Goal: Information Seeking & Learning: Learn about a topic

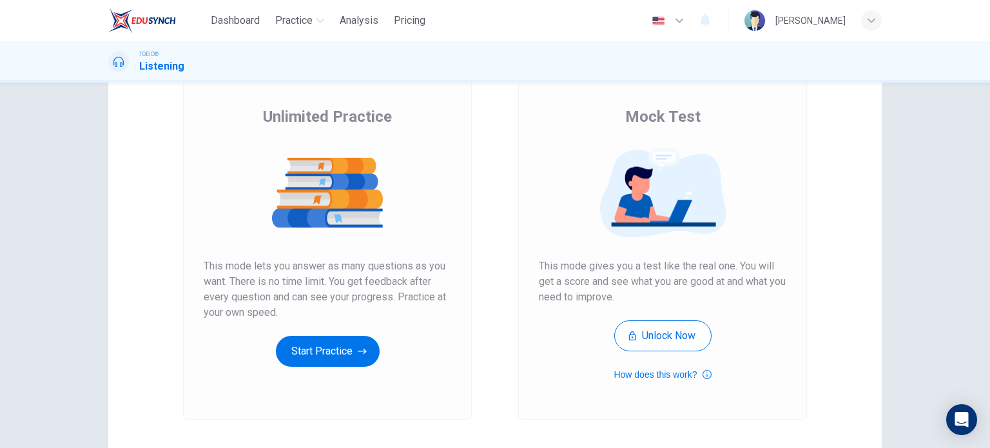
scroll to position [88, 0]
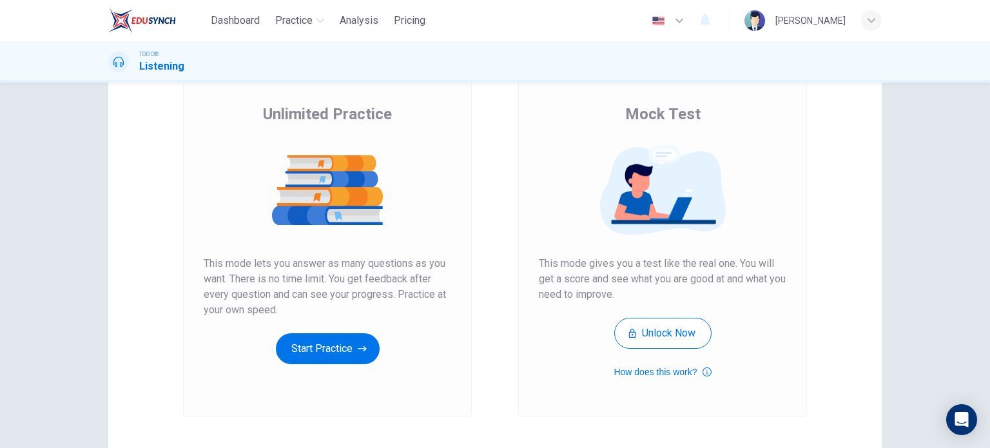
click at [322, 365] on div "Unlimited Practice This mode lets you answer as many questions as you want. The…" at bounding box center [327, 244] width 289 height 345
click at [340, 354] on button "Start Practice" at bounding box center [328, 348] width 104 height 31
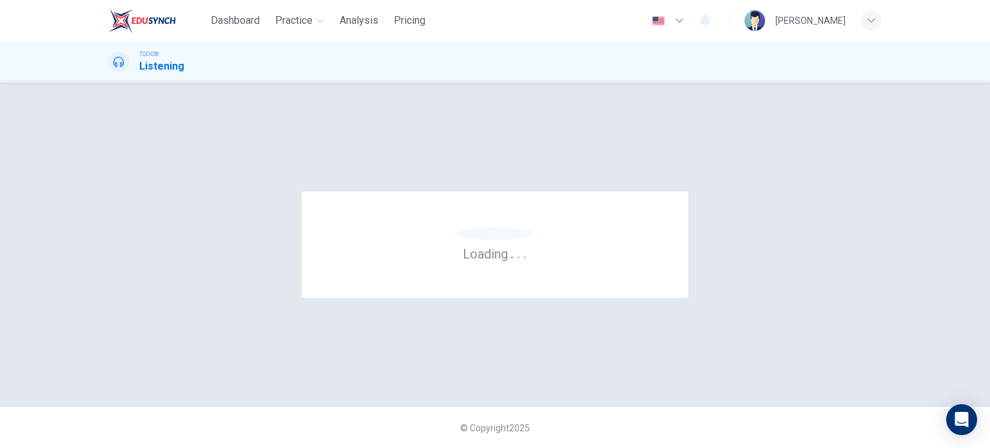
scroll to position [0, 0]
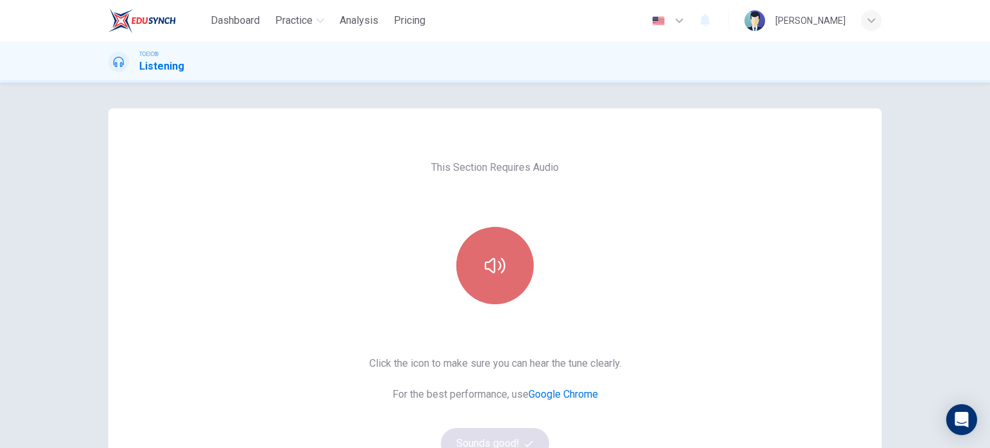
click at [479, 261] on button "button" at bounding box center [494, 265] width 77 height 77
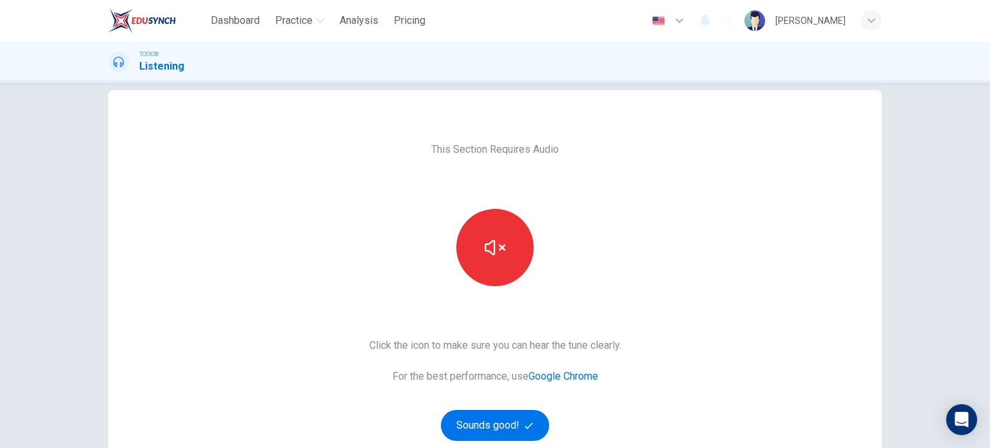
scroll to position [15, 0]
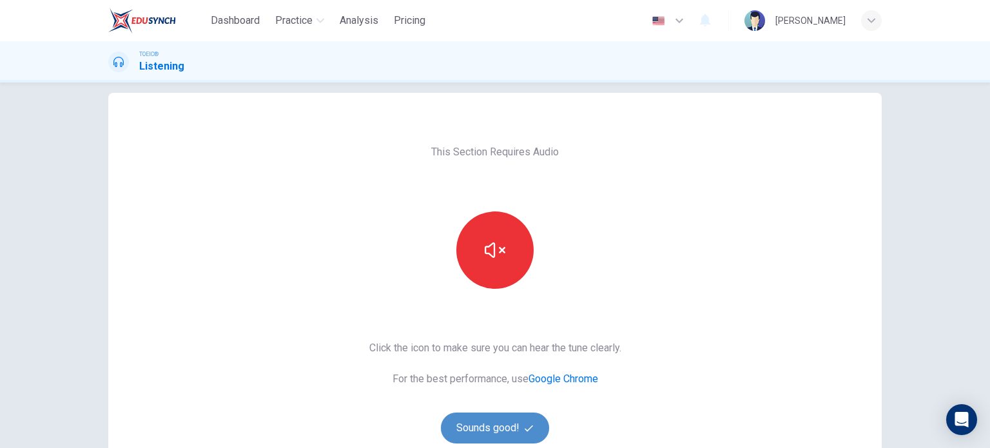
click at [511, 422] on button "Sounds good!" at bounding box center [495, 427] width 108 height 31
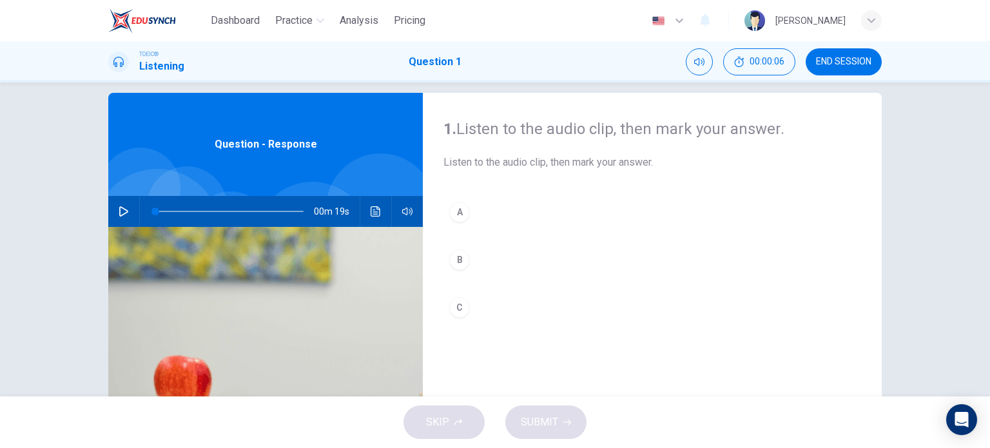
click at [119, 213] on icon "button" at bounding box center [123, 211] width 9 height 10
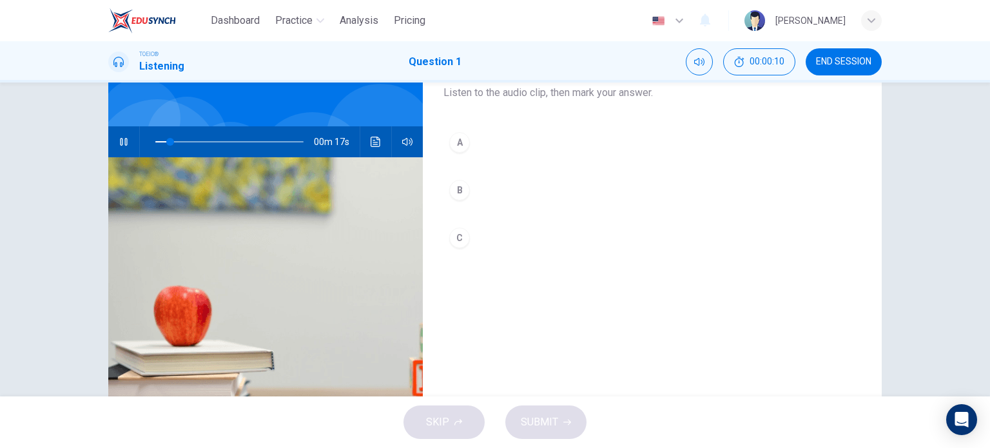
scroll to position [77, 0]
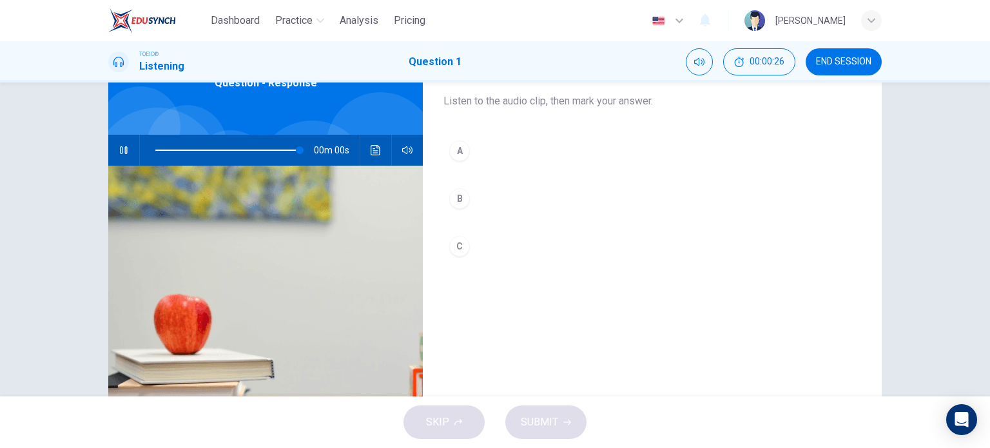
click at [454, 198] on div "B" at bounding box center [459, 198] width 21 height 21
type input "0"
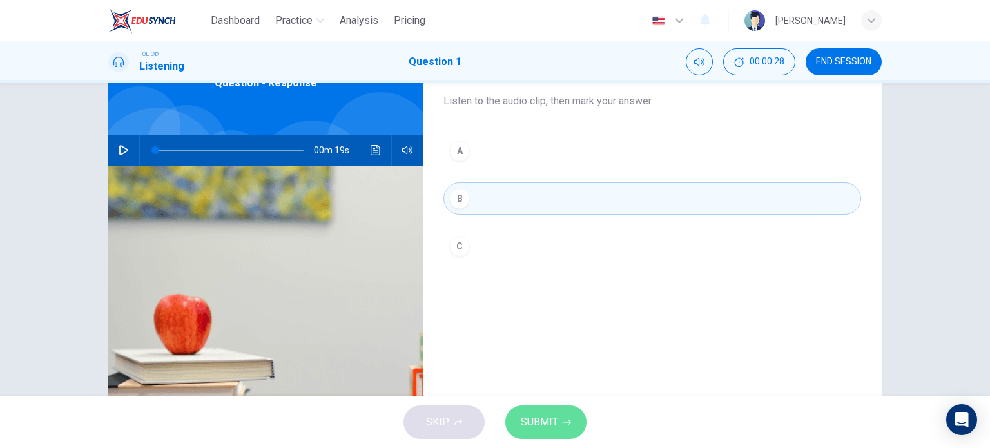
click at [539, 427] on span "SUBMIT" at bounding box center [539, 422] width 37 height 18
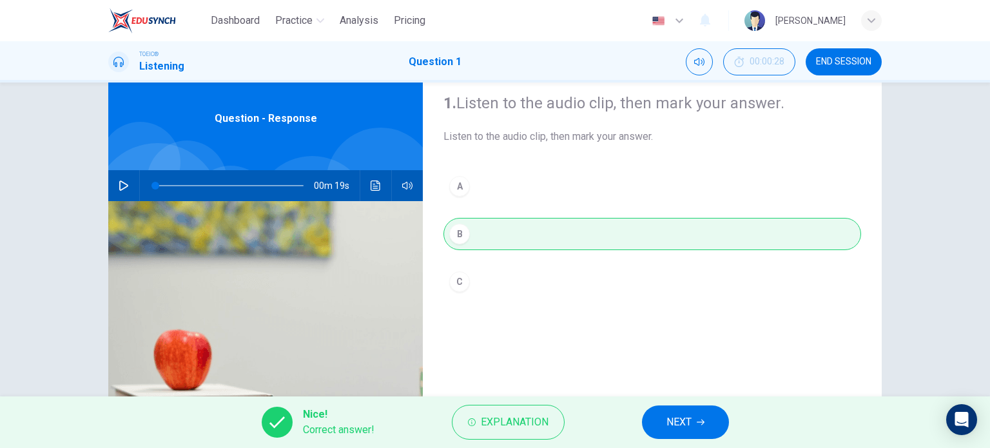
scroll to position [0, 0]
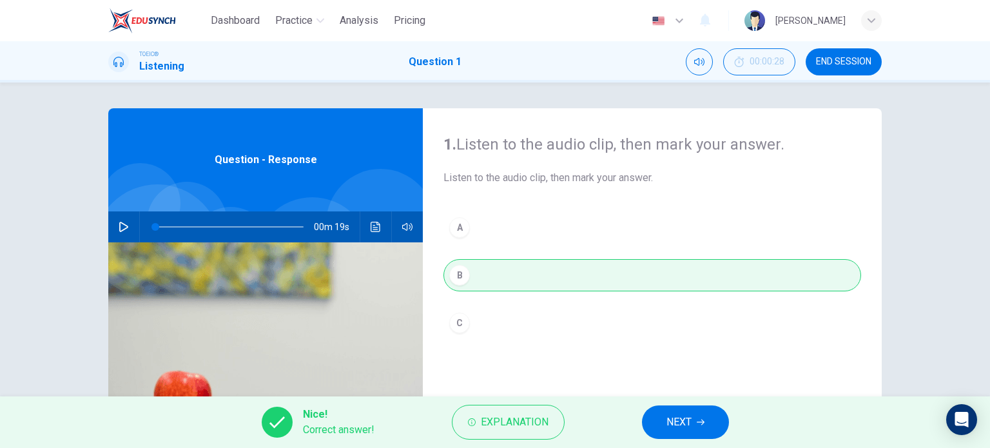
click at [687, 423] on span "NEXT" at bounding box center [678, 422] width 25 height 18
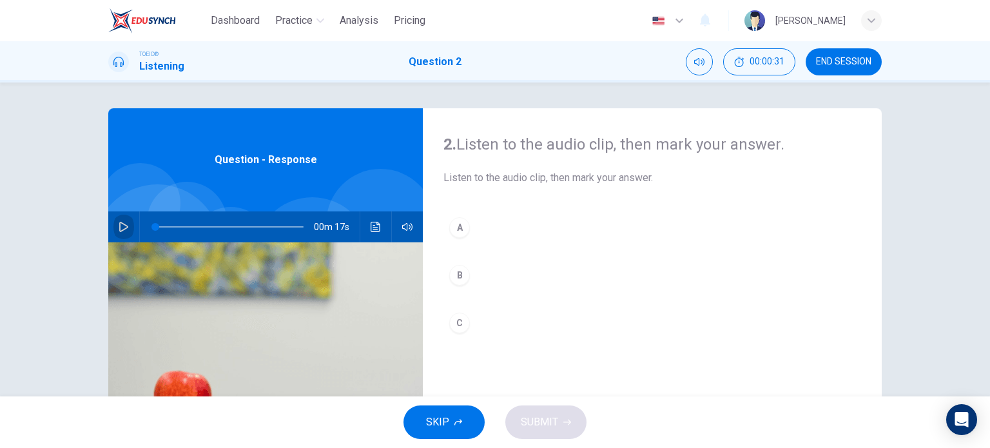
click at [119, 229] on icon "button" at bounding box center [124, 227] width 10 height 10
type input "6"
type input "0"
click at [466, 228] on button "A" at bounding box center [652, 227] width 418 height 32
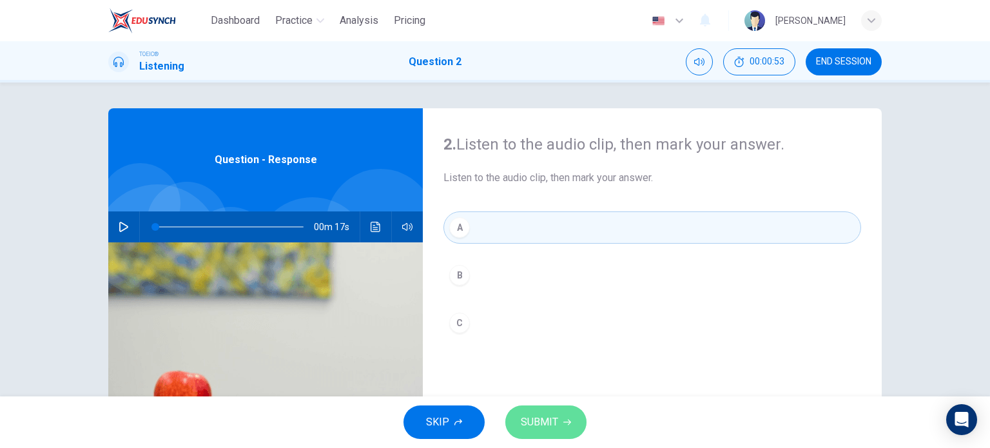
click at [541, 419] on span "SUBMIT" at bounding box center [539, 422] width 37 height 18
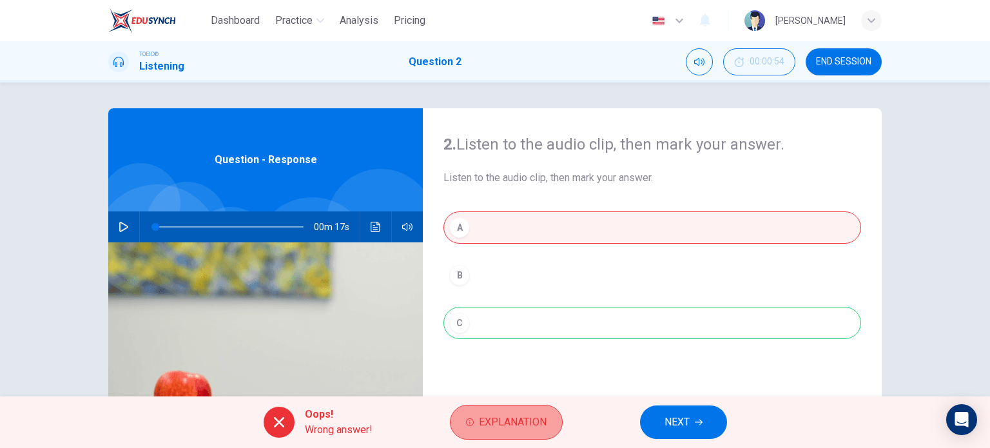
click at [521, 419] on span "Explanation" at bounding box center [513, 422] width 68 height 18
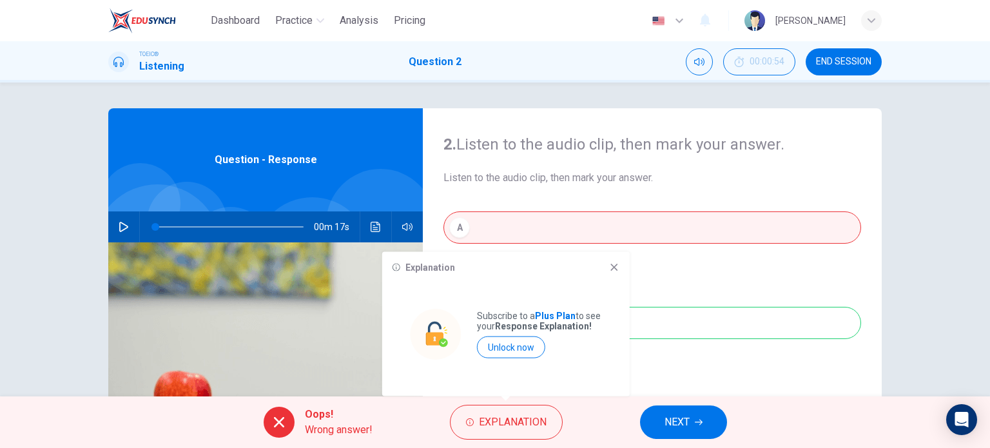
drag, startPoint x: 530, startPoint y: 345, endPoint x: 552, endPoint y: 56, distance: 289.5
click at [528, 345] on button "Unlock now" at bounding box center [511, 347] width 68 height 22
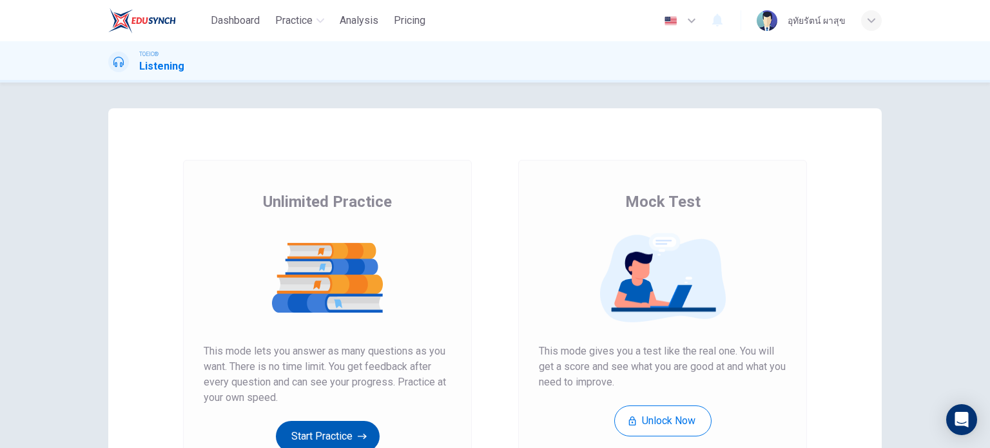
click at [326, 435] on button "Start Practice" at bounding box center [328, 436] width 104 height 31
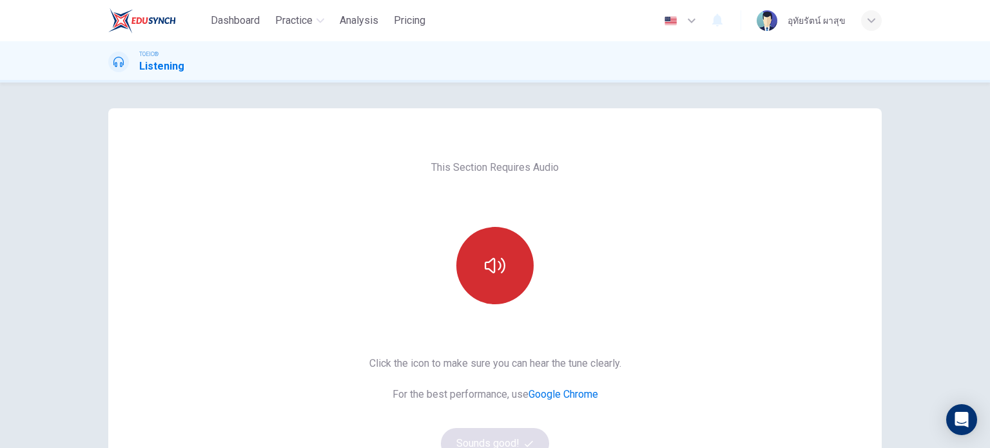
click at [487, 264] on icon "button" at bounding box center [495, 265] width 21 height 21
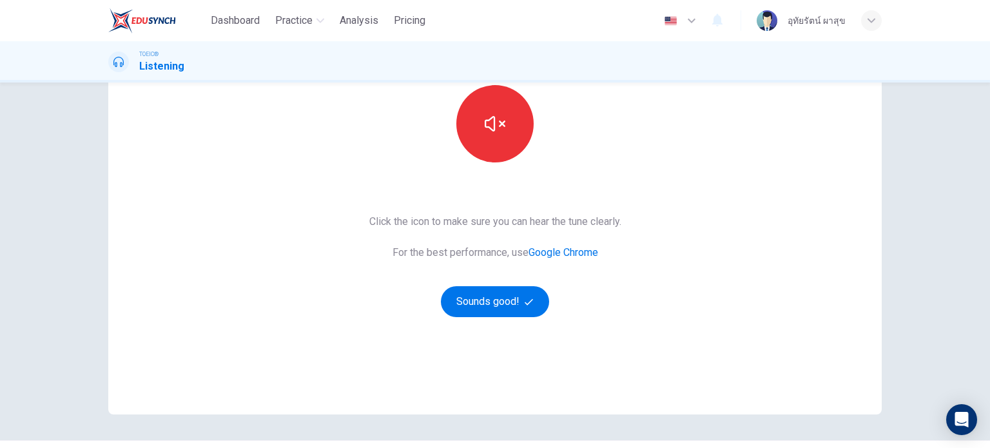
scroll to position [144, 0]
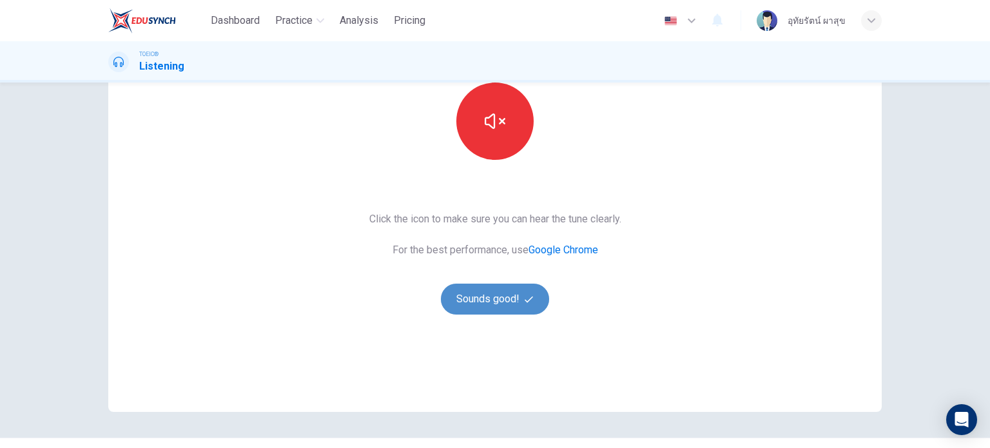
click at [467, 291] on button "Sounds good!" at bounding box center [495, 299] width 108 height 31
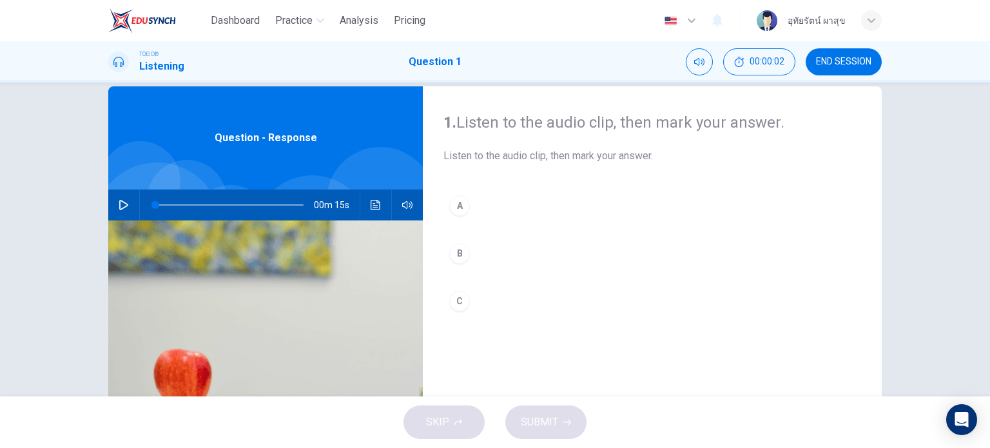
scroll to position [0, 0]
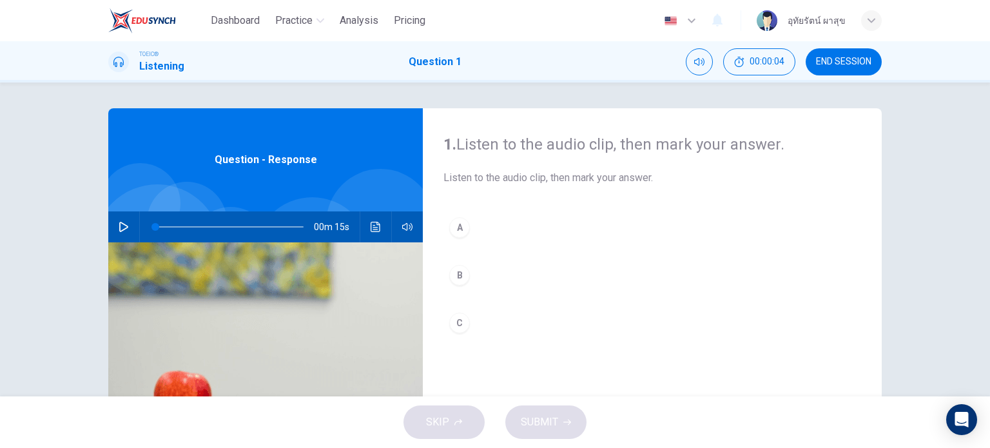
click at [121, 228] on icon "button" at bounding box center [123, 227] width 9 height 10
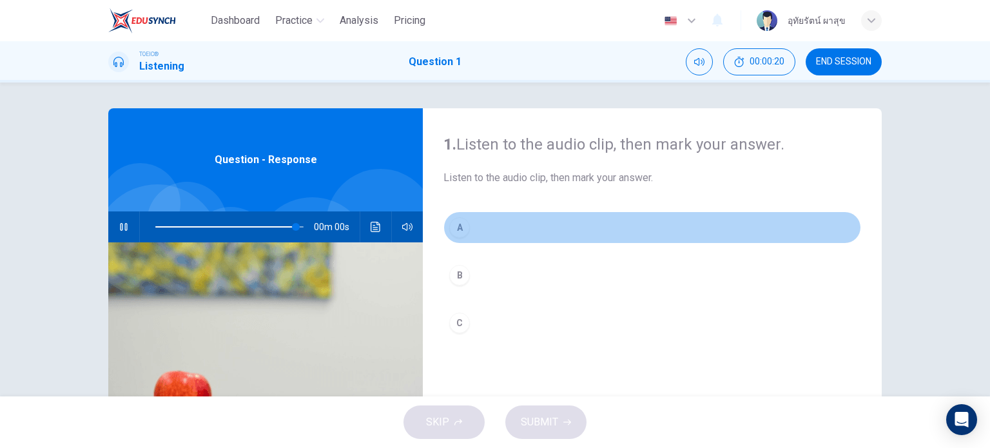
click at [453, 225] on div "A" at bounding box center [459, 227] width 21 height 21
type input "0"
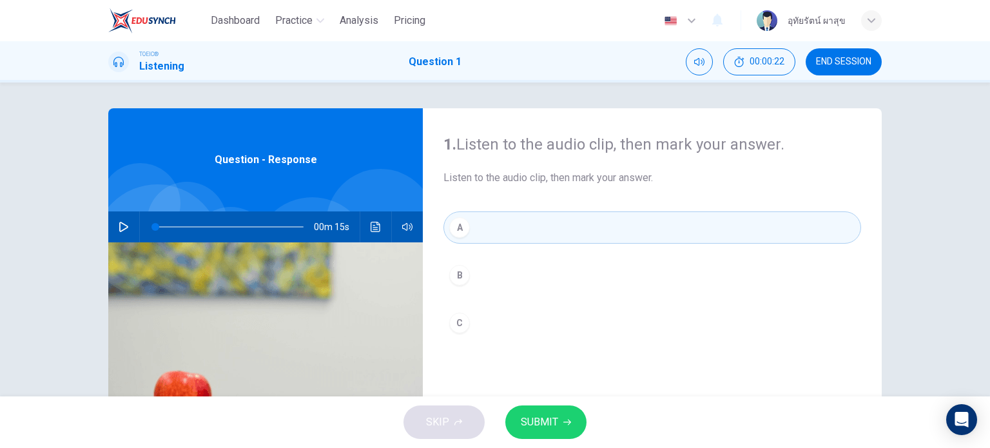
click at [563, 419] on icon "button" at bounding box center [567, 422] width 8 height 8
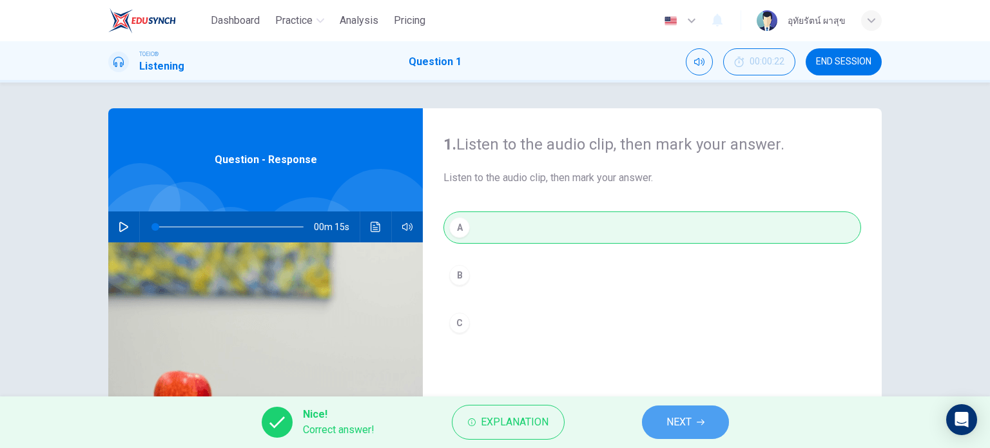
click at [679, 418] on span "NEXT" at bounding box center [678, 422] width 25 height 18
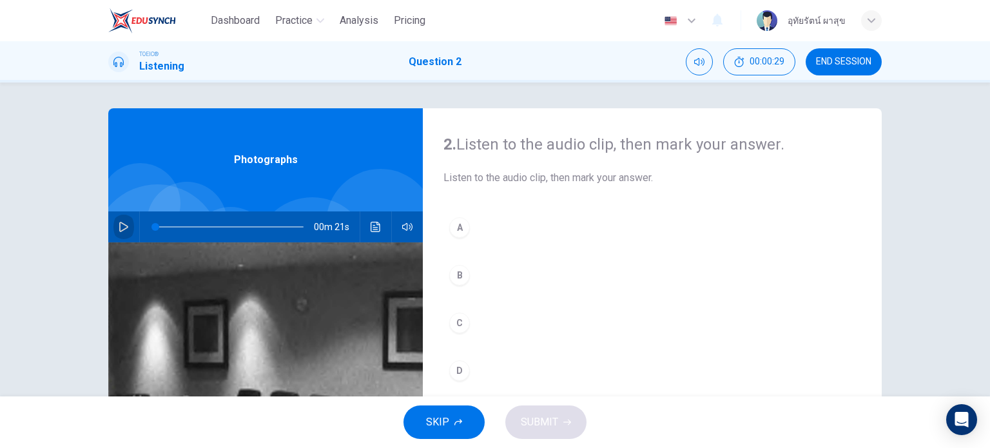
click at [119, 226] on icon "button" at bounding box center [124, 227] width 10 height 10
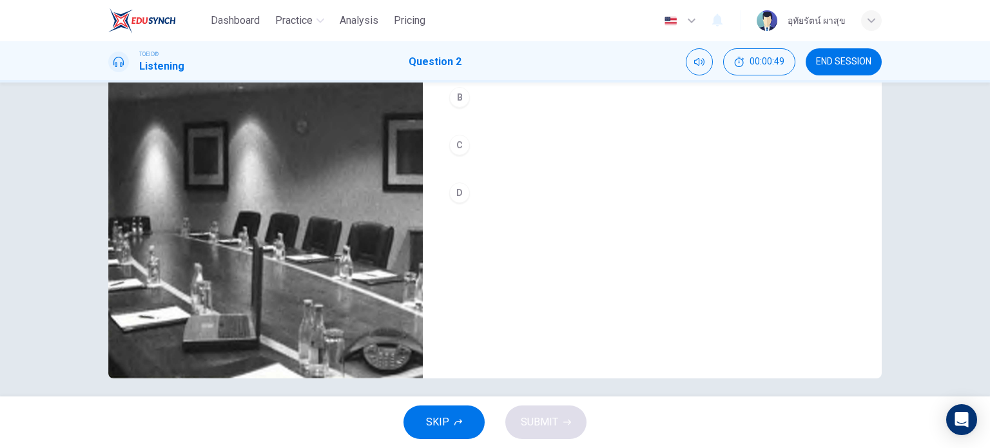
scroll to position [186, 0]
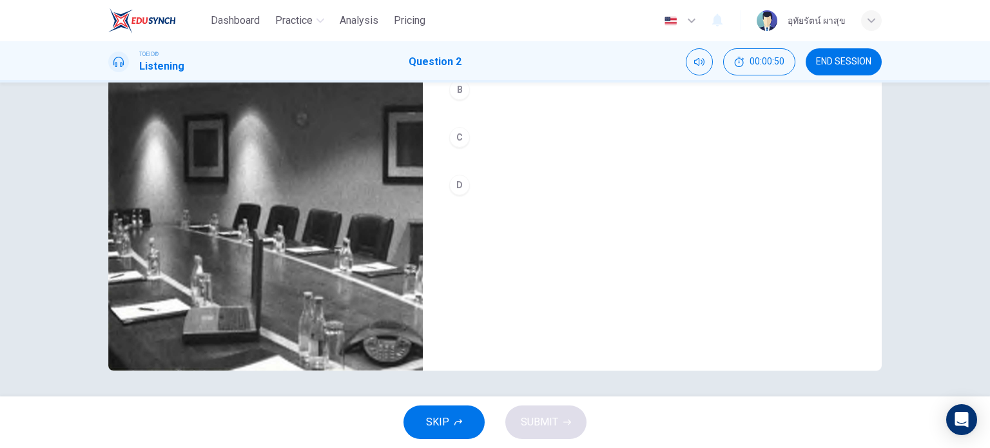
type input "0"
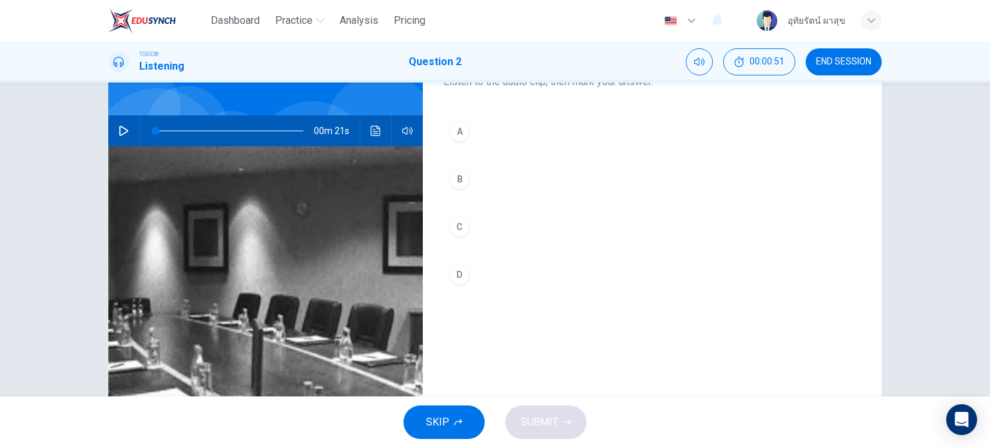
scroll to position [0, 0]
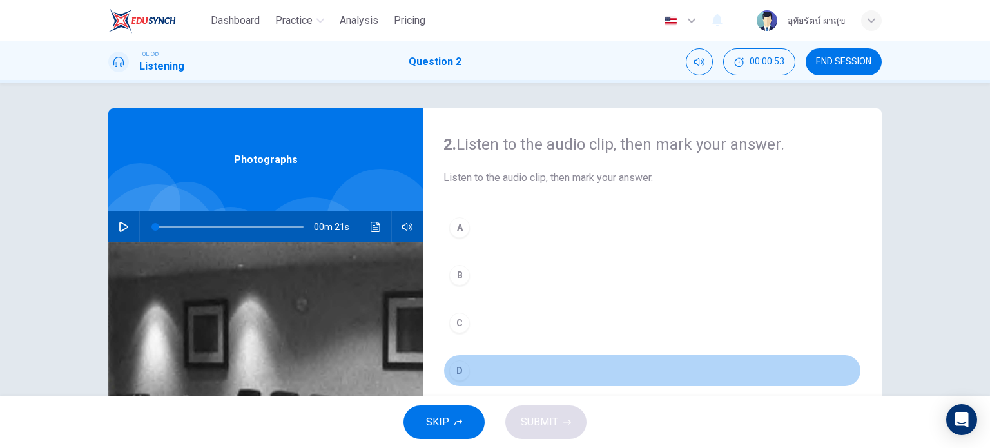
click at [451, 371] on div "D" at bounding box center [459, 370] width 21 height 21
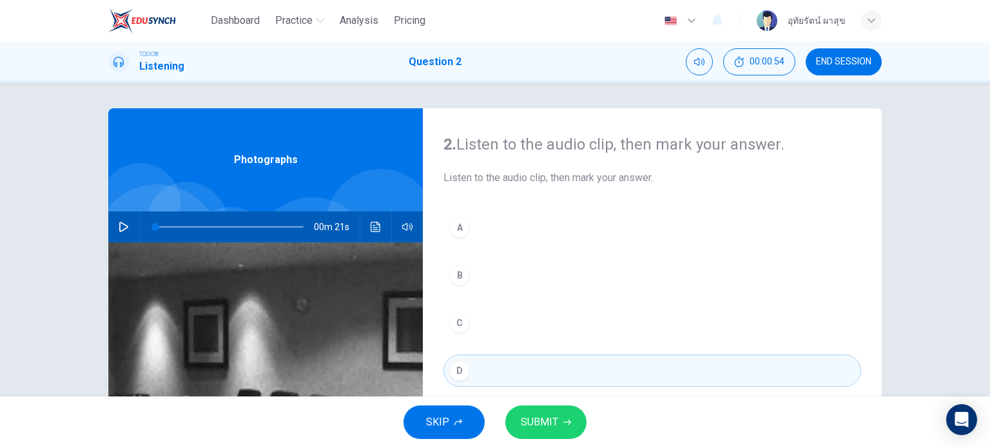
click at [526, 417] on span "SUBMIT" at bounding box center [539, 422] width 37 height 18
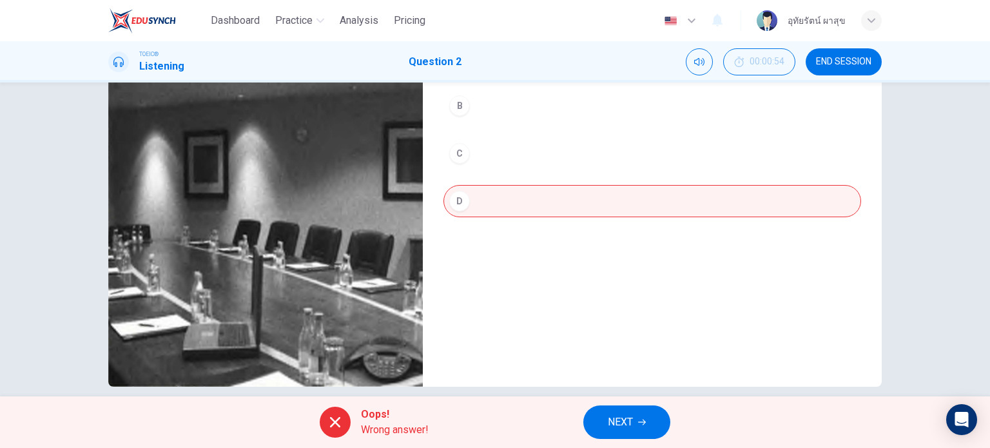
scroll to position [186, 0]
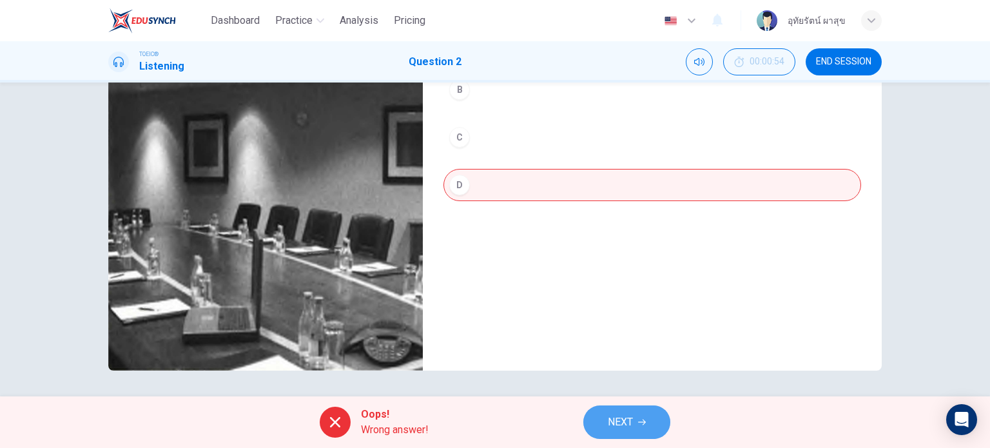
click at [608, 422] on span "NEXT" at bounding box center [620, 422] width 25 height 18
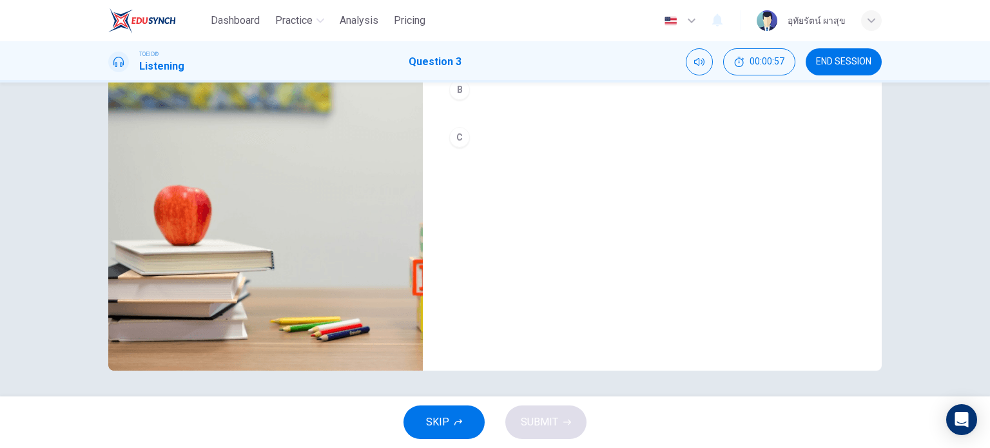
scroll to position [0, 0]
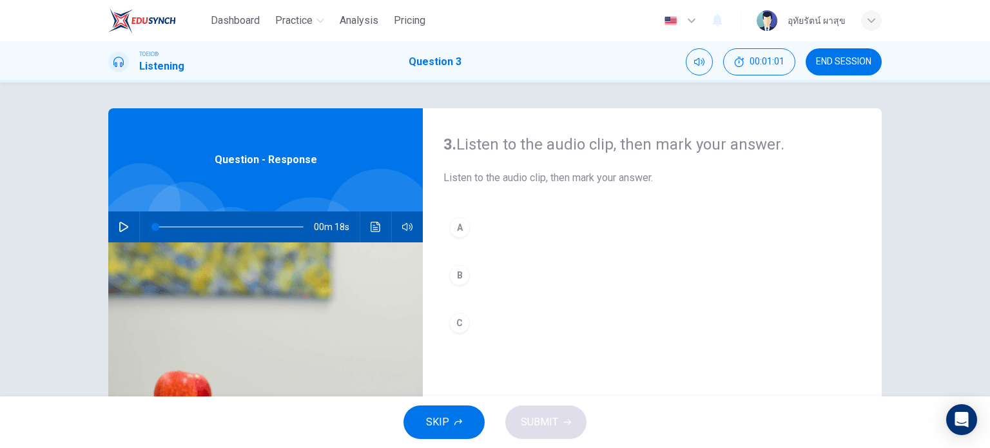
click at [131, 228] on div "00m 18s" at bounding box center [265, 226] width 314 height 31
click at [124, 229] on icon "button" at bounding box center [124, 227] width 10 height 10
click at [451, 274] on div "B" at bounding box center [459, 275] width 21 height 21
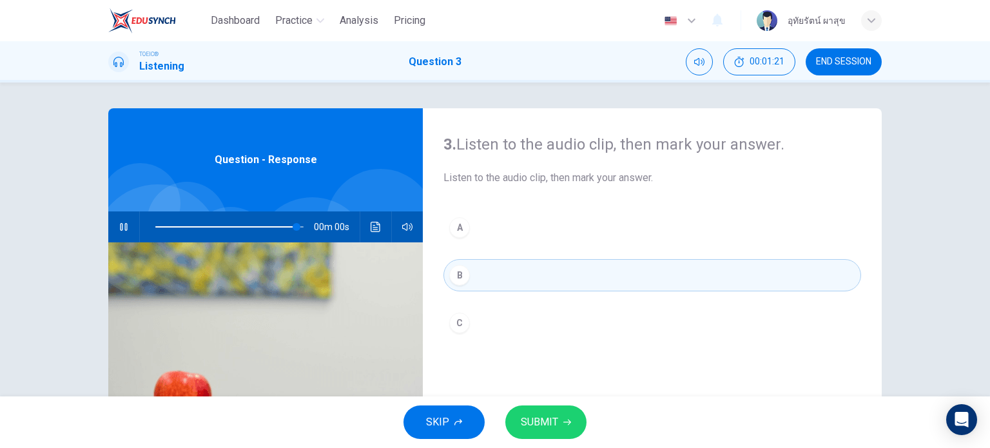
type input "0"
click at [554, 417] on span "SUBMIT" at bounding box center [539, 422] width 37 height 18
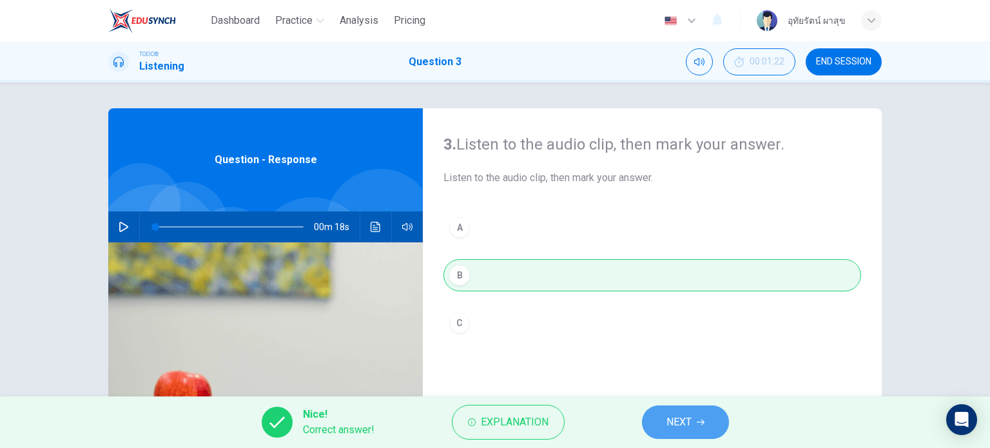
click at [679, 416] on span "NEXT" at bounding box center [678, 422] width 25 height 18
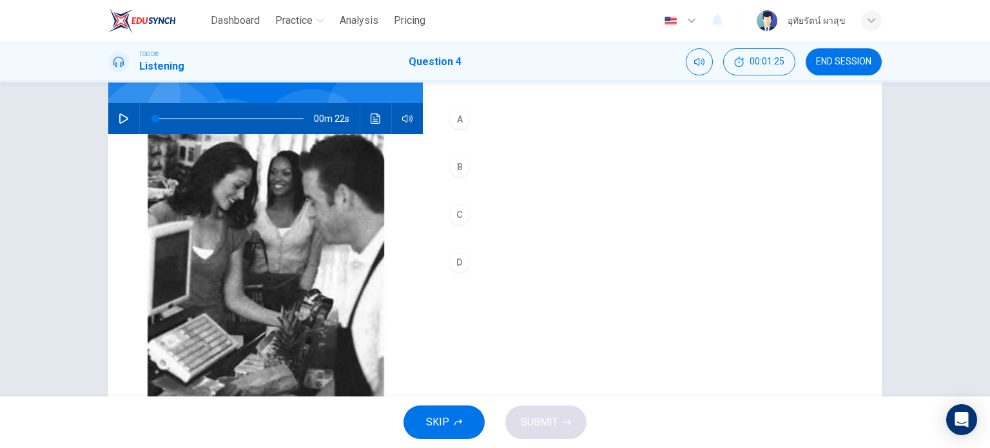
scroll to position [125, 0]
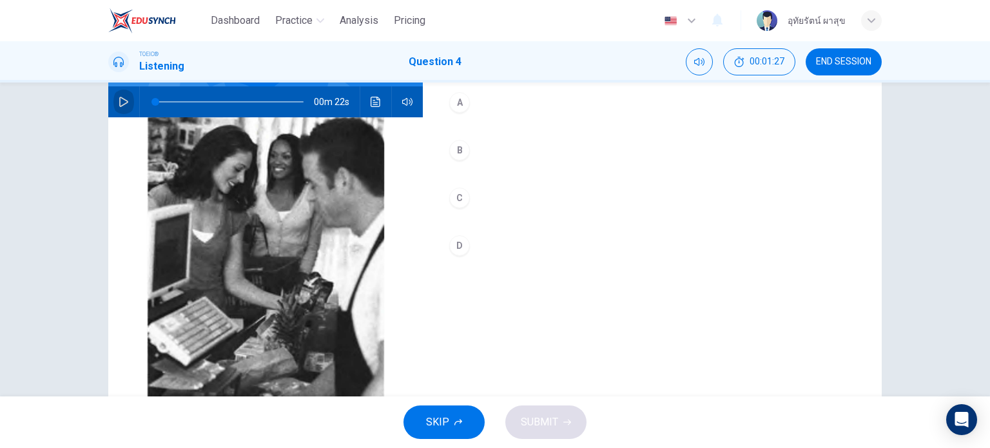
click at [119, 103] on icon "button" at bounding box center [124, 102] width 10 height 10
type input "0"
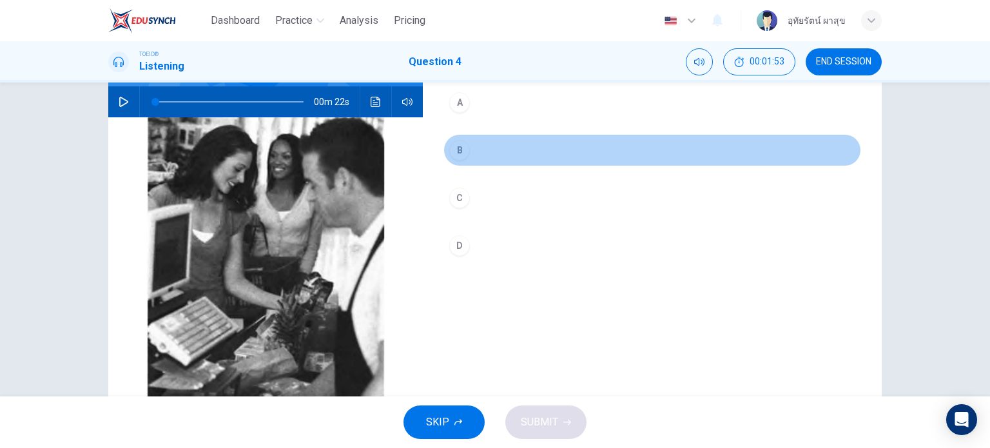
click at [460, 154] on div "B" at bounding box center [459, 150] width 21 height 21
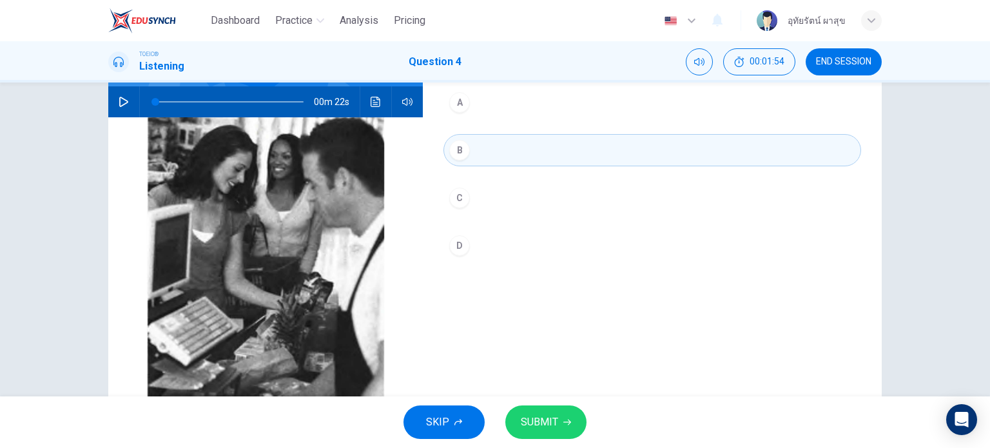
click at [531, 414] on span "SUBMIT" at bounding box center [539, 422] width 37 height 18
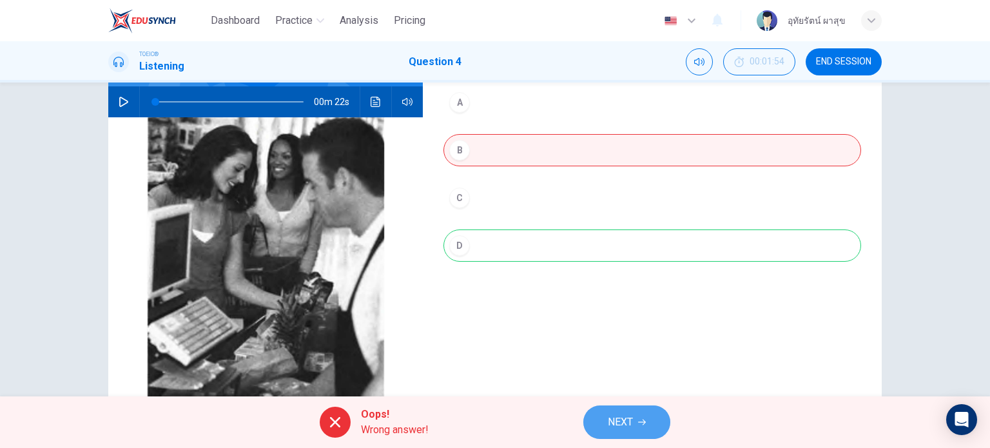
click at [619, 425] on span "NEXT" at bounding box center [620, 422] width 25 height 18
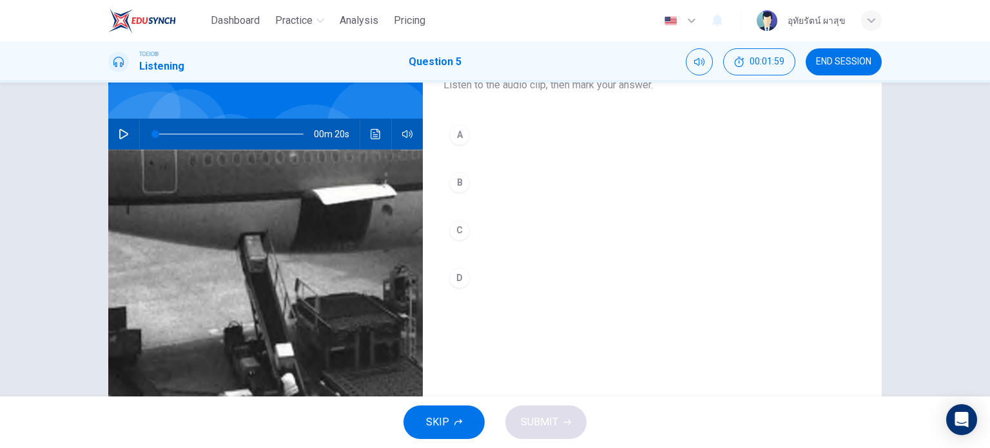
scroll to position [94, 0]
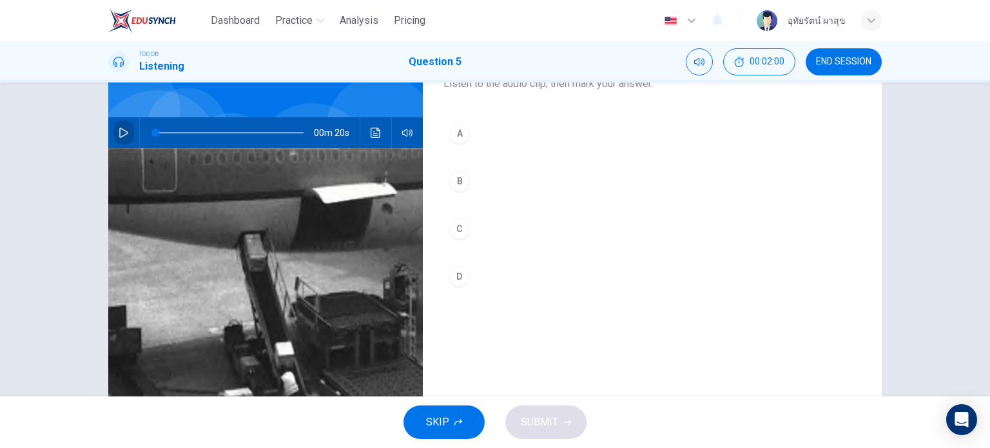
click at [121, 128] on icon "button" at bounding box center [124, 133] width 10 height 10
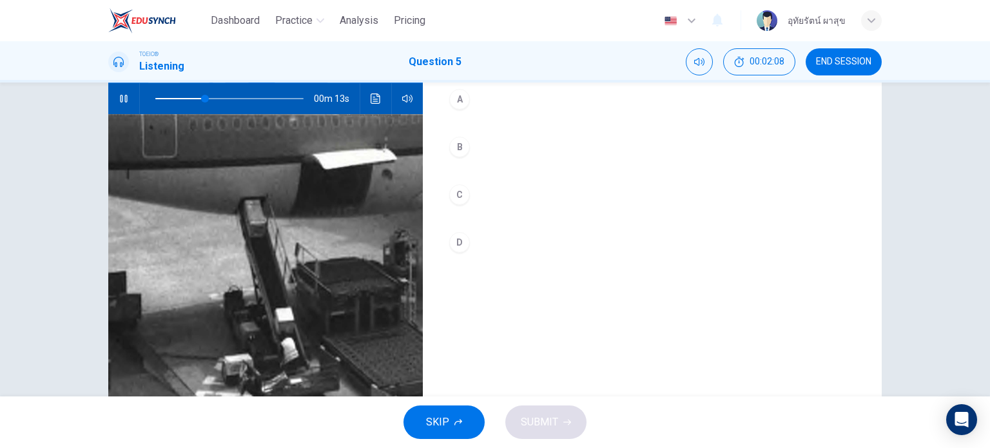
scroll to position [127, 0]
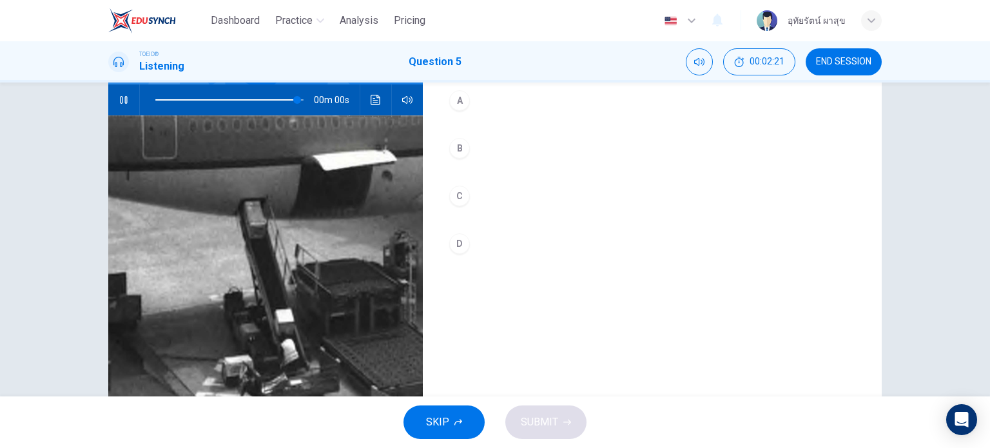
type input "0"
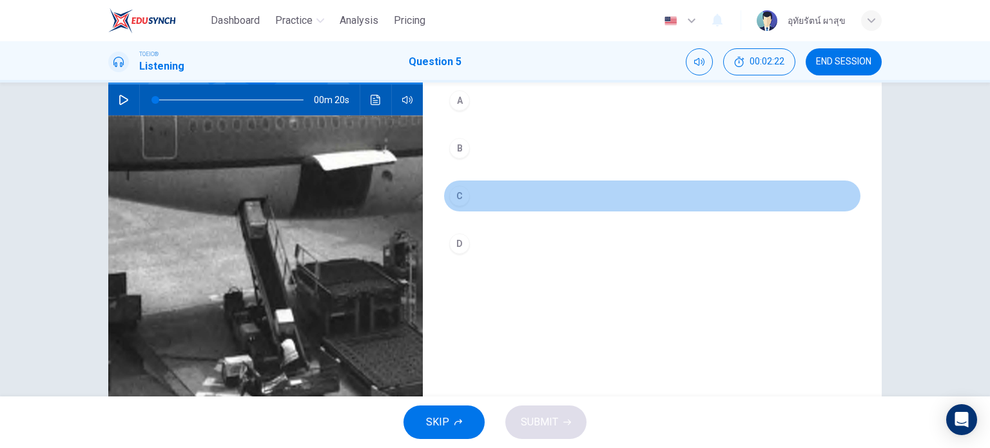
click at [449, 202] on div "C" at bounding box center [459, 196] width 21 height 21
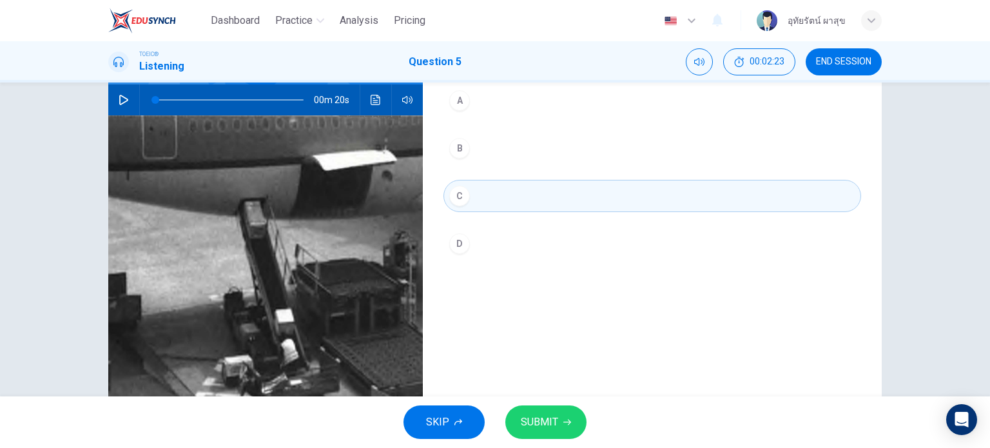
click at [552, 420] on span "SUBMIT" at bounding box center [539, 422] width 37 height 18
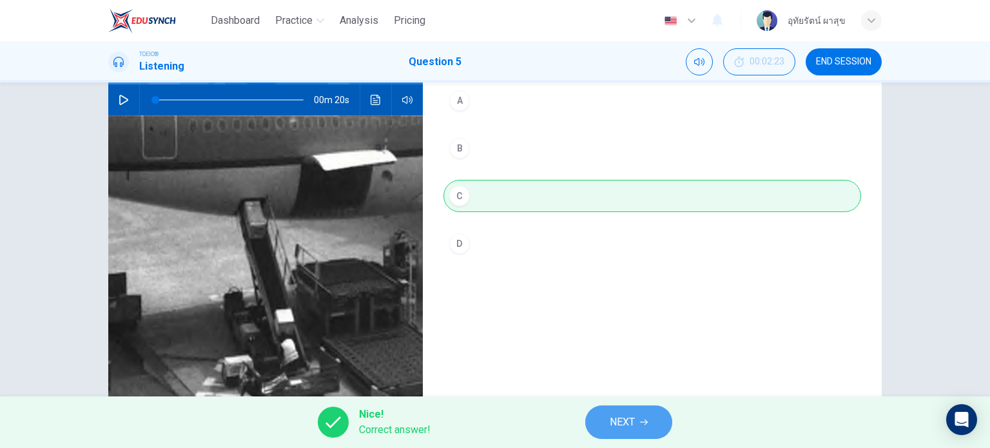
click at [632, 424] on span "NEXT" at bounding box center [622, 422] width 25 height 18
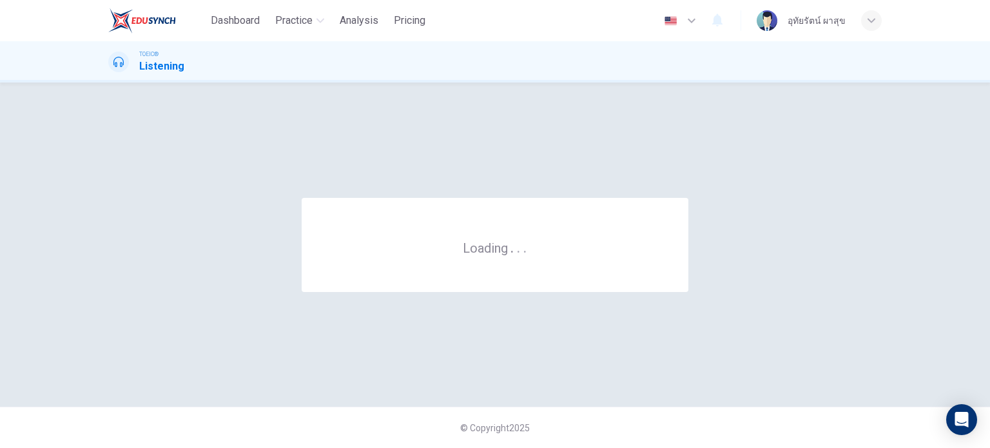
scroll to position [0, 0]
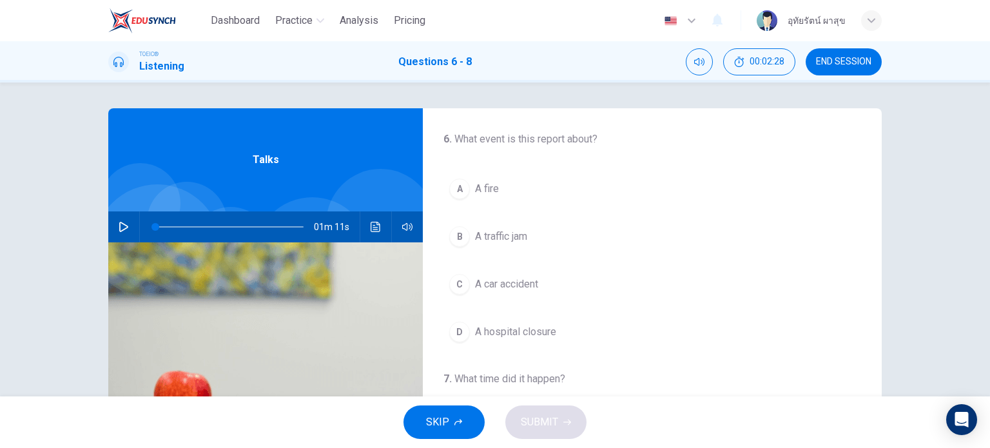
drag, startPoint x: 871, startPoint y: 157, endPoint x: 885, endPoint y: 257, distance: 100.9
click at [885, 260] on div "6 . What event is this report about? A A fire B A traffic jam C A car accident …" at bounding box center [495, 332] width 815 height 448
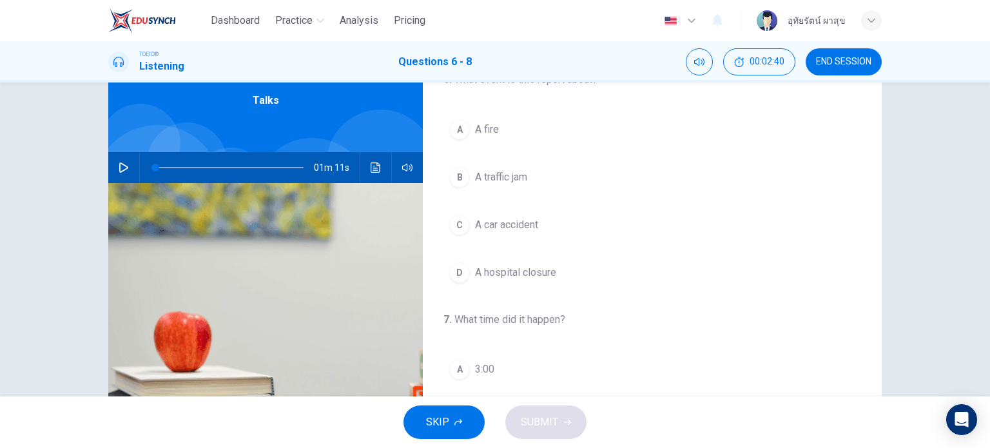
scroll to position [57, 0]
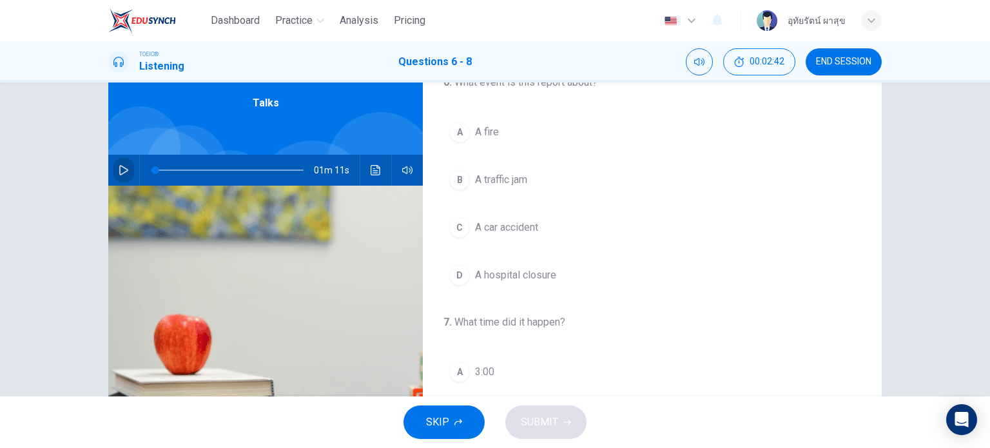
click at [119, 169] on icon "button" at bounding box center [124, 170] width 10 height 10
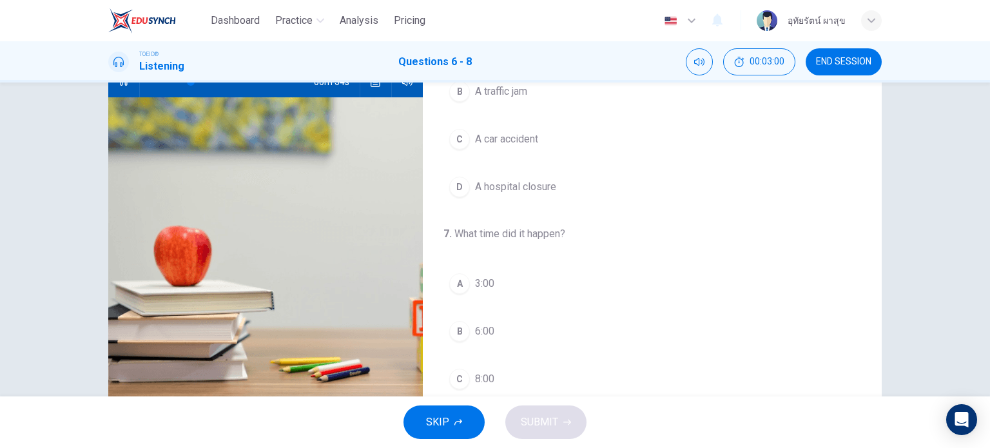
scroll to position [186, 0]
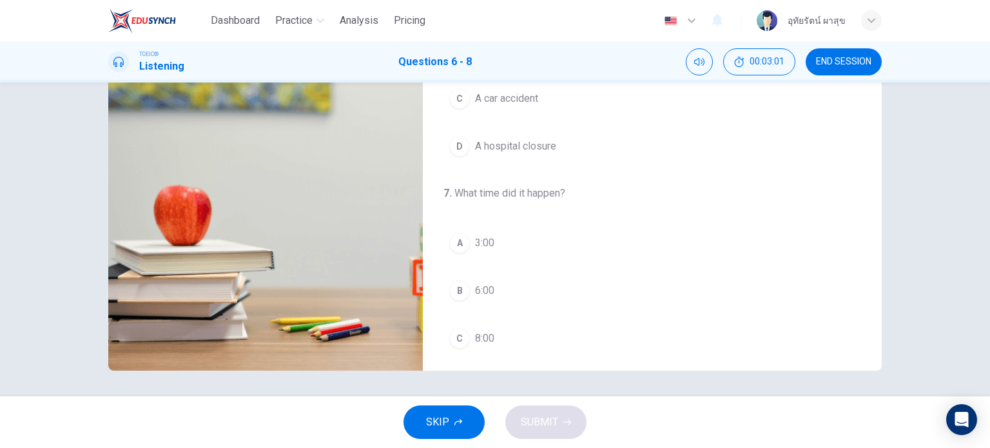
click at [454, 343] on div "C" at bounding box center [459, 338] width 21 height 21
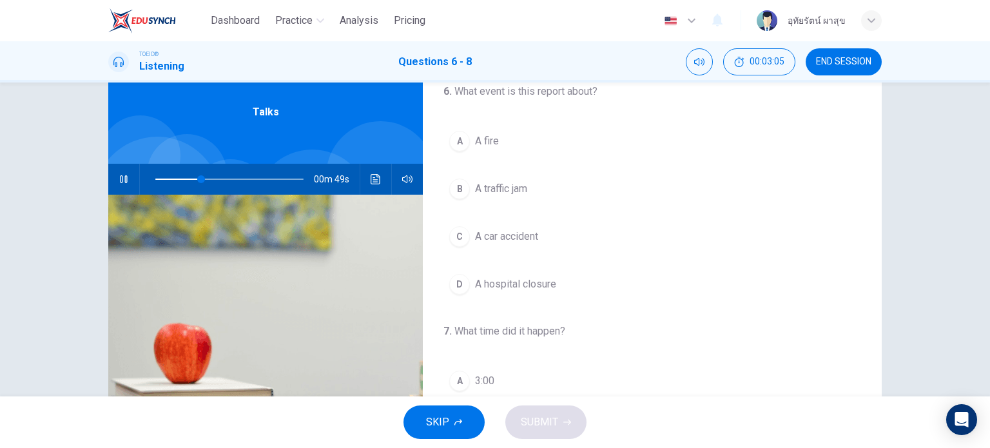
scroll to position [41, 0]
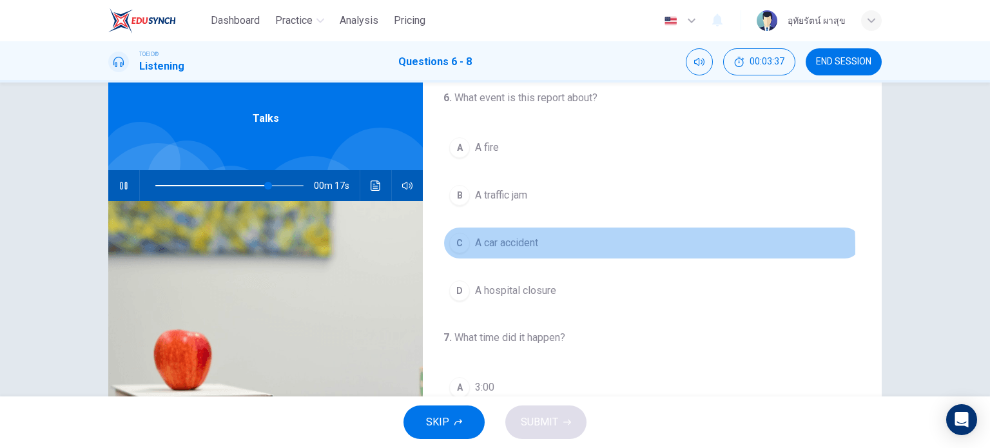
click at [461, 247] on div "C" at bounding box center [459, 243] width 21 height 21
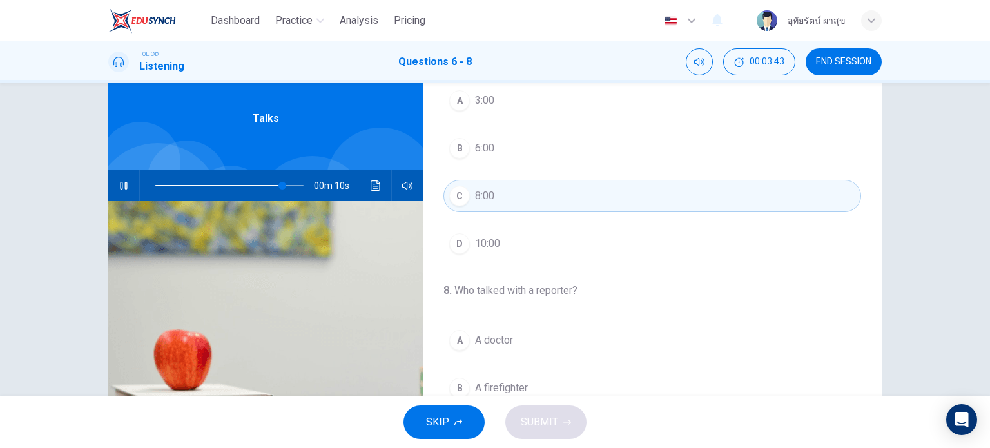
scroll to position [291, 0]
click at [456, 331] on div "A" at bounding box center [459, 335] width 21 height 21
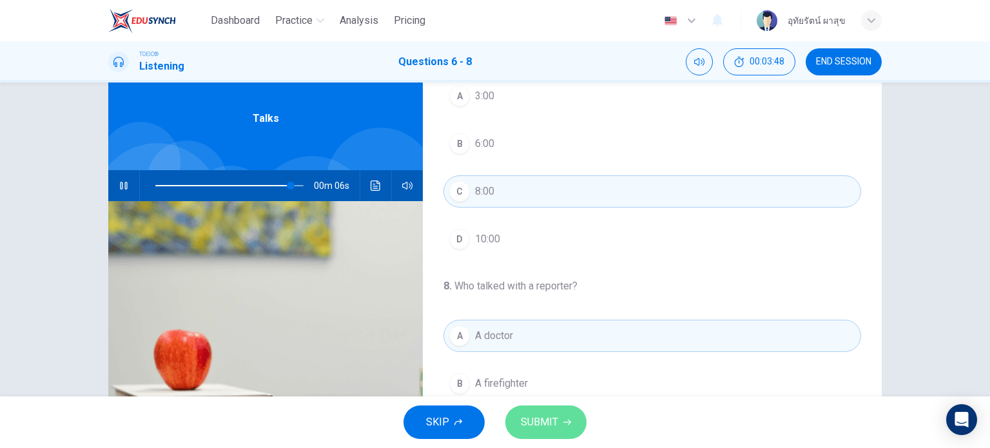
click at [538, 419] on span "SUBMIT" at bounding box center [539, 422] width 37 height 18
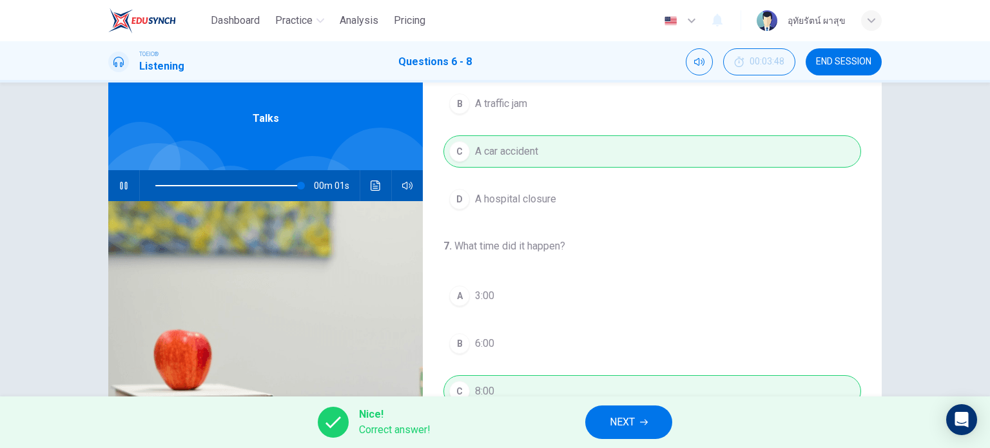
type input "0"
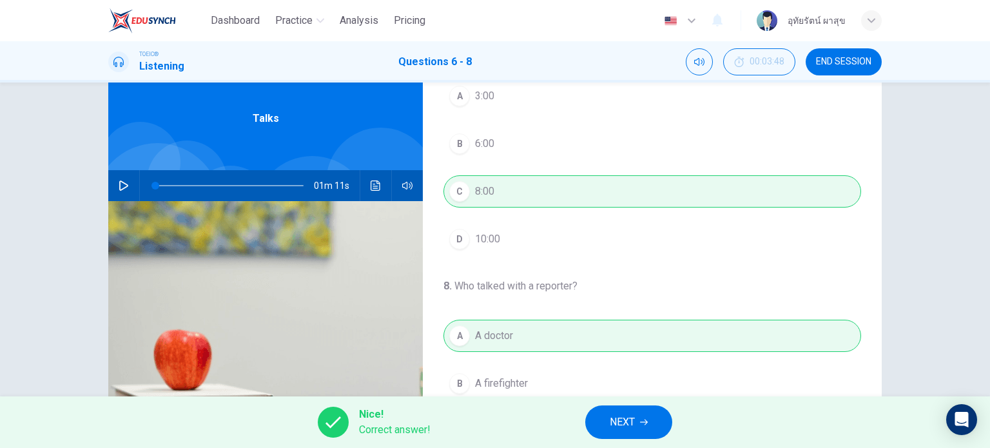
click at [634, 419] on span "NEXT" at bounding box center [622, 422] width 25 height 18
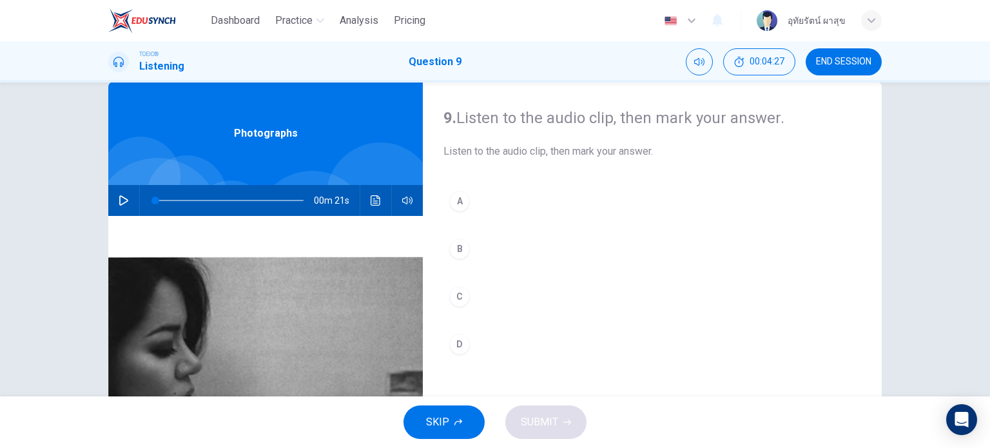
scroll to position [23, 0]
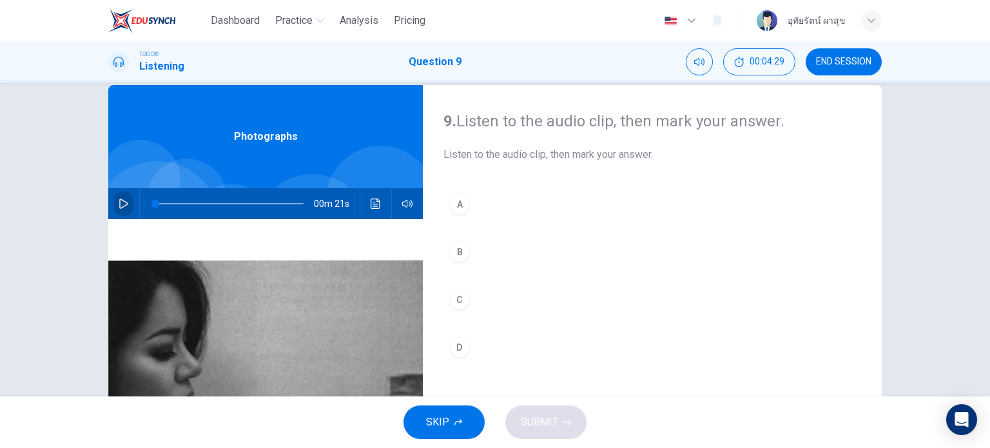
click at [114, 202] on button "button" at bounding box center [123, 203] width 21 height 31
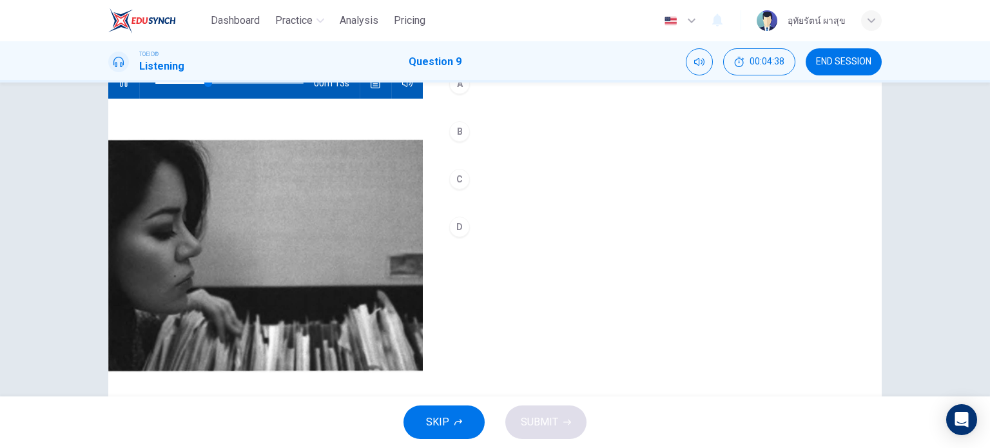
scroll to position [143, 0]
click at [458, 179] on div "C" at bounding box center [459, 179] width 21 height 21
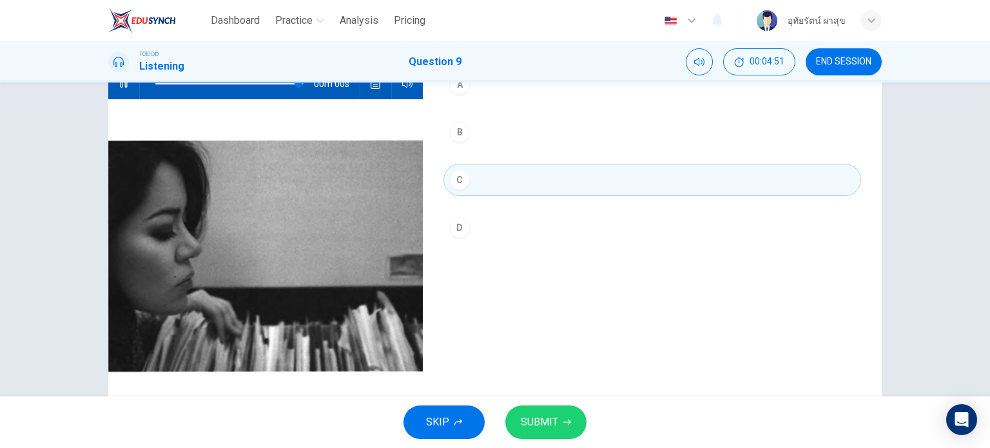
type input "0"
click at [538, 407] on button "SUBMIT" at bounding box center [545, 422] width 81 height 34
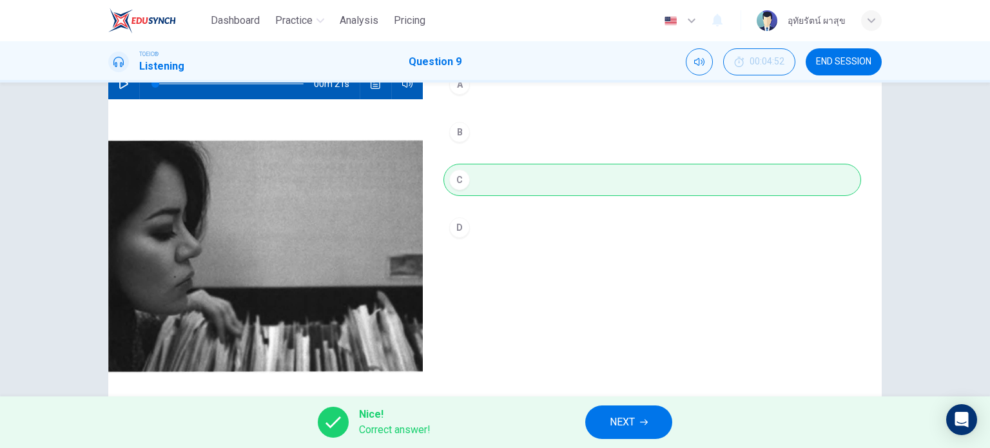
click at [627, 418] on span "NEXT" at bounding box center [622, 422] width 25 height 18
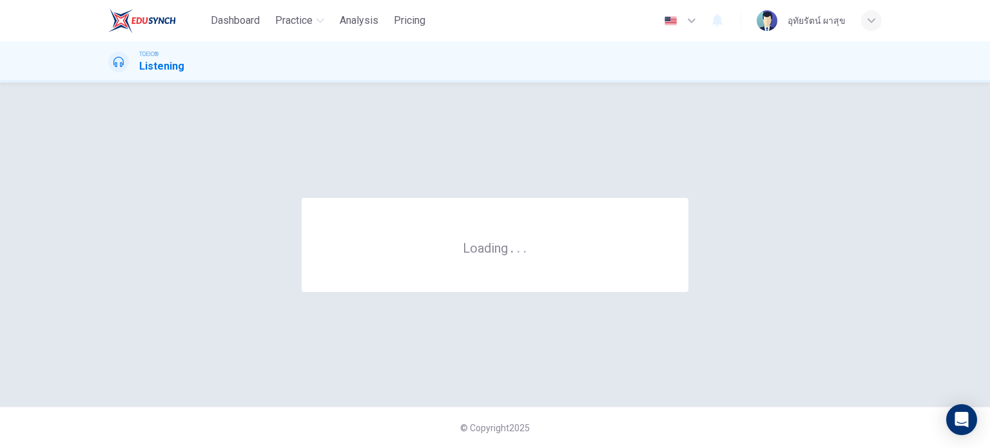
scroll to position [0, 0]
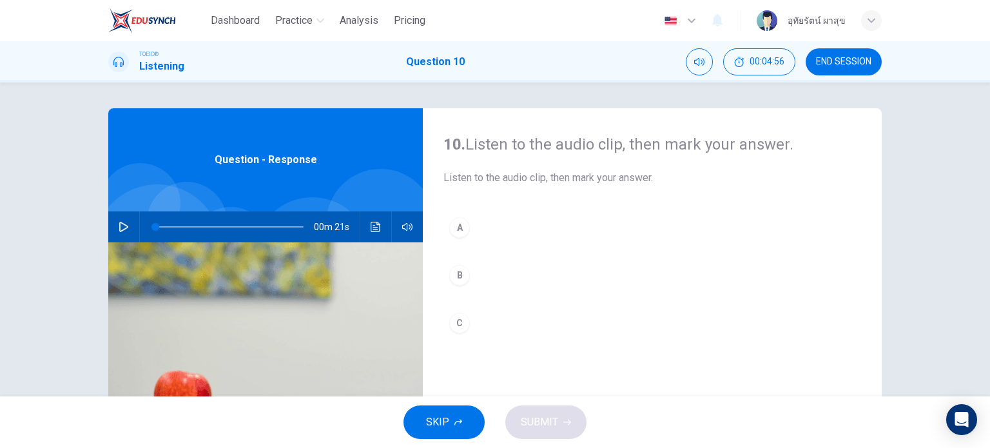
click at [121, 229] on icon "button" at bounding box center [123, 227] width 9 height 10
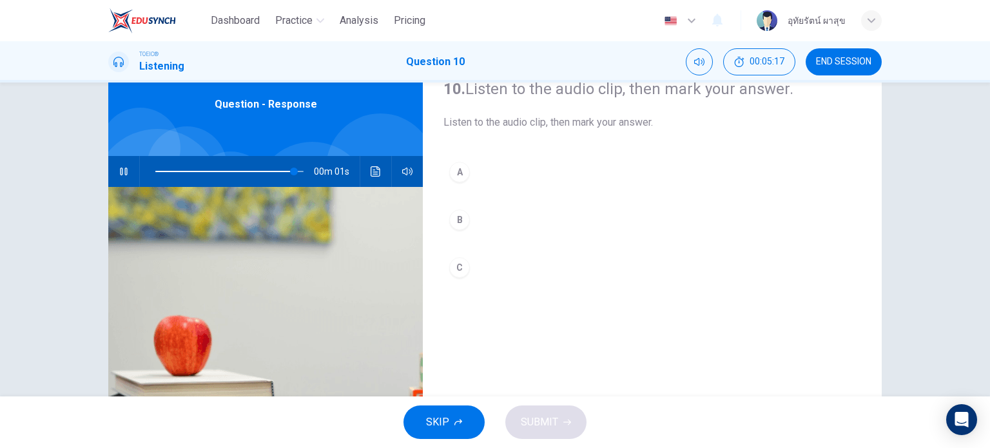
scroll to position [57, 0]
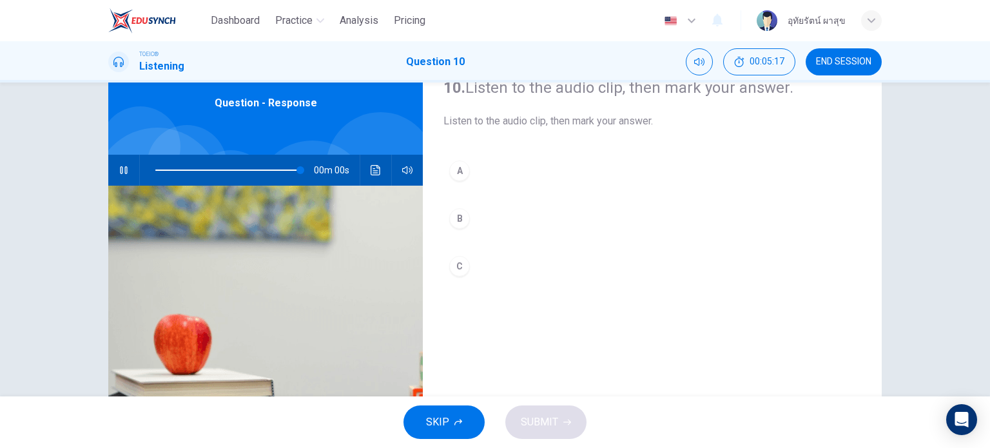
type input "0"
click at [461, 160] on div "A" at bounding box center [459, 170] width 21 height 21
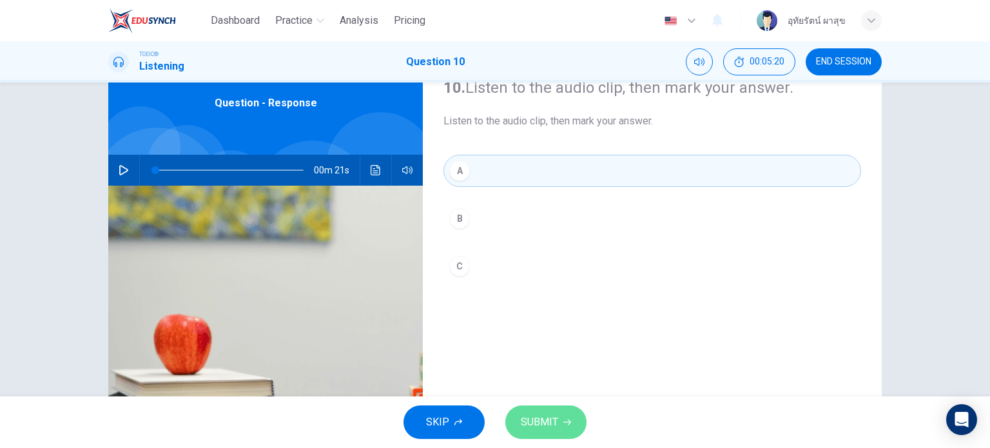
click at [559, 410] on button "SUBMIT" at bounding box center [545, 422] width 81 height 34
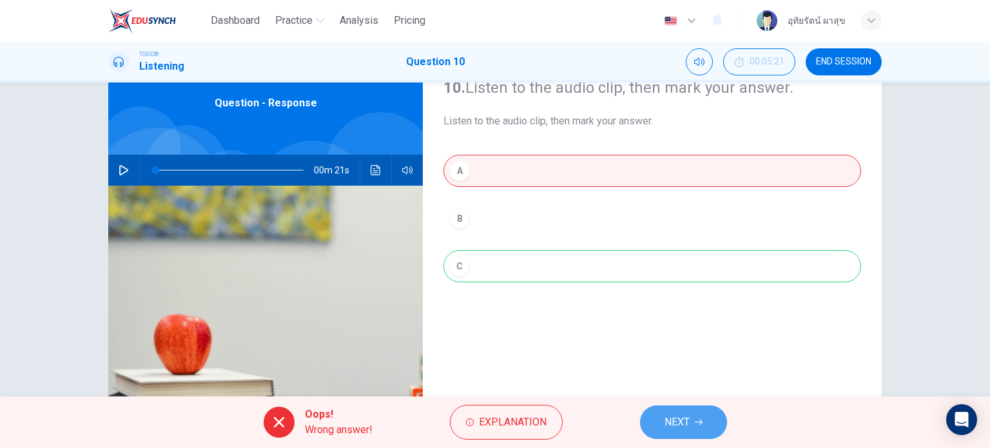
click at [693, 416] on button "NEXT" at bounding box center [683, 422] width 87 height 34
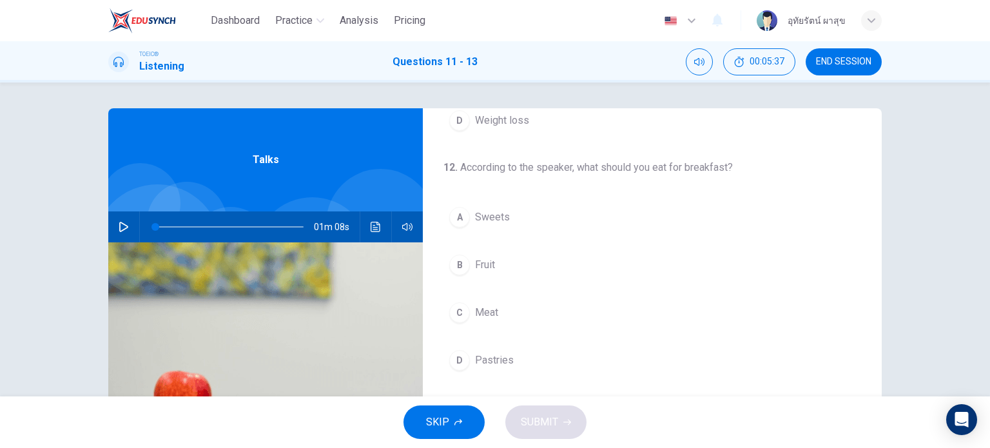
scroll to position [291, 0]
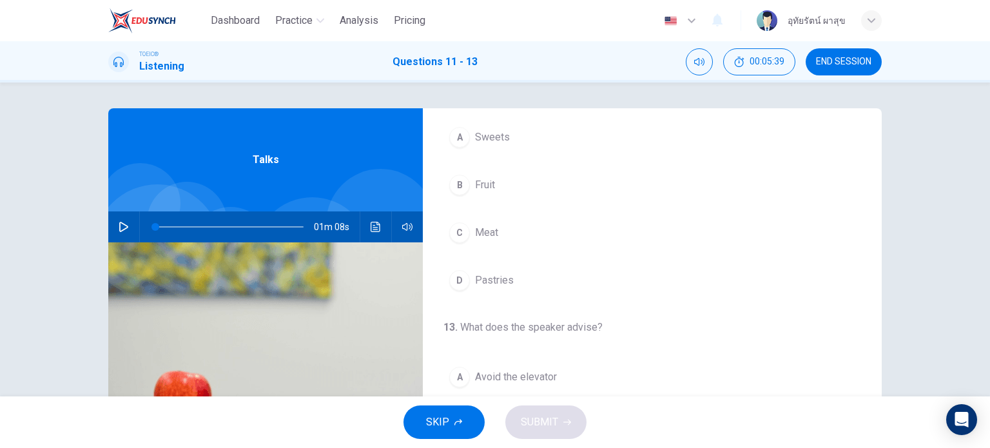
drag, startPoint x: 982, startPoint y: 255, endPoint x: 983, endPoint y: 294, distance: 38.7
click at [982, 296] on div "11 . What is this talk about? A Nutrition B Exercise C Office work D Weight los…" at bounding box center [495, 239] width 990 height 314
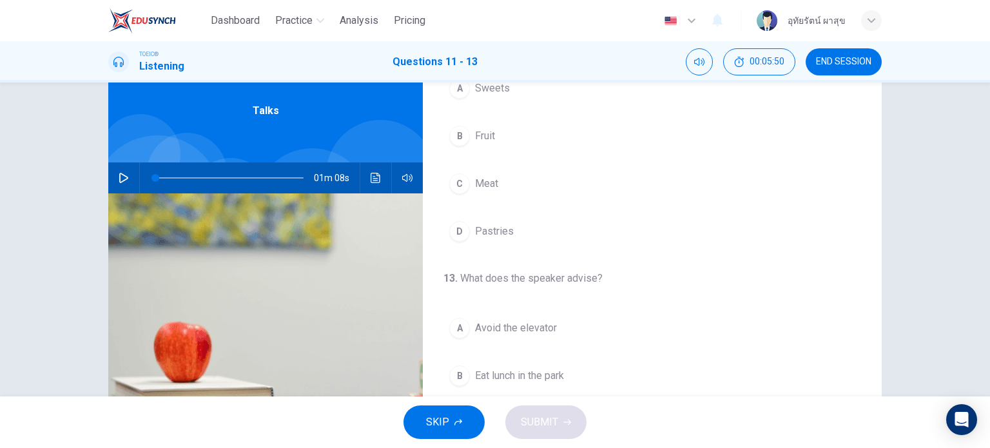
scroll to position [0, 0]
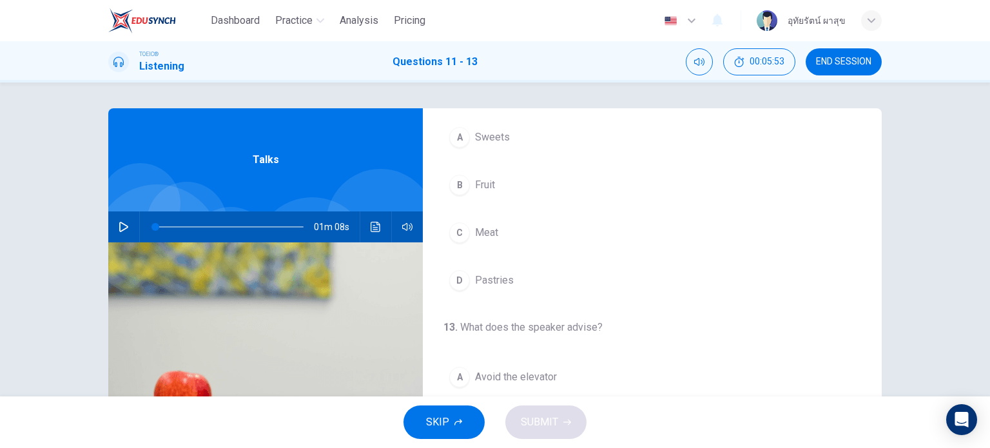
click at [119, 234] on button "button" at bounding box center [123, 226] width 21 height 31
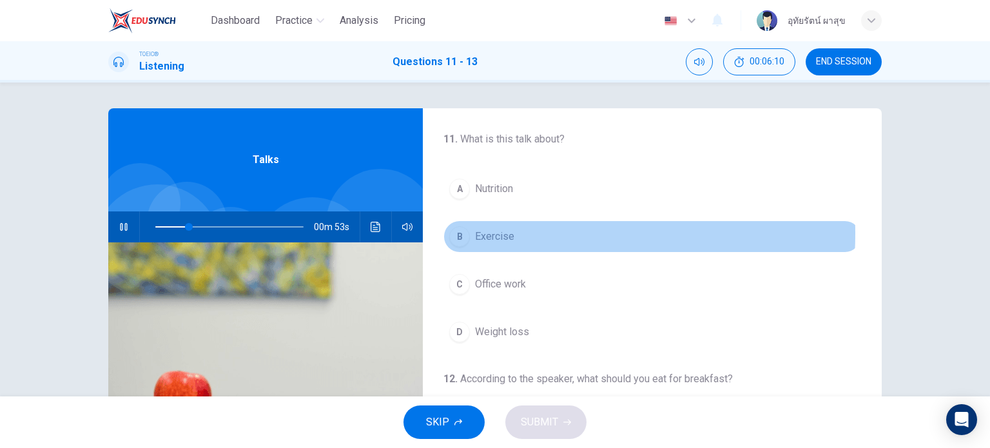
click at [460, 233] on div "B" at bounding box center [459, 236] width 21 height 21
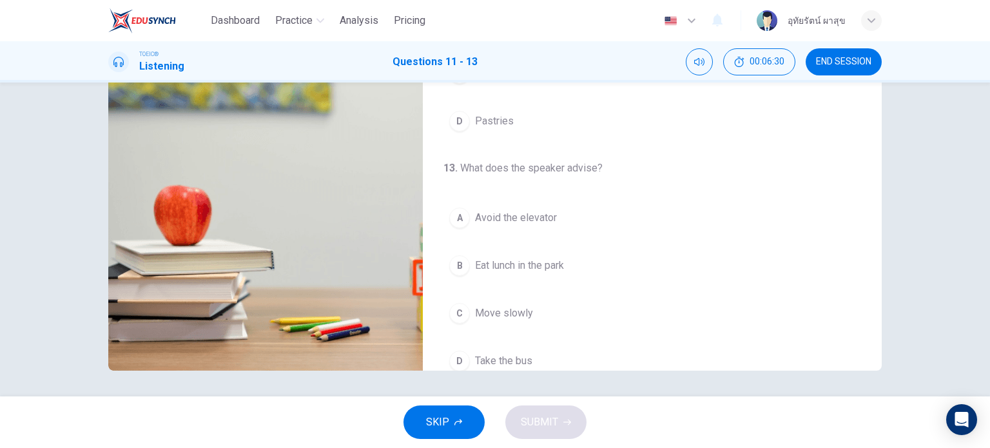
scroll to position [257, 0]
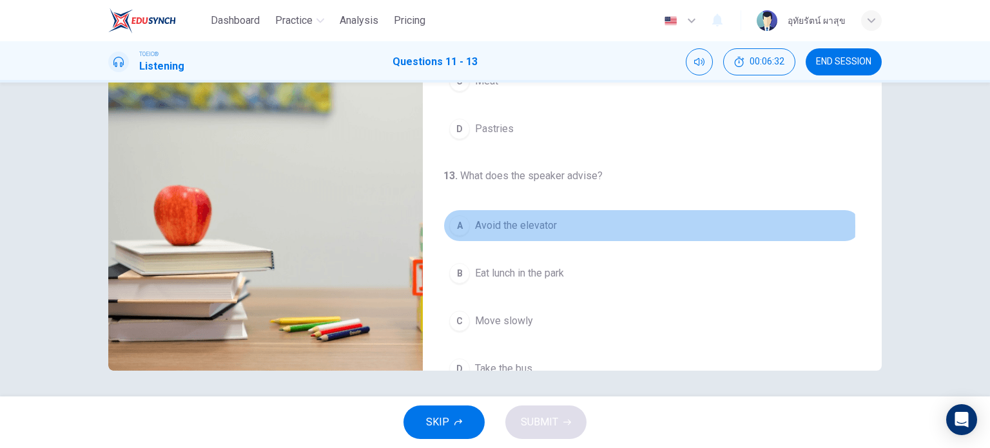
click at [459, 224] on div "A" at bounding box center [459, 225] width 21 height 21
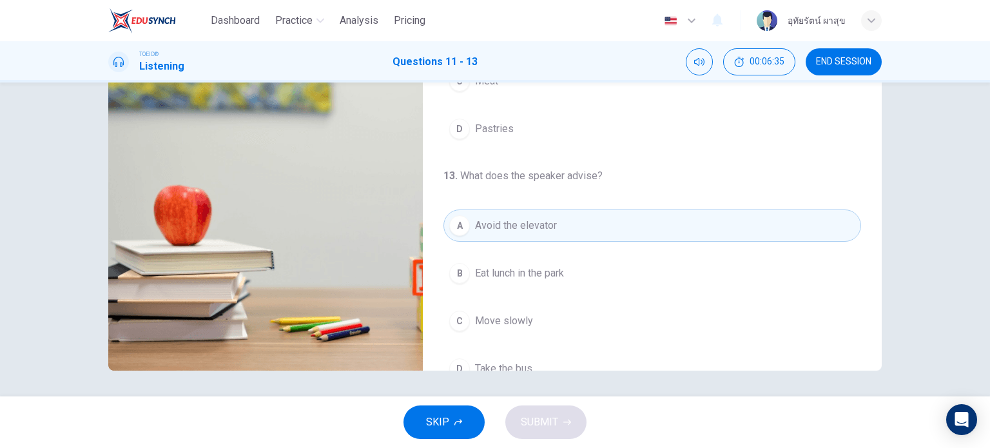
drag, startPoint x: 878, startPoint y: 304, endPoint x: 874, endPoint y: 324, distance: 20.3
click at [874, 324] on div "11 . What is this talk about? A Nutrition B Exercise C Office work D Weight los…" at bounding box center [495, 147] width 815 height 448
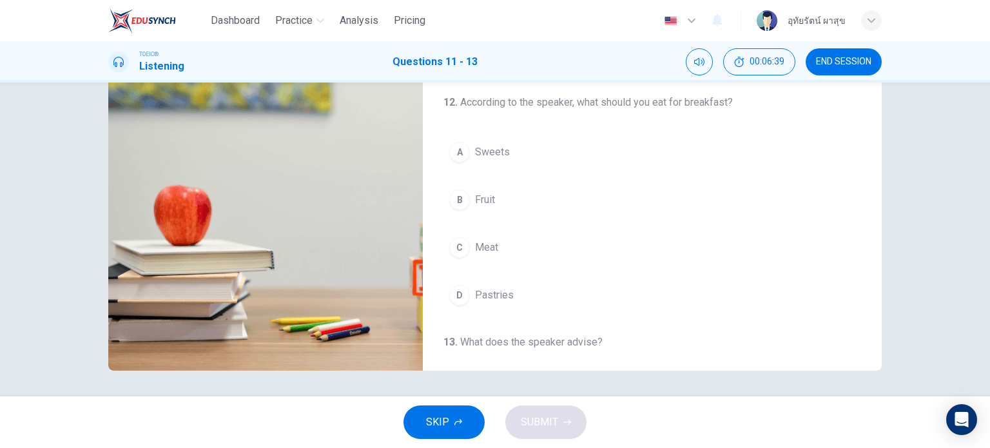
scroll to position [93, 0]
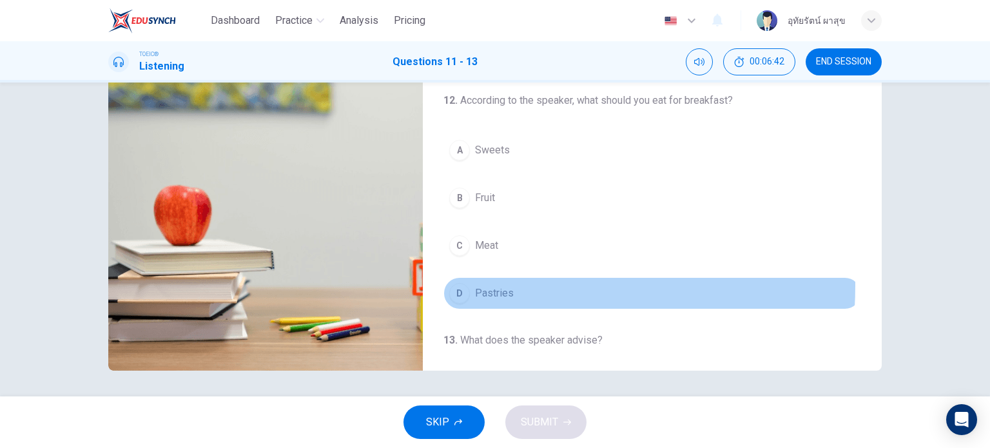
click at [458, 284] on div "D" at bounding box center [459, 293] width 21 height 21
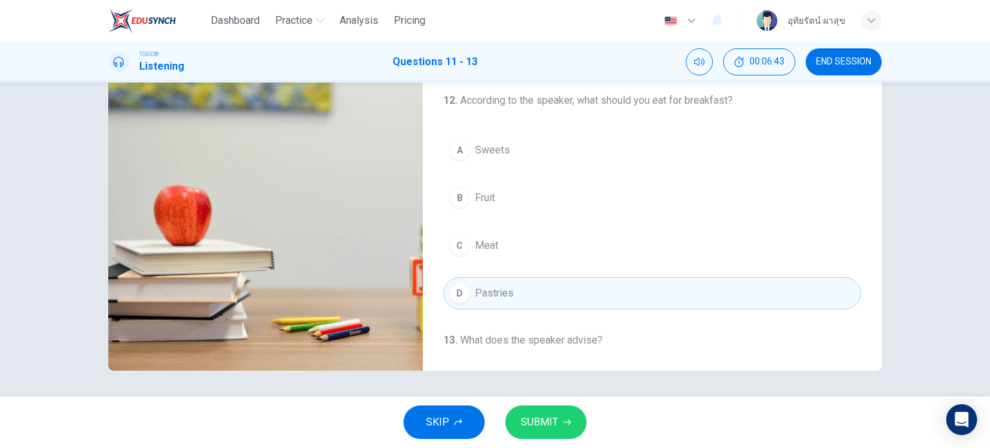
click at [546, 426] on span "SUBMIT" at bounding box center [539, 422] width 37 height 18
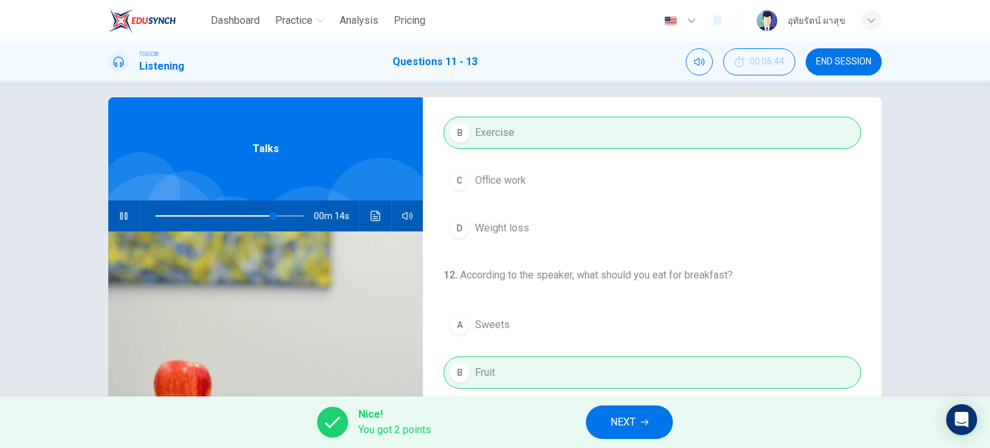
scroll to position [0, 0]
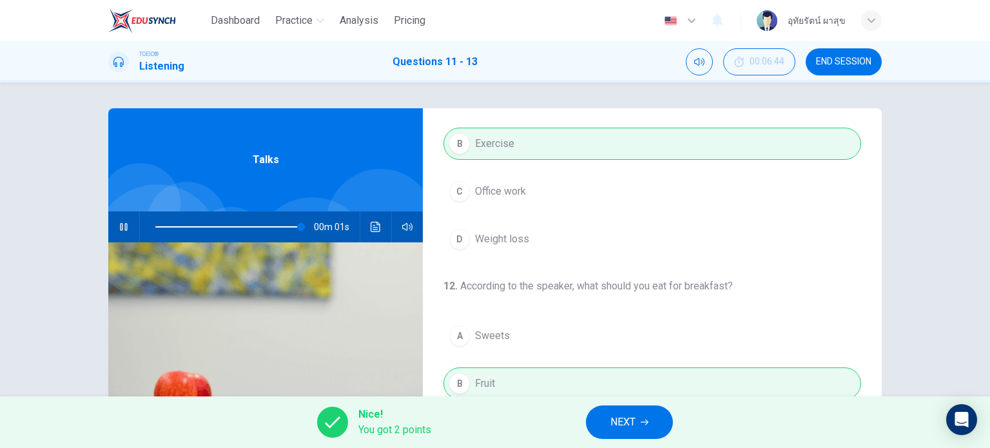
type input "0"
click at [603, 419] on button "NEXT" at bounding box center [629, 422] width 87 height 34
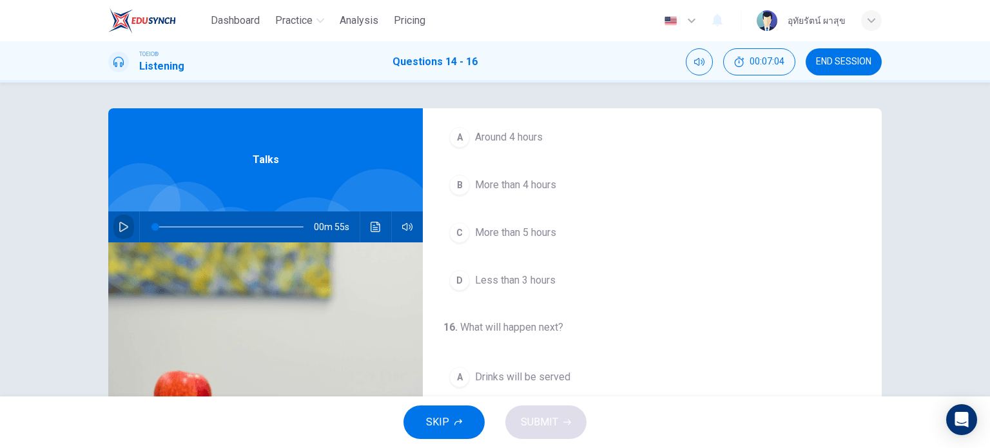
click at [119, 231] on icon "button" at bounding box center [124, 227] width 10 height 10
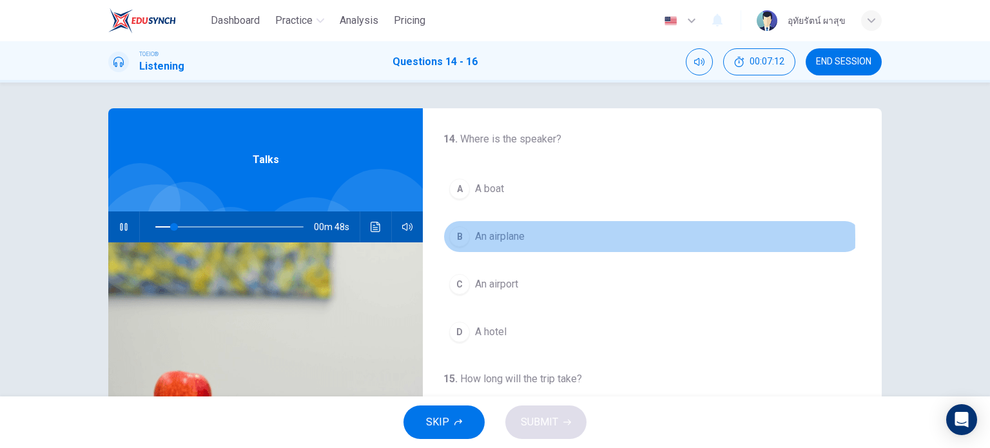
click at [455, 238] on div "B" at bounding box center [459, 236] width 21 height 21
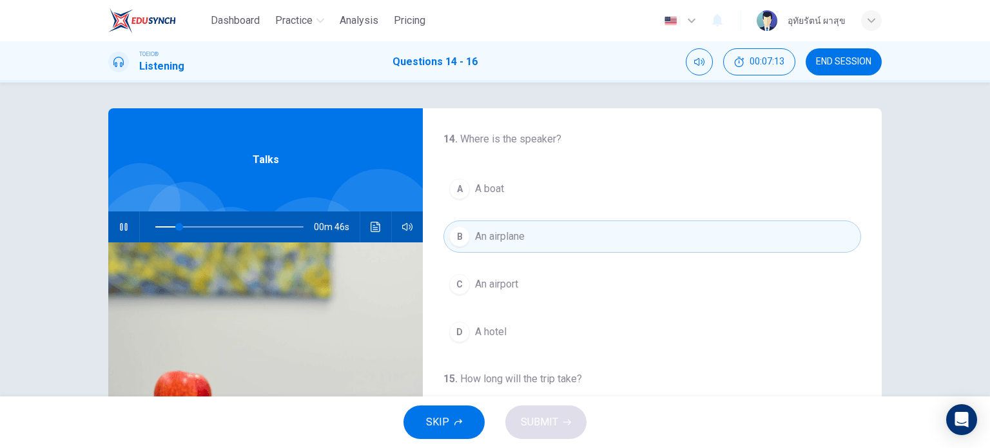
drag, startPoint x: 943, startPoint y: 202, endPoint x: 949, endPoint y: 240, distance: 38.4
click at [945, 242] on div "14 . Where is the speaker? A A boat B An airplane C An airport D A hotel 15 . H…" at bounding box center [495, 239] width 990 height 314
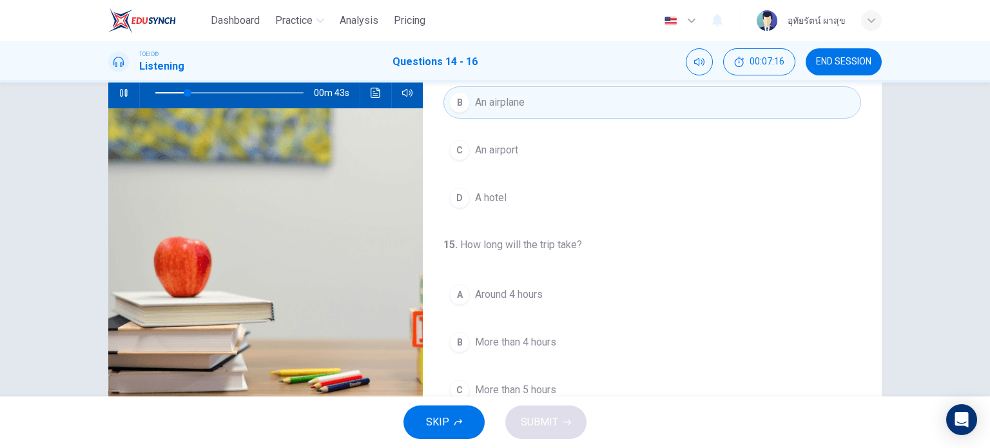
scroll to position [186, 0]
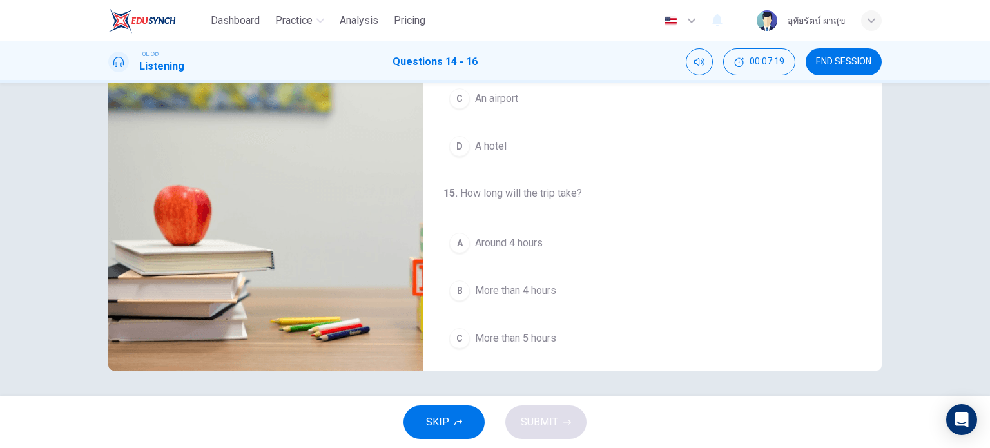
click at [456, 245] on div "A" at bounding box center [459, 243] width 21 height 21
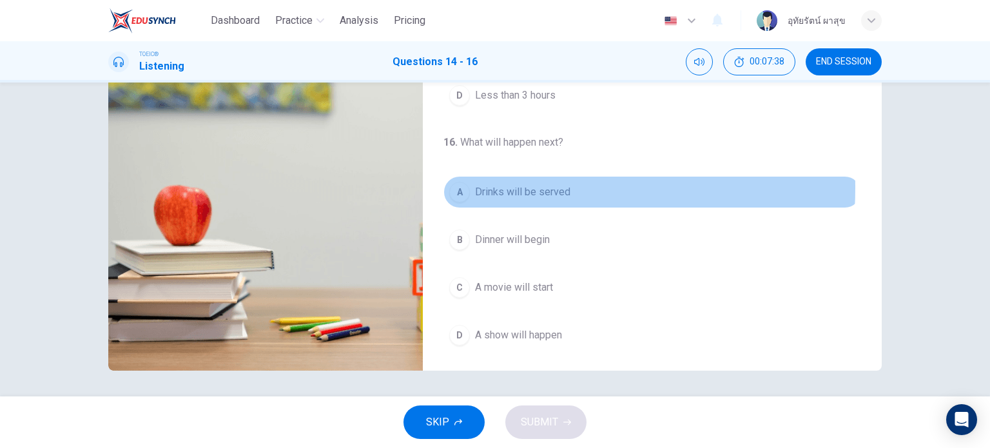
click at [456, 185] on div "A" at bounding box center [459, 192] width 21 height 21
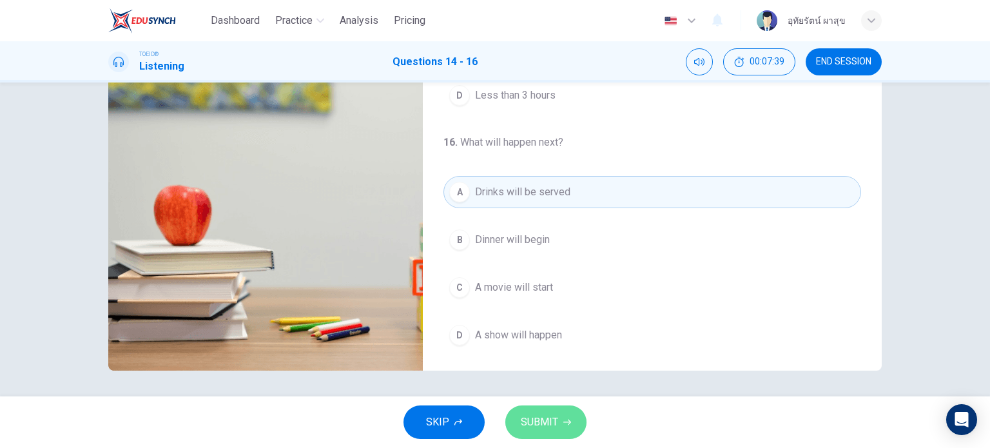
click at [542, 421] on span "SUBMIT" at bounding box center [539, 422] width 37 height 18
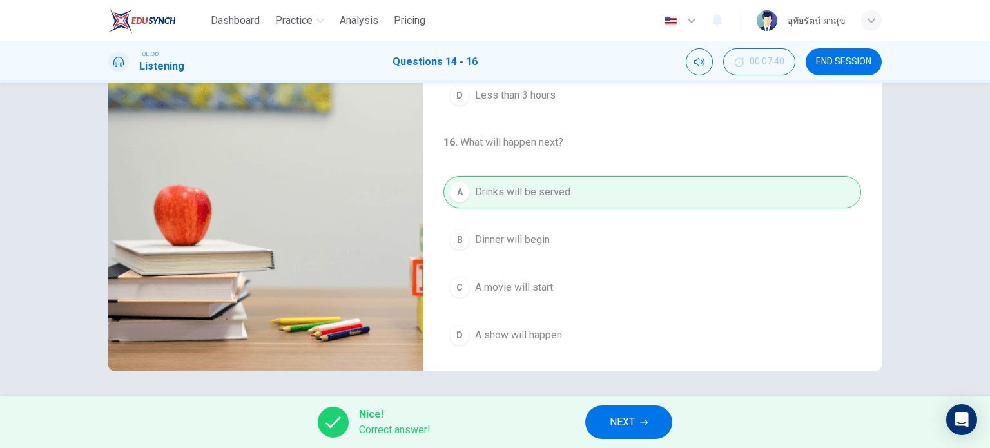
type input "74"
click at [637, 415] on button "NEXT" at bounding box center [628, 422] width 87 height 34
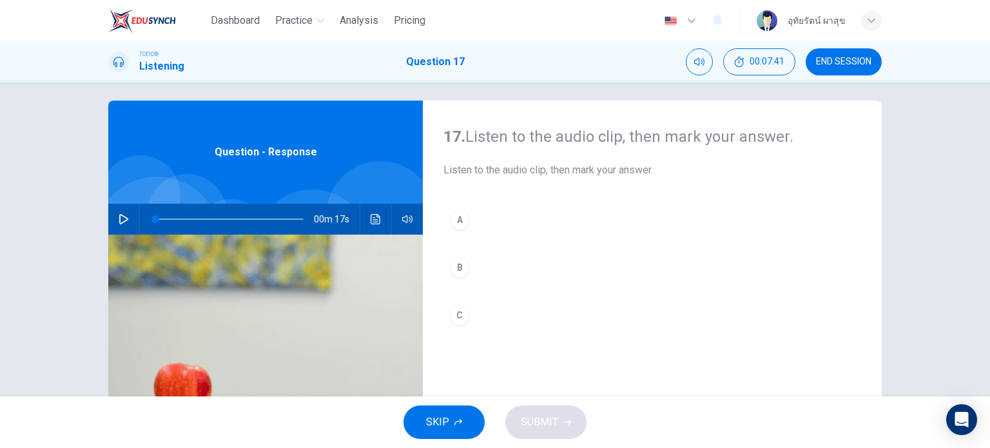
scroll to position [0, 0]
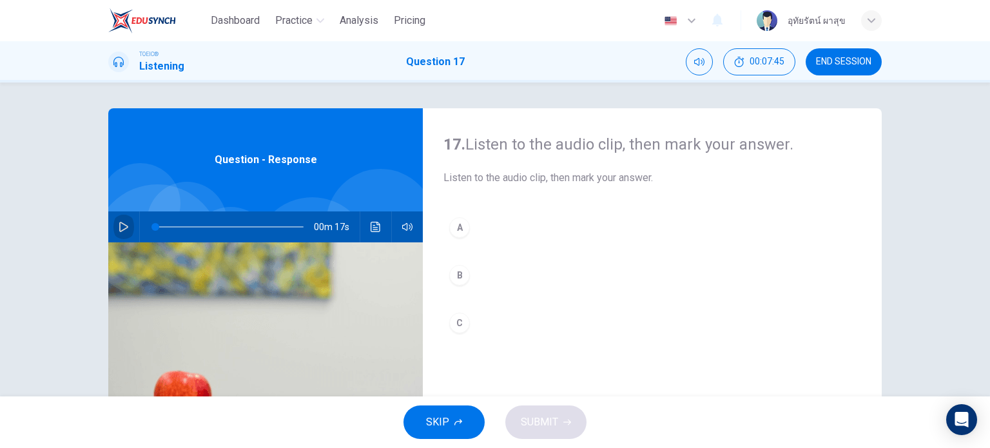
click at [119, 226] on icon "button" at bounding box center [123, 227] width 9 height 10
type input "0"
click at [467, 335] on button "C" at bounding box center [652, 323] width 418 height 32
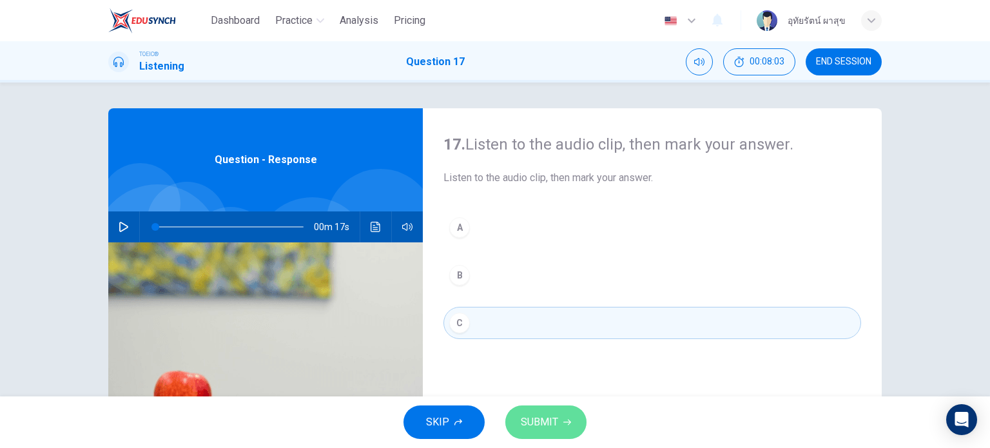
click at [541, 418] on span "SUBMIT" at bounding box center [539, 422] width 37 height 18
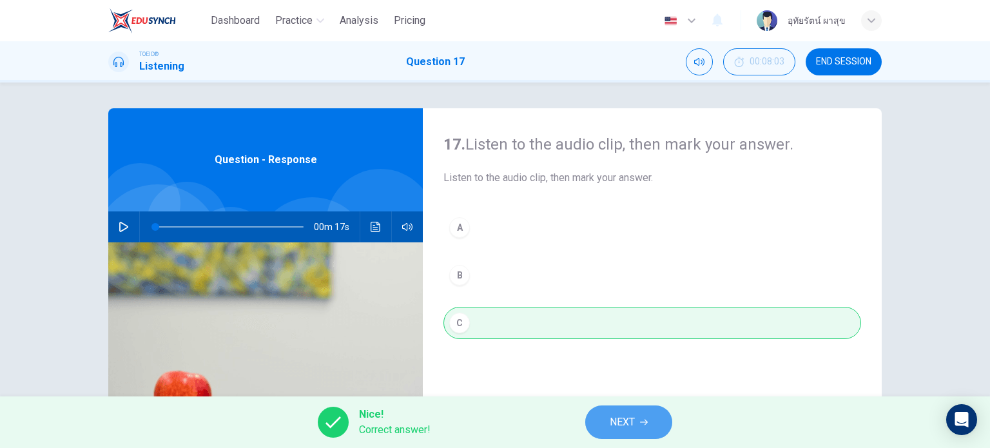
click at [642, 409] on button "NEXT" at bounding box center [628, 422] width 87 height 34
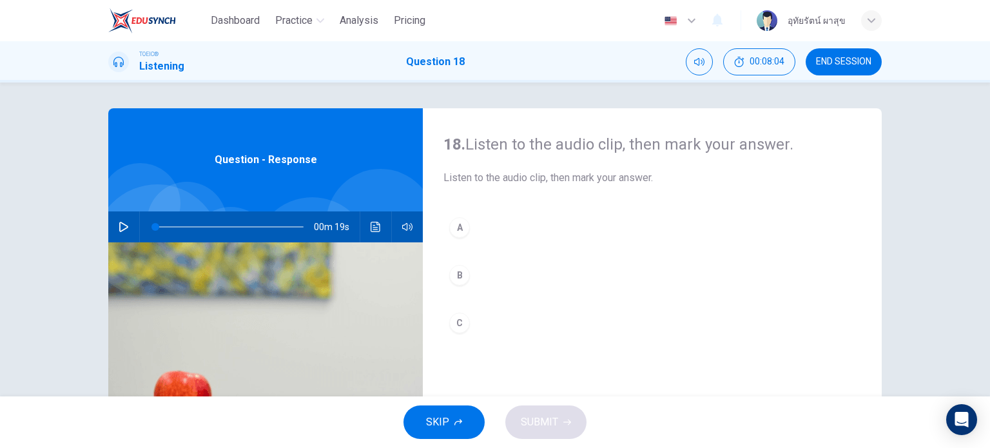
click at [123, 224] on icon "button" at bounding box center [124, 227] width 10 height 10
type input "0"
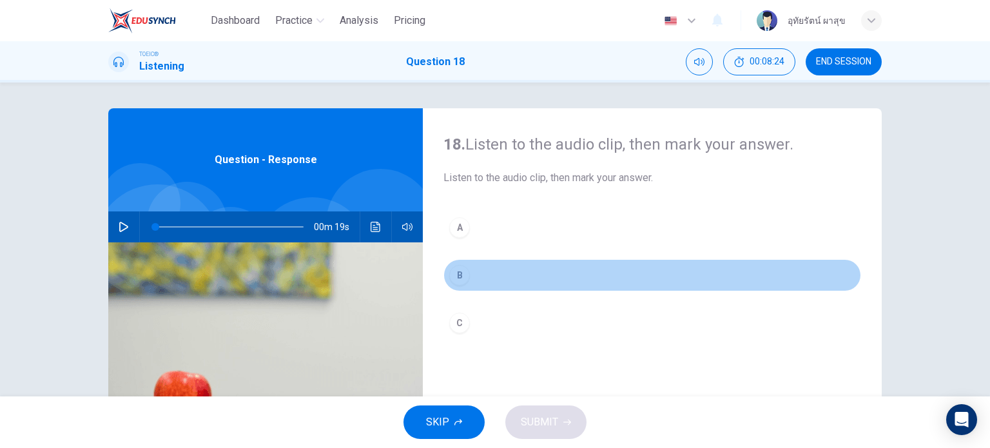
click at [452, 273] on div "B" at bounding box center [459, 275] width 21 height 21
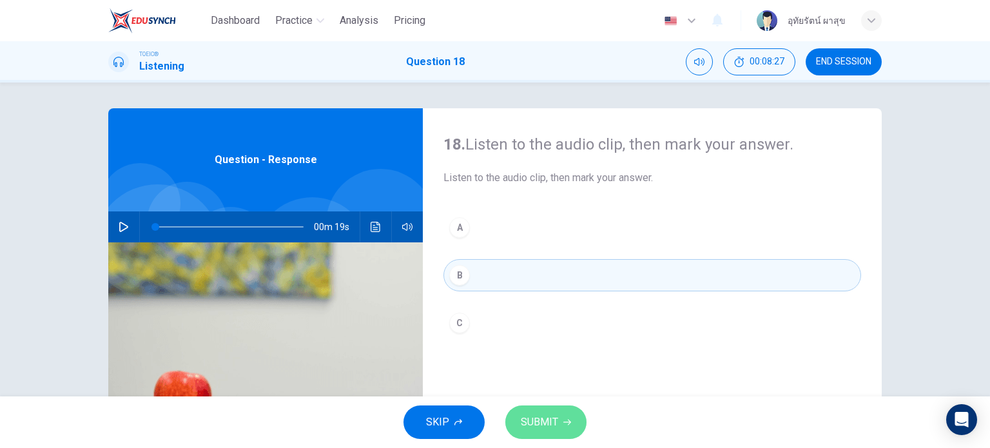
click at [545, 414] on span "SUBMIT" at bounding box center [539, 422] width 37 height 18
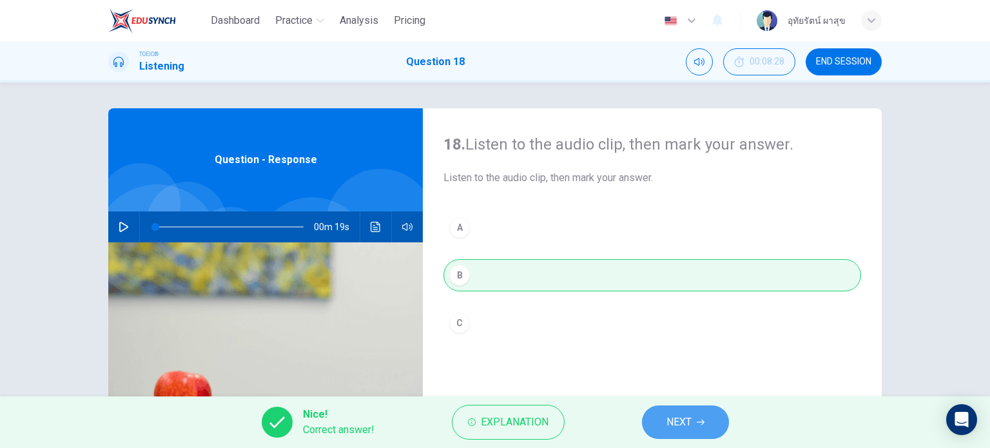
click at [693, 423] on button "NEXT" at bounding box center [685, 422] width 87 height 34
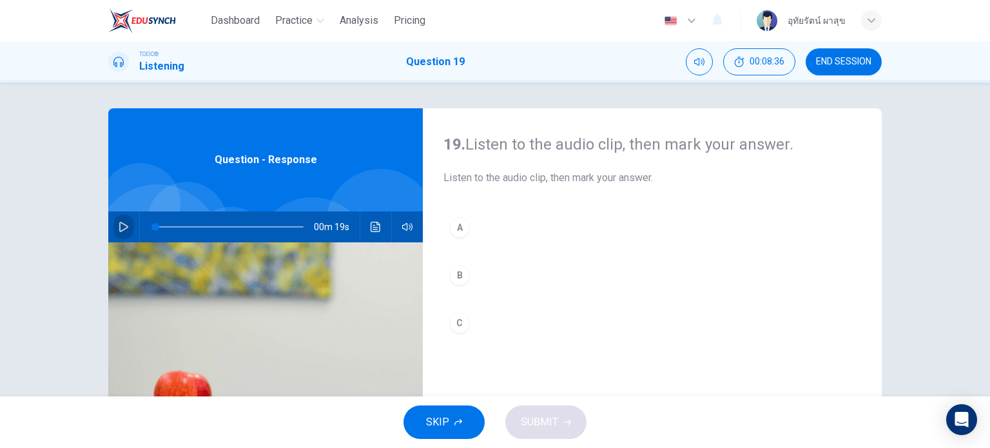
click at [119, 230] on icon "button" at bounding box center [124, 227] width 10 height 10
click at [451, 318] on div "C" at bounding box center [459, 323] width 21 height 21
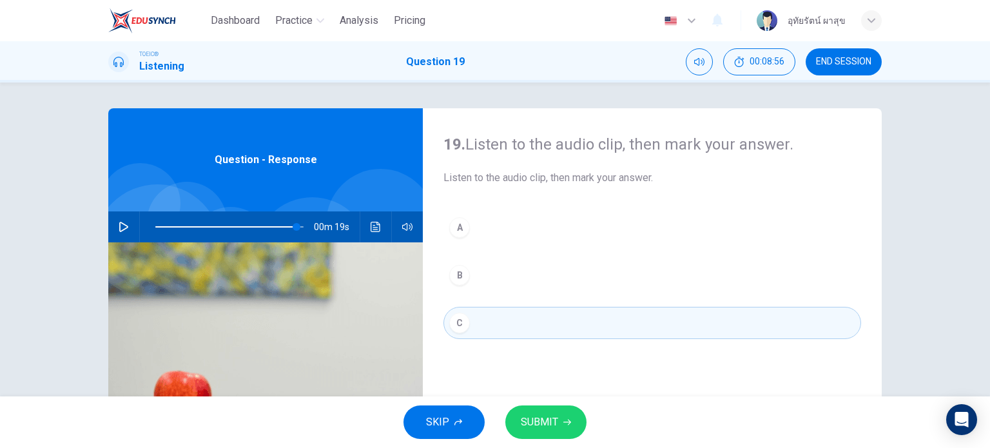
type input "0"
click at [549, 425] on span "SUBMIT" at bounding box center [539, 422] width 37 height 18
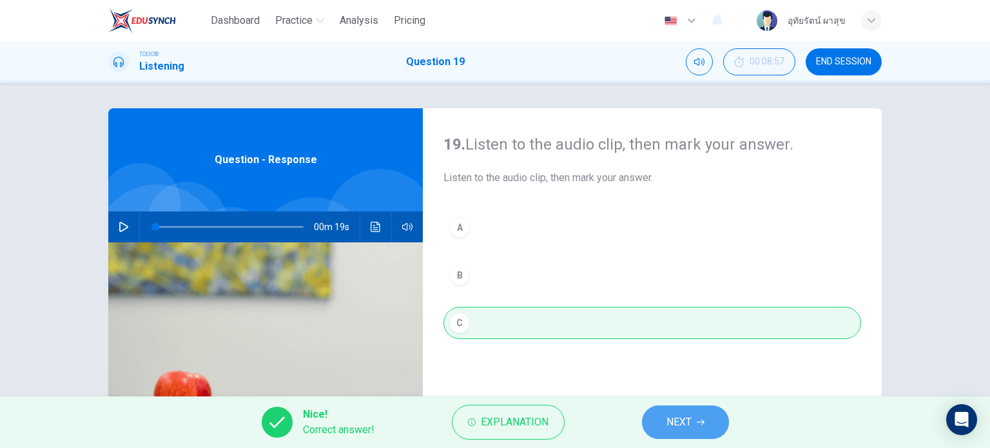
click at [710, 421] on button "NEXT" at bounding box center [685, 422] width 87 height 34
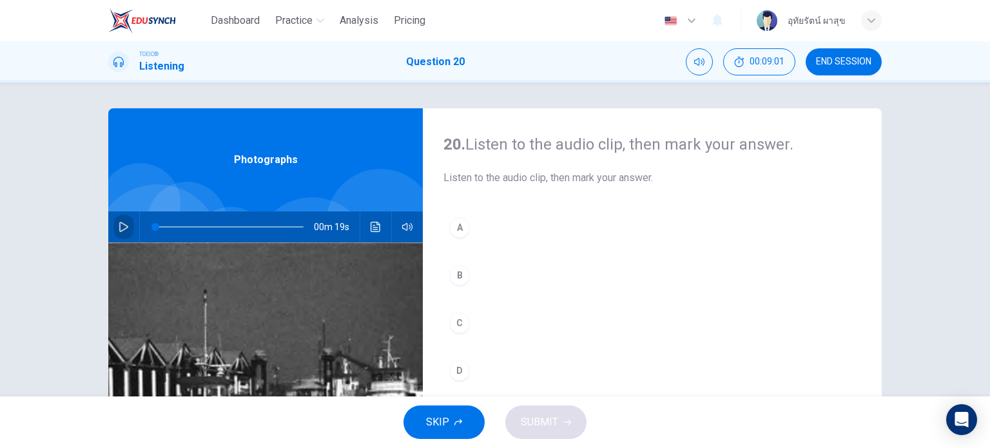
click at [113, 226] on button "button" at bounding box center [123, 226] width 21 height 31
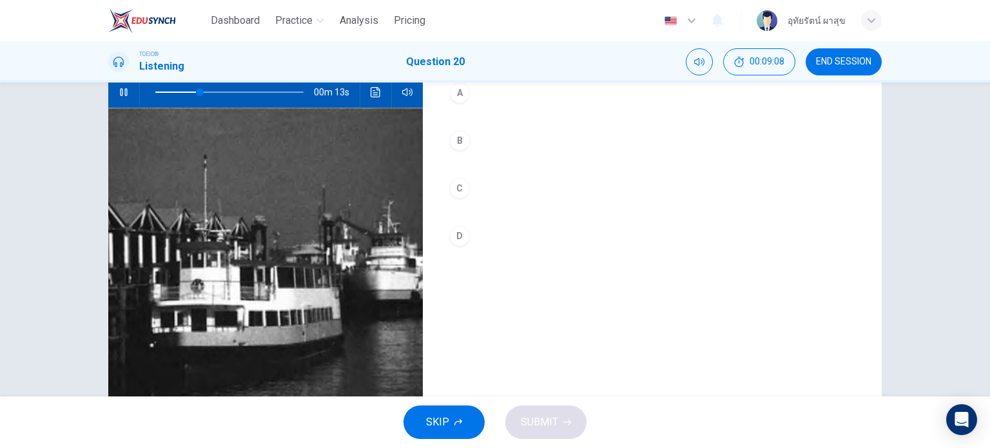
scroll to position [127, 0]
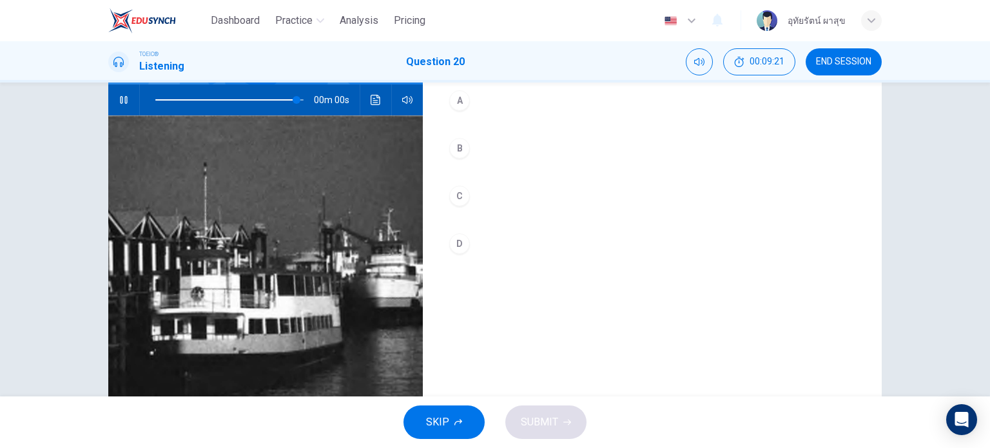
type input "0"
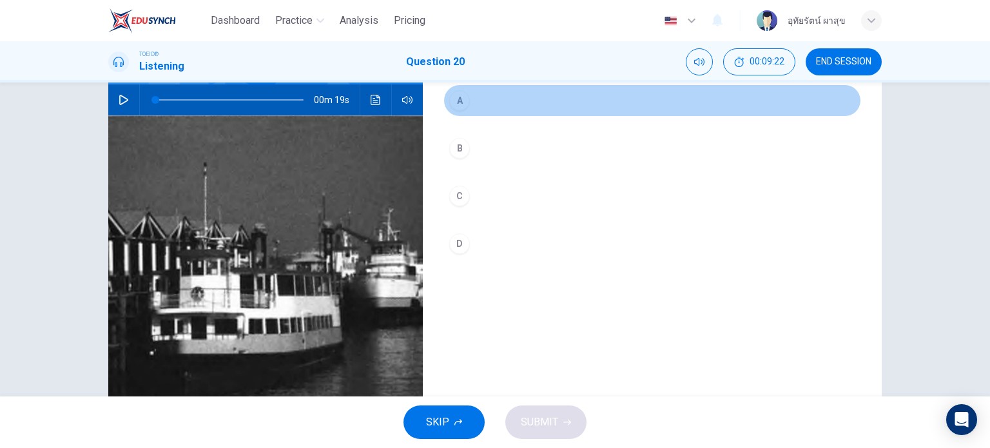
click at [450, 102] on div "A" at bounding box center [459, 100] width 21 height 21
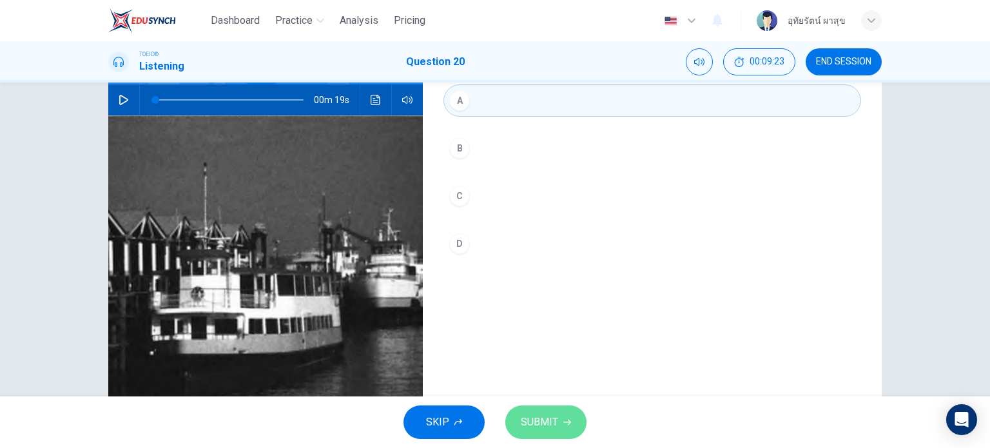
click at [546, 427] on span "SUBMIT" at bounding box center [539, 422] width 37 height 18
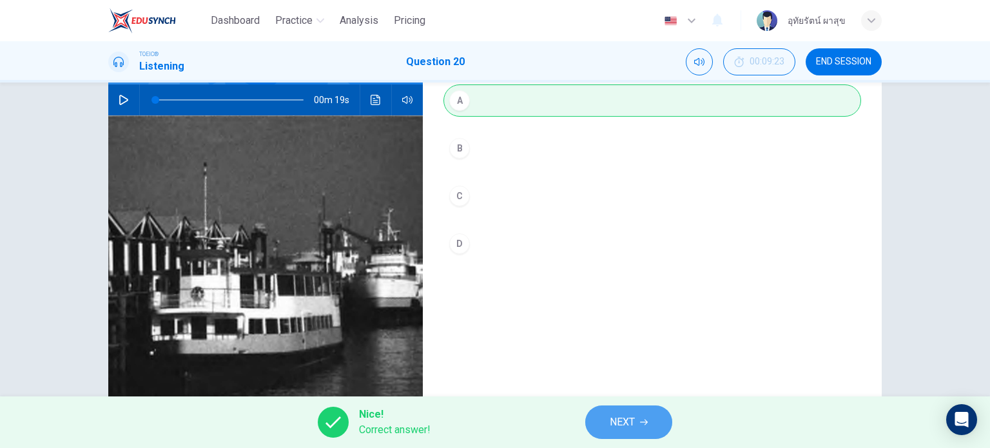
click at [623, 429] on span "NEXT" at bounding box center [622, 422] width 25 height 18
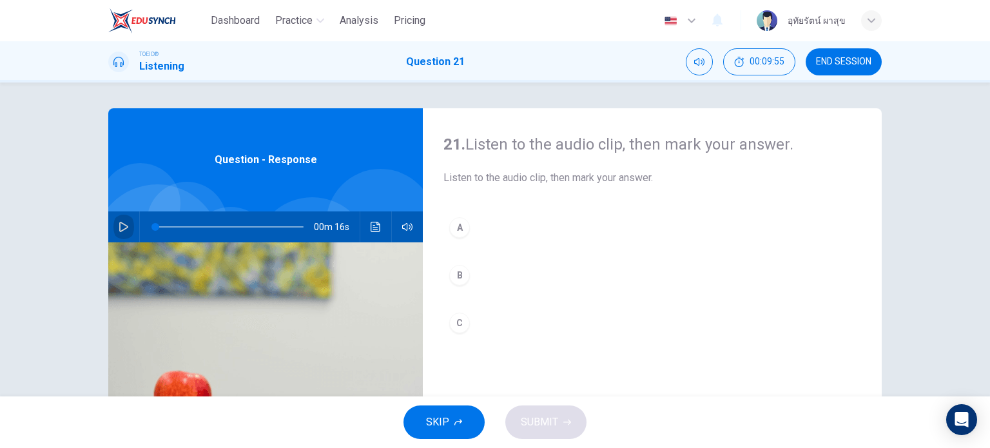
click at [119, 224] on icon "button" at bounding box center [124, 227] width 10 height 10
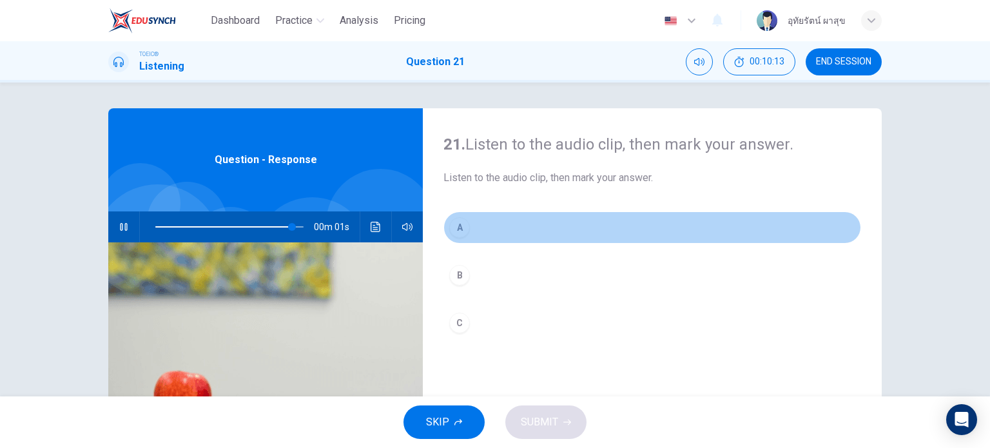
click at [459, 221] on div "A" at bounding box center [459, 227] width 21 height 21
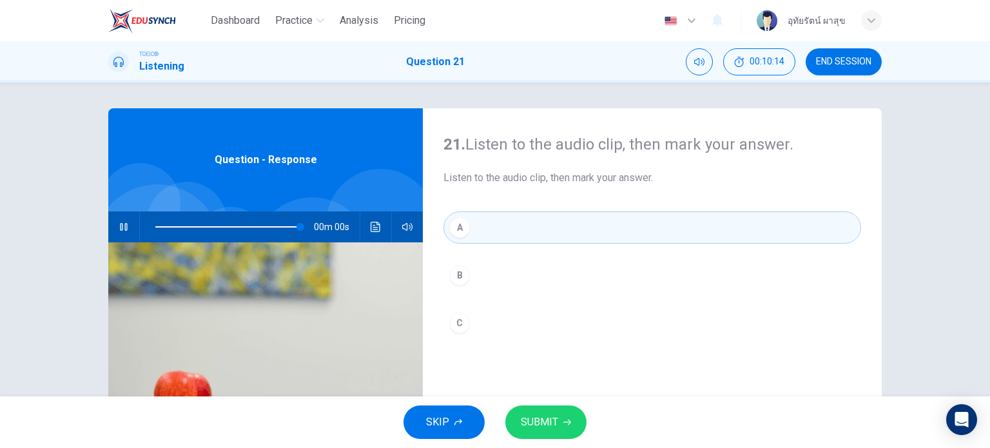
type input "0"
click at [537, 421] on span "SUBMIT" at bounding box center [539, 422] width 37 height 18
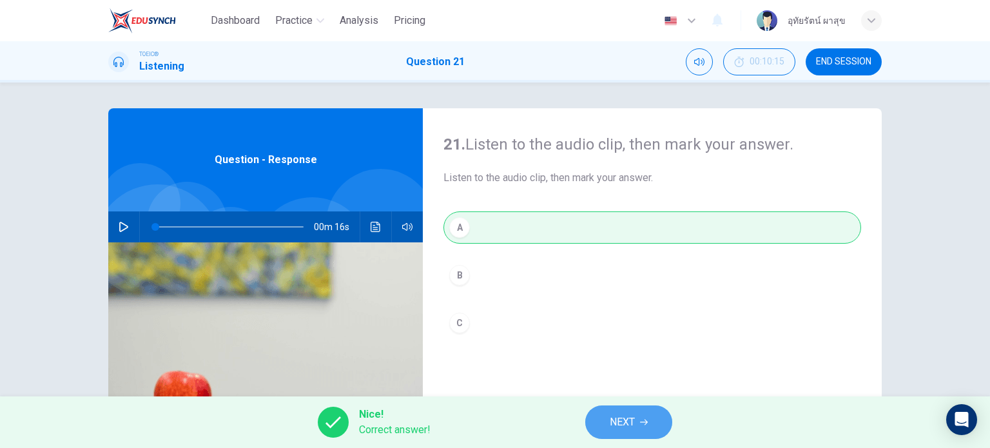
click at [613, 435] on button "NEXT" at bounding box center [628, 422] width 87 height 34
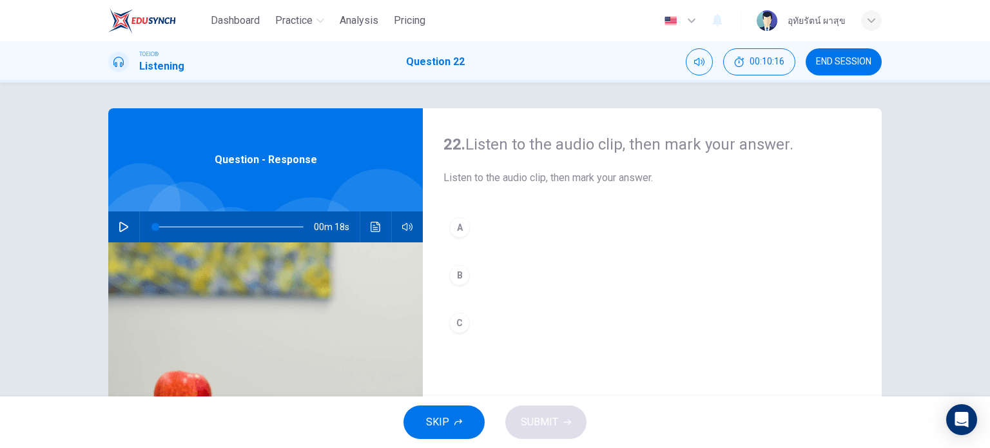
click at [119, 227] on icon "button" at bounding box center [124, 227] width 10 height 10
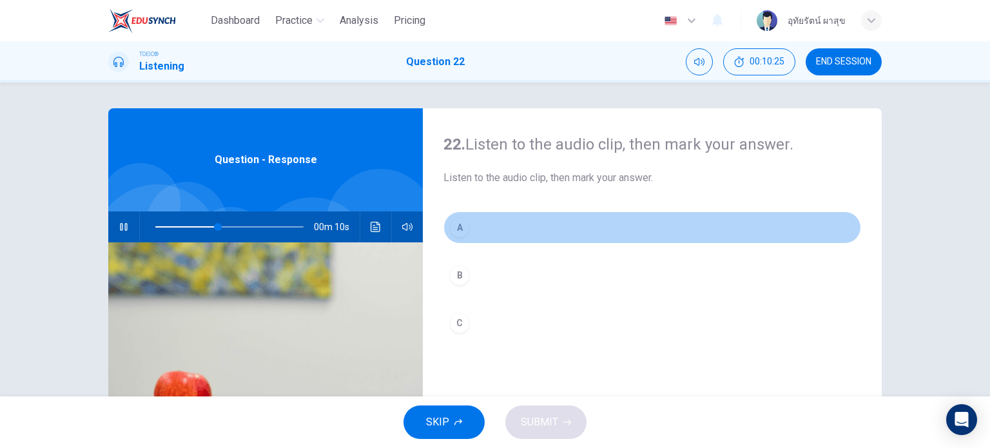
click at [459, 229] on div "A" at bounding box center [459, 227] width 21 height 21
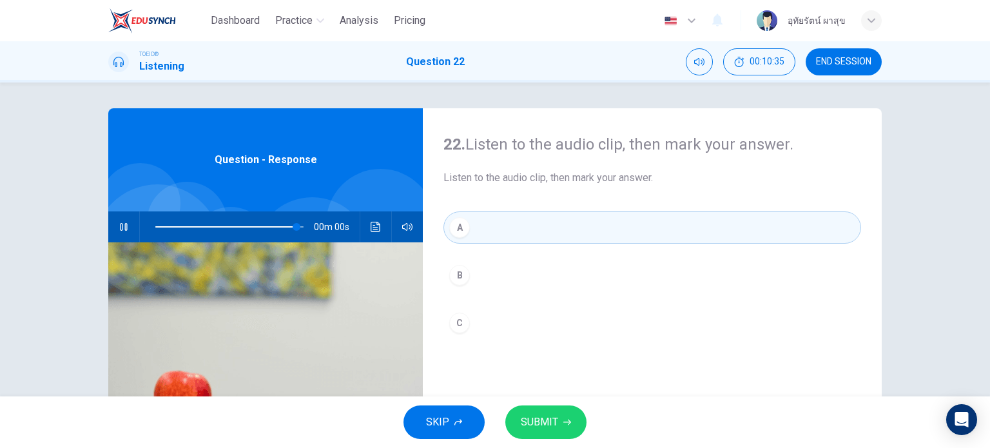
click at [548, 429] on span "SUBMIT" at bounding box center [539, 422] width 37 height 18
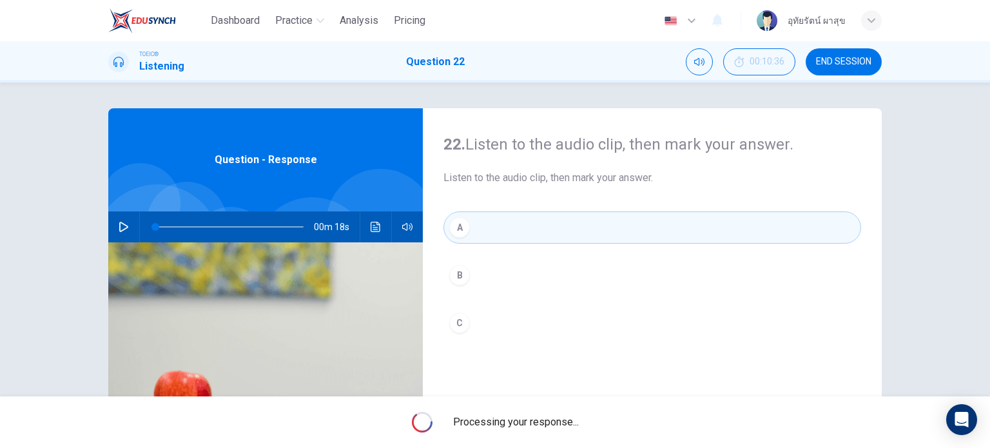
type input "0"
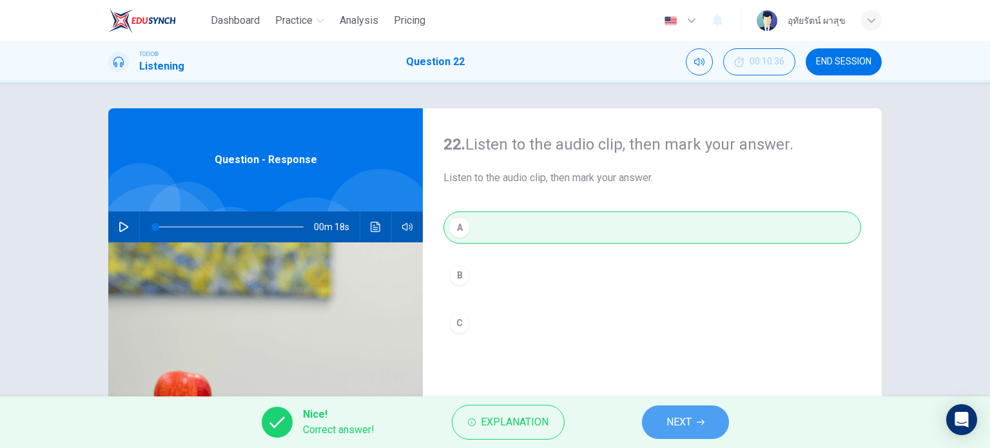
click at [683, 414] on span "NEXT" at bounding box center [678, 422] width 25 height 18
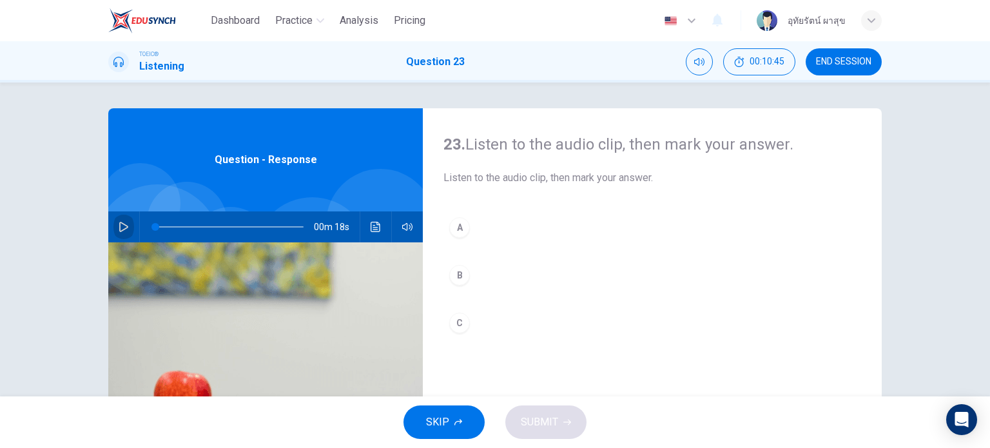
click at [113, 224] on button "button" at bounding box center [123, 226] width 21 height 31
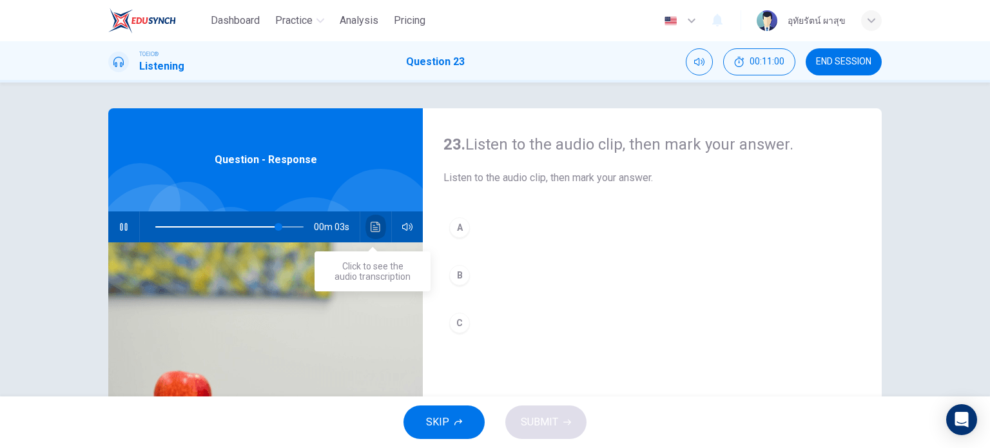
click at [376, 229] on icon "Click to see the audio transcription" at bounding box center [376, 227] width 10 height 10
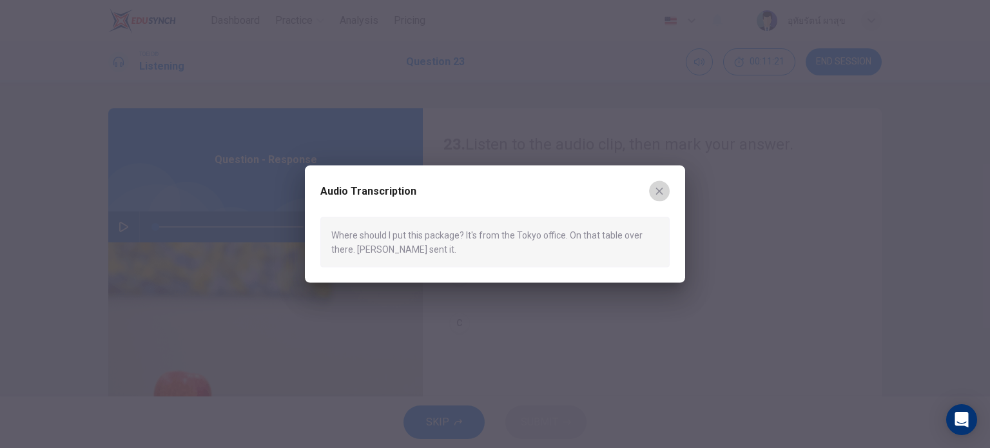
click at [662, 186] on icon "button" at bounding box center [659, 191] width 10 height 10
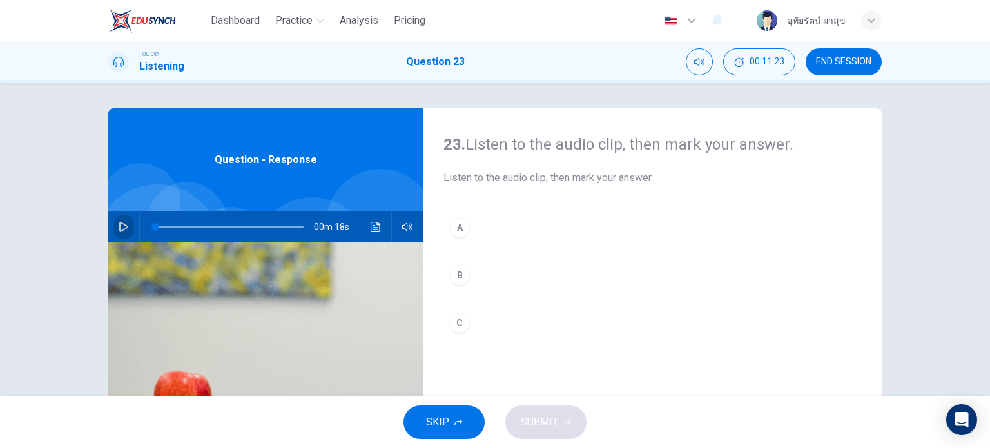
click at [119, 228] on icon "button" at bounding box center [124, 227] width 10 height 10
click at [452, 275] on div "B" at bounding box center [459, 275] width 21 height 21
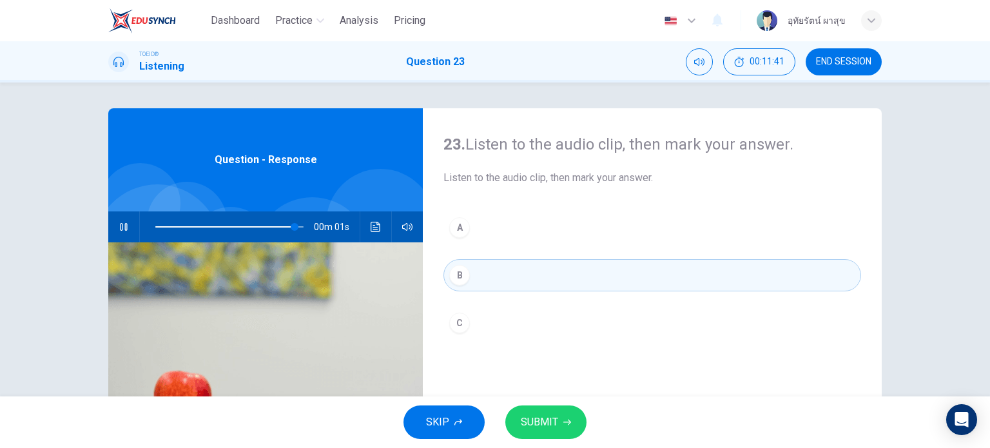
type input "0"
click at [550, 427] on span "SUBMIT" at bounding box center [539, 422] width 37 height 18
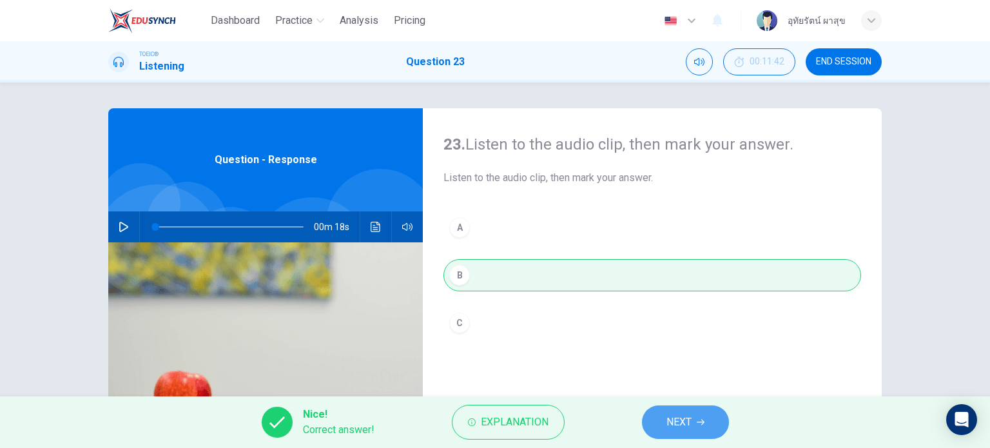
click at [678, 427] on span "NEXT" at bounding box center [678, 422] width 25 height 18
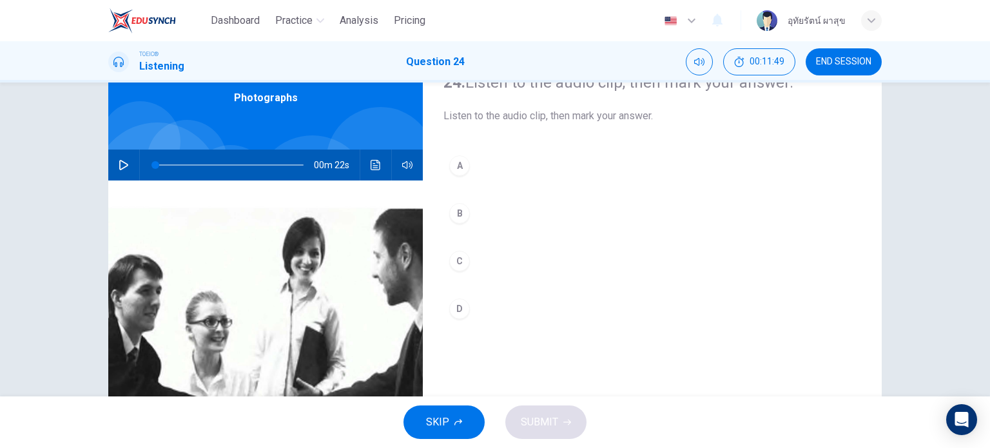
scroll to position [59, 0]
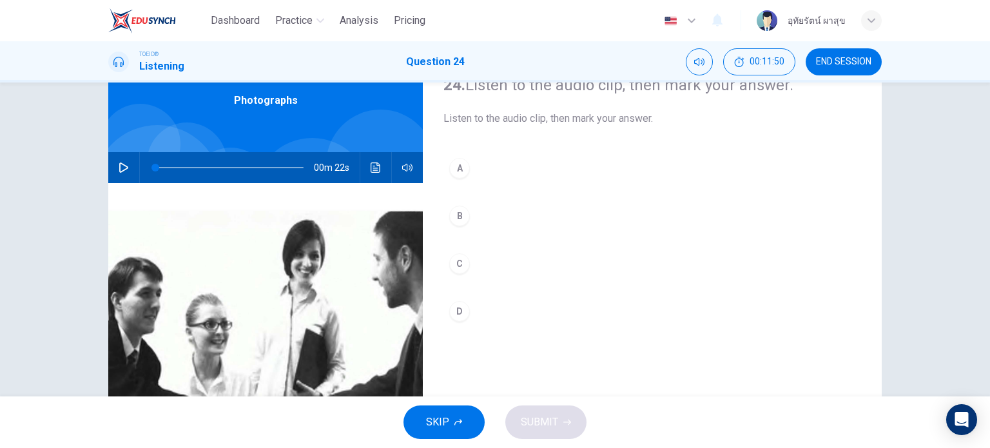
click at [113, 173] on button "button" at bounding box center [123, 167] width 21 height 31
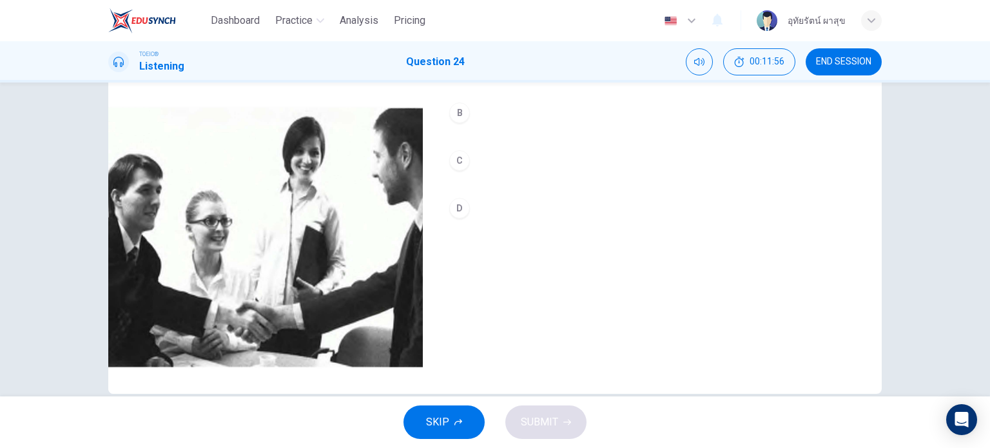
scroll to position [146, 0]
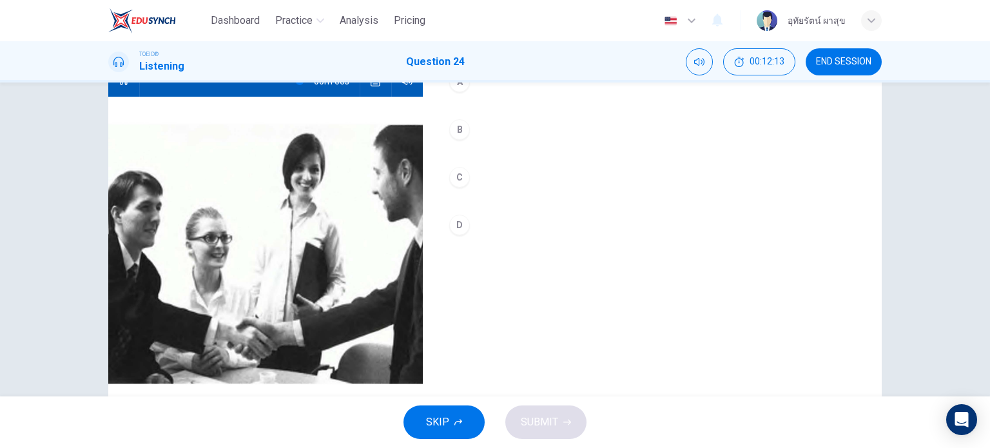
type input "0"
click at [452, 229] on div "D" at bounding box center [459, 225] width 21 height 21
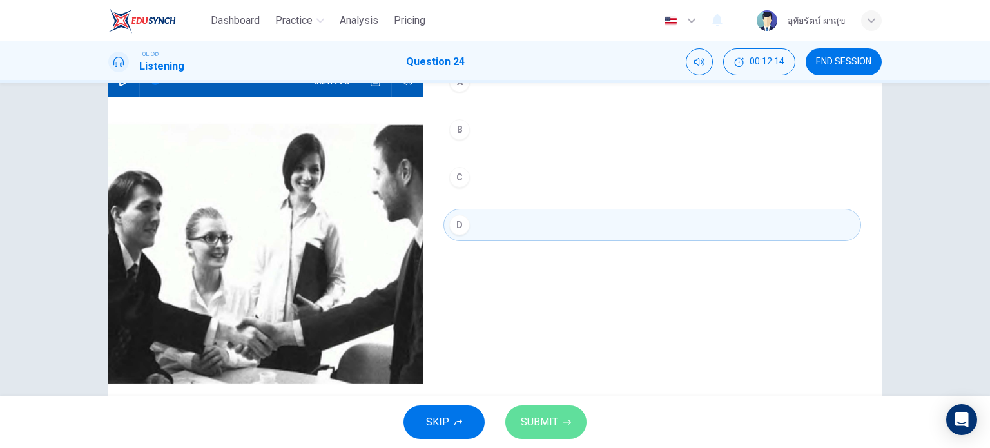
click at [541, 430] on button "SUBMIT" at bounding box center [545, 422] width 81 height 34
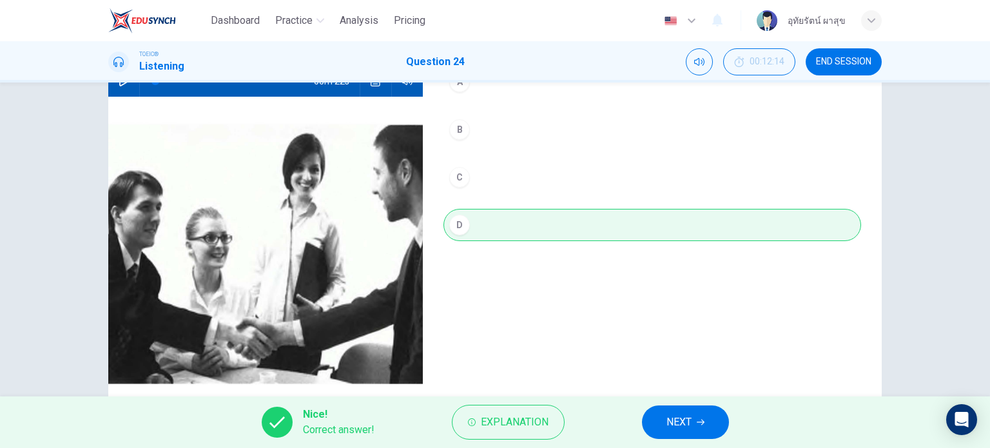
click at [695, 420] on button "NEXT" at bounding box center [685, 422] width 87 height 34
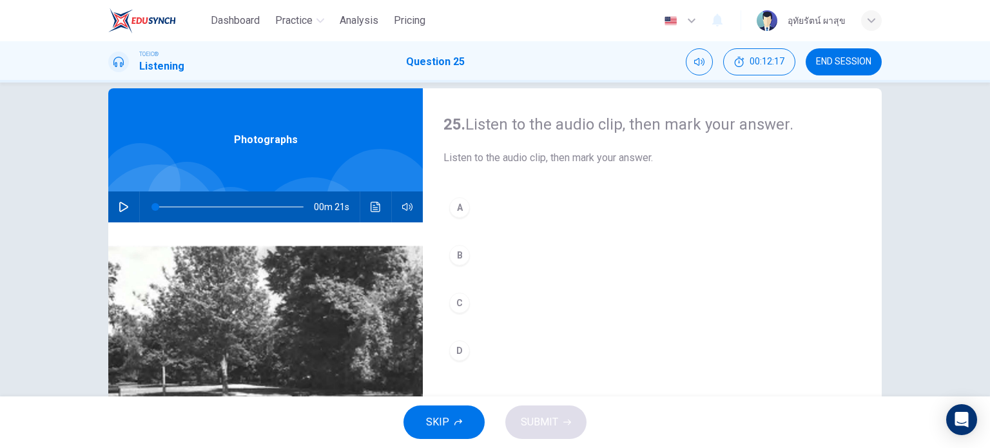
scroll to position [0, 0]
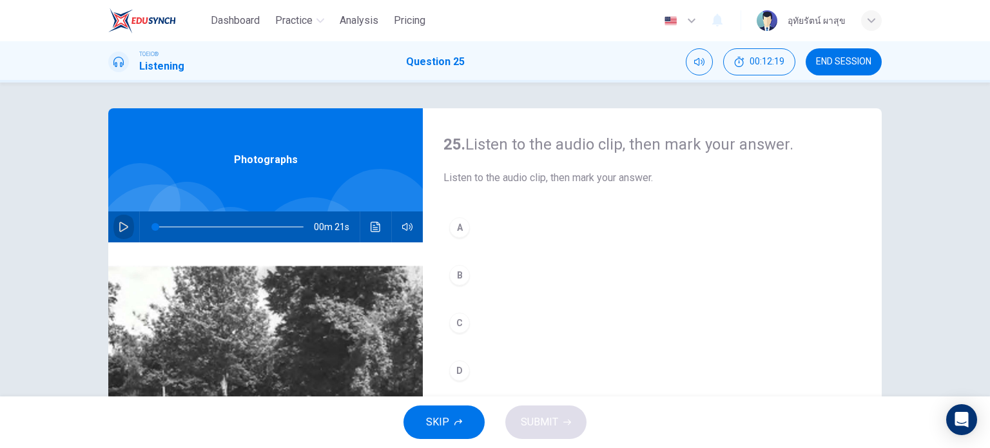
click at [129, 230] on button "button" at bounding box center [123, 226] width 21 height 31
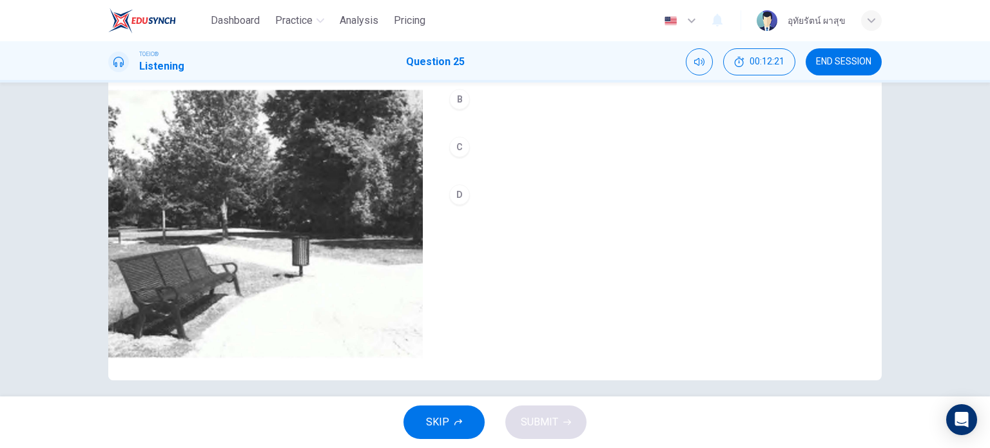
scroll to position [177, 0]
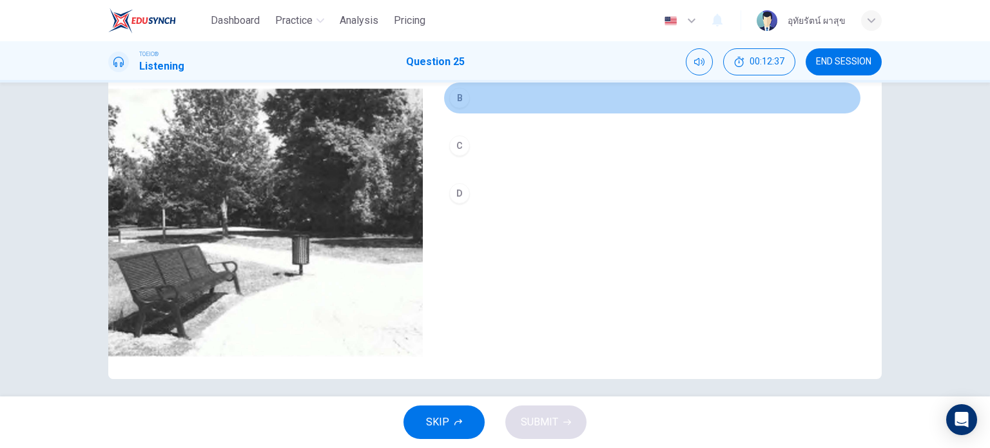
click at [458, 104] on div "B" at bounding box center [459, 98] width 21 height 21
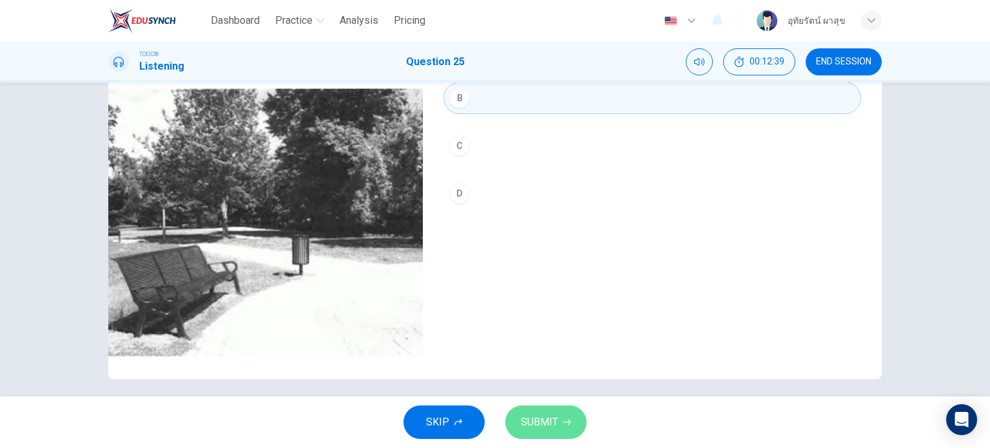
click at [543, 416] on span "SUBMIT" at bounding box center [539, 422] width 37 height 18
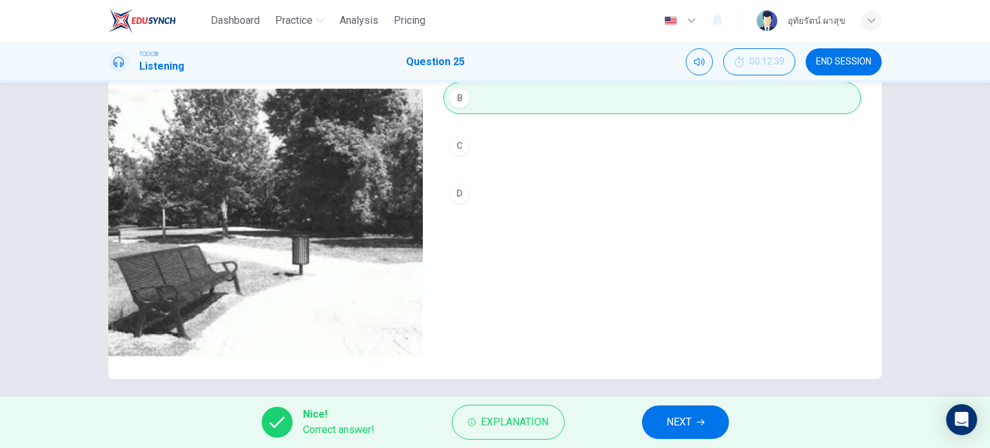
type input "0"
click at [705, 422] on button "NEXT" at bounding box center [685, 422] width 87 height 34
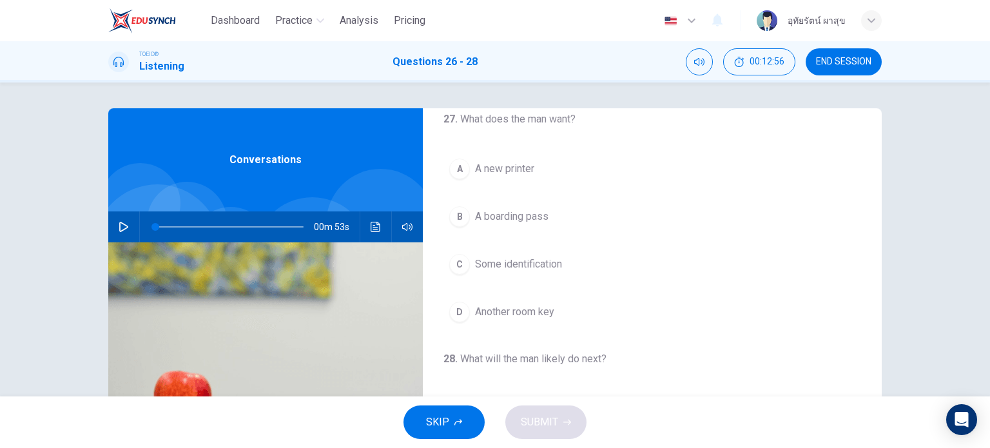
scroll to position [291, 0]
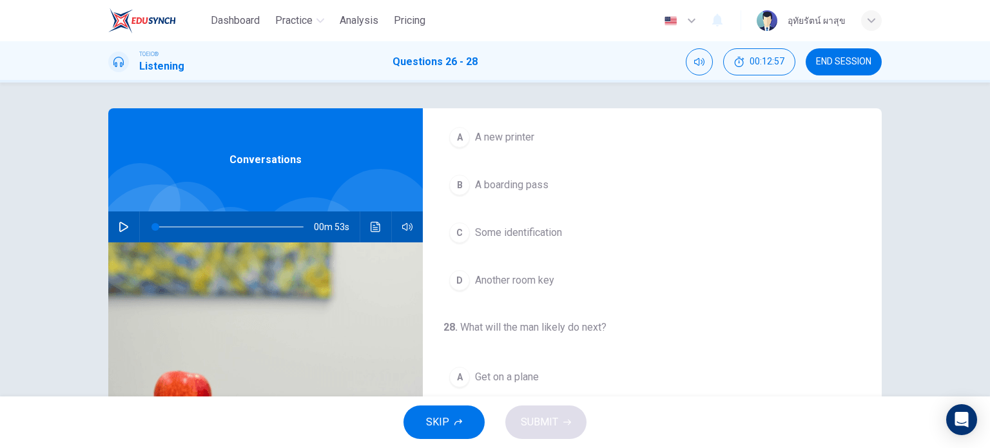
drag, startPoint x: 878, startPoint y: 151, endPoint x: 911, endPoint y: 348, distance: 199.4
click at [911, 348] on div "26 . Where does the conversation take place? A In a hotel B In a restaurant C I…" at bounding box center [495, 239] width 990 height 314
click at [119, 226] on icon "button" at bounding box center [123, 227] width 9 height 10
click at [463, 288] on div "C" at bounding box center [459, 284] width 21 height 21
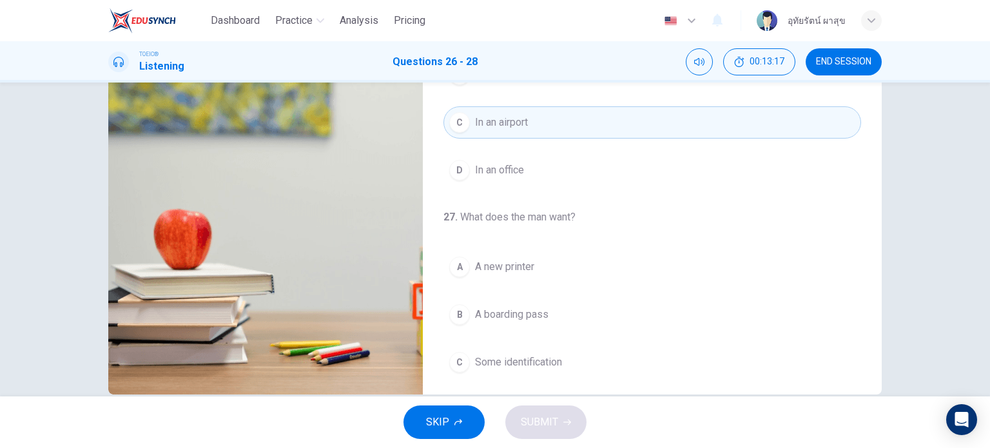
scroll to position [186, 0]
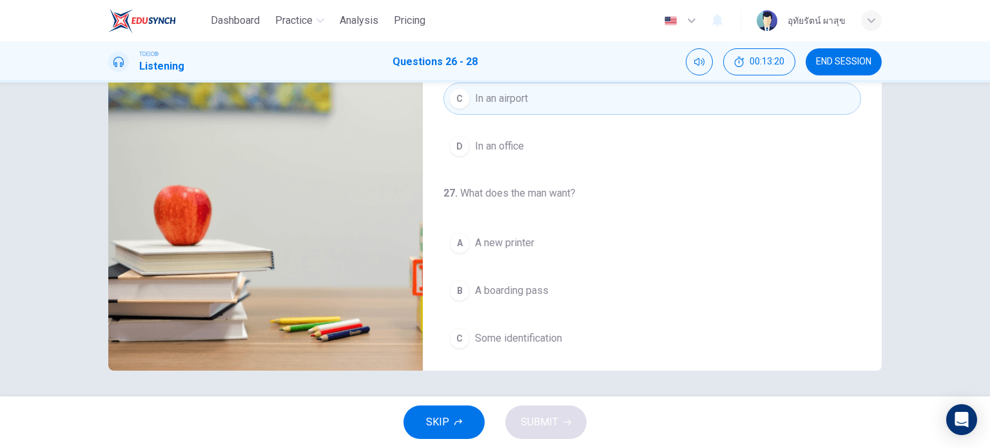
click at [455, 301] on button "B A boarding pass" at bounding box center [652, 291] width 418 height 32
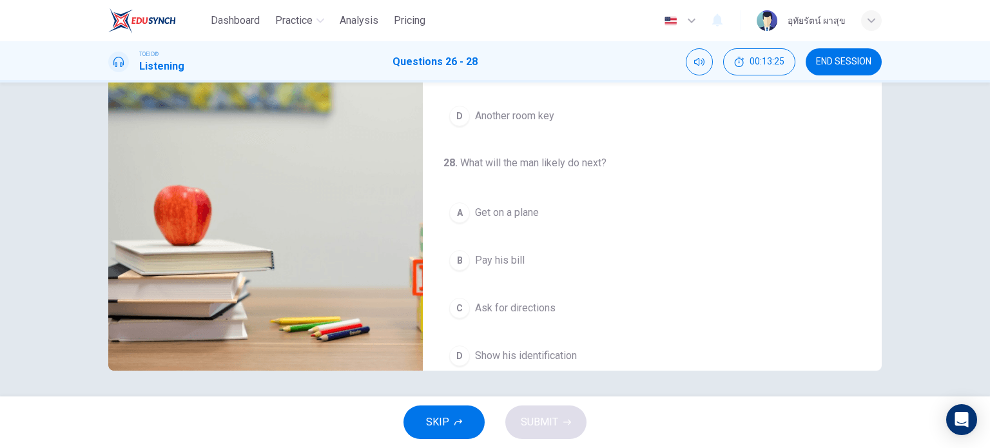
scroll to position [291, 0]
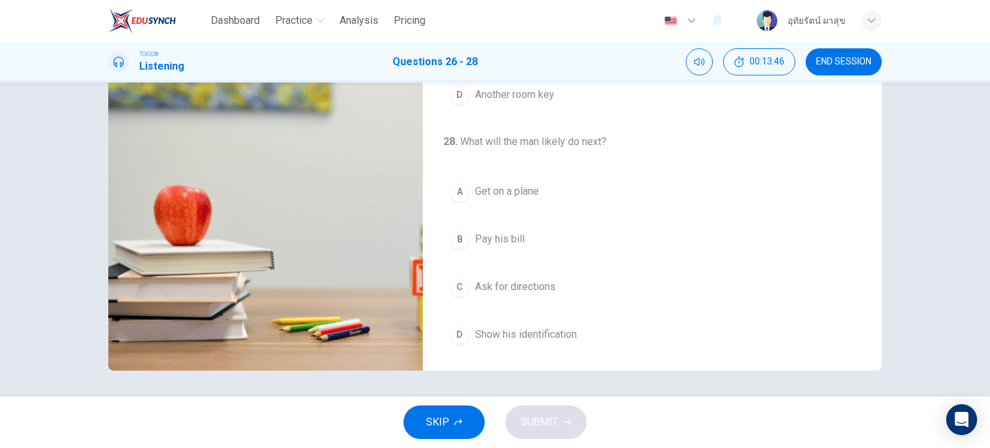
click at [449, 327] on div "D" at bounding box center [459, 334] width 21 height 21
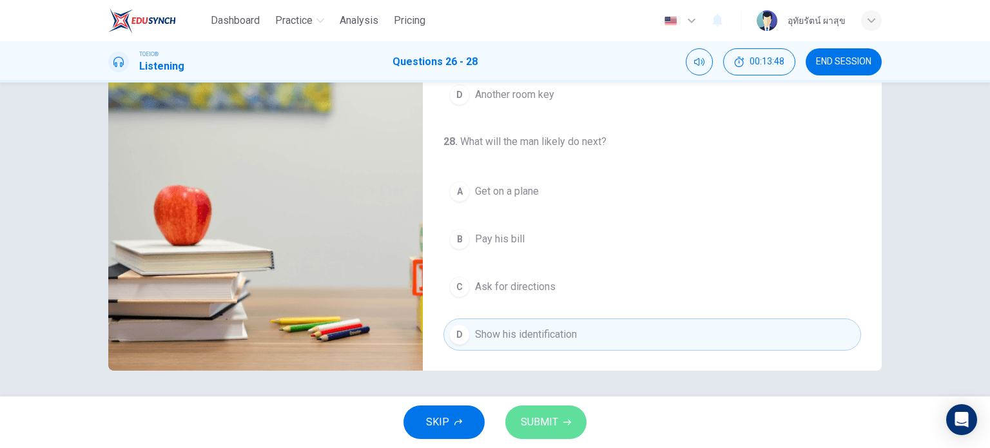
click at [544, 420] on span "SUBMIT" at bounding box center [539, 422] width 37 height 18
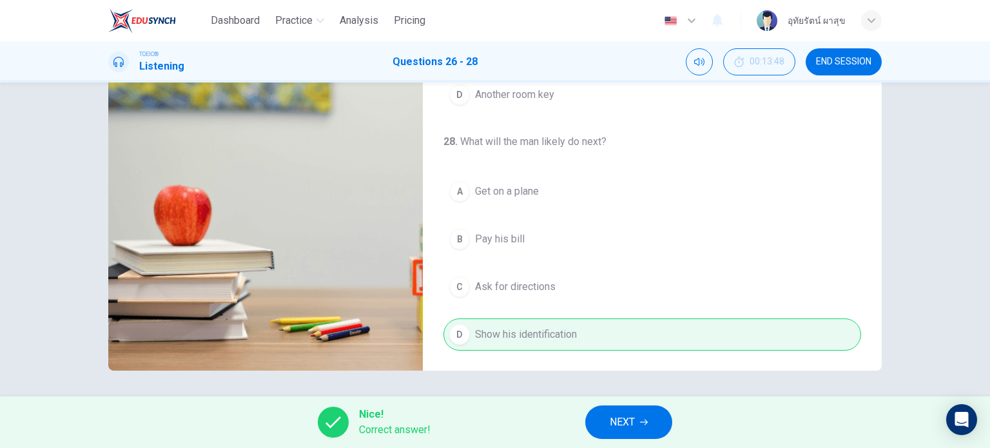
type input "82"
click at [621, 413] on span "NEXT" at bounding box center [622, 422] width 25 height 18
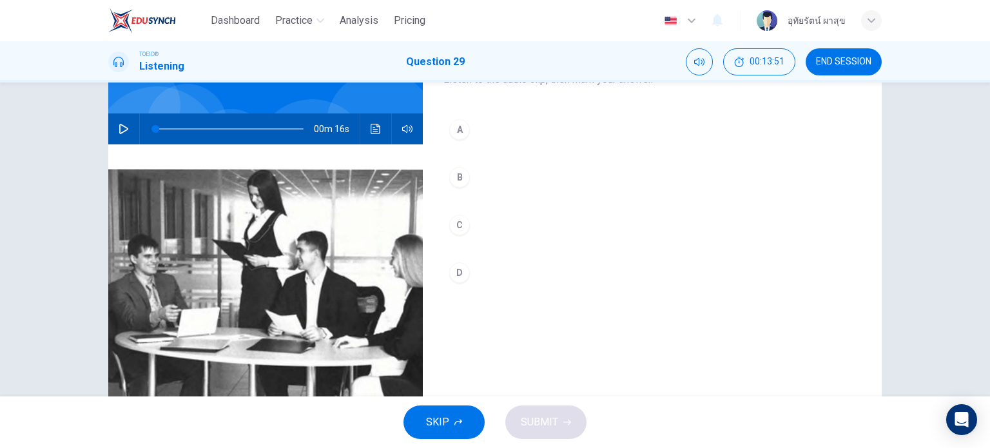
scroll to position [84, 0]
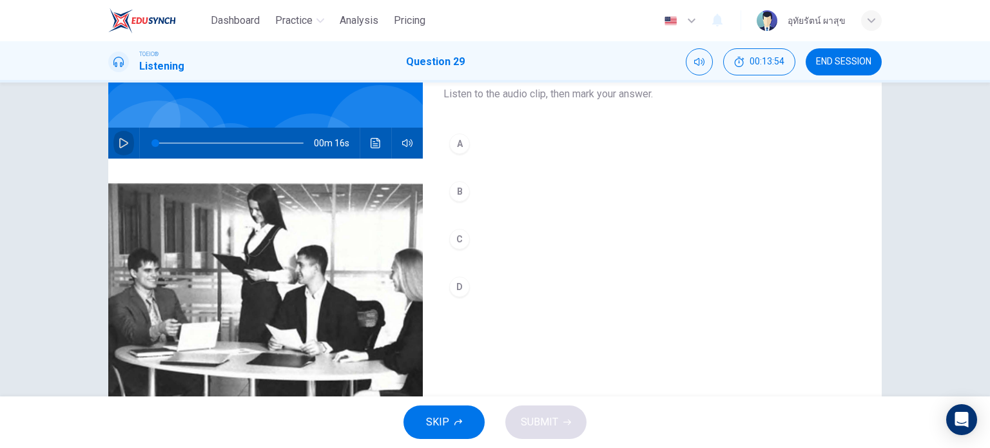
click at [123, 144] on icon "button" at bounding box center [123, 143] width 9 height 10
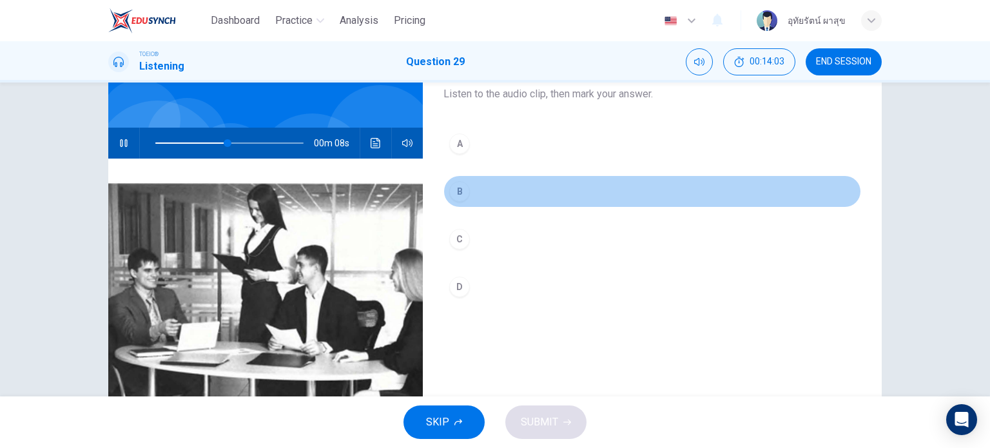
click at [464, 186] on button "B" at bounding box center [652, 191] width 418 height 32
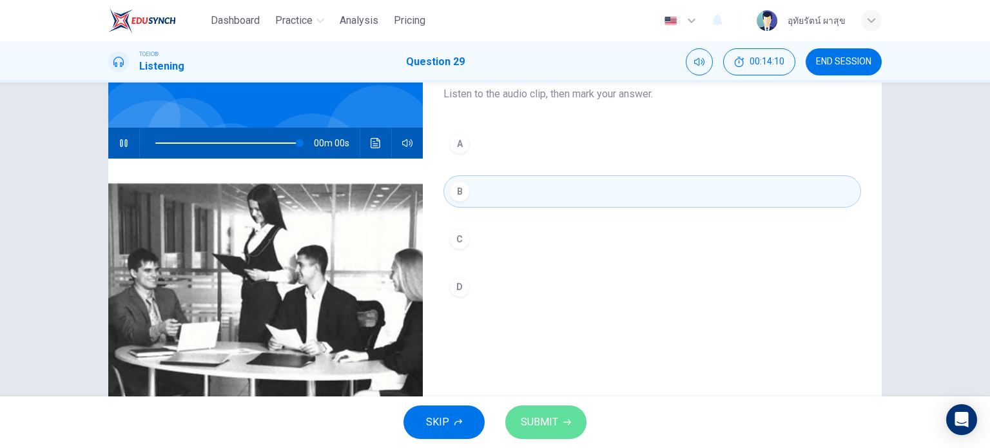
type input "0"
click at [546, 423] on span "SUBMIT" at bounding box center [539, 422] width 37 height 18
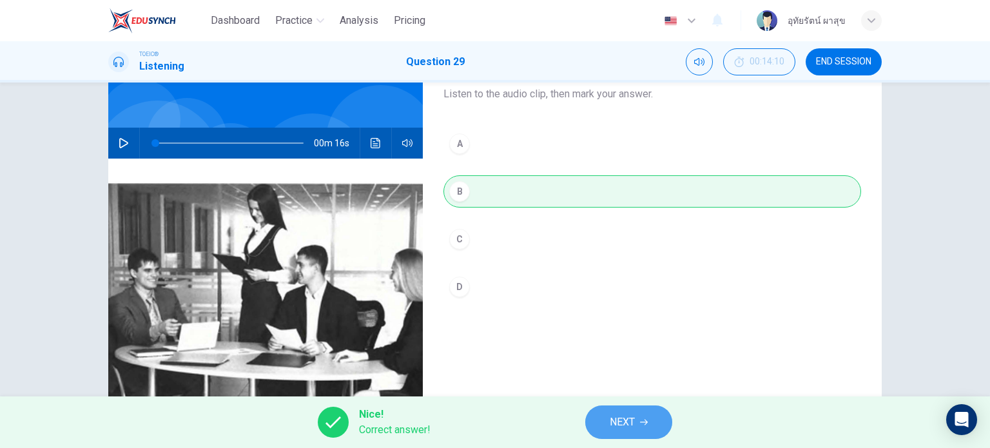
click at [637, 425] on button "NEXT" at bounding box center [628, 422] width 87 height 34
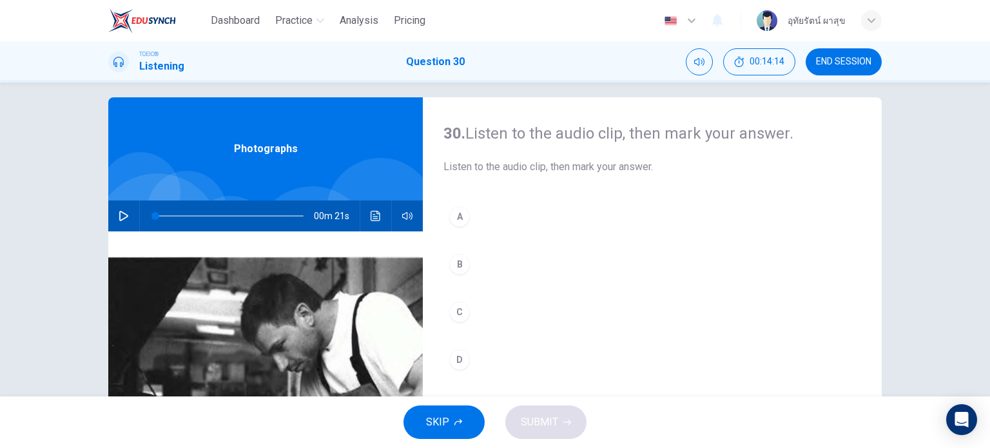
scroll to position [0, 0]
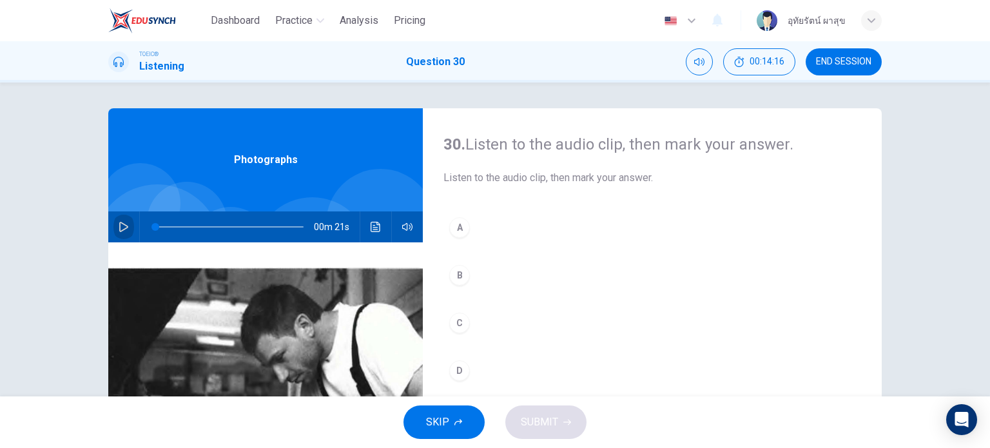
click at [119, 224] on icon "button" at bounding box center [124, 227] width 10 height 10
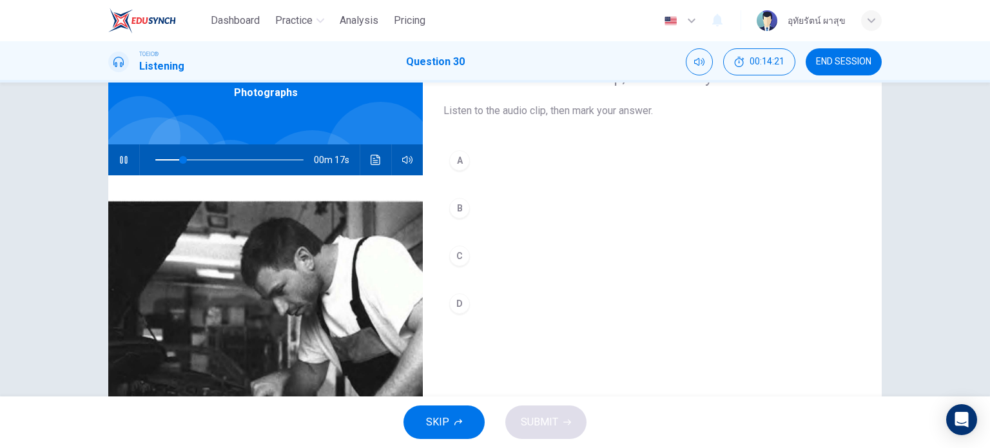
scroll to position [48, 0]
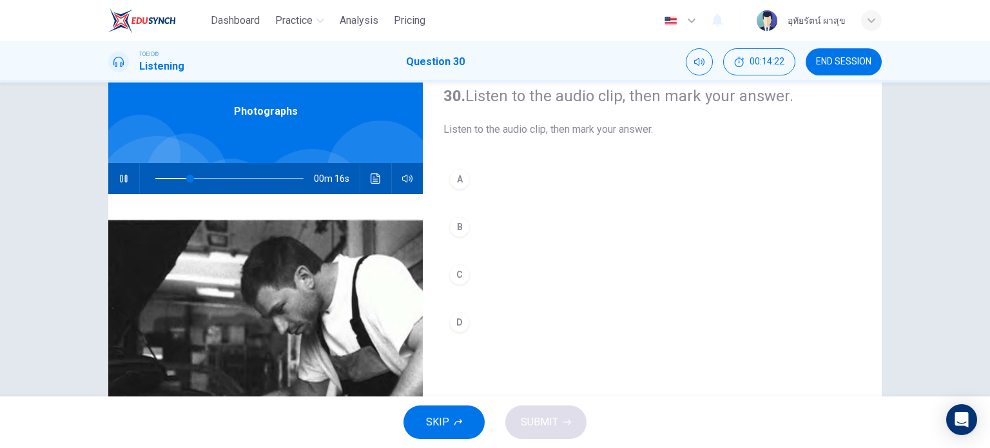
click at [447, 164] on div "A B C D" at bounding box center [652, 263] width 418 height 201
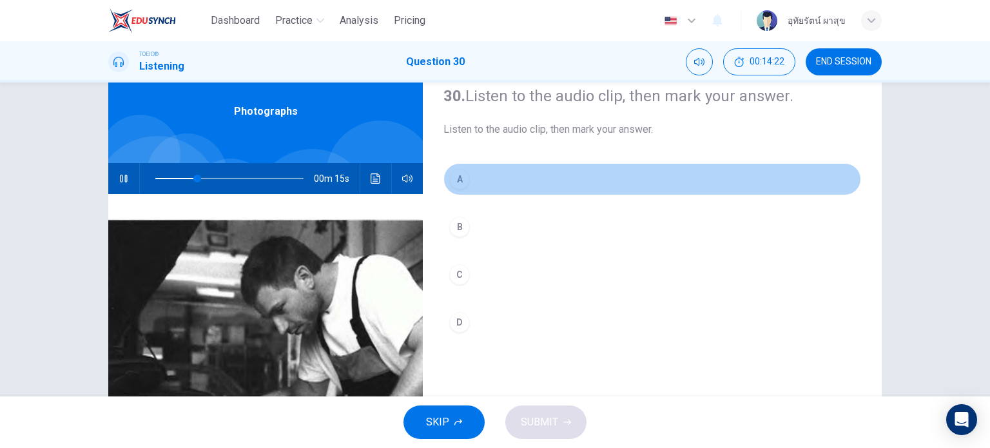
click at [456, 180] on div "A" at bounding box center [459, 179] width 21 height 21
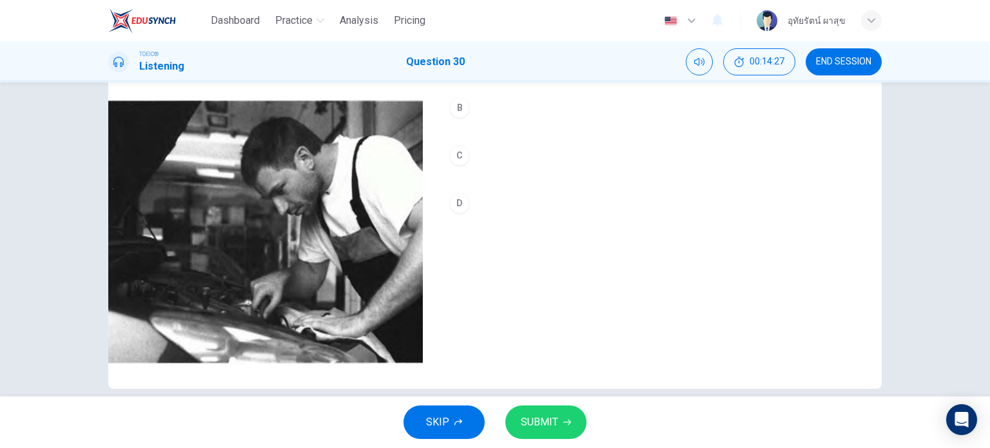
scroll to position [167, 0]
type input "0"
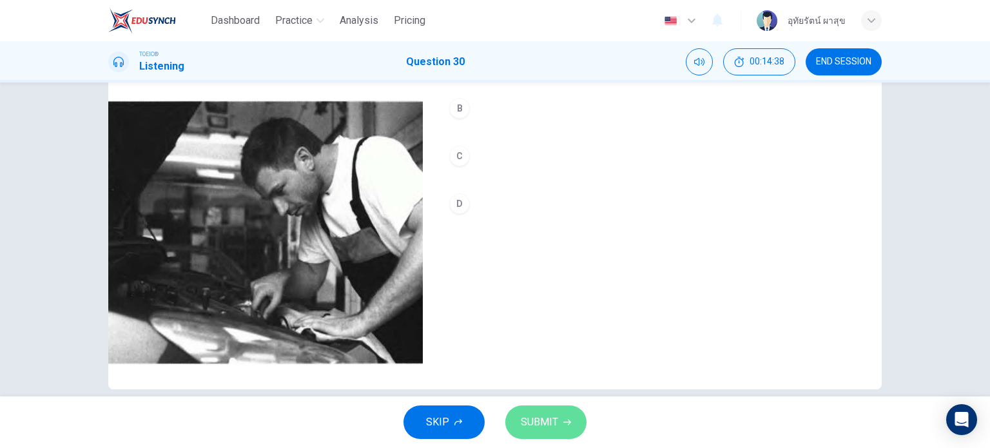
click at [536, 422] on span "SUBMIT" at bounding box center [539, 422] width 37 height 18
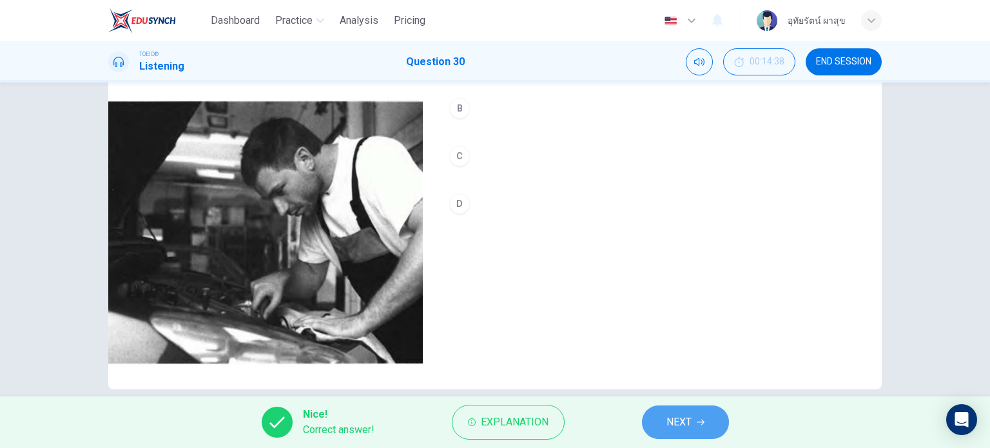
click at [666, 415] on button "NEXT" at bounding box center [685, 422] width 87 height 34
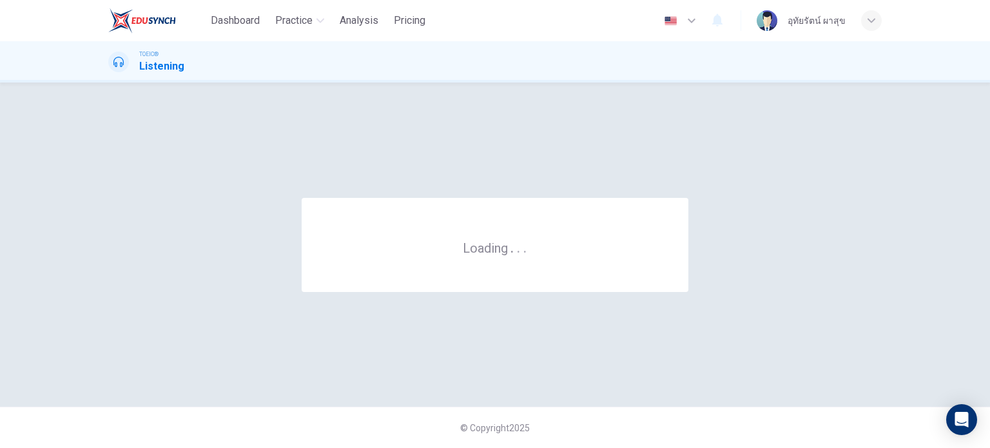
scroll to position [0, 0]
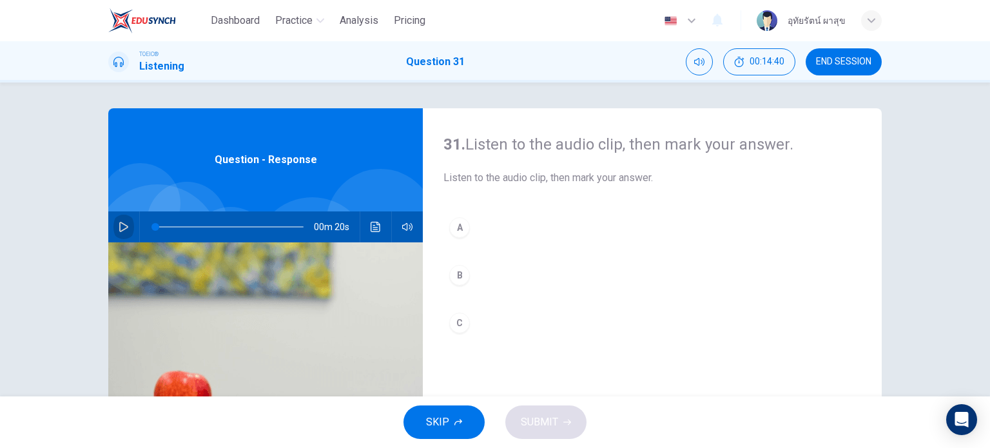
click at [121, 222] on icon "button" at bounding box center [124, 227] width 10 height 10
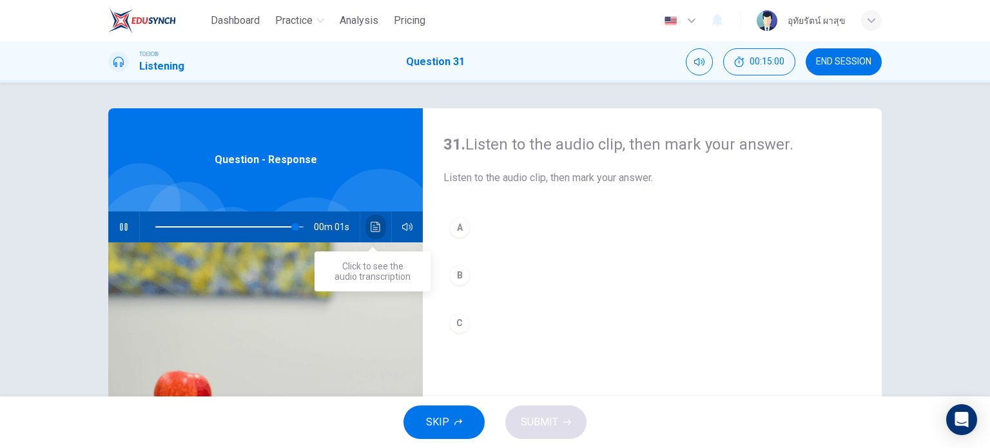
click at [376, 229] on icon "Click to see the audio transcription" at bounding box center [376, 227] width 10 height 10
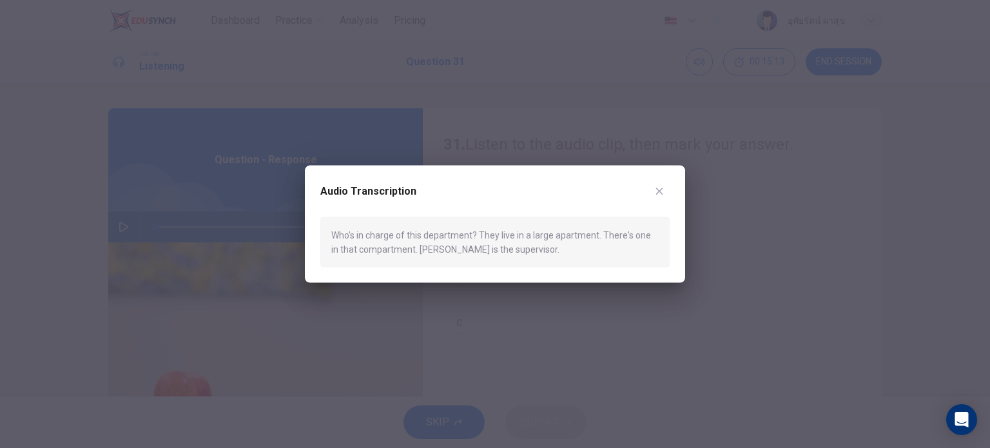
click at [657, 189] on icon "button" at bounding box center [659, 191] width 7 height 7
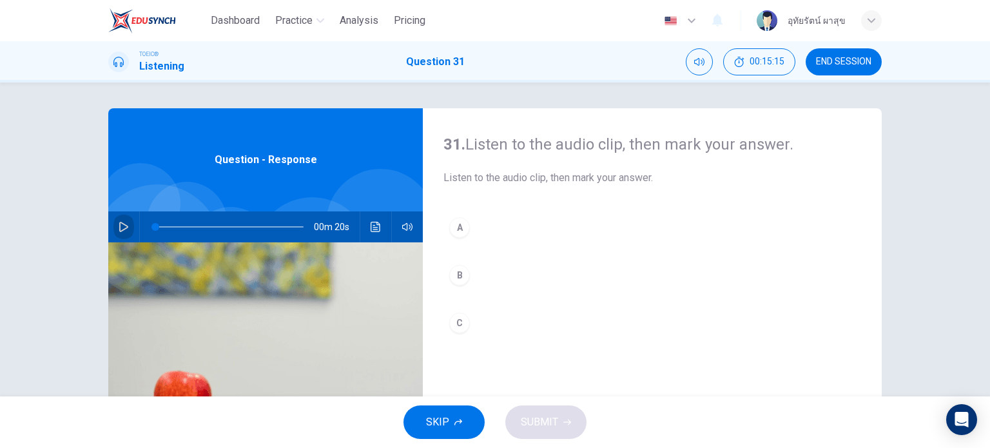
click at [115, 233] on button "button" at bounding box center [123, 226] width 21 height 31
click at [457, 329] on div "C" at bounding box center [459, 323] width 21 height 21
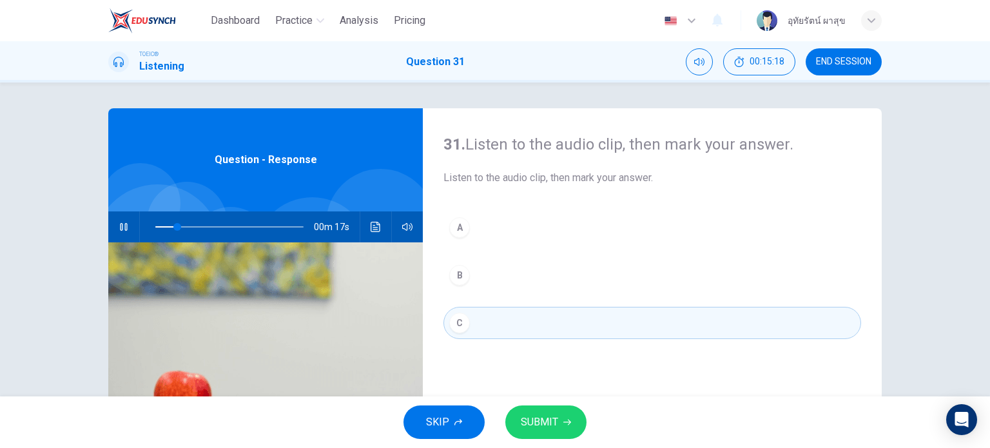
click at [559, 425] on button "SUBMIT" at bounding box center [545, 422] width 81 height 34
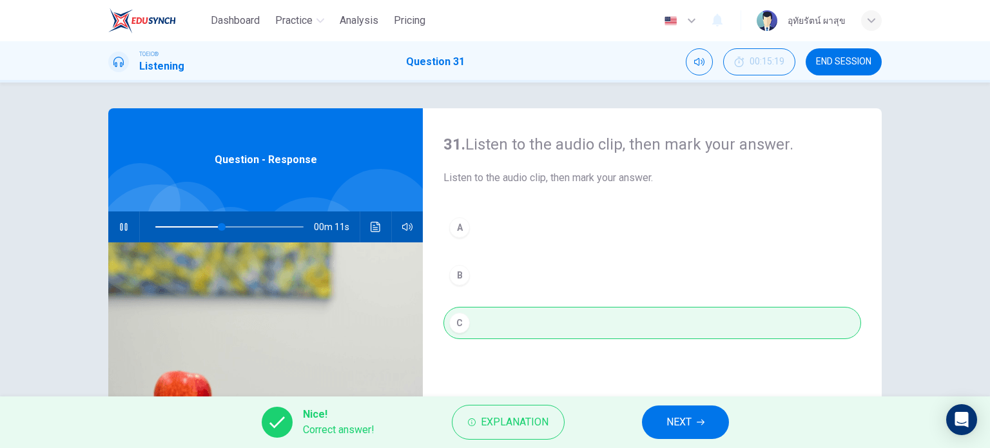
type input "50"
click at [695, 415] on button "NEXT" at bounding box center [685, 422] width 87 height 34
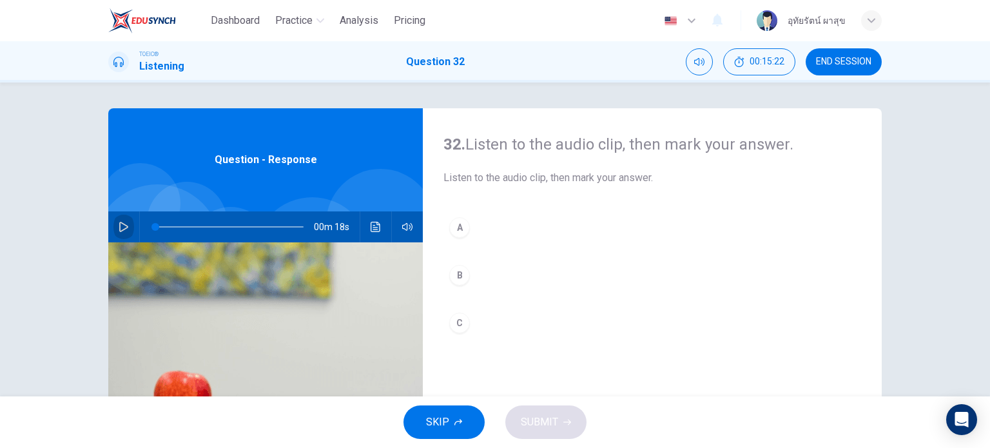
click at [120, 227] on icon "button" at bounding box center [124, 227] width 10 height 10
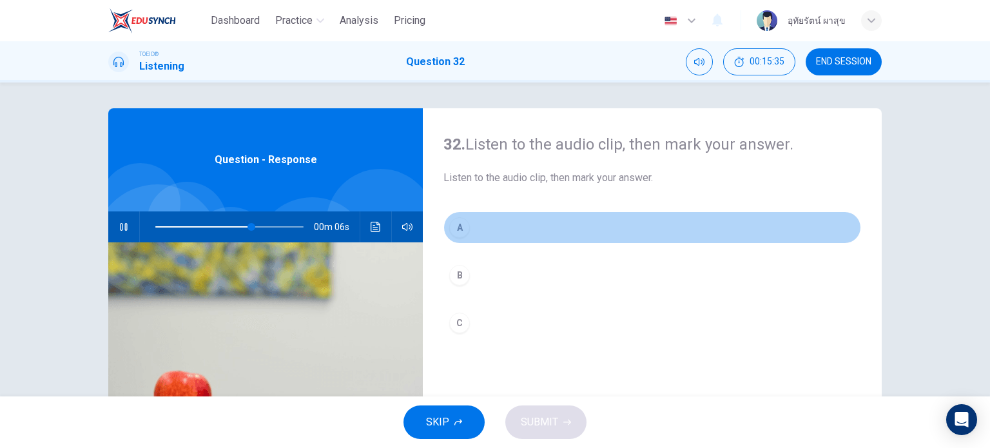
click at [454, 229] on div "A" at bounding box center [459, 227] width 21 height 21
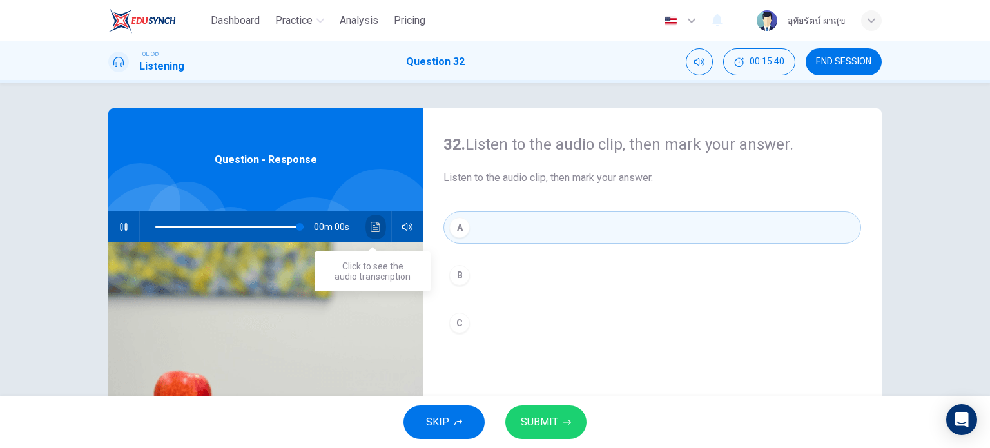
click at [371, 226] on icon "Click to see the audio transcription" at bounding box center [376, 227] width 10 height 10
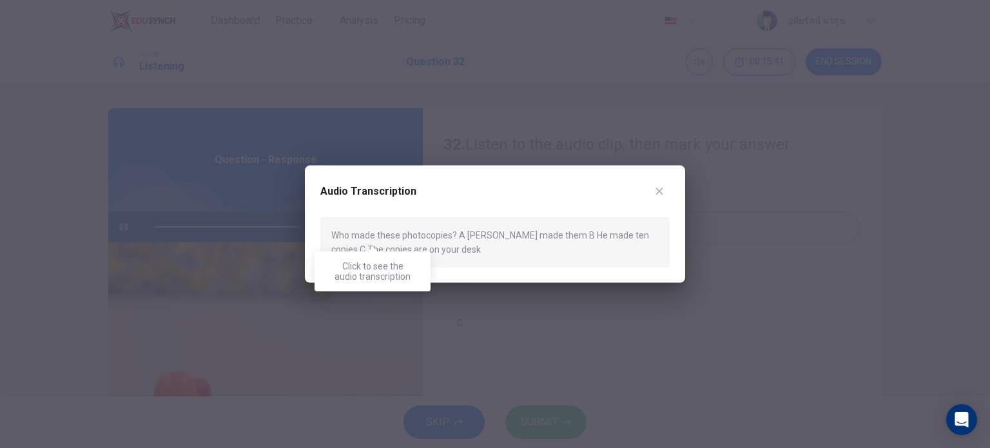
type input "0"
click at [561, 291] on div at bounding box center [495, 224] width 990 height 448
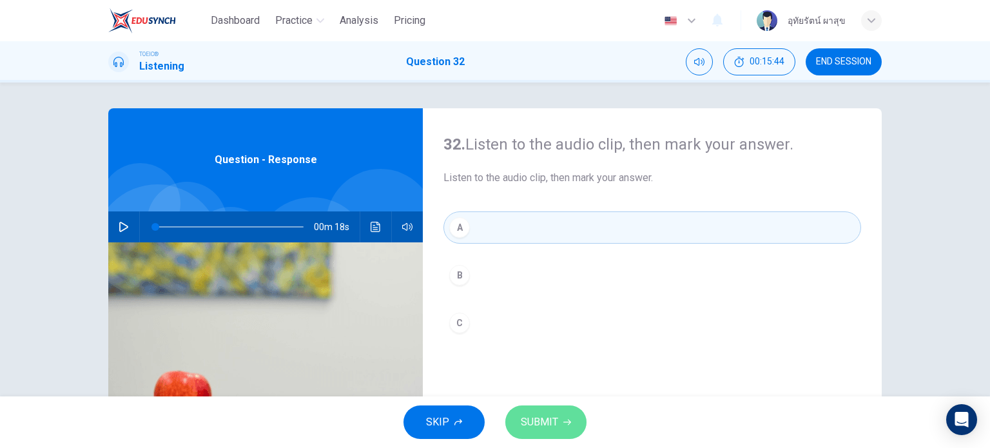
click at [544, 422] on span "SUBMIT" at bounding box center [539, 422] width 37 height 18
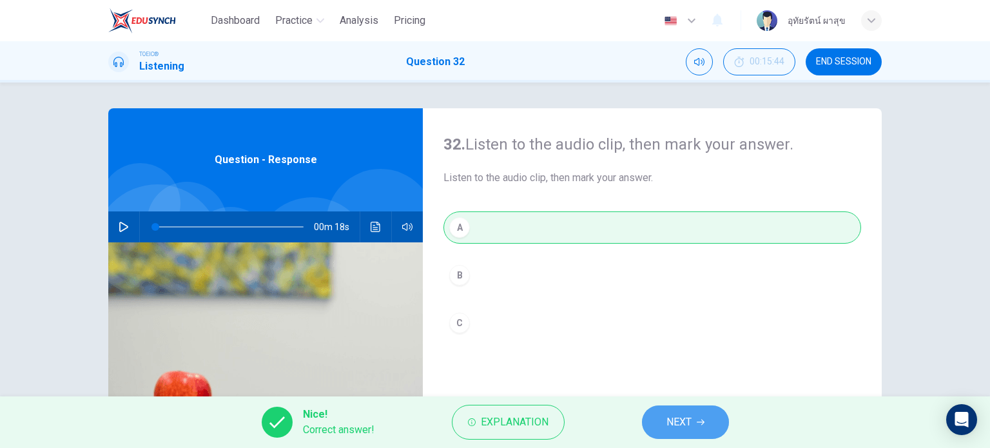
click at [665, 417] on button "NEXT" at bounding box center [685, 422] width 87 height 34
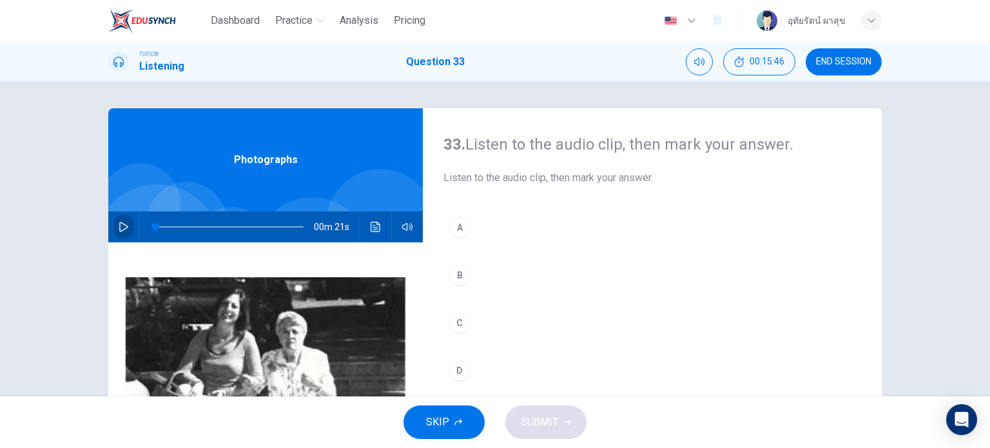
click at [119, 226] on icon "button" at bounding box center [124, 227] width 10 height 10
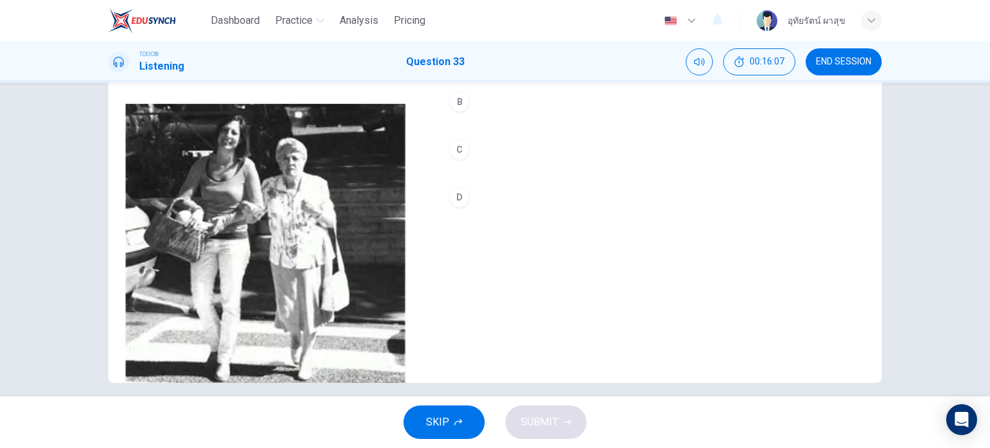
scroll to position [176, 0]
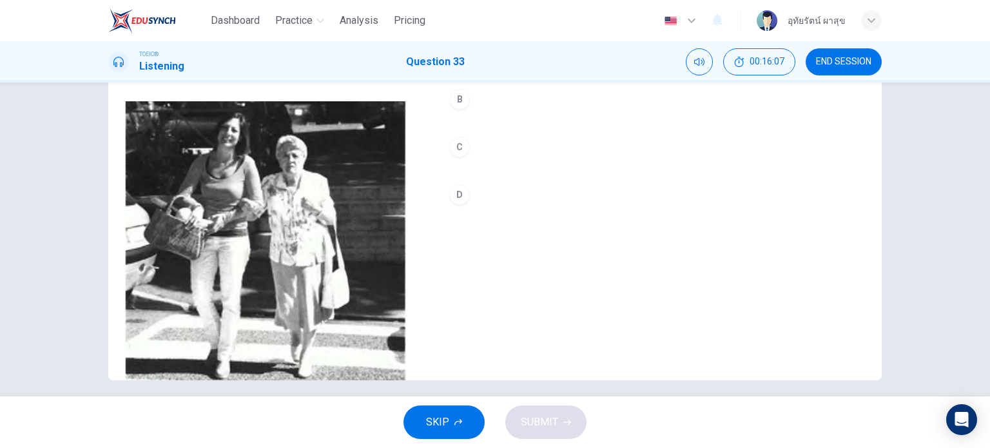
type input "0"
click at [443, 189] on button "D" at bounding box center [652, 195] width 418 height 32
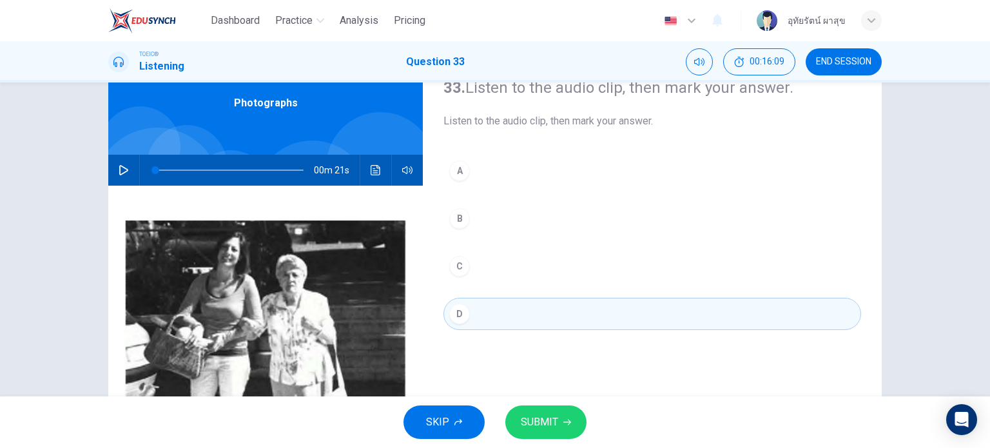
scroll to position [31, 0]
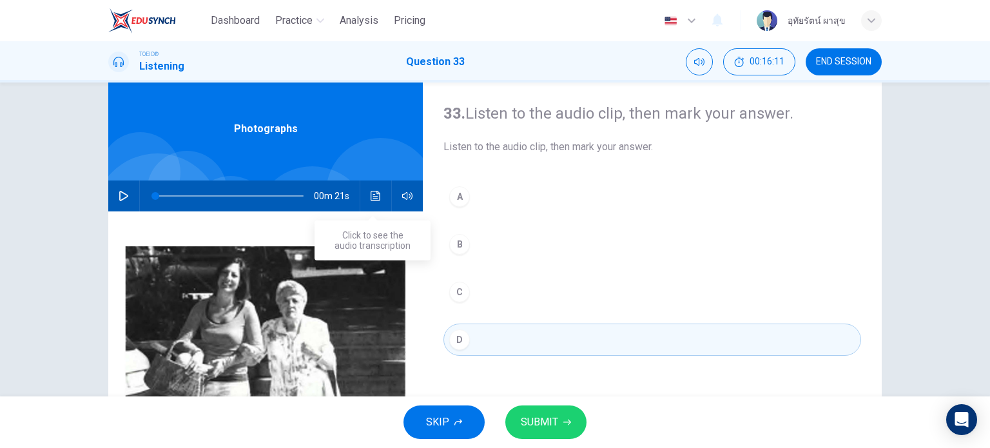
click at [371, 196] on icon "Click to see the audio transcription" at bounding box center [376, 196] width 10 height 10
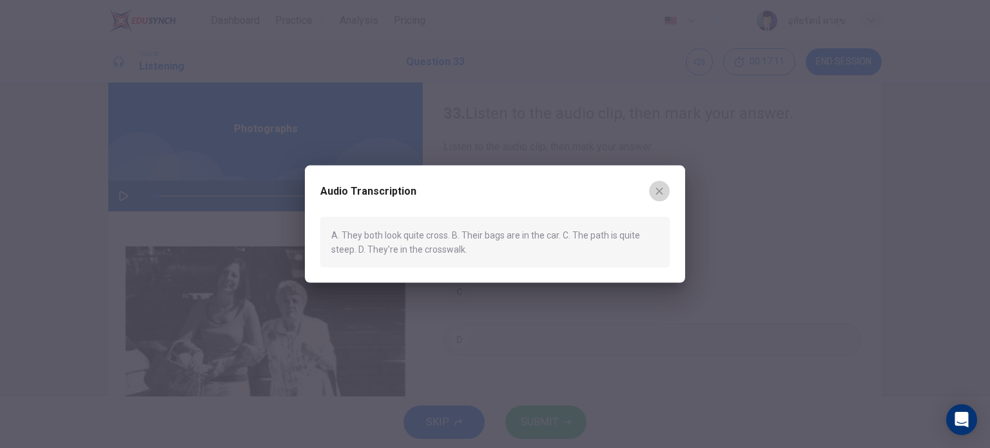
click at [660, 189] on icon "button" at bounding box center [659, 191] width 10 height 10
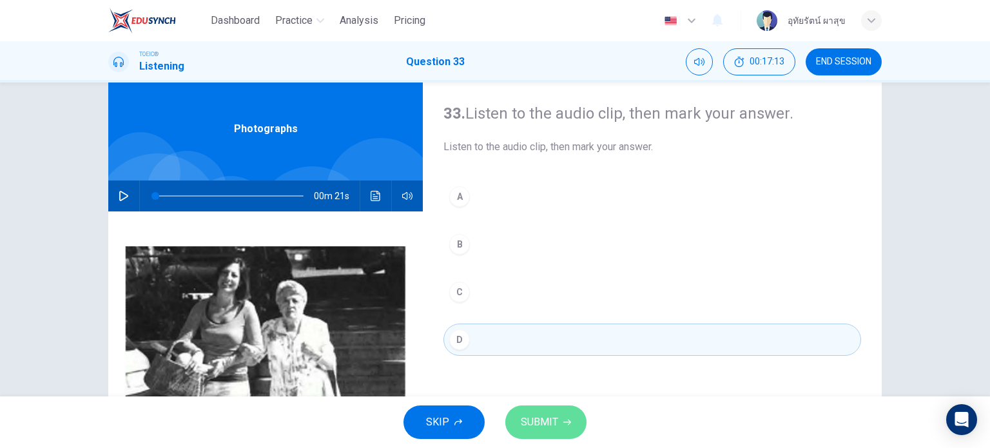
click at [561, 420] on button "SUBMIT" at bounding box center [545, 422] width 81 height 34
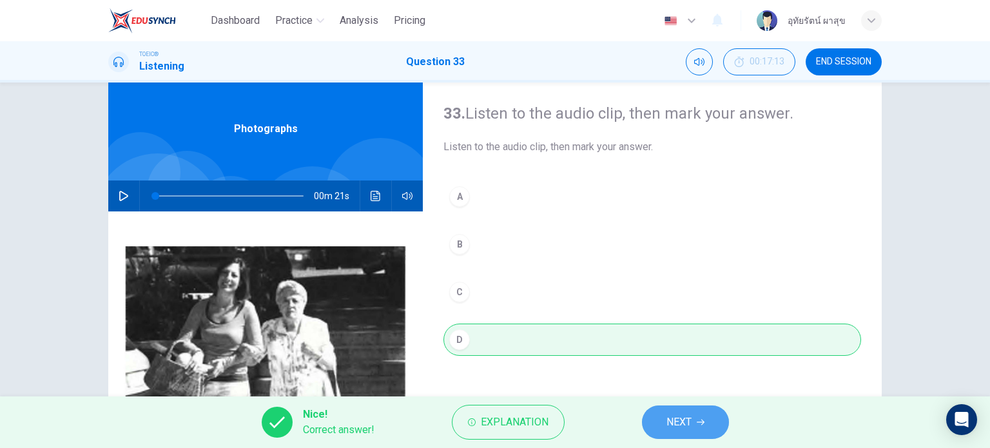
click at [696, 425] on button "NEXT" at bounding box center [685, 422] width 87 height 34
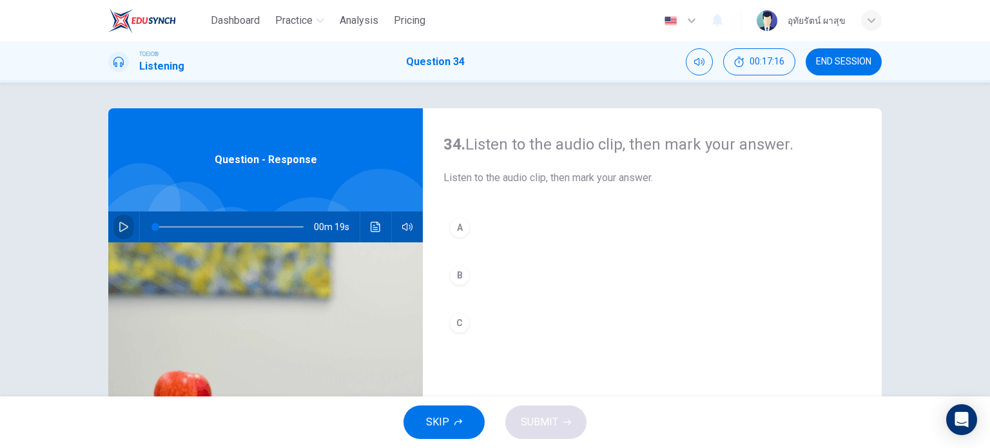
click at [124, 237] on button "button" at bounding box center [123, 226] width 21 height 31
type input "0"
click at [372, 231] on icon "Click to see the audio transcription" at bounding box center [376, 227] width 10 height 10
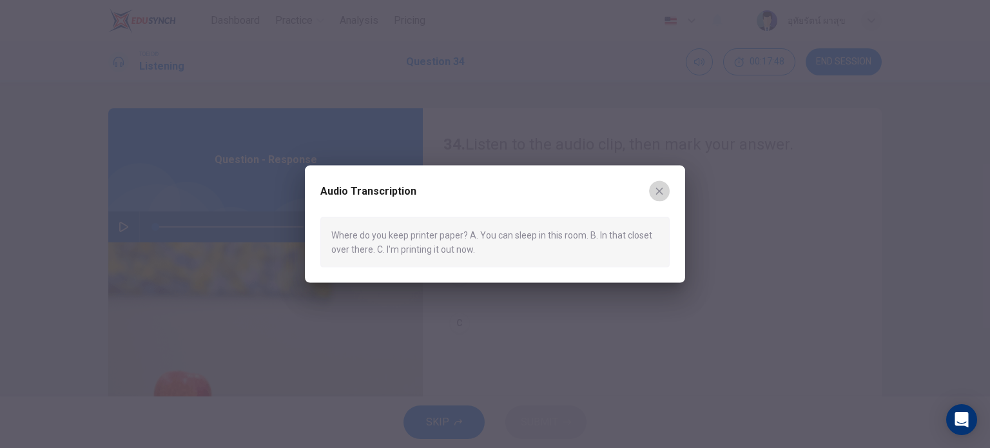
click at [661, 195] on icon "button" at bounding box center [659, 191] width 10 height 10
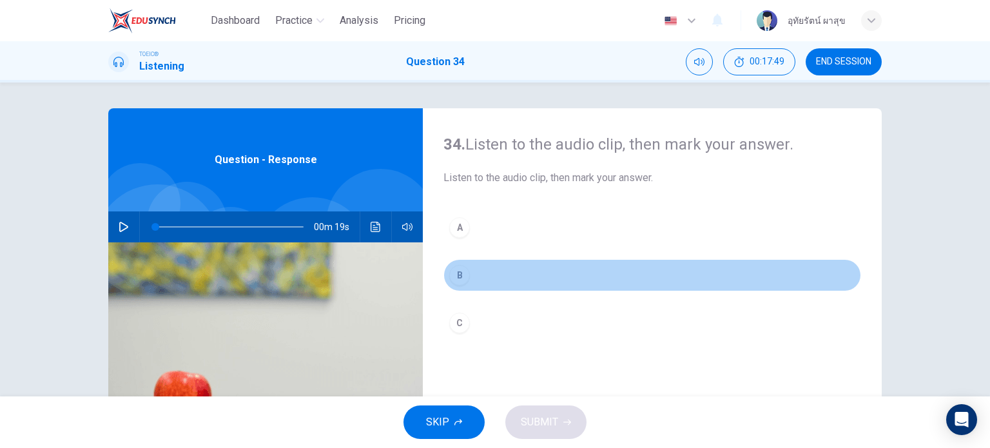
click at [458, 273] on div "B" at bounding box center [459, 275] width 21 height 21
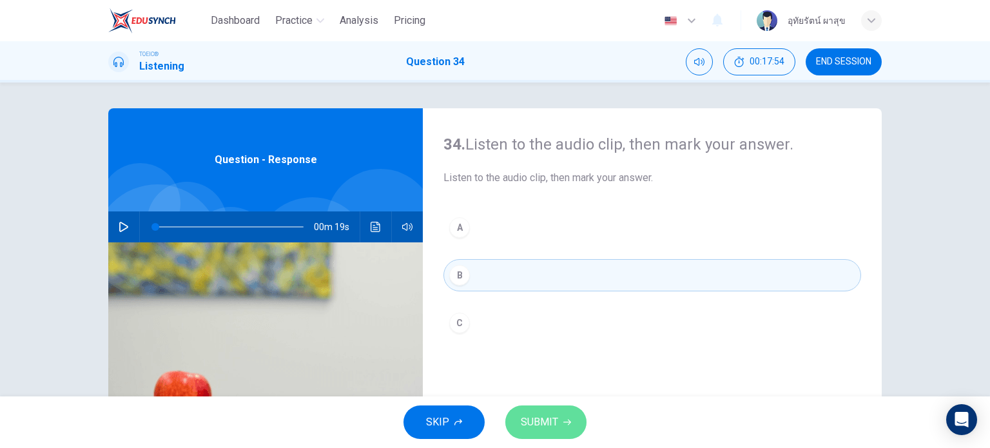
click at [561, 414] on button "SUBMIT" at bounding box center [545, 422] width 81 height 34
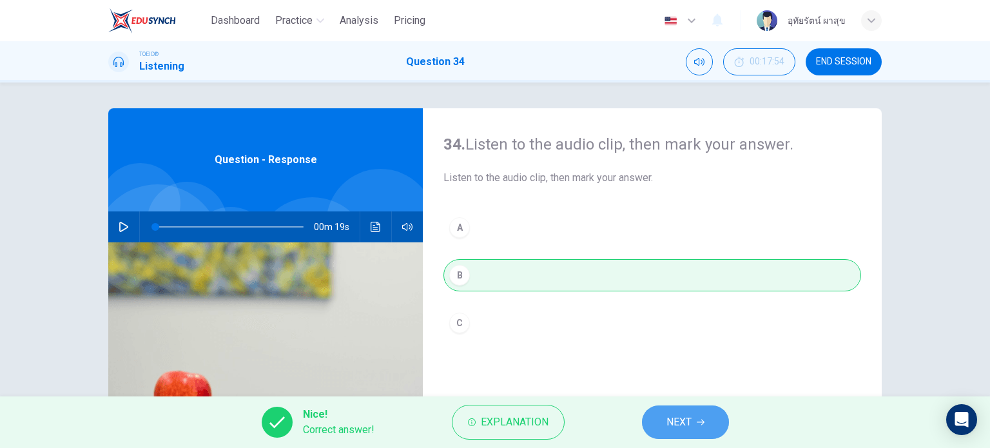
click at [683, 420] on span "NEXT" at bounding box center [678, 422] width 25 height 18
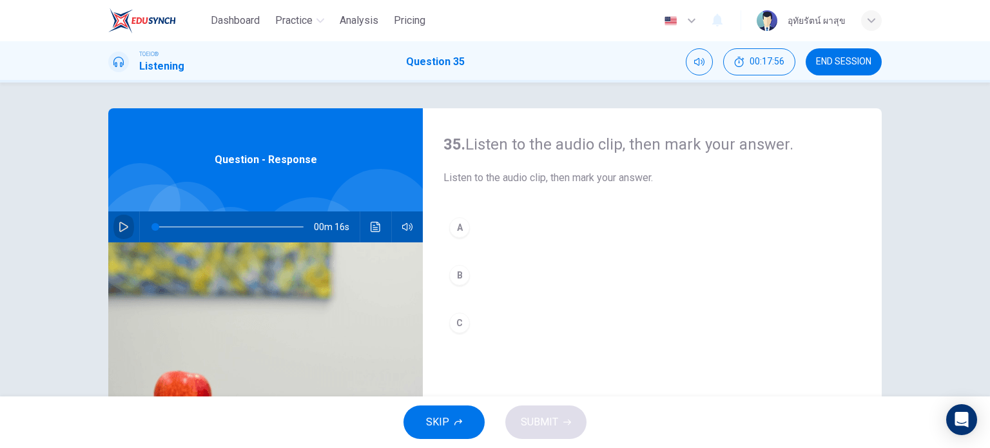
click at [124, 219] on button "button" at bounding box center [123, 226] width 21 height 31
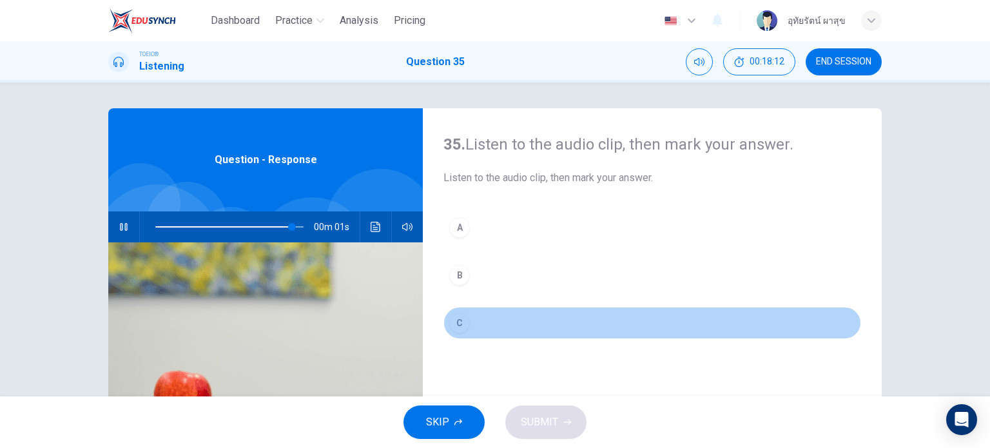
click at [459, 322] on div "C" at bounding box center [459, 323] width 21 height 21
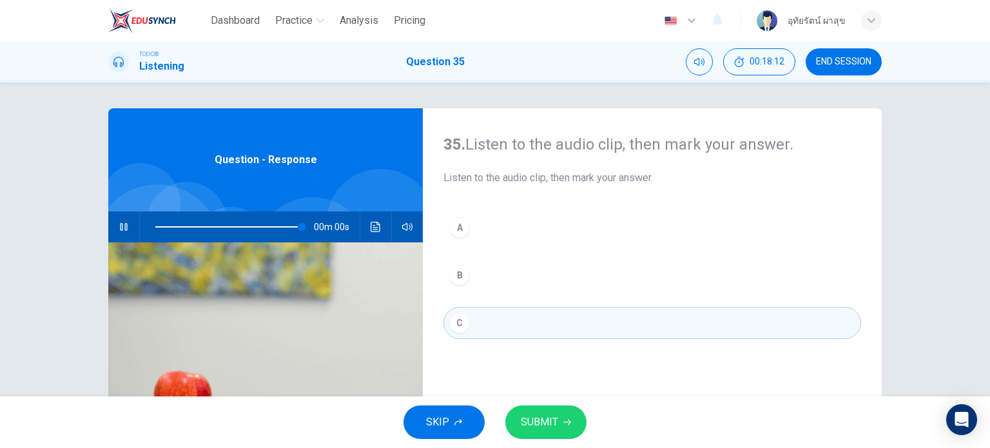
type input "0"
click at [530, 431] on button "SUBMIT" at bounding box center [545, 422] width 81 height 34
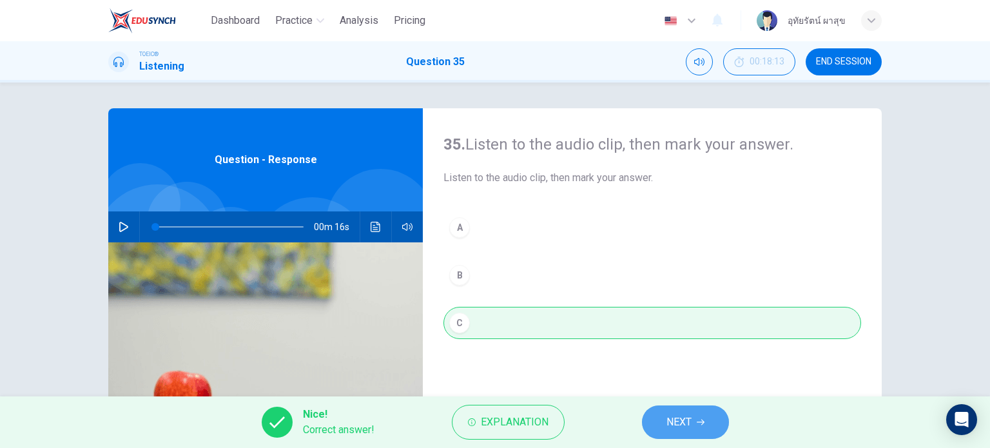
click at [668, 425] on span "NEXT" at bounding box center [678, 422] width 25 height 18
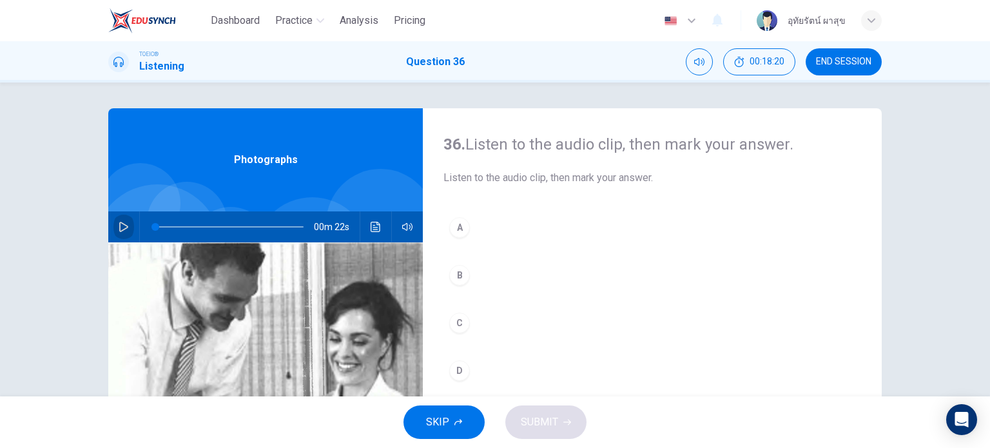
click at [113, 228] on button "button" at bounding box center [123, 226] width 21 height 31
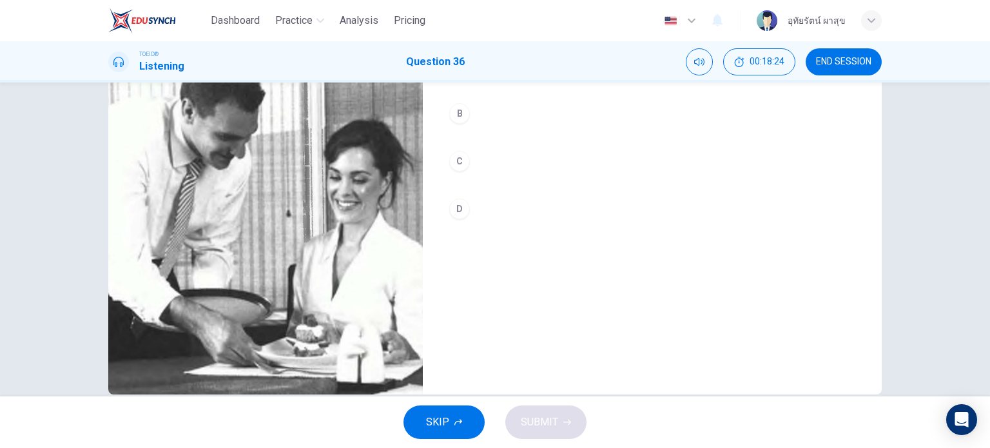
scroll to position [171, 0]
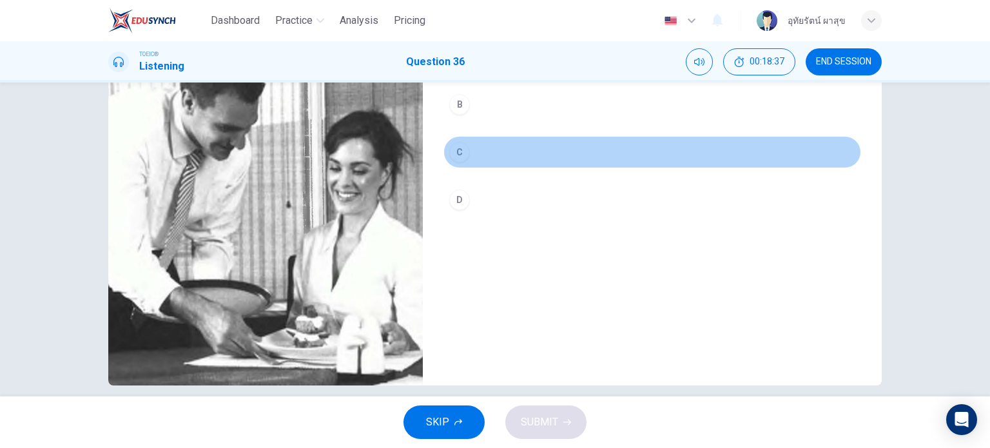
click at [465, 162] on button "C" at bounding box center [652, 152] width 418 height 32
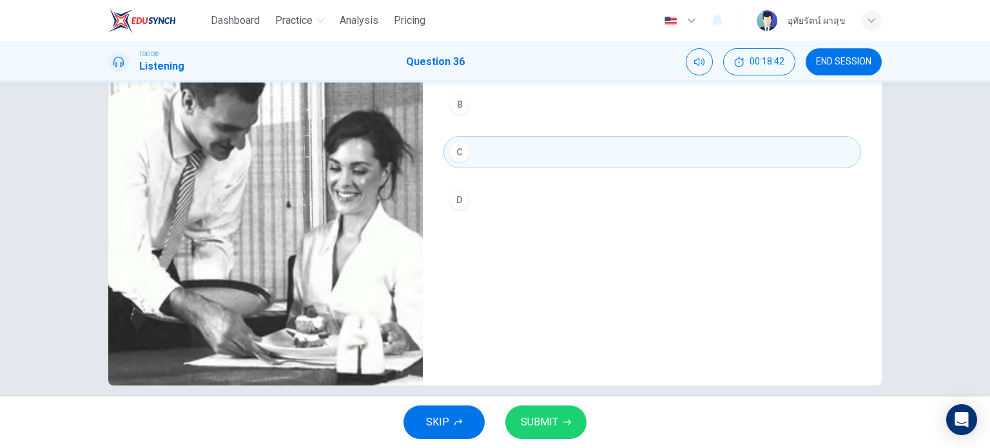
type input "0"
click at [540, 423] on span "SUBMIT" at bounding box center [539, 422] width 37 height 18
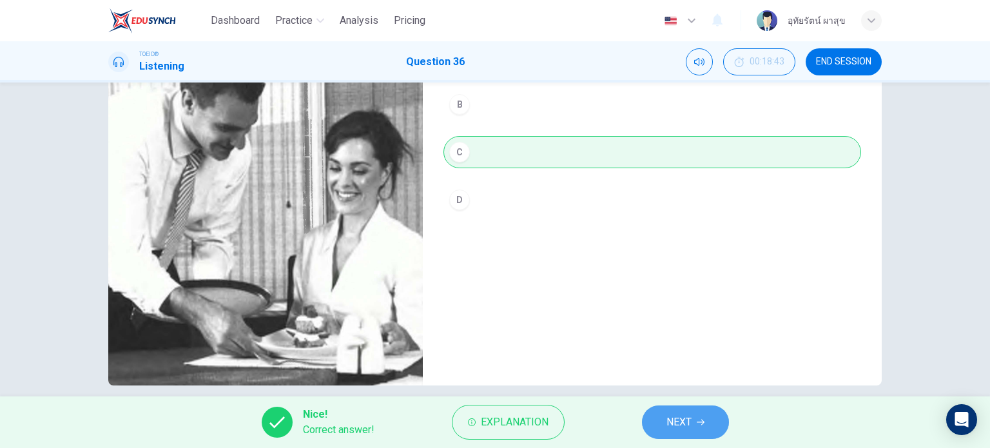
click at [682, 425] on span "NEXT" at bounding box center [678, 422] width 25 height 18
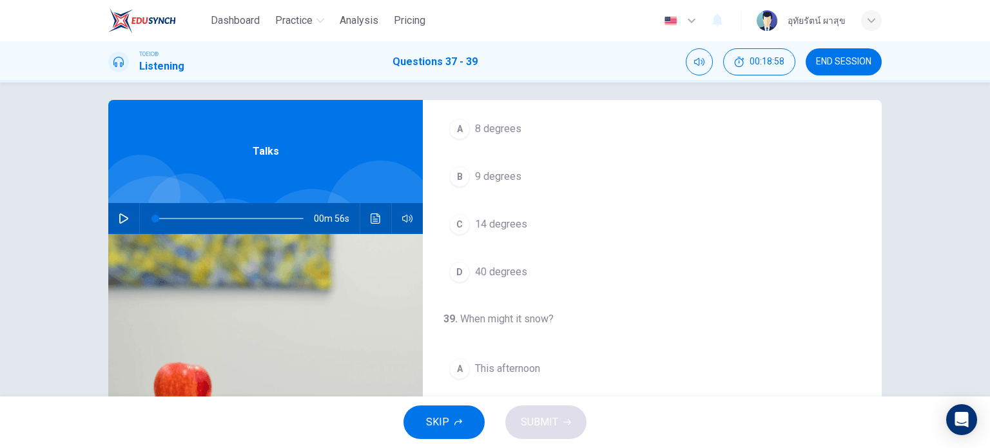
scroll to position [5, 0]
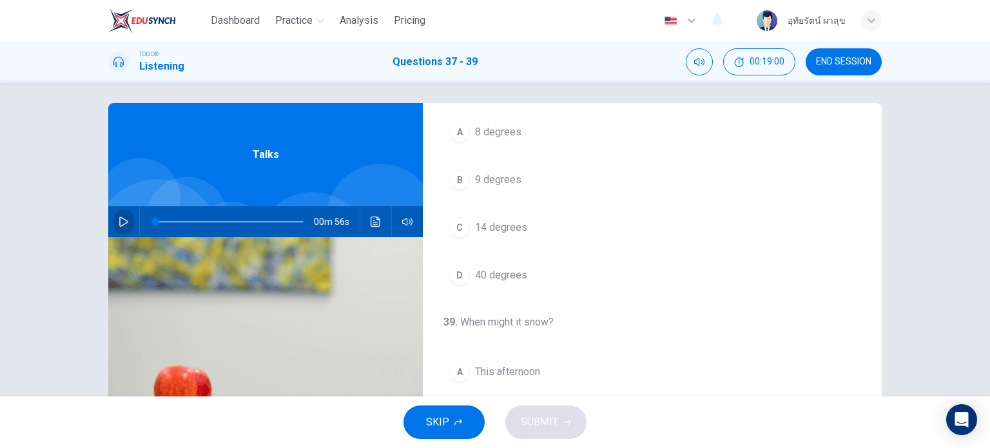
click at [119, 224] on icon "button" at bounding box center [123, 222] width 9 height 10
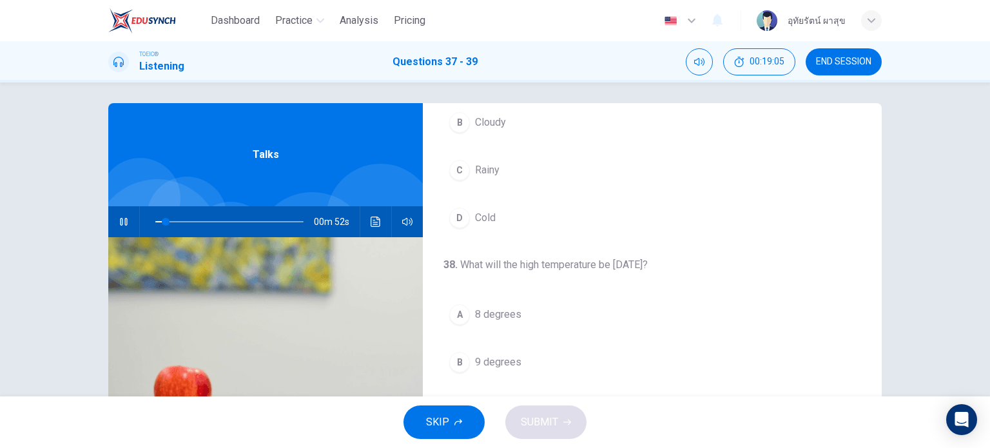
scroll to position [0, 0]
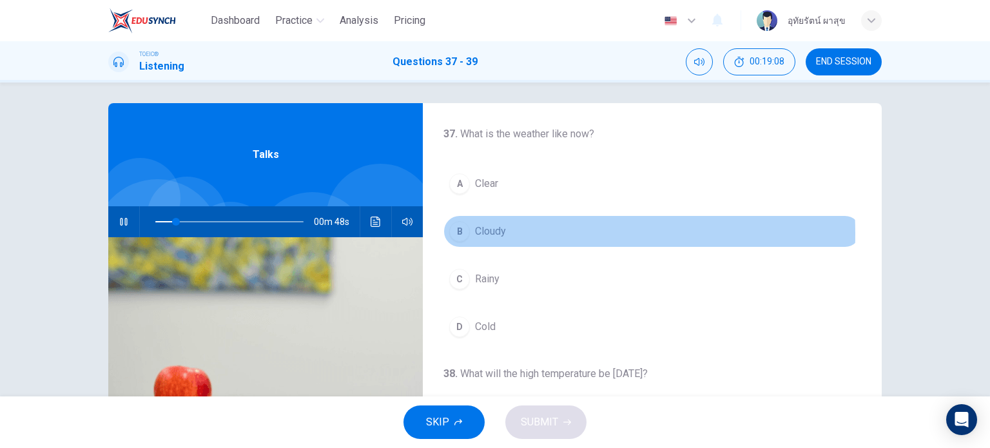
click at [468, 233] on button "B Cloudy" at bounding box center [652, 231] width 418 height 32
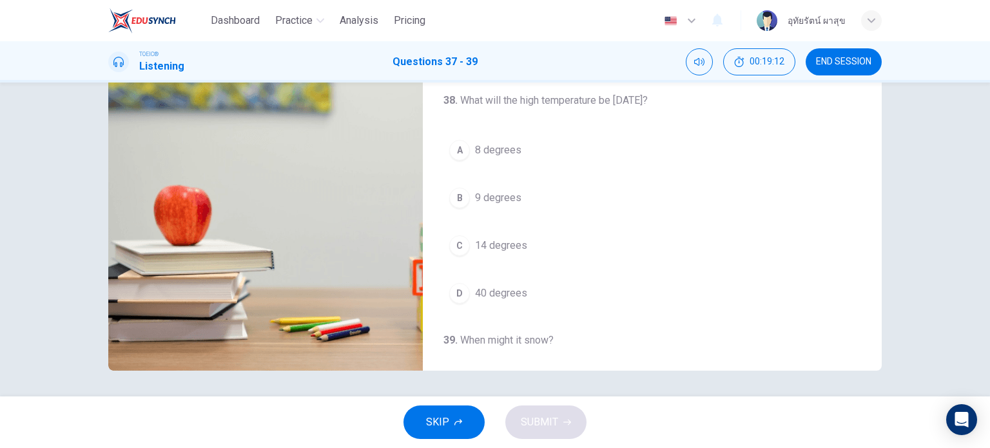
scroll to position [101, 0]
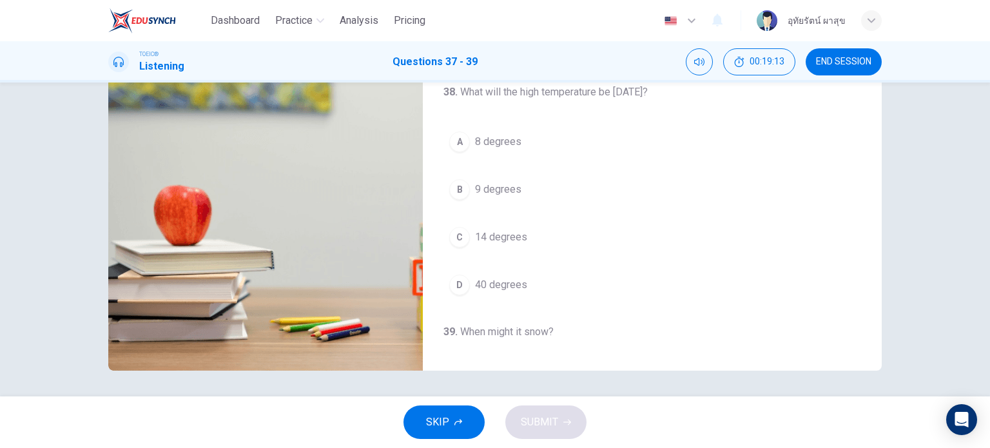
click at [452, 287] on div "D" at bounding box center [459, 285] width 21 height 21
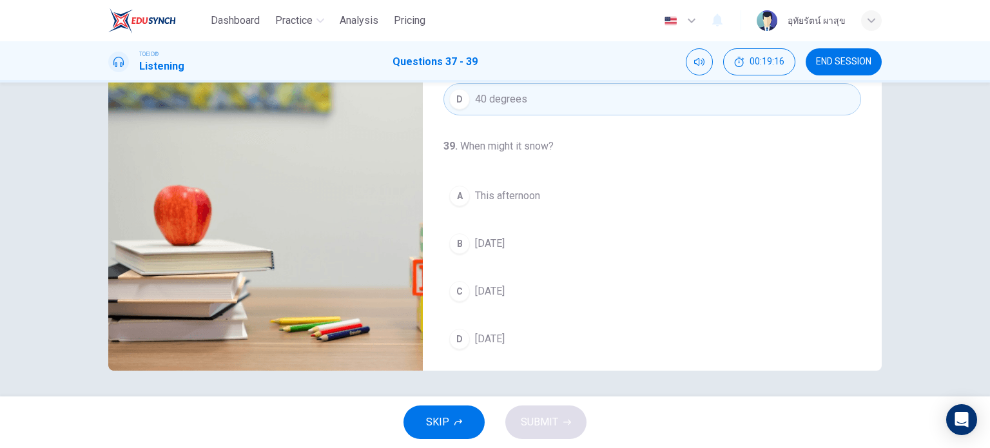
scroll to position [291, 0]
click at [490, 280] on span "Sunday" at bounding box center [490, 286] width 30 height 15
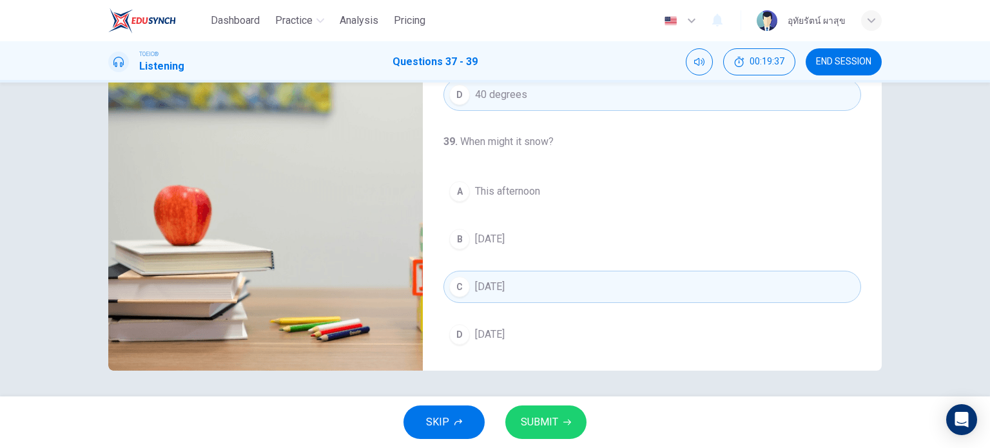
click at [555, 425] on button "SUBMIT" at bounding box center [545, 422] width 81 height 34
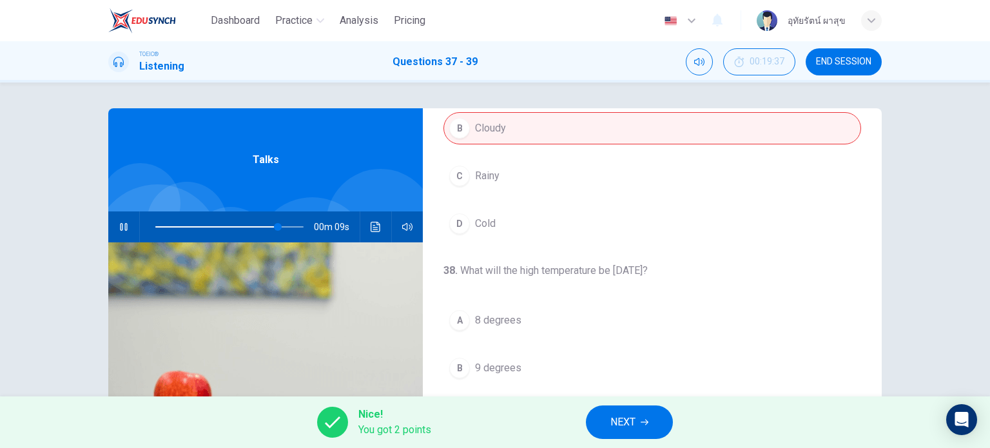
scroll to position [0, 0]
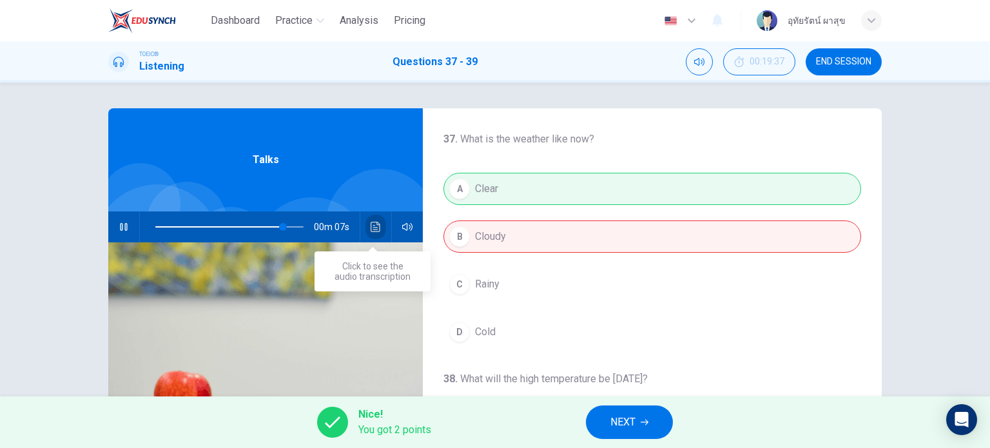
click at [373, 228] on icon "Click to see the audio transcription" at bounding box center [376, 227] width 10 height 10
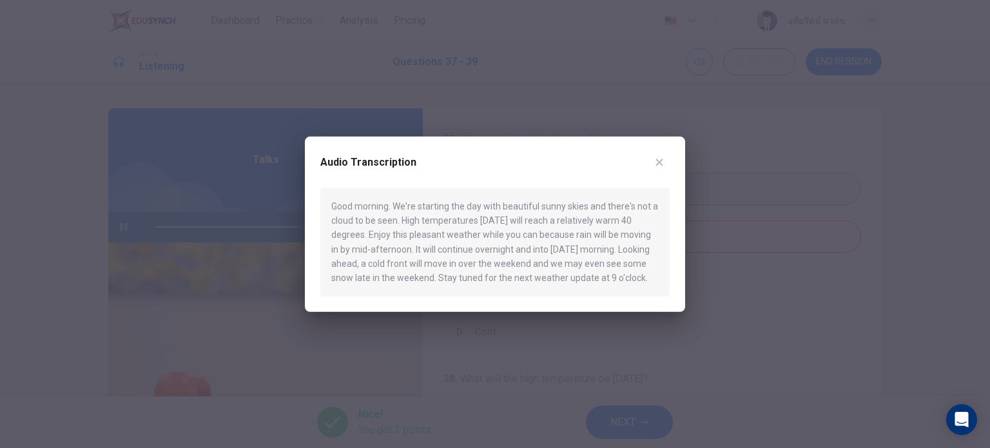
type input "0"
click at [657, 162] on icon "button" at bounding box center [659, 162] width 10 height 10
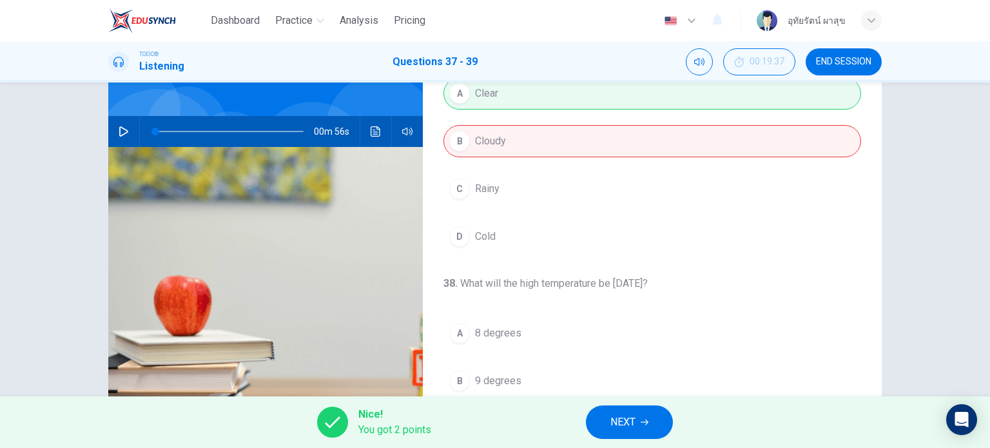
scroll to position [186, 0]
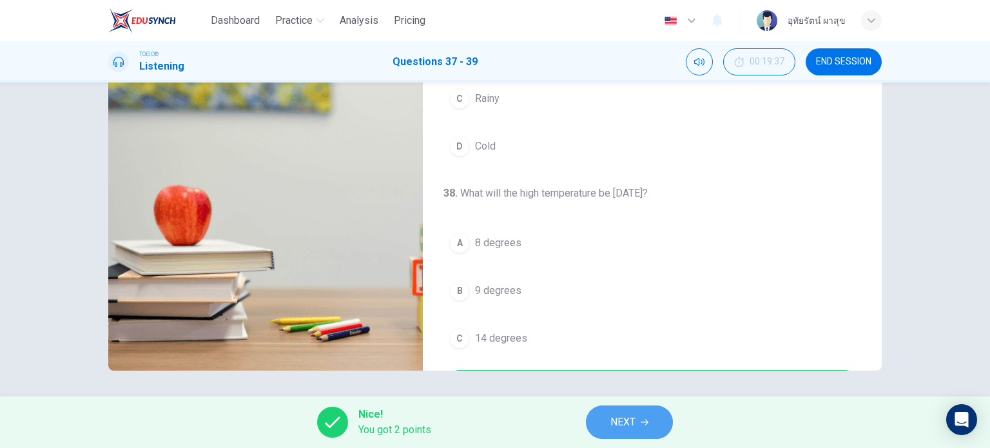
click at [643, 419] on icon "button" at bounding box center [645, 422] width 8 height 8
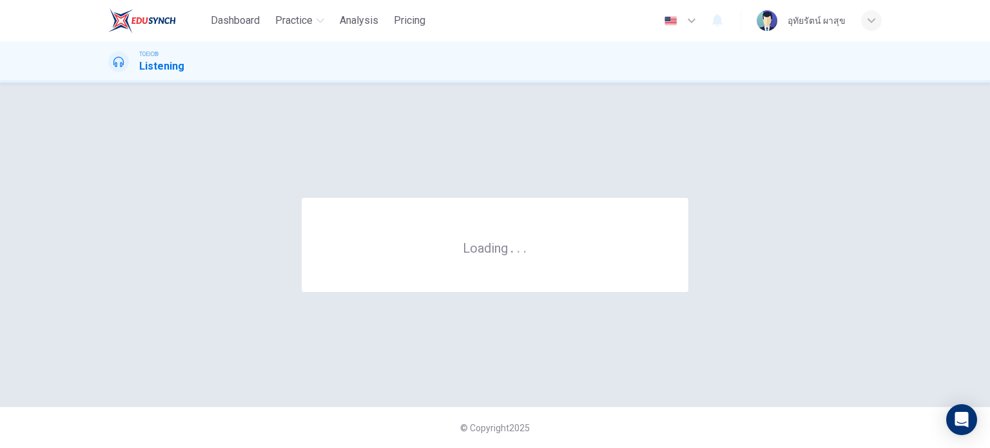
scroll to position [0, 0]
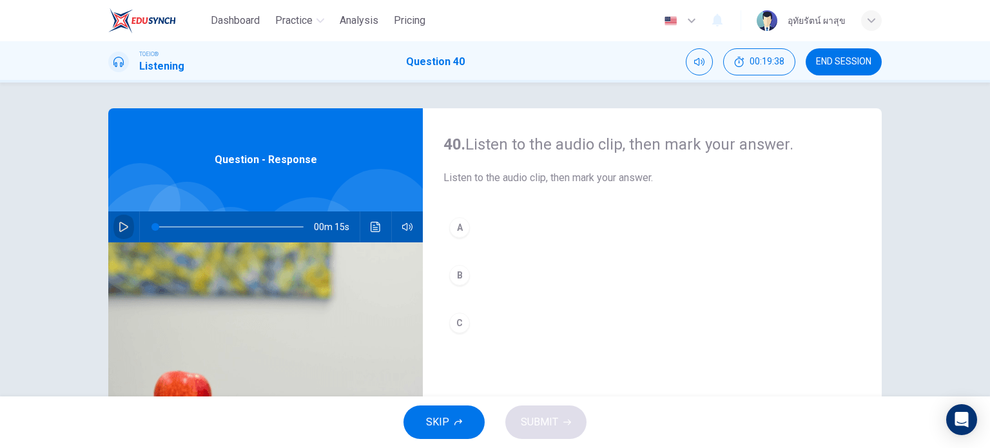
click at [119, 226] on icon "button" at bounding box center [124, 227] width 10 height 10
click at [459, 324] on div "C" at bounding box center [459, 323] width 21 height 21
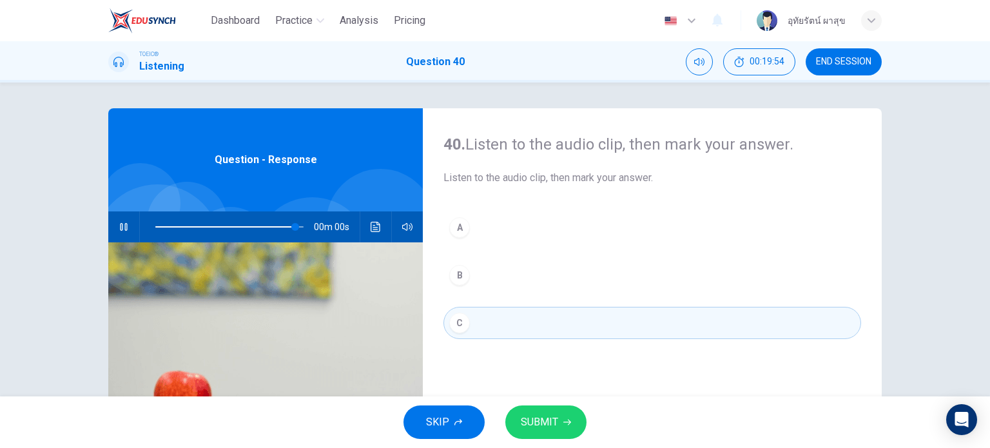
type input "0"
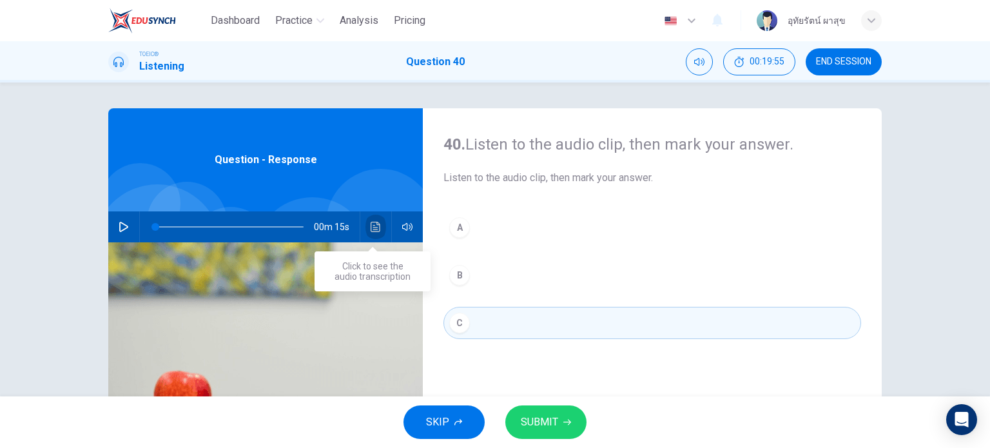
click at [372, 224] on icon "Click to see the audio transcription" at bounding box center [376, 227] width 10 height 10
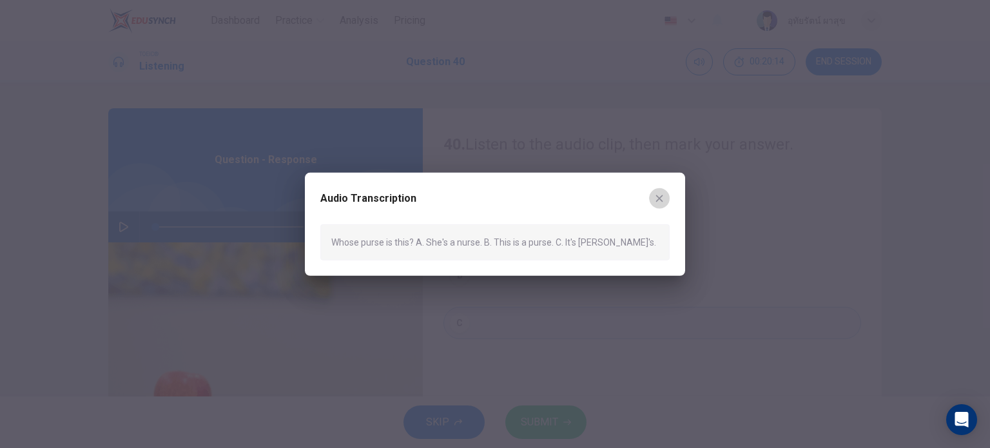
click at [662, 195] on icon "button" at bounding box center [659, 198] width 10 height 10
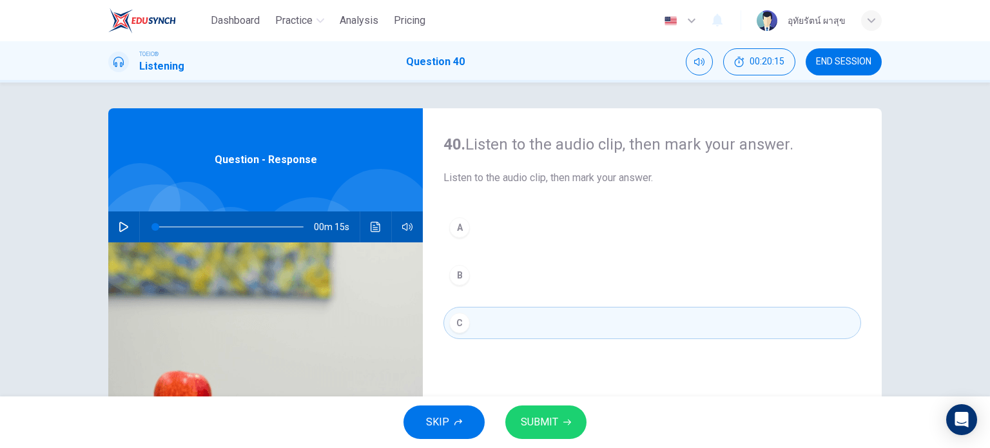
click at [544, 429] on span "SUBMIT" at bounding box center [539, 422] width 37 height 18
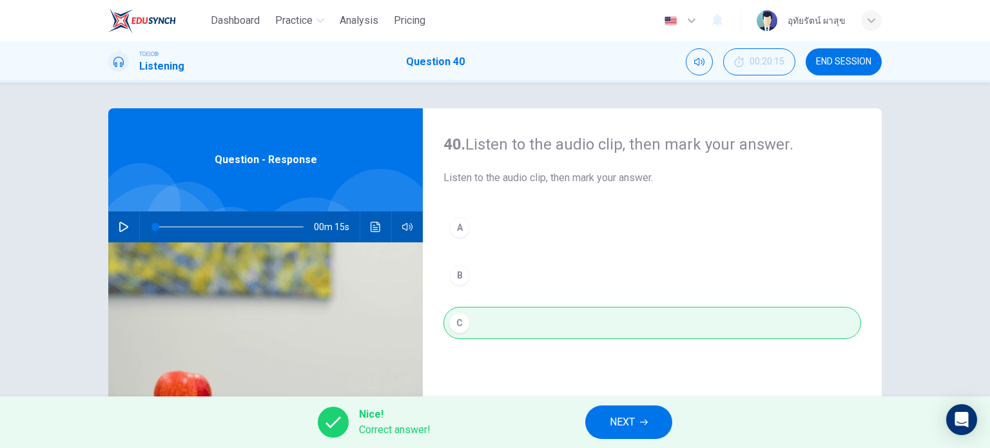
click at [613, 422] on span "NEXT" at bounding box center [622, 422] width 25 height 18
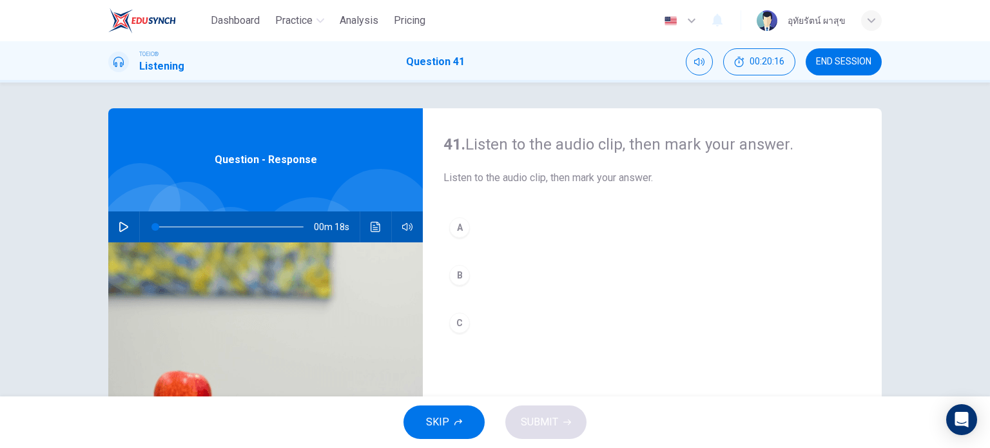
click at [120, 231] on icon "button" at bounding box center [124, 227] width 10 height 10
click at [371, 225] on icon "Click to see the audio transcription" at bounding box center [376, 227] width 10 height 10
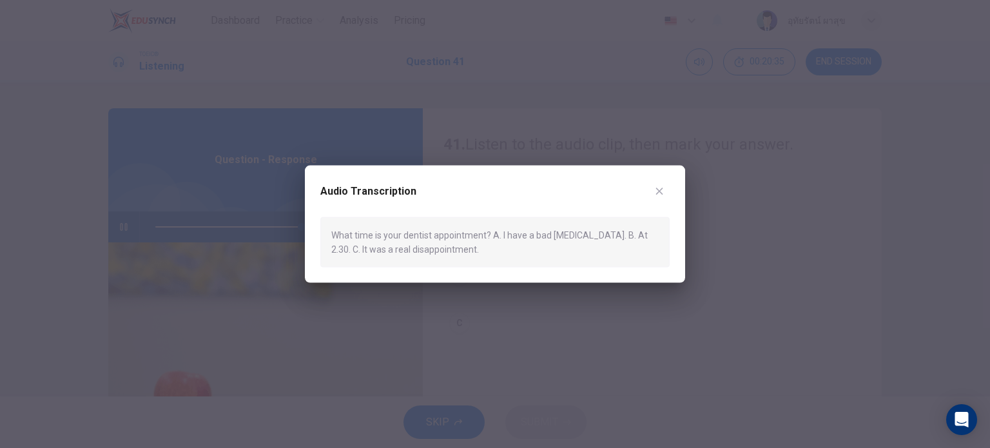
type input "0"
click at [667, 296] on div at bounding box center [495, 224] width 990 height 448
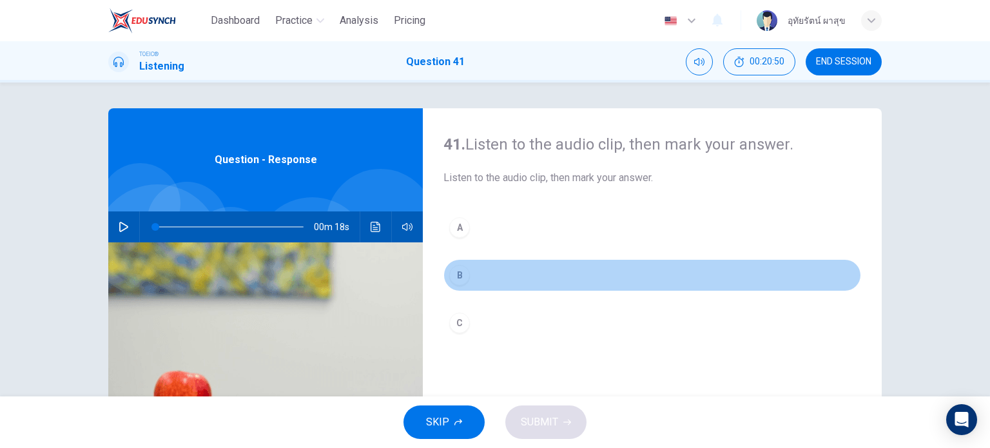
click at [453, 282] on div "B" at bounding box center [459, 275] width 21 height 21
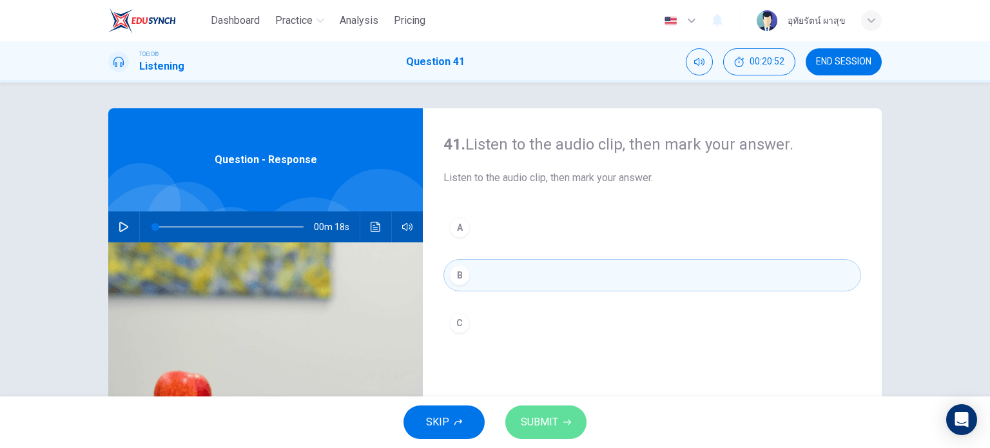
click at [546, 418] on span "SUBMIT" at bounding box center [539, 422] width 37 height 18
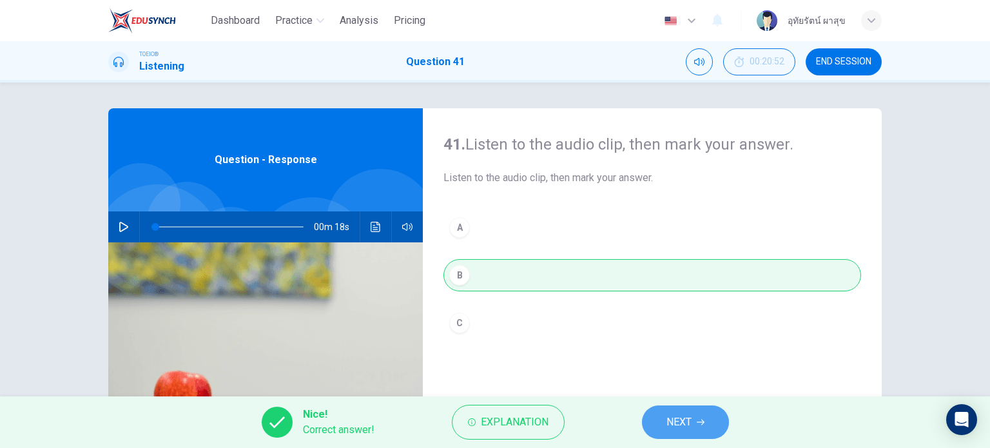
click at [681, 425] on span "NEXT" at bounding box center [678, 422] width 25 height 18
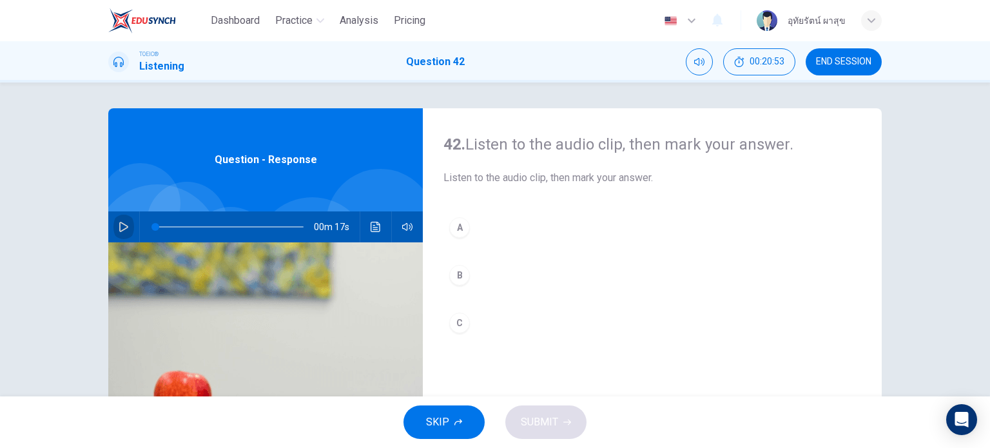
click at [124, 225] on icon "button" at bounding box center [124, 227] width 10 height 10
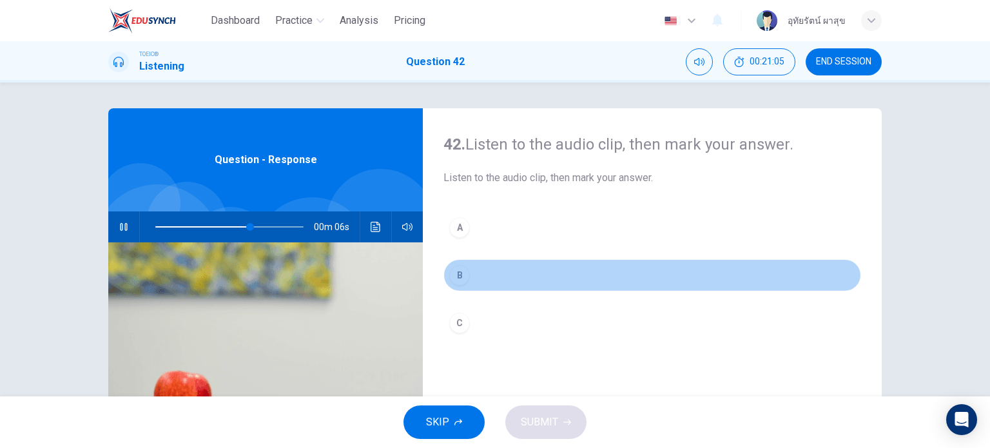
click at [456, 277] on div "B" at bounding box center [459, 275] width 21 height 21
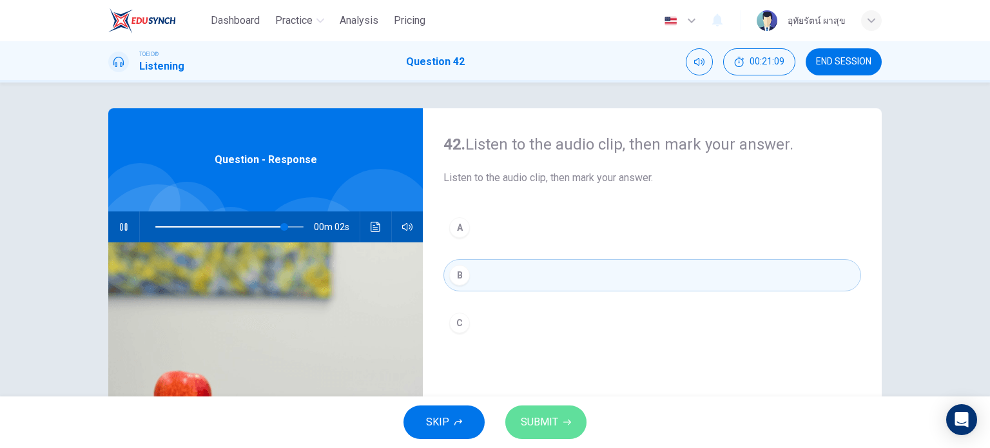
click at [557, 427] on button "SUBMIT" at bounding box center [545, 422] width 81 height 34
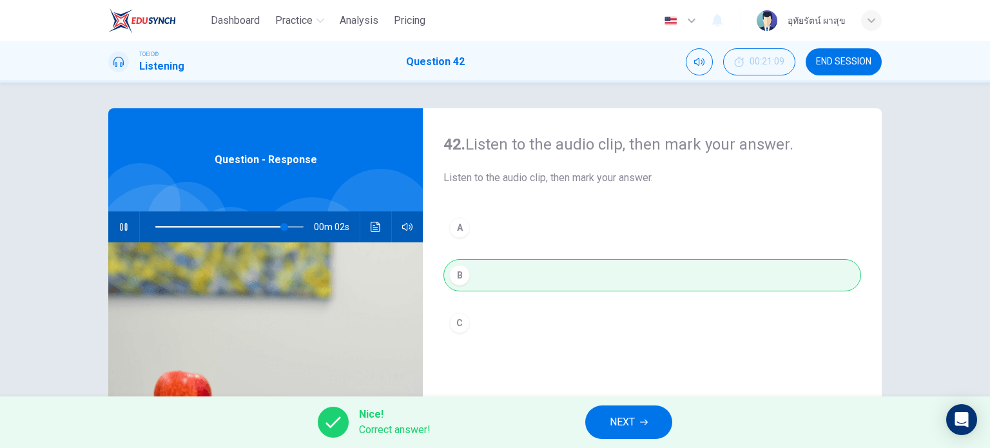
type input "93"
click at [626, 423] on span "NEXT" at bounding box center [622, 422] width 25 height 18
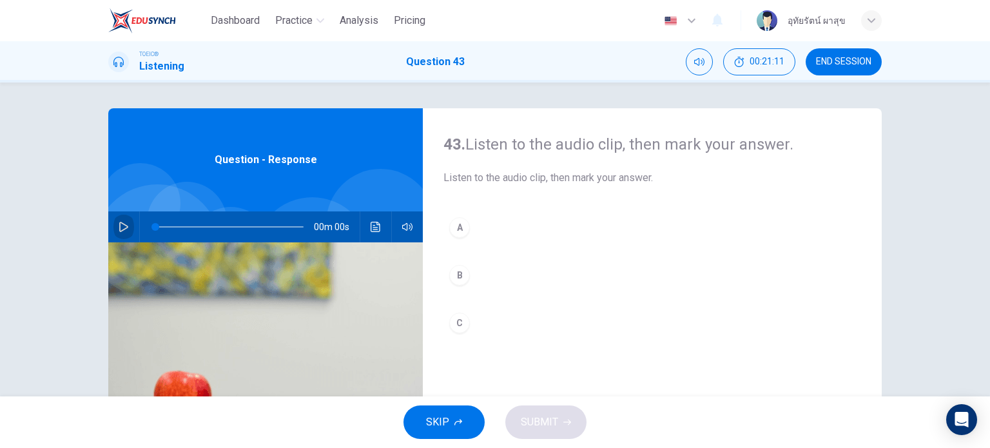
click at [119, 229] on icon "button" at bounding box center [123, 227] width 9 height 10
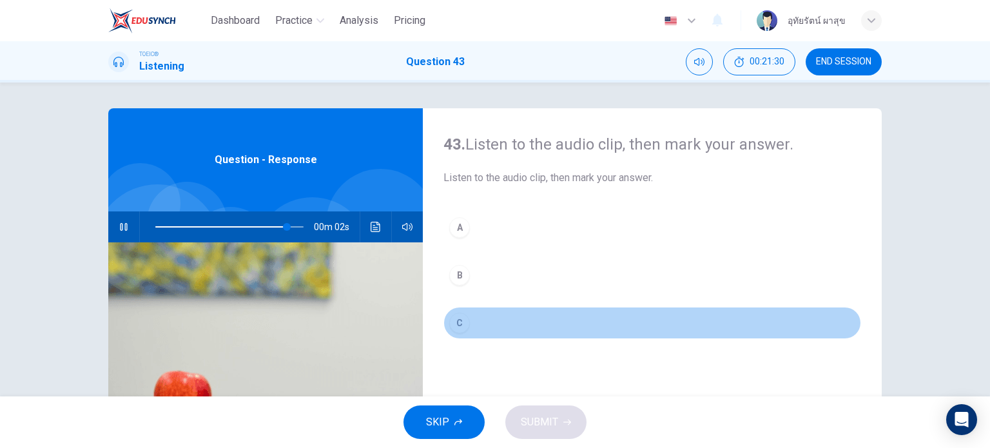
click at [449, 319] on div "C" at bounding box center [459, 323] width 21 height 21
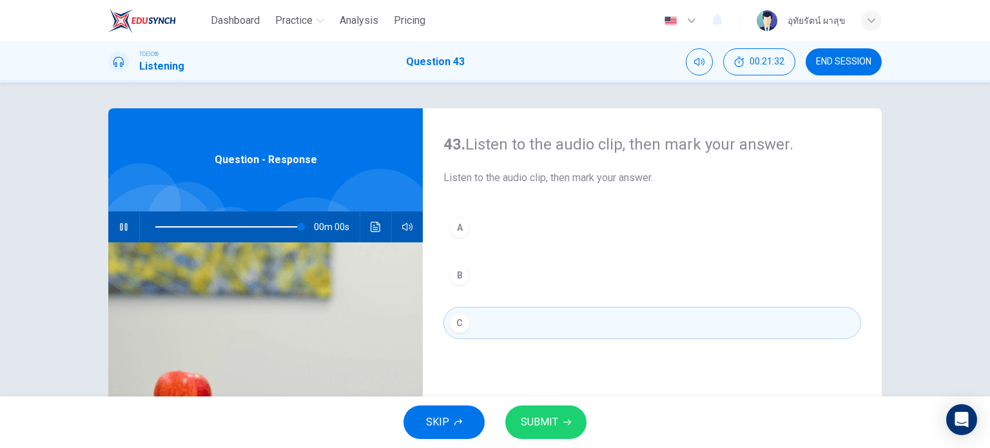
type input "0"
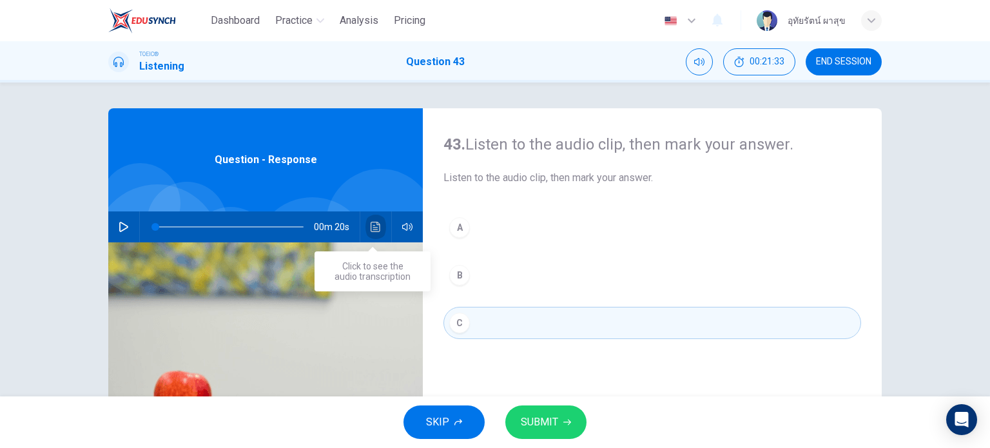
click at [372, 222] on icon "Click to see the audio transcription" at bounding box center [376, 227] width 10 height 10
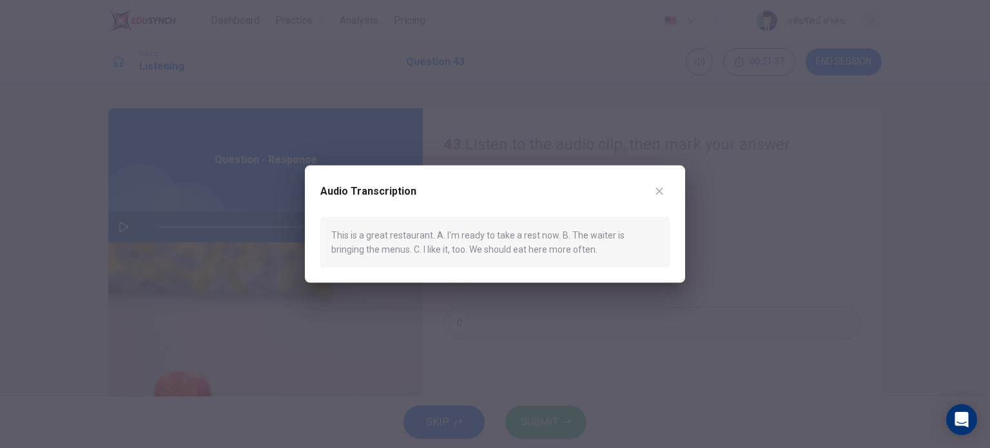
click at [694, 323] on div at bounding box center [495, 224] width 990 height 448
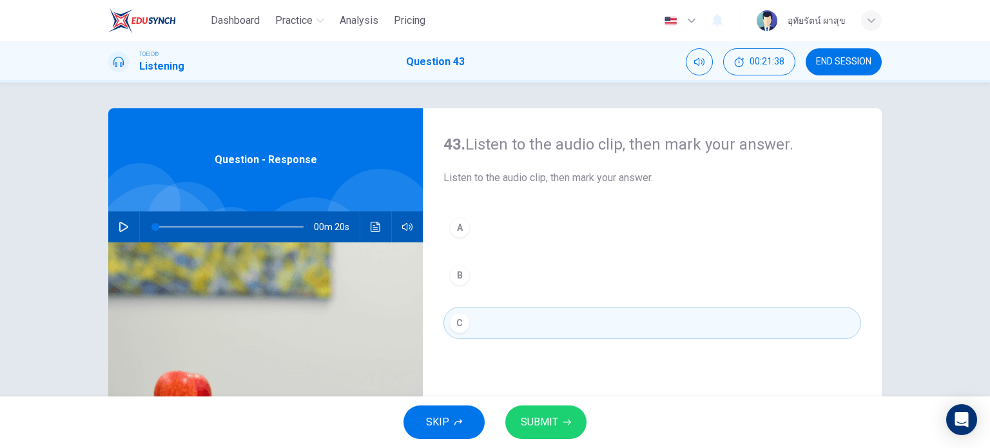
click at [545, 424] on span "SUBMIT" at bounding box center [539, 422] width 37 height 18
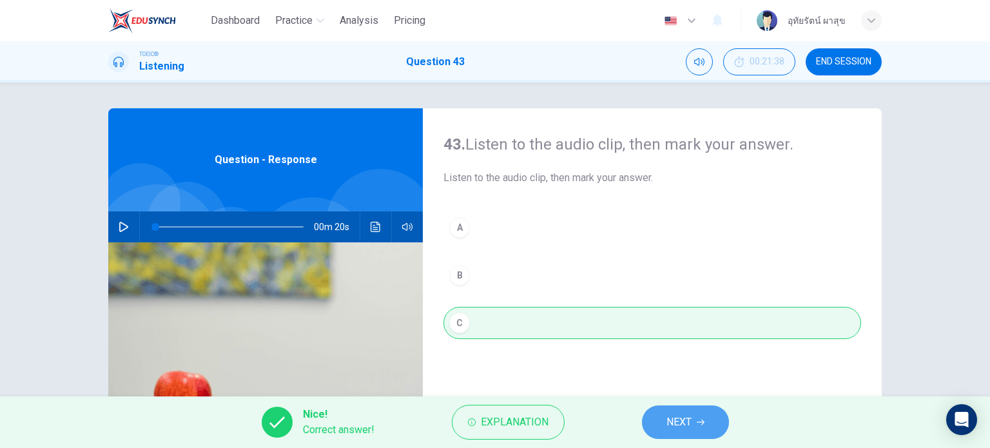
click at [711, 420] on button "NEXT" at bounding box center [685, 422] width 87 height 34
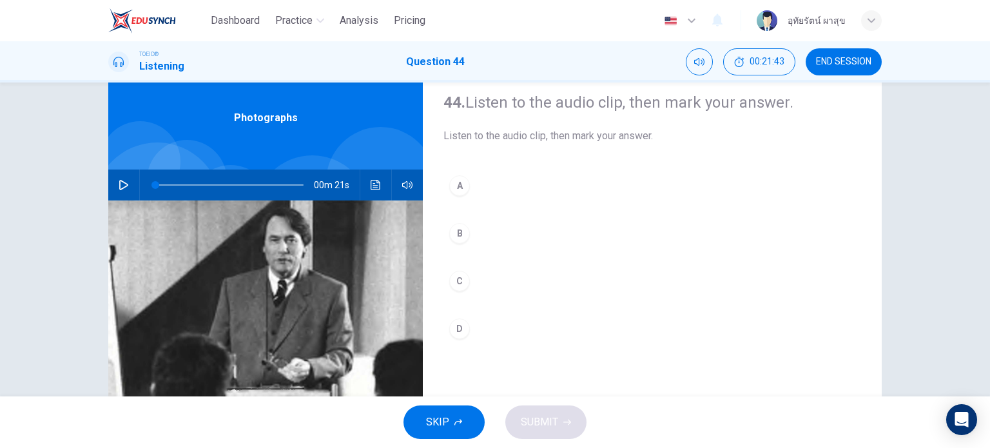
scroll to position [20, 0]
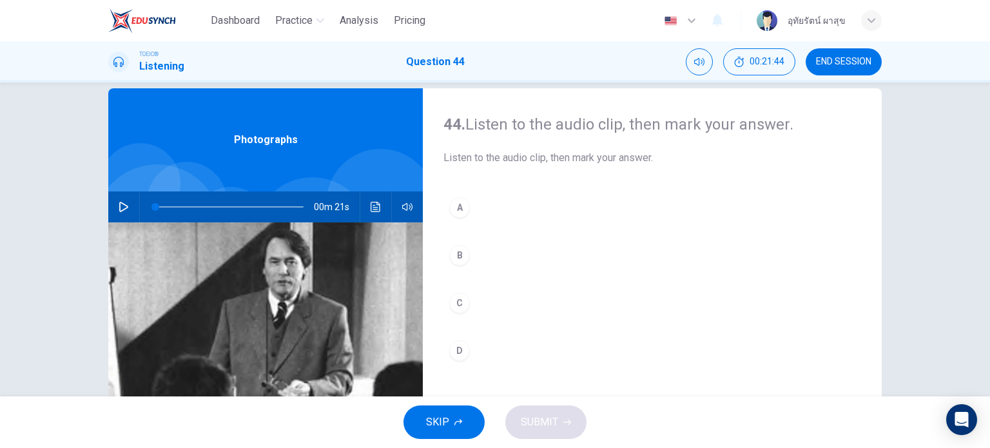
click at [119, 209] on icon "button" at bounding box center [124, 207] width 10 height 10
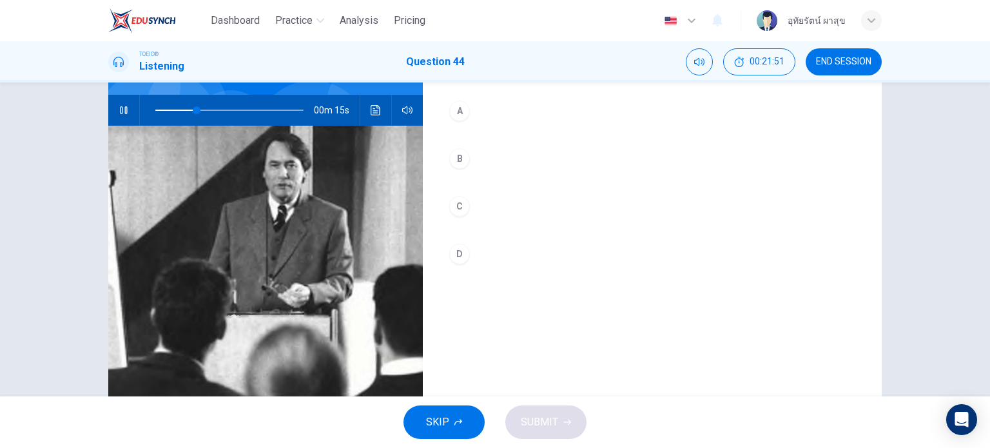
scroll to position [123, 0]
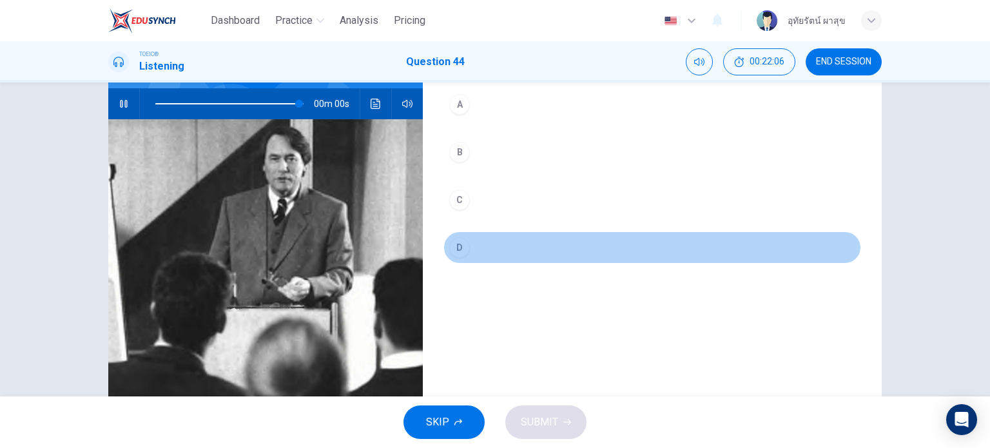
click at [462, 251] on div "D" at bounding box center [459, 247] width 21 height 21
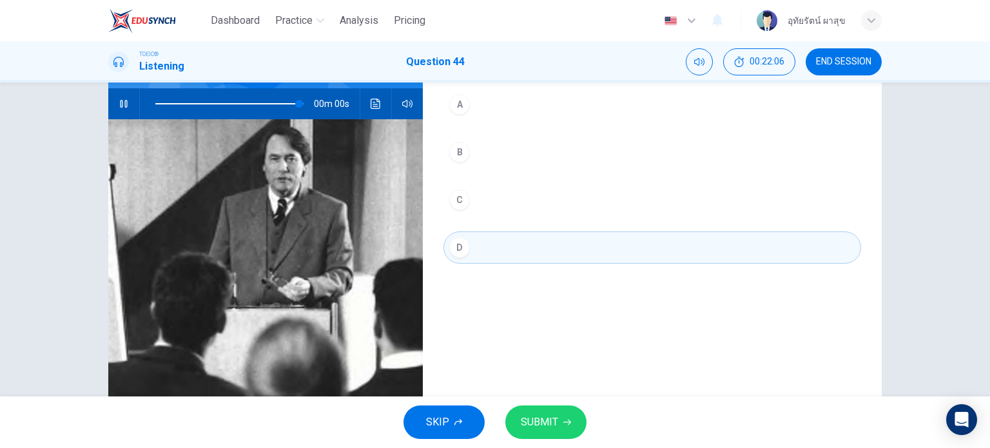
type input "0"
click at [534, 423] on span "SUBMIT" at bounding box center [539, 422] width 37 height 18
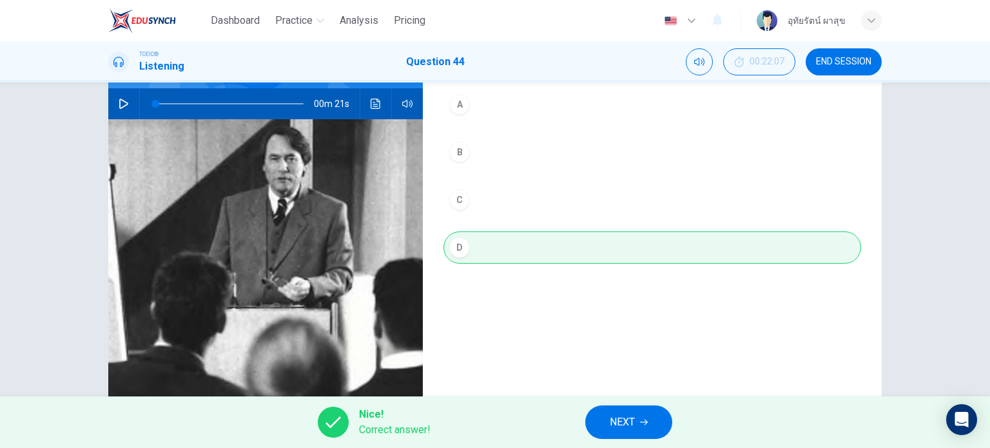
click at [633, 422] on span "NEXT" at bounding box center [622, 422] width 25 height 18
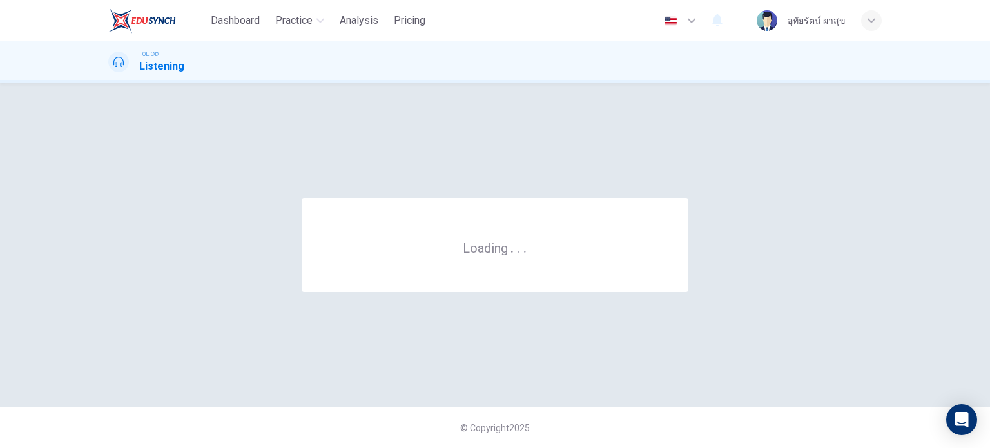
scroll to position [0, 0]
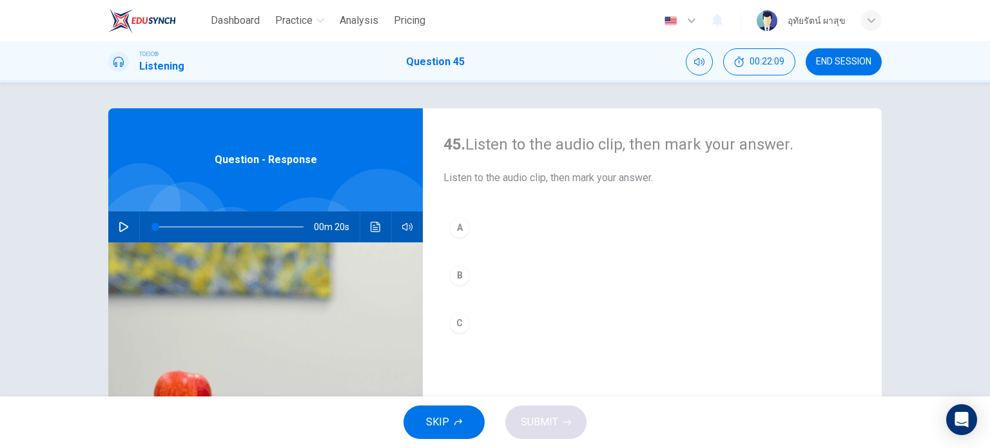
click at [113, 224] on button "button" at bounding box center [123, 226] width 21 height 31
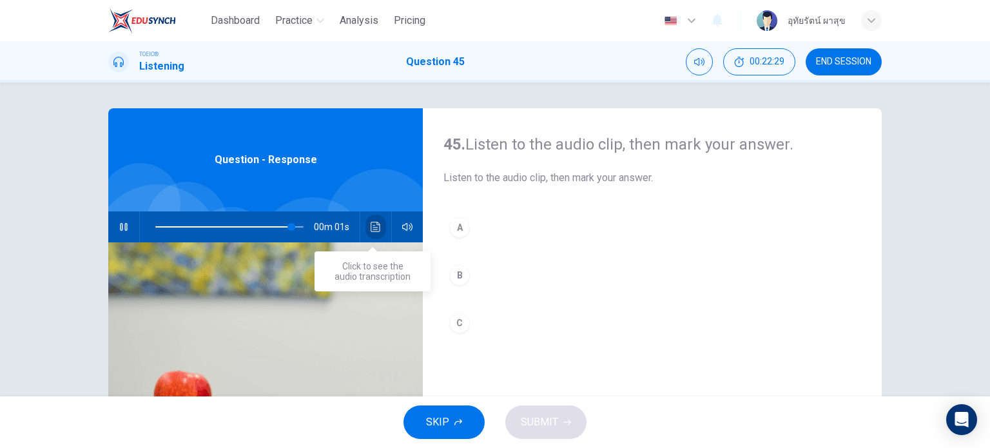
click at [371, 229] on icon "Click to see the audio transcription" at bounding box center [376, 227] width 10 height 10
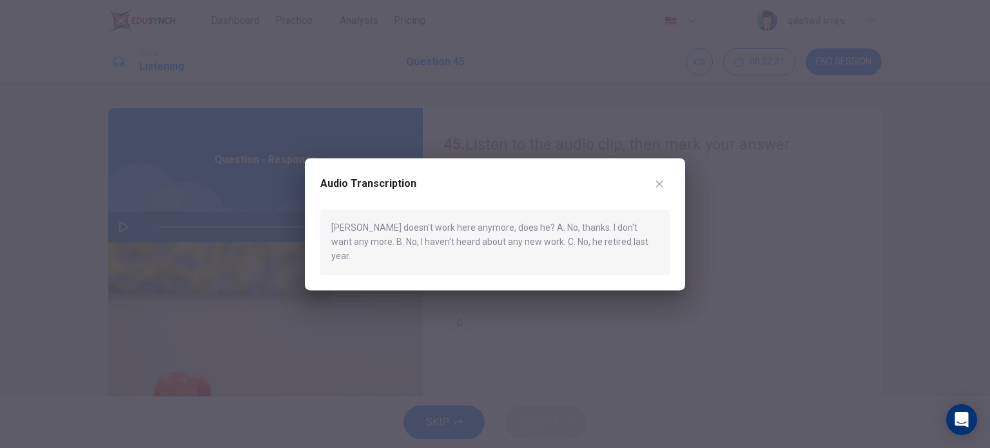
drag, startPoint x: 348, startPoint y: 239, endPoint x: 397, endPoint y: 244, distance: 49.2
click at [397, 244] on div "John doesn't work here anymore, does he? A. No, thanks. I don't want any more. …" at bounding box center [494, 241] width 349 height 65
click at [347, 241] on div "John doesn't work here anymore, does he? A. No, thanks. I don't want any more. …" at bounding box center [494, 241] width 349 height 65
click at [659, 189] on icon "button" at bounding box center [659, 184] width 10 height 10
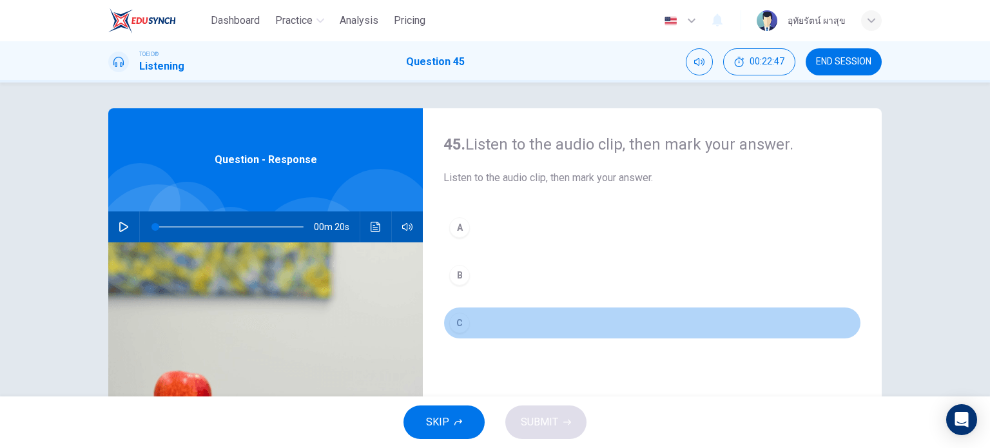
click at [461, 323] on div "C" at bounding box center [459, 323] width 21 height 21
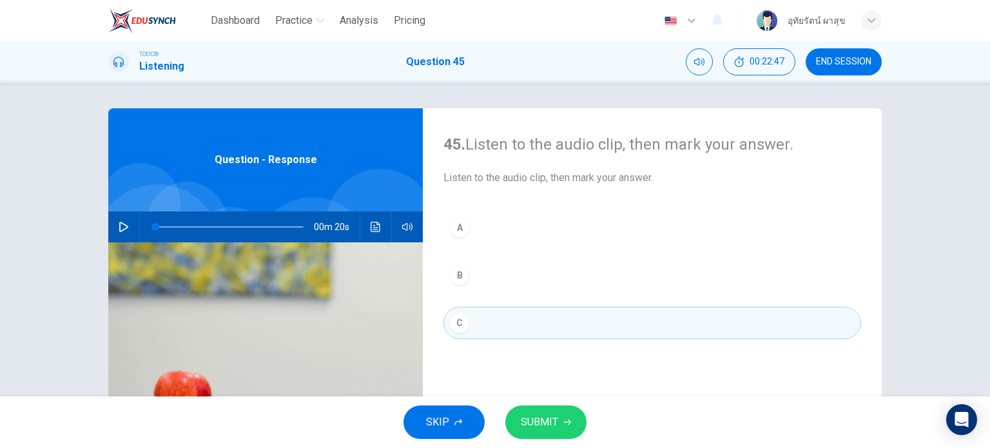
click at [529, 414] on span "SUBMIT" at bounding box center [539, 422] width 37 height 18
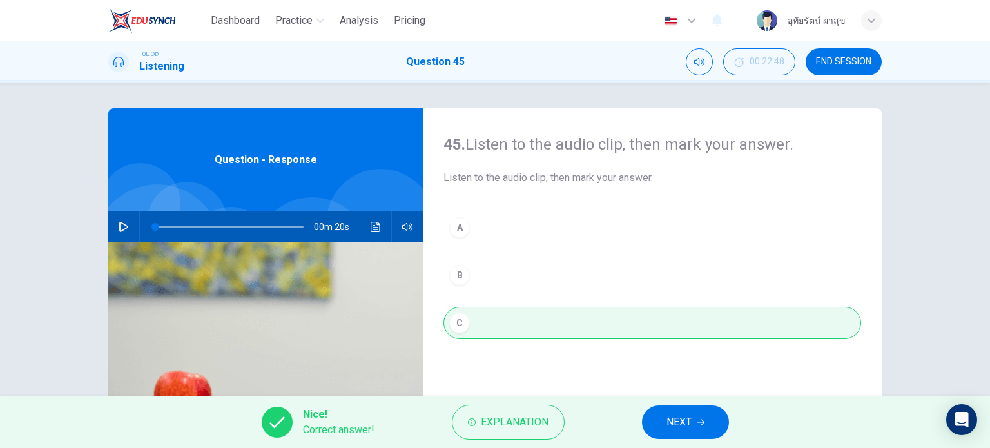
drag, startPoint x: 664, startPoint y: 414, endPoint x: 528, endPoint y: 218, distance: 238.8
click at [528, 218] on div "Dashboard Practice Analysis Pricing English en ​ อุทัยรัตน์ ผาสุข TOEIC® Listen…" at bounding box center [495, 224] width 990 height 448
click at [125, 226] on button "button" at bounding box center [123, 226] width 21 height 31
drag, startPoint x: 189, startPoint y: 222, endPoint x: 142, endPoint y: 226, distance: 47.3
click at [153, 226] on span at bounding box center [157, 227] width 8 height 8
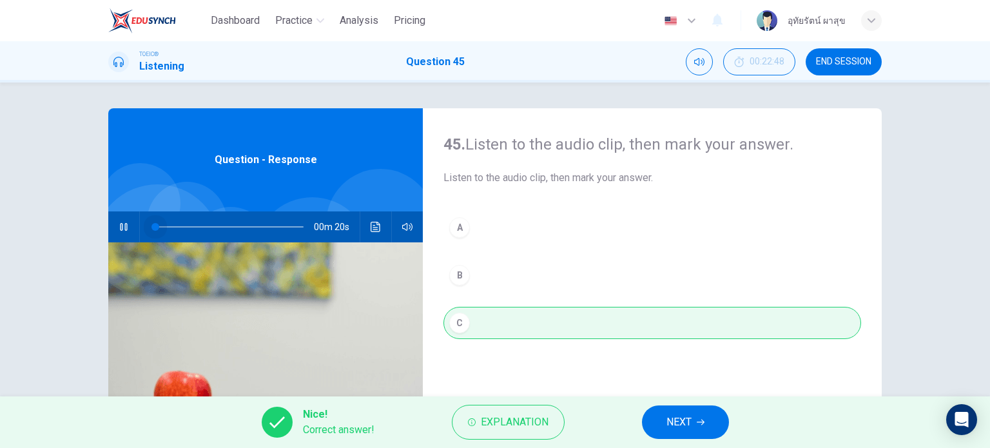
drag, startPoint x: 170, startPoint y: 227, endPoint x: 124, endPoint y: 230, distance: 46.5
click at [124, 230] on div "00m 20s" at bounding box center [265, 226] width 314 height 31
type input "96"
click at [711, 416] on button "NEXT" at bounding box center [685, 422] width 87 height 34
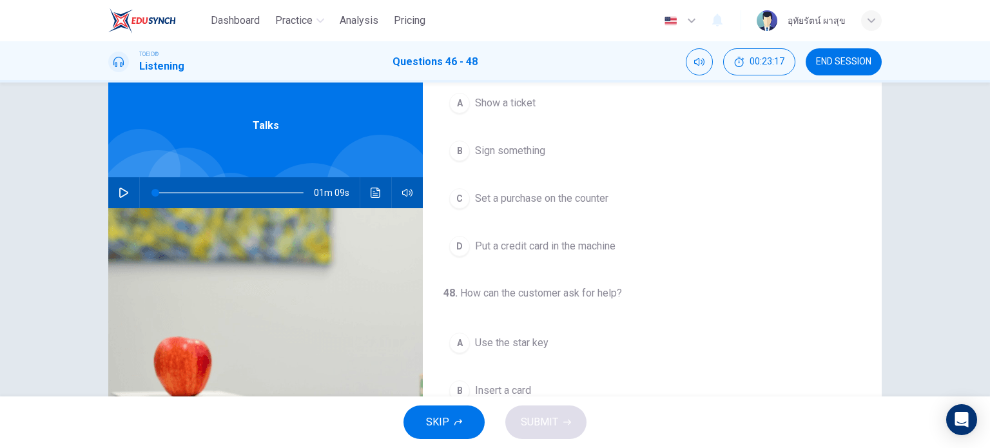
scroll to position [14, 0]
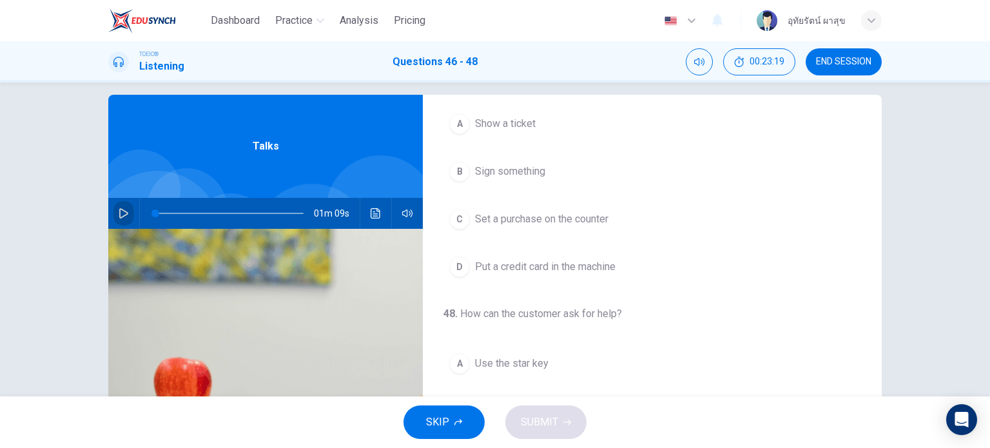
click at [122, 211] on icon "button" at bounding box center [123, 213] width 9 height 10
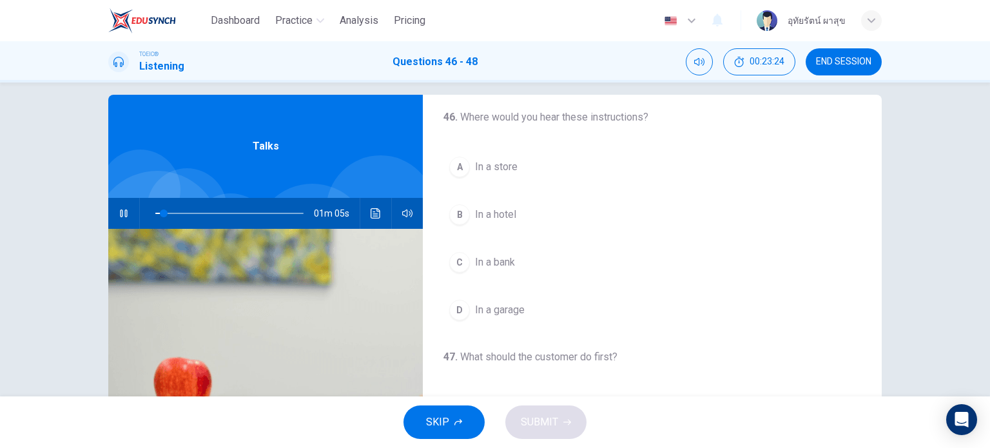
scroll to position [0, 0]
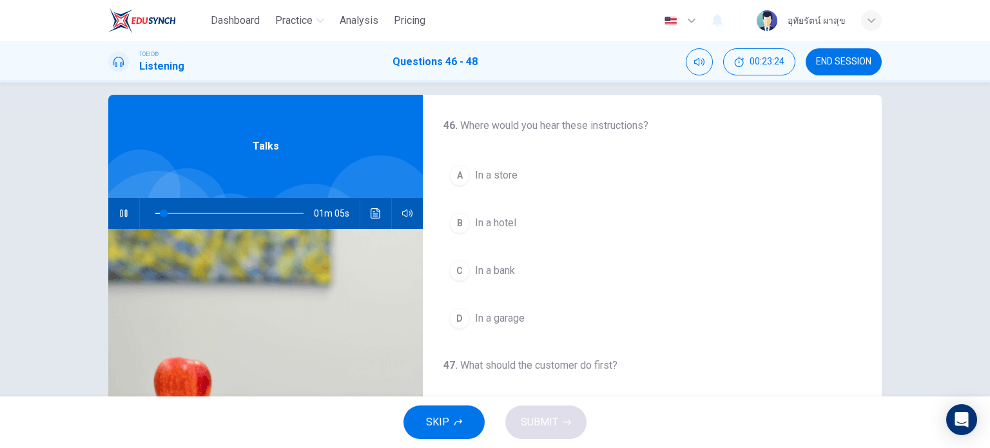
drag, startPoint x: 876, startPoint y: 291, endPoint x: 864, endPoint y: 121, distance: 170.6
click at [864, 121] on div "46 . Where would you hear these instructions? A In a store B In a hotel C In a …" at bounding box center [652, 319] width 459 height 448
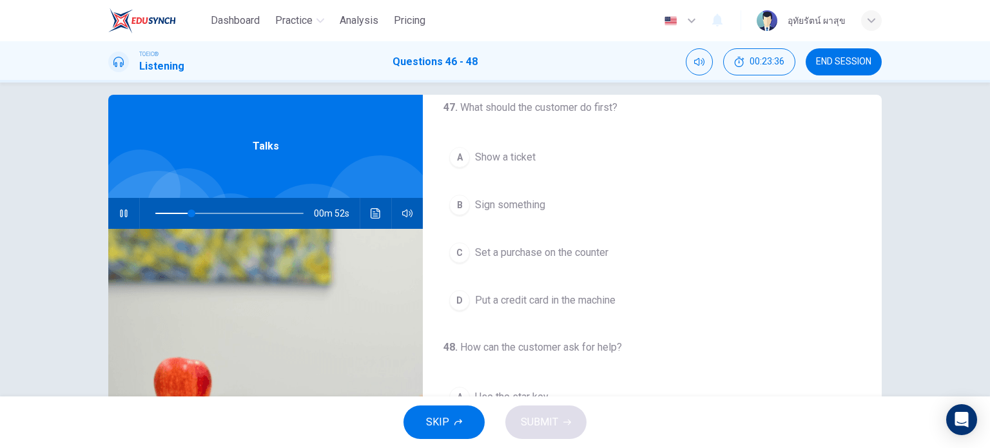
scroll to position [262, 0]
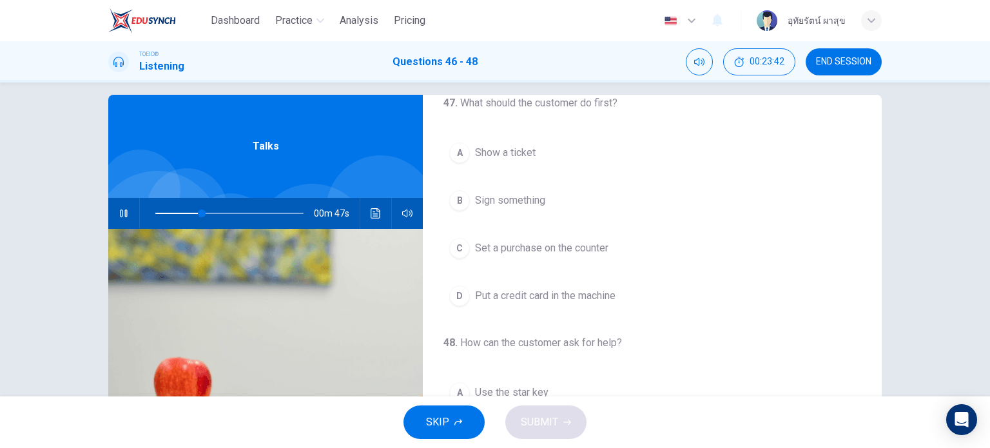
click at [503, 148] on span "Show a ticket" at bounding box center [505, 152] width 61 height 15
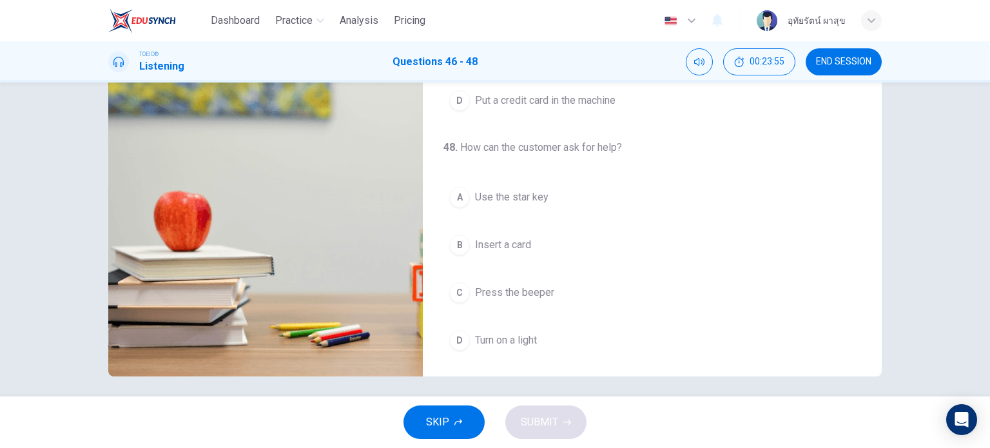
scroll to position [180, 0]
click at [454, 347] on button "D Turn on a light" at bounding box center [652, 340] width 418 height 32
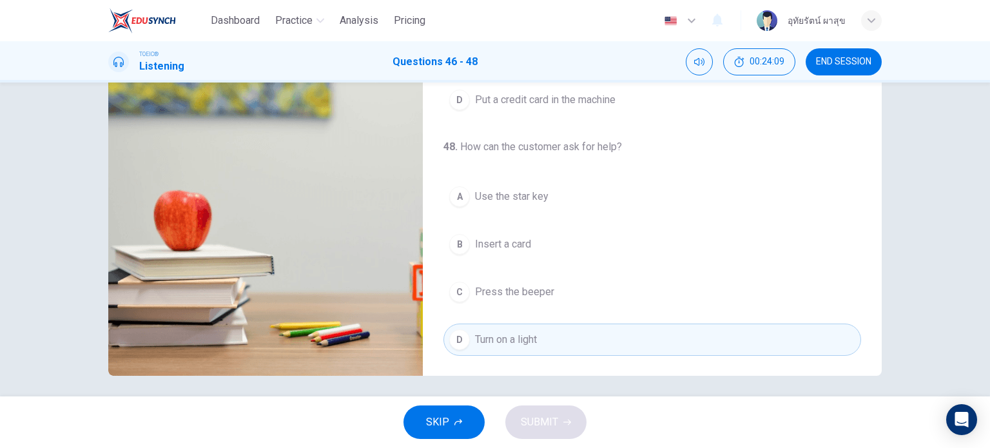
drag, startPoint x: 869, startPoint y: 237, endPoint x: 874, endPoint y: 157, distance: 80.1
click at [874, 157] on div "46 . Where would you hear these instructions? A In a store B In a hotel C In a …" at bounding box center [652, 152] width 459 height 448
drag, startPoint x: 869, startPoint y: 185, endPoint x: 860, endPoint y: 70, distance: 115.7
click at [860, 70] on div "Dashboard Practice Analysis Pricing English en ​ อุทัยรัตน์ ผาสุข TOEIC® Listen…" at bounding box center [495, 224] width 990 height 448
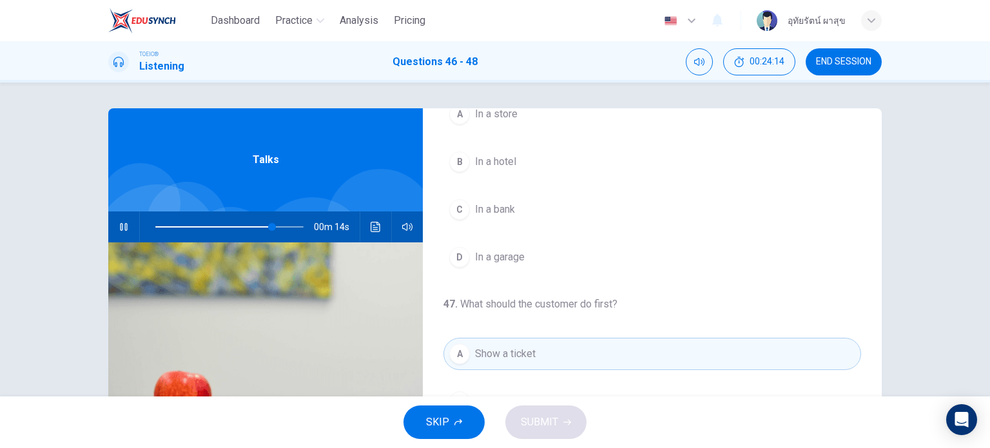
scroll to position [0, 0]
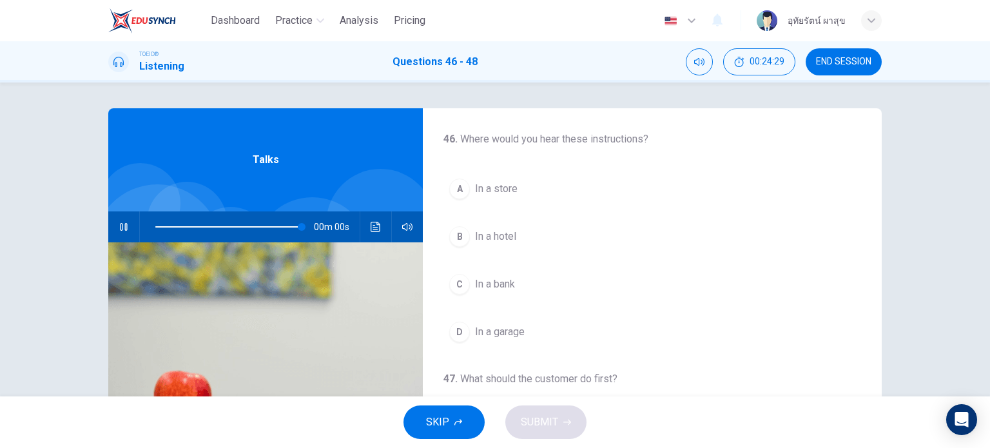
type input "0"
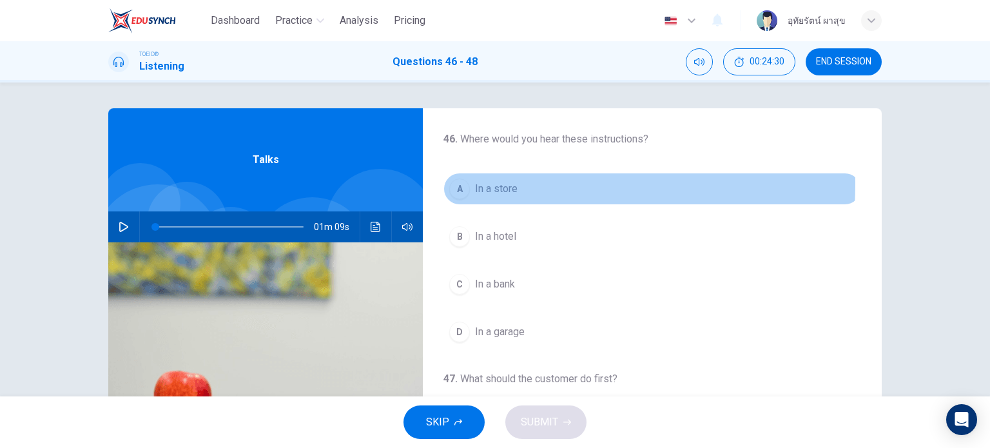
click at [459, 184] on div "A" at bounding box center [459, 189] width 21 height 21
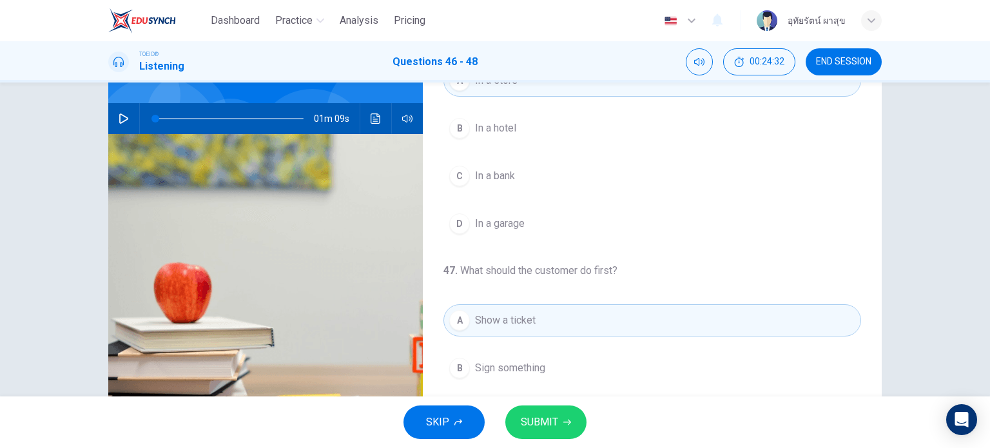
scroll to position [186, 0]
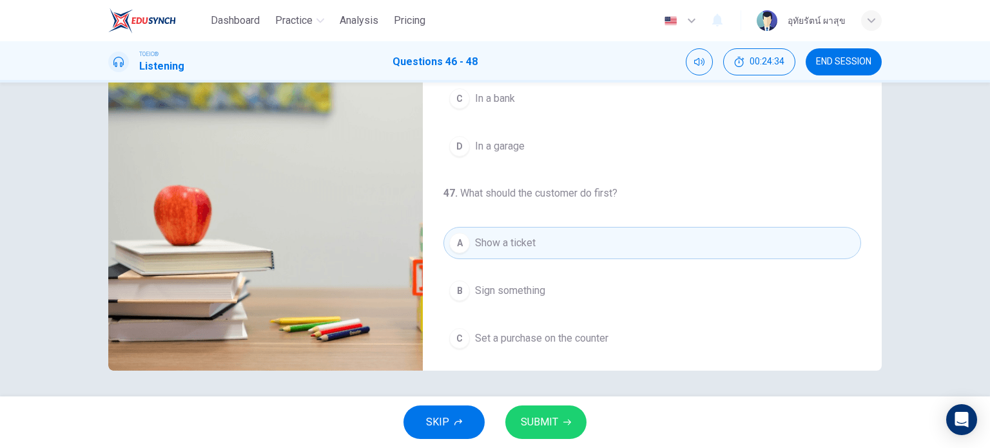
click at [559, 341] on span "Set a purchase on the counter" at bounding box center [541, 338] width 133 height 15
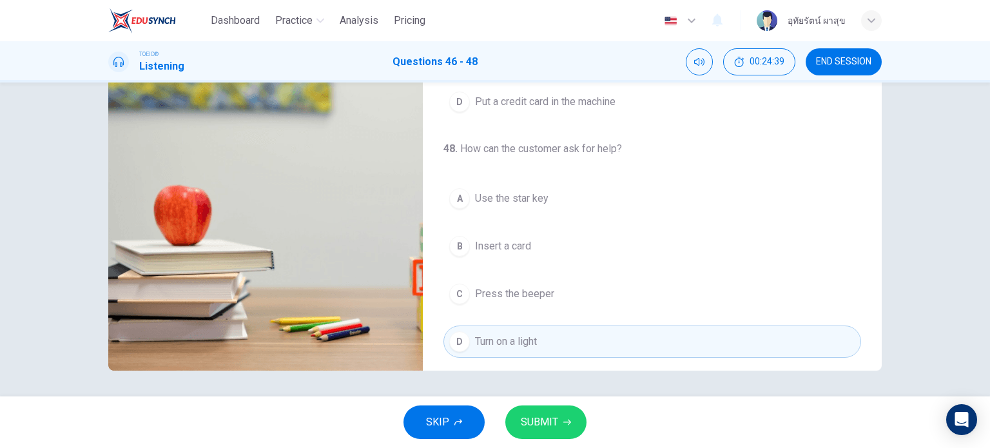
scroll to position [291, 0]
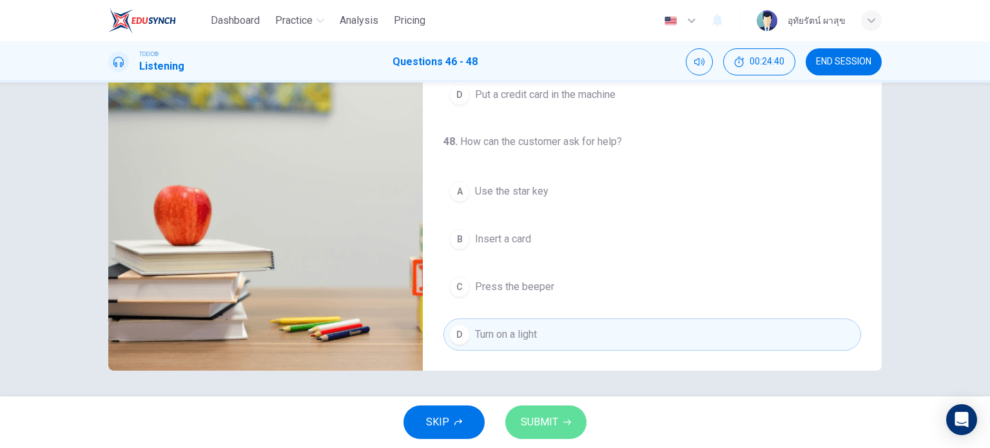
click at [561, 417] on button "SUBMIT" at bounding box center [545, 422] width 81 height 34
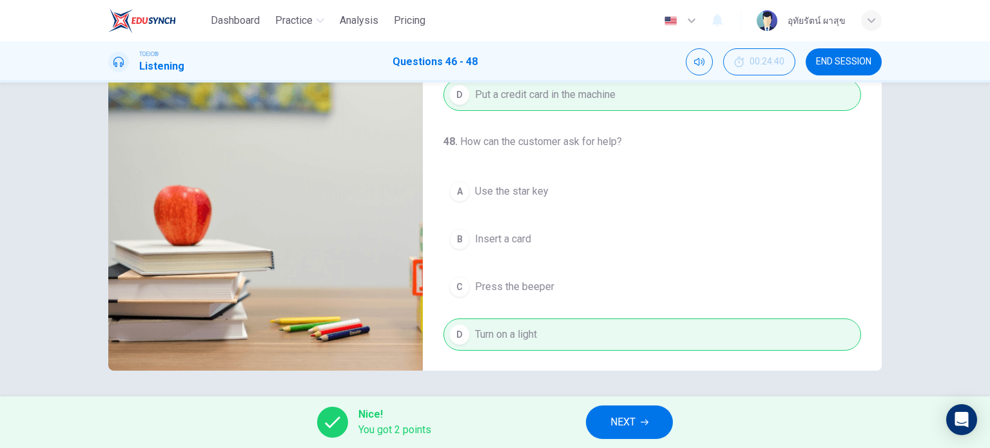
drag, startPoint x: 876, startPoint y: 269, endPoint x: 868, endPoint y: 153, distance: 115.7
click at [868, 153] on div "46 . Where would you hear these instructions? A In a store B In a hotel C In a …" at bounding box center [495, 147] width 815 height 448
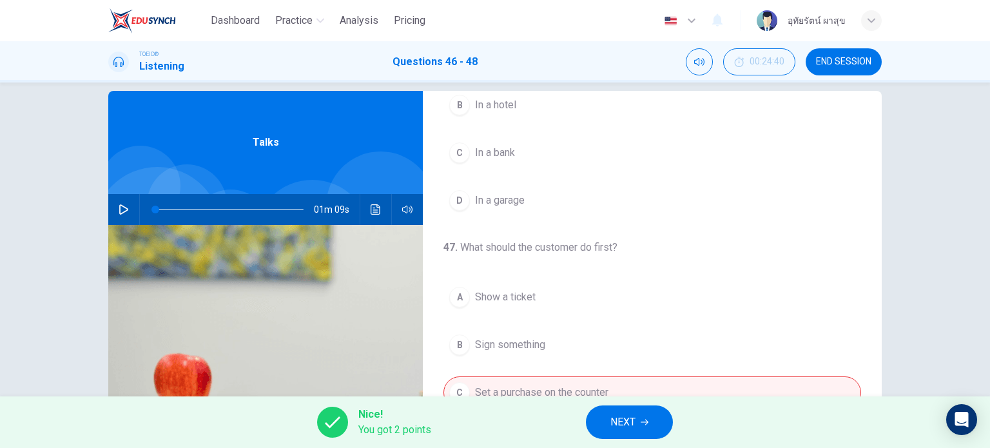
scroll to position [0, 0]
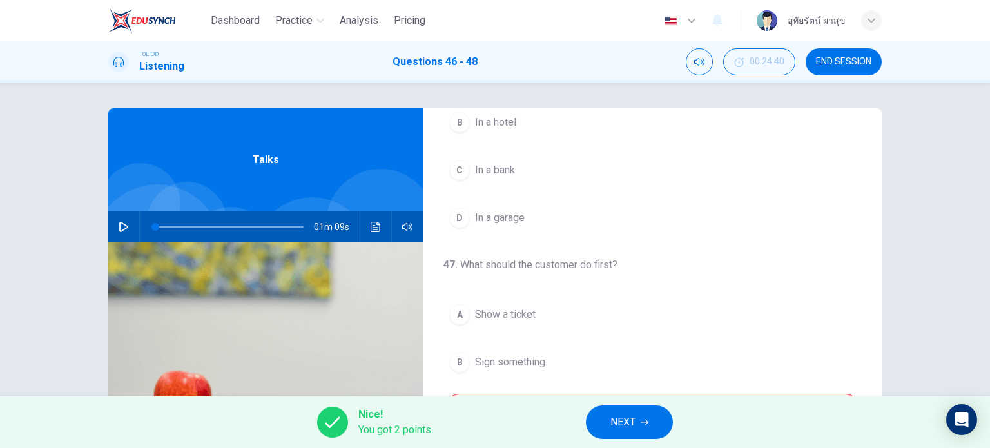
drag, startPoint x: 872, startPoint y: 226, endPoint x: 881, endPoint y: 167, distance: 60.0
click at [884, 149] on div "46 . Where would you hear these instructions? A In a store B In a hotel C In a …" at bounding box center [495, 332] width 815 height 448
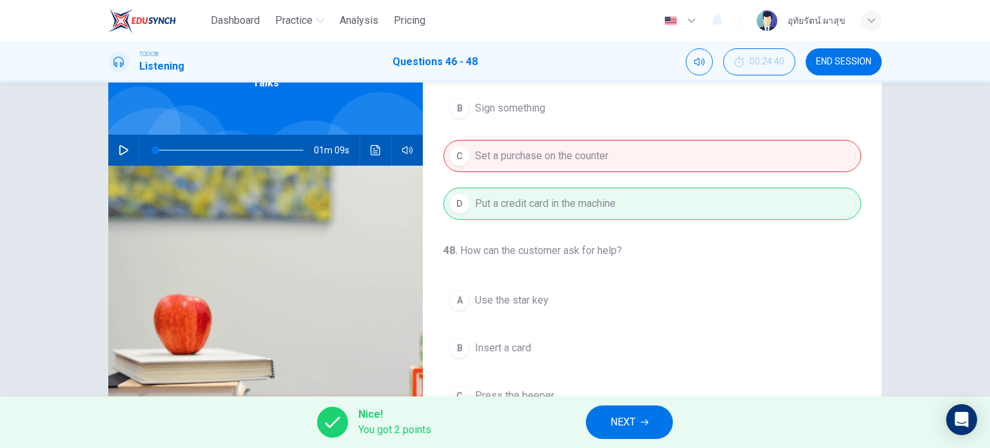
scroll to position [186, 0]
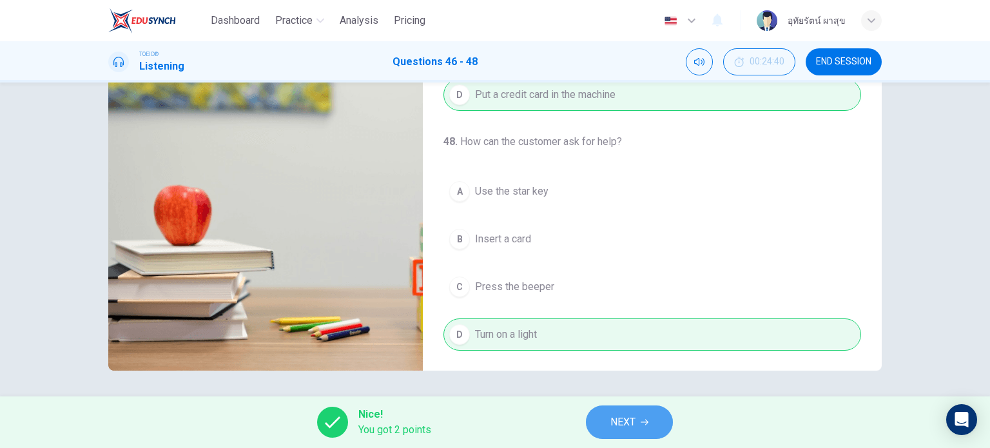
click at [626, 425] on span "NEXT" at bounding box center [622, 422] width 25 height 18
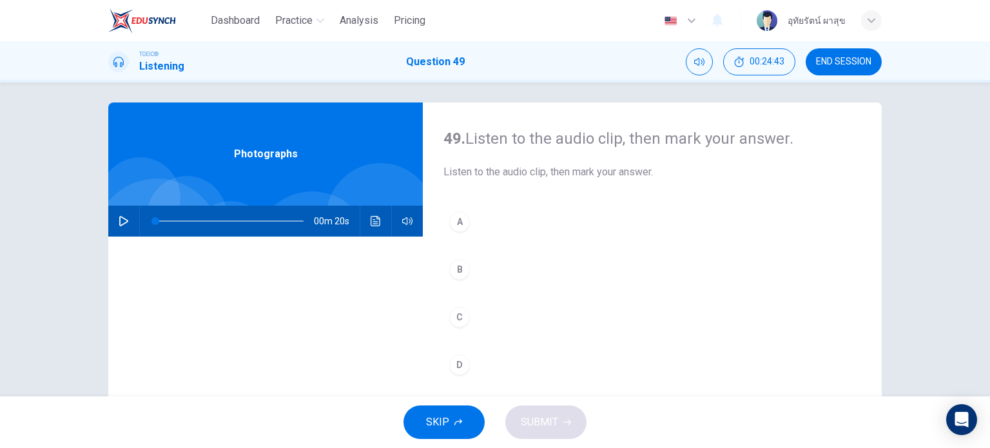
scroll to position [0, 0]
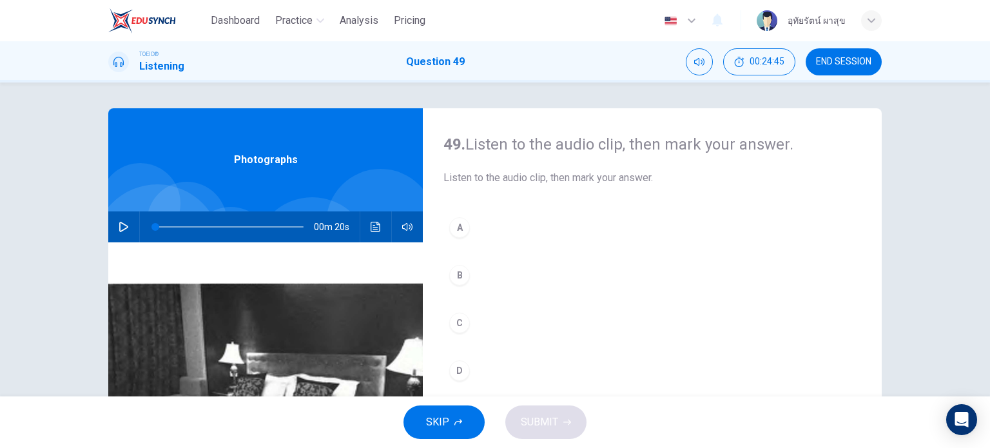
click at [122, 226] on icon "button" at bounding box center [124, 227] width 10 height 10
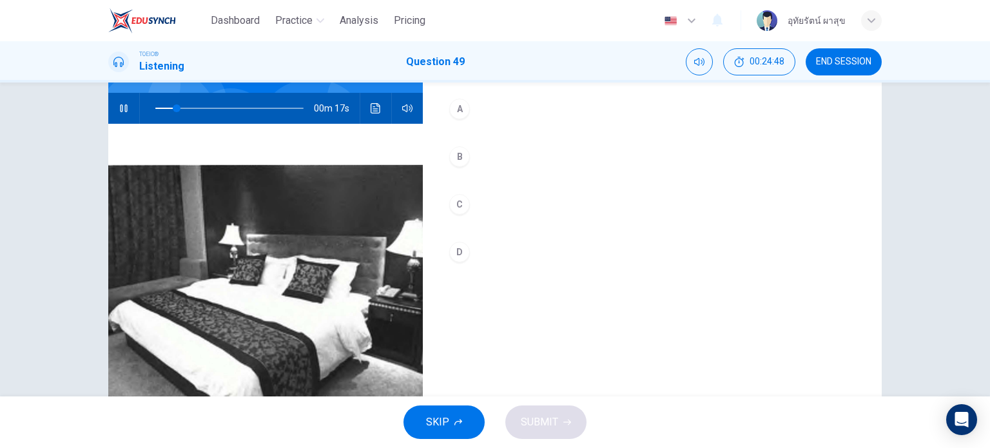
scroll to position [117, 0]
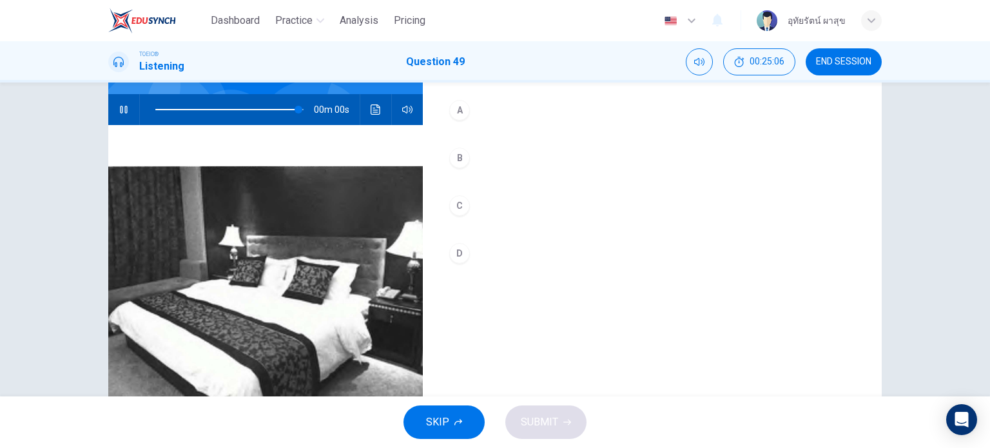
type input "0"
click at [376, 111] on icon "Click to see the audio transcription" at bounding box center [376, 109] width 10 height 10
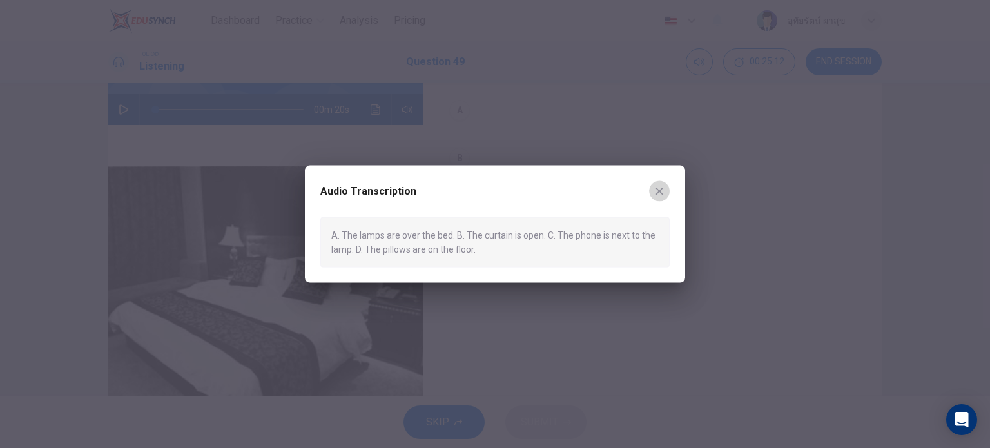
click at [661, 190] on icon "button" at bounding box center [659, 191] width 10 height 10
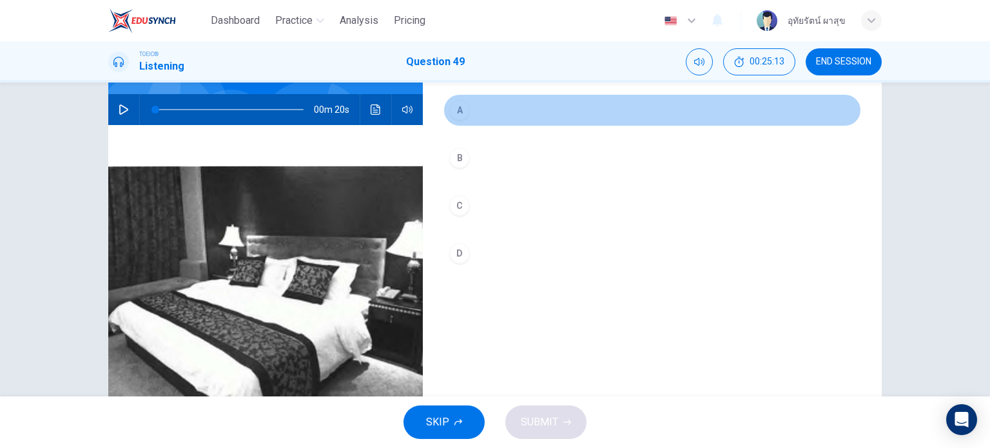
click at [449, 108] on div "A" at bounding box center [459, 110] width 21 height 21
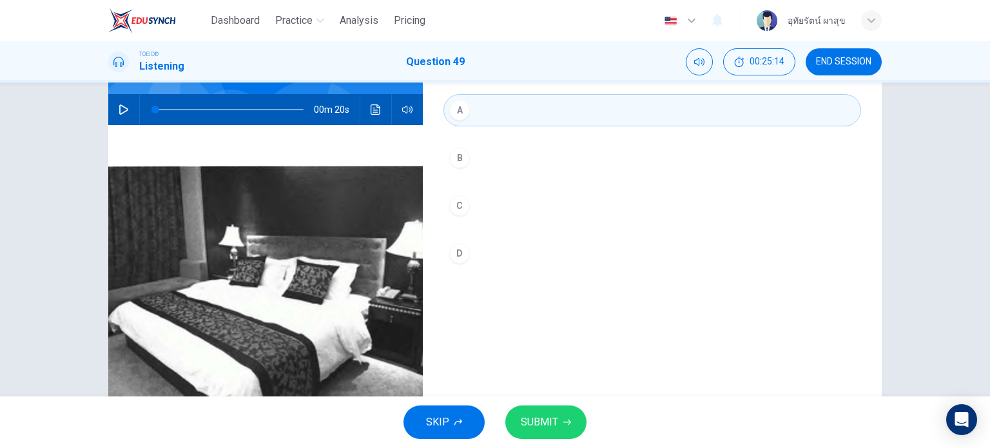
click at [545, 438] on button "SUBMIT" at bounding box center [545, 422] width 81 height 34
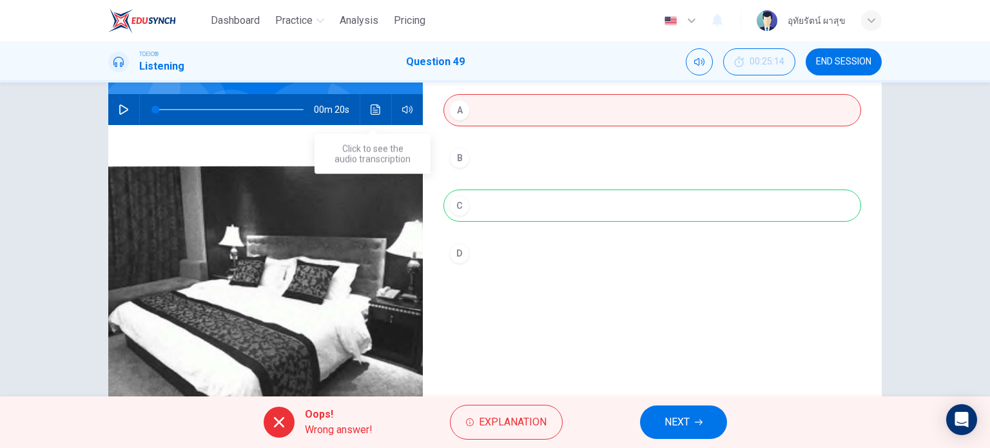
click at [372, 106] on icon "Click to see the audio transcription" at bounding box center [376, 109] width 10 height 10
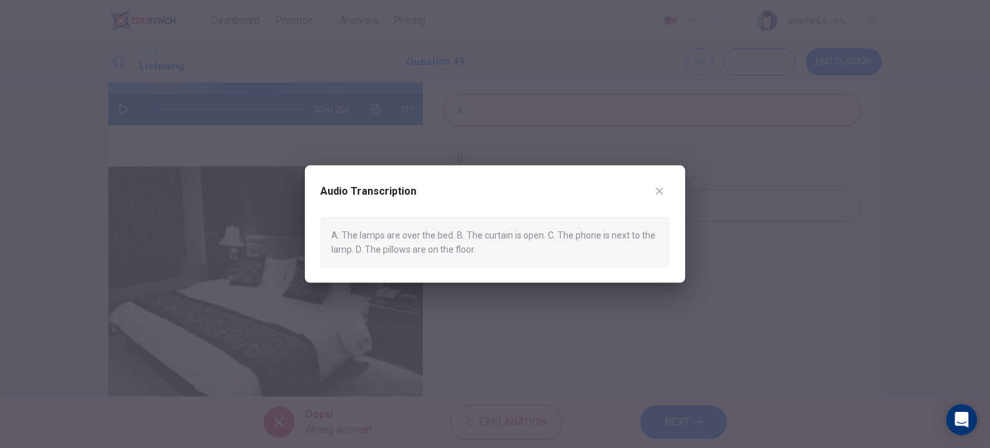
click at [663, 191] on icon "button" at bounding box center [659, 191] width 10 height 10
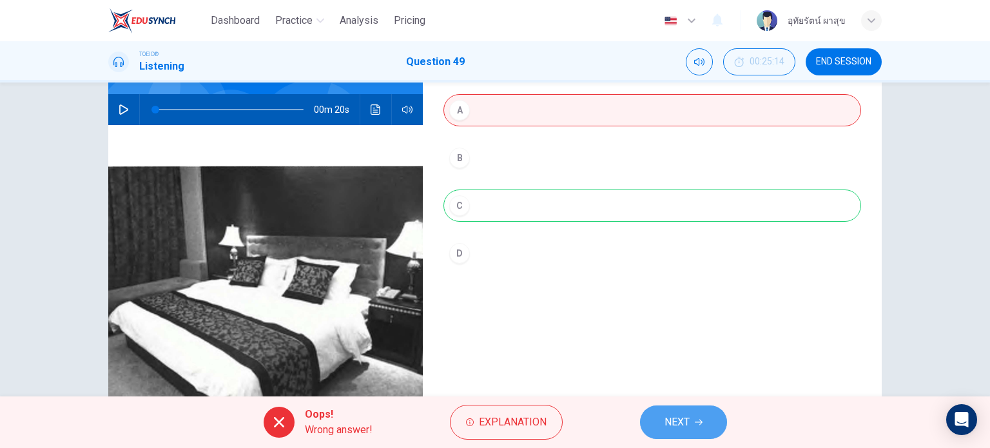
click at [675, 418] on span "NEXT" at bounding box center [676, 422] width 25 height 18
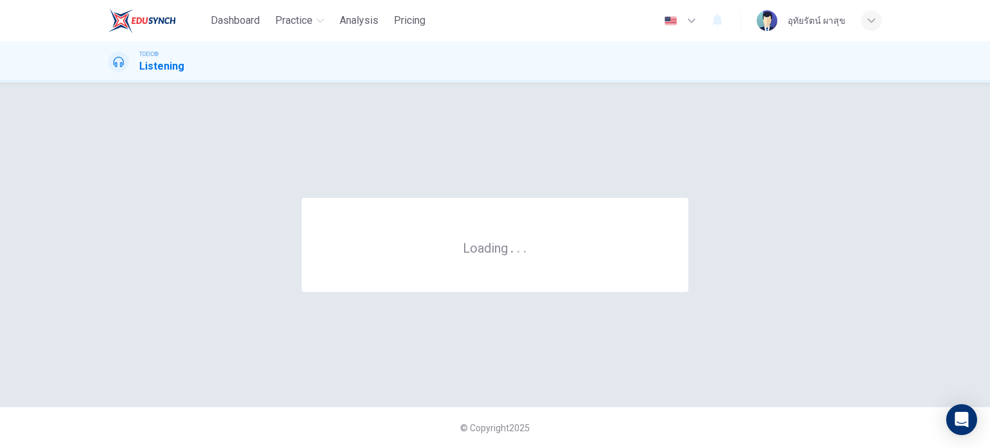
scroll to position [0, 0]
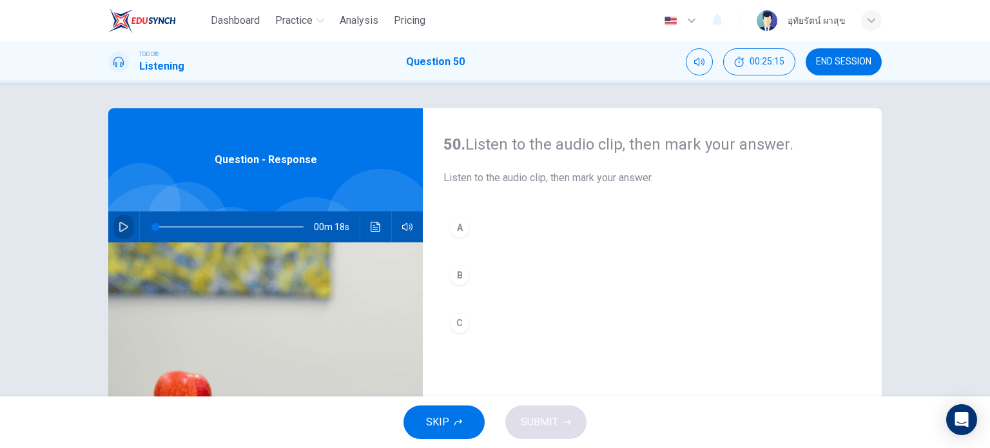
click at [119, 231] on icon "button" at bounding box center [123, 227] width 9 height 10
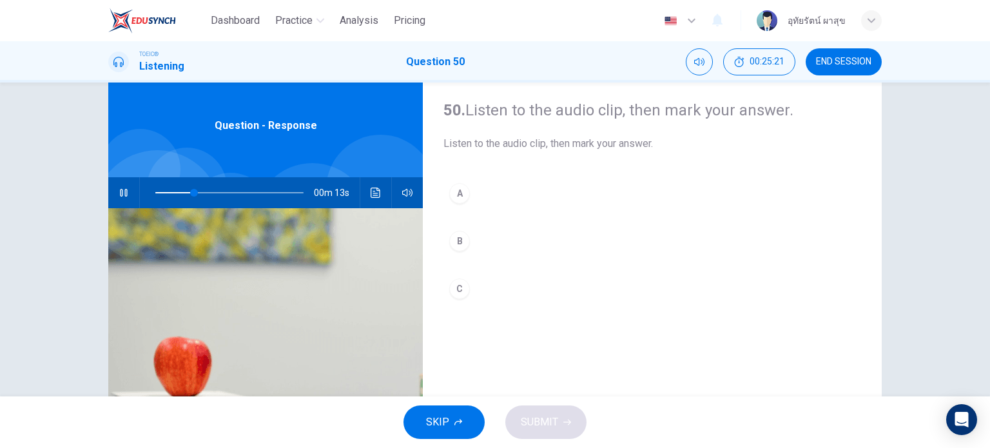
scroll to position [35, 0]
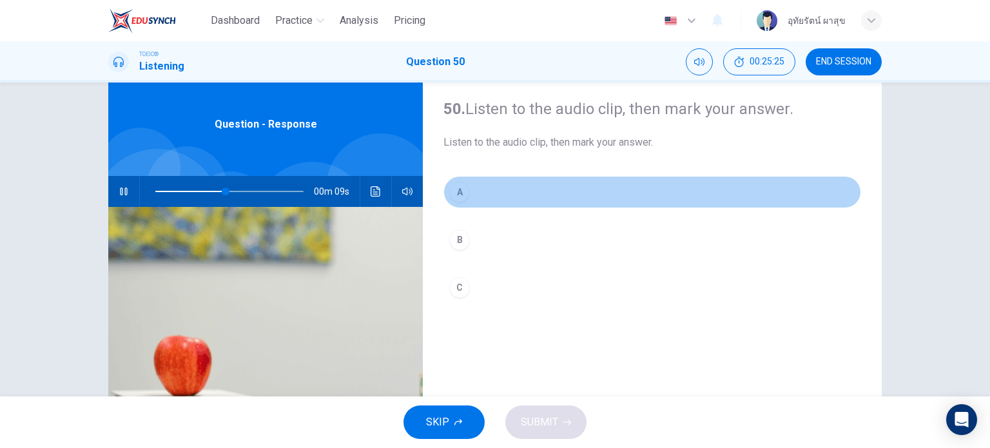
click at [455, 191] on div "A" at bounding box center [459, 192] width 21 height 21
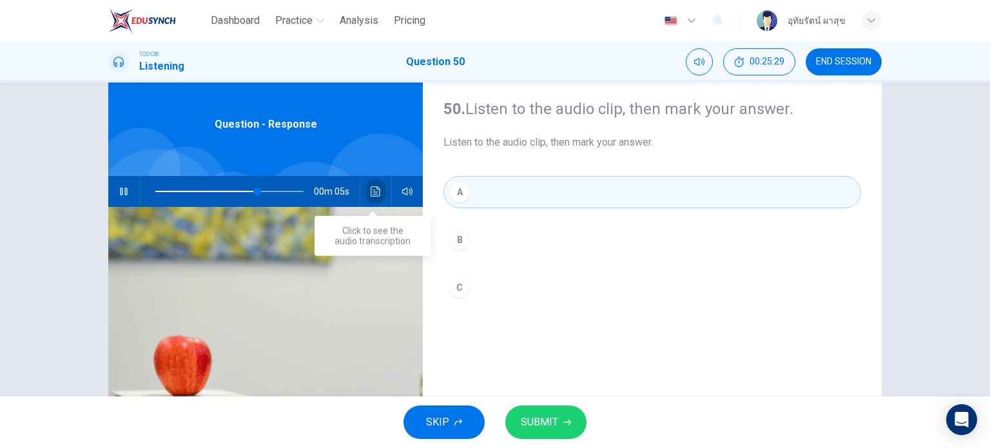
click at [372, 193] on icon "Click to see the audio transcription" at bounding box center [376, 191] width 10 height 10
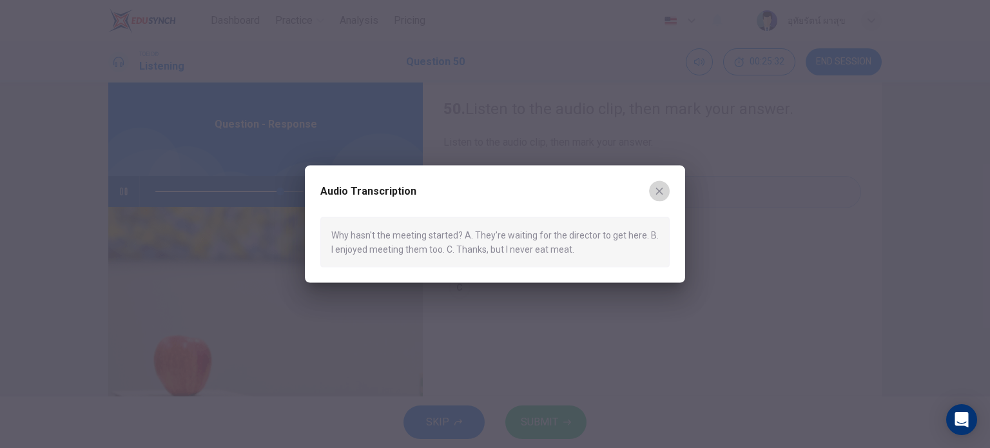
click at [661, 189] on icon "button" at bounding box center [659, 191] width 10 height 10
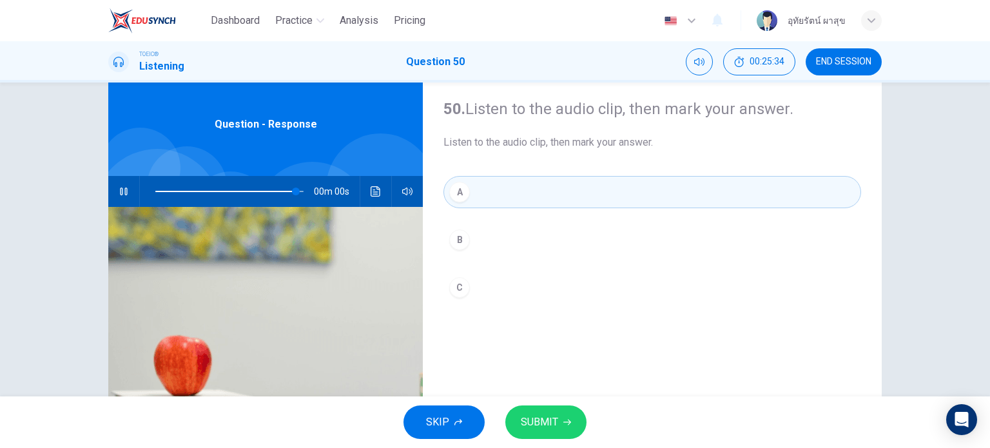
click at [565, 422] on icon "button" at bounding box center [567, 423] width 8 height 6
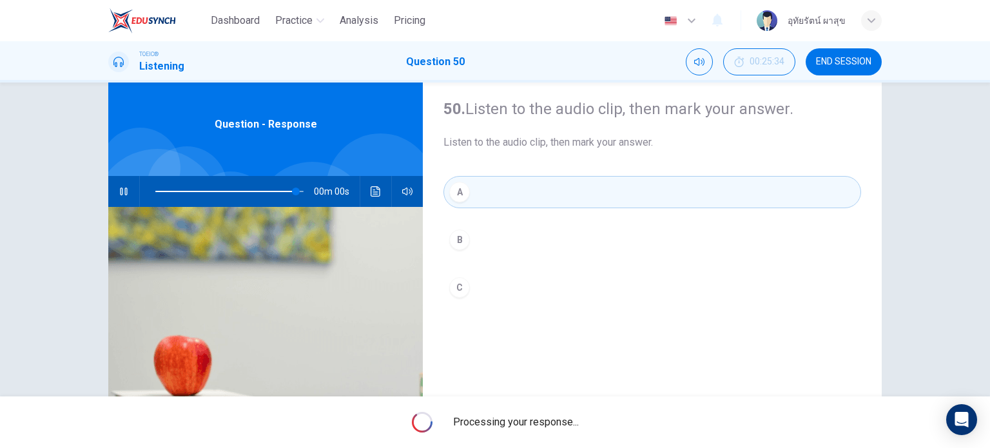
type input "0"
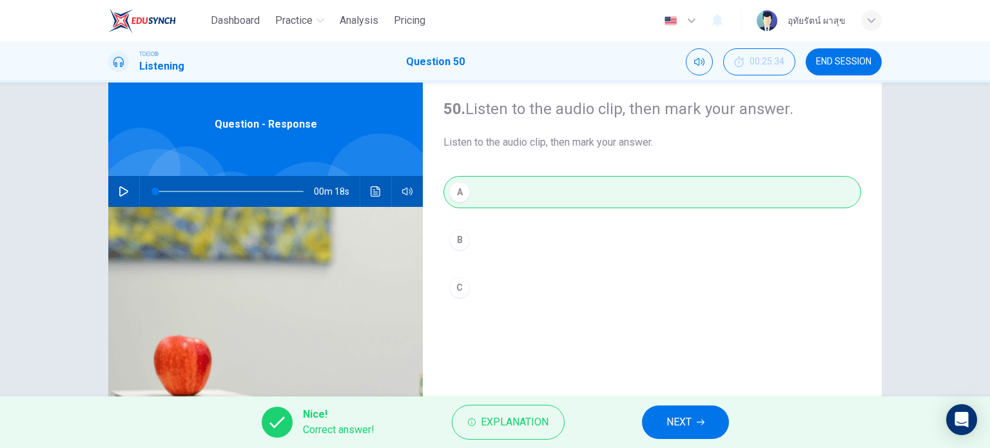
click at [840, 63] on span "END SESSION" at bounding box center [843, 62] width 55 height 10
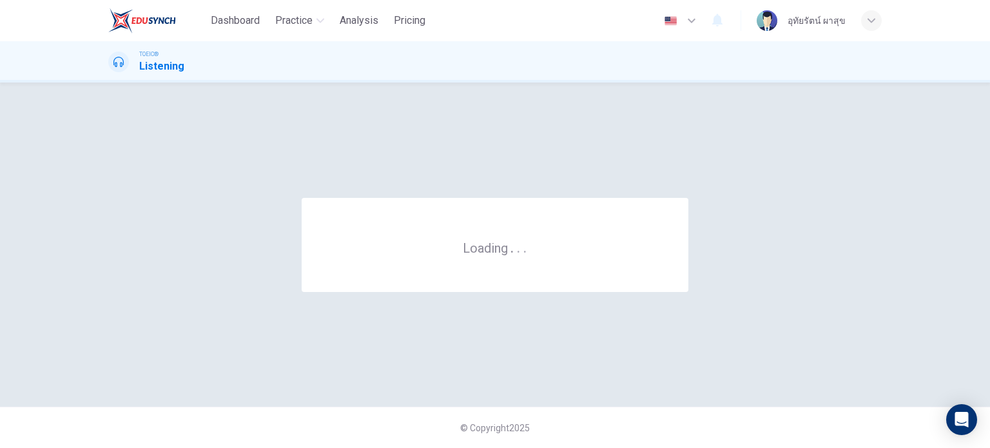
scroll to position [0, 0]
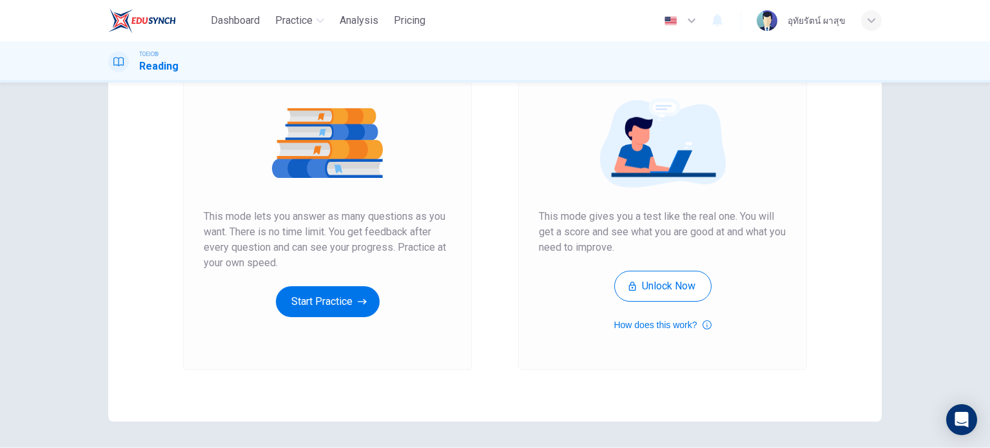
scroll to position [175, 0]
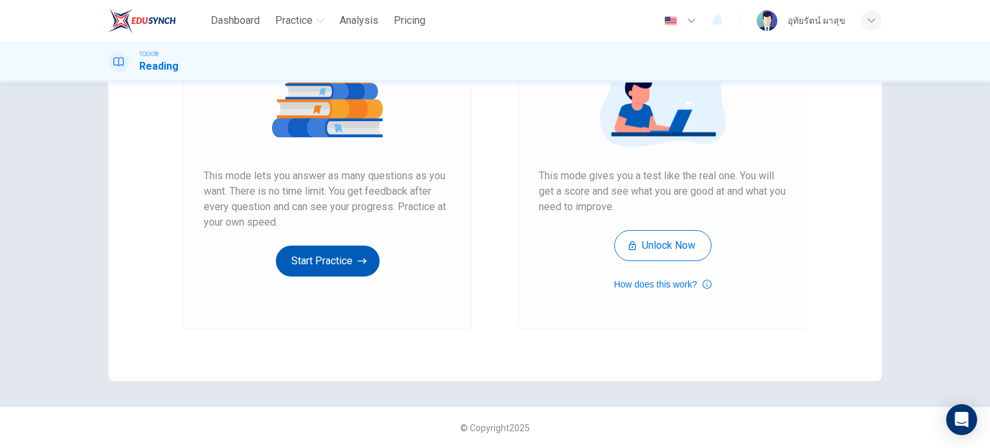
click at [312, 270] on button "Start Practice" at bounding box center [328, 261] width 104 height 31
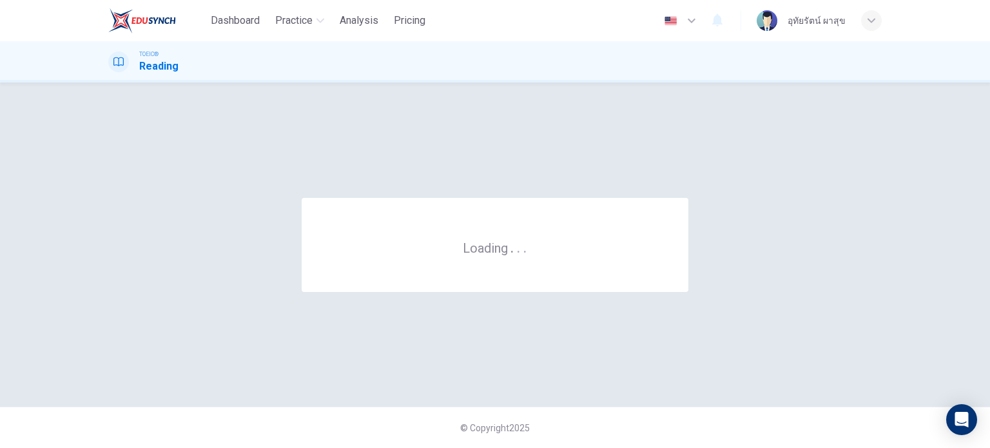
scroll to position [0, 0]
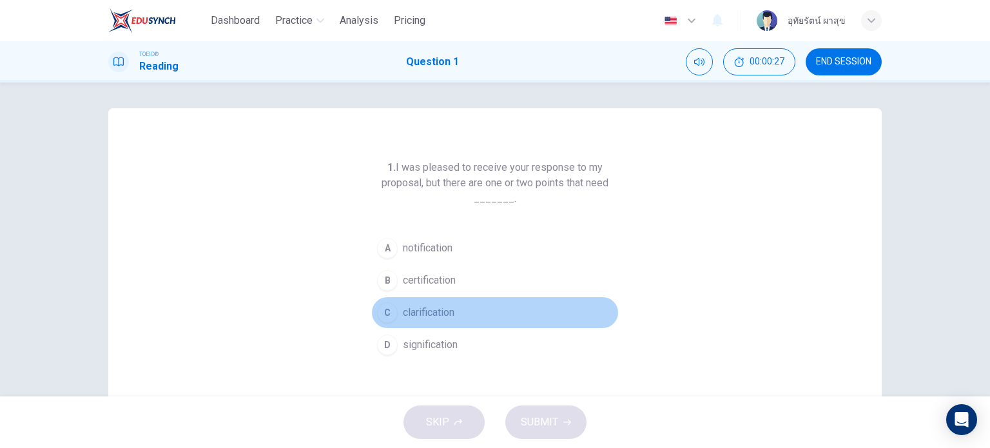
click at [387, 307] on div "C" at bounding box center [387, 312] width 21 height 21
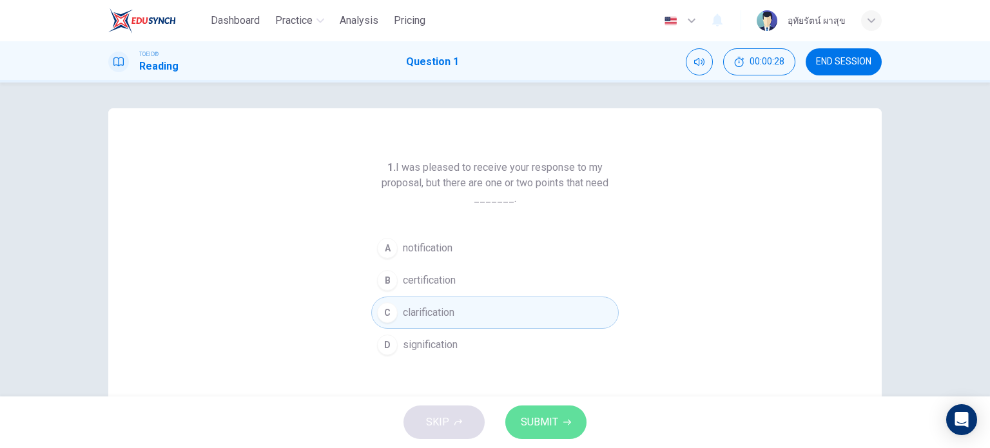
click at [535, 425] on span "SUBMIT" at bounding box center [539, 422] width 37 height 18
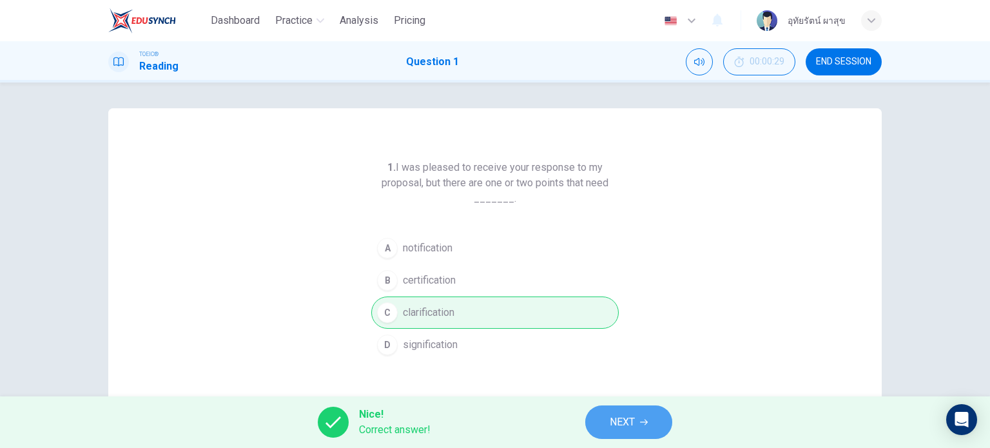
click at [623, 431] on button "NEXT" at bounding box center [628, 422] width 87 height 34
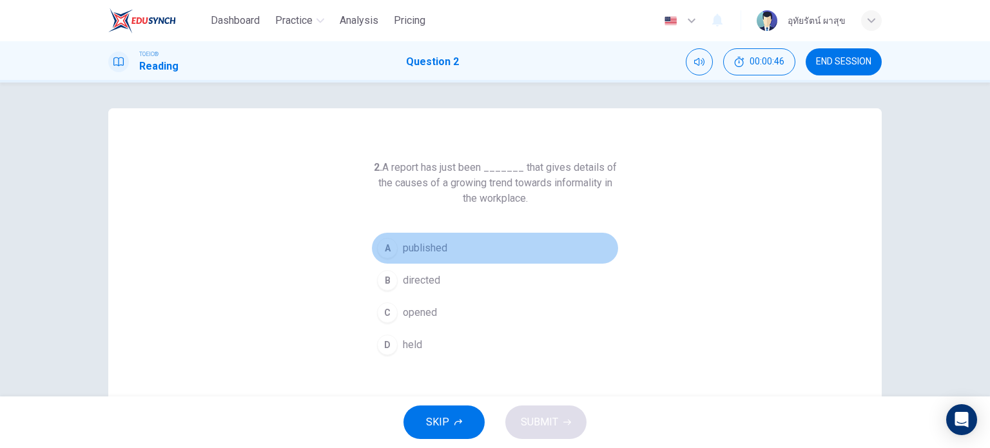
click at [388, 249] on div "A" at bounding box center [387, 248] width 21 height 21
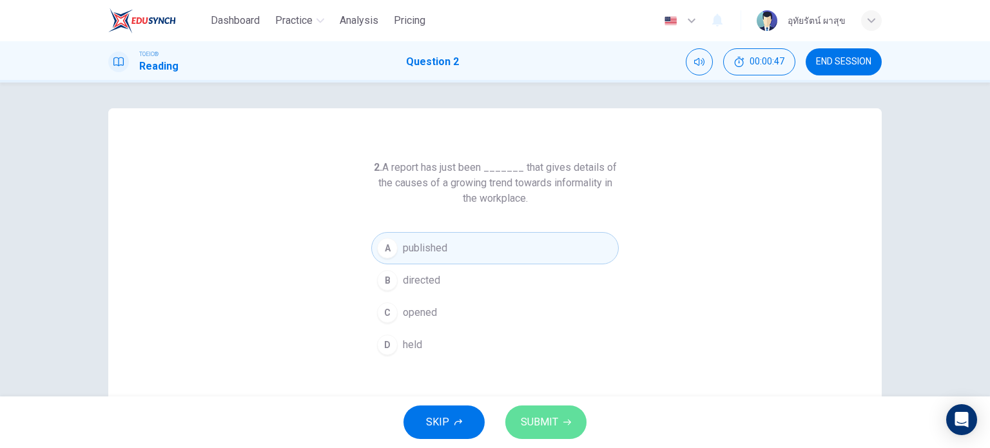
click at [559, 427] on button "SUBMIT" at bounding box center [545, 422] width 81 height 34
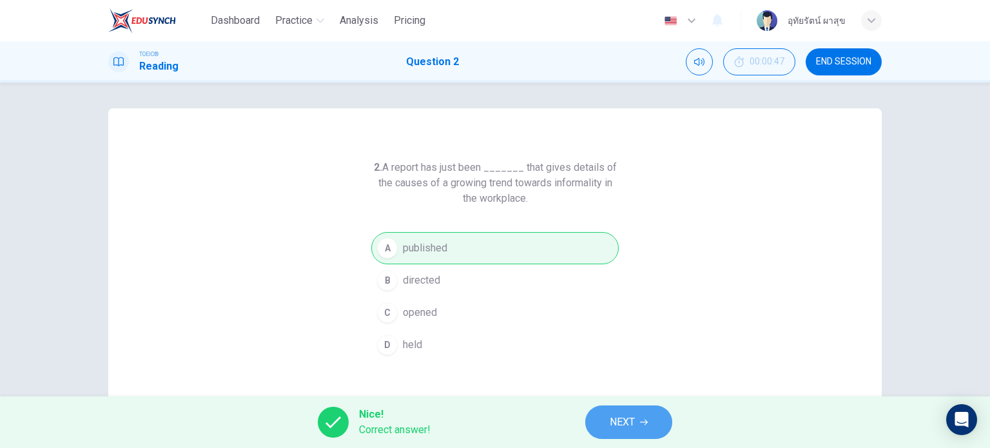
click at [610, 430] on span "NEXT" at bounding box center [622, 422] width 25 height 18
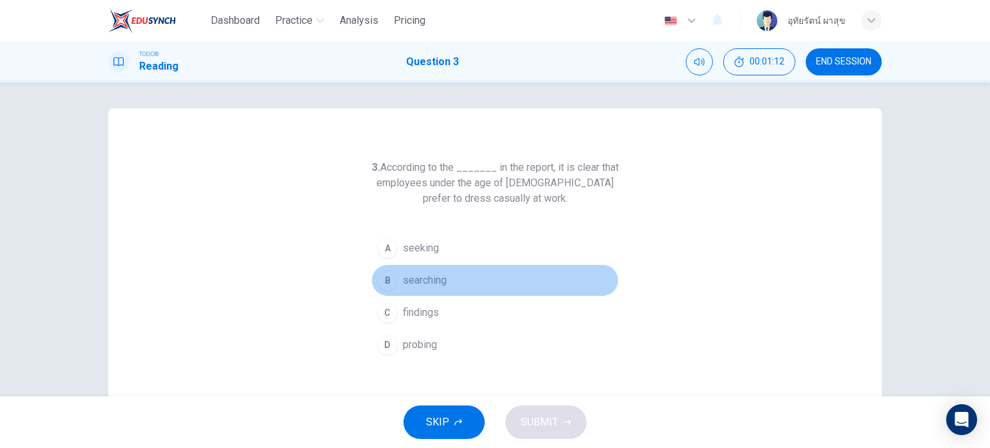
click at [390, 280] on div "B" at bounding box center [387, 280] width 21 height 21
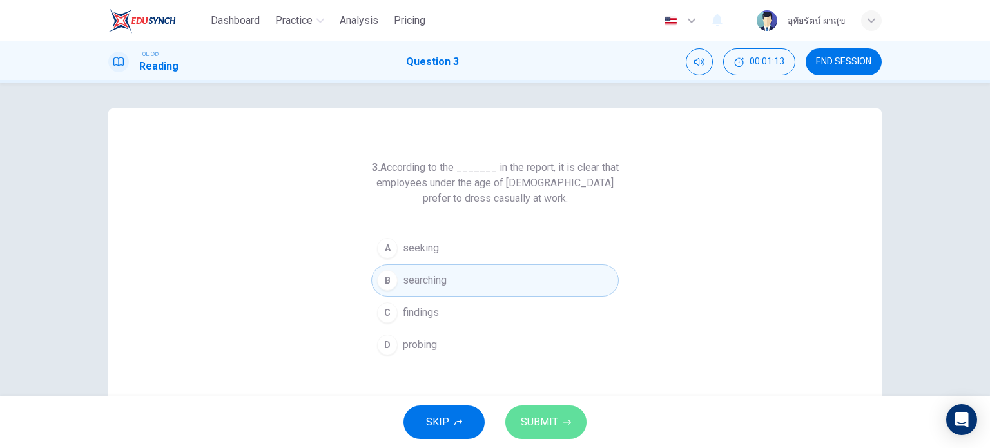
click at [554, 425] on span "SUBMIT" at bounding box center [539, 422] width 37 height 18
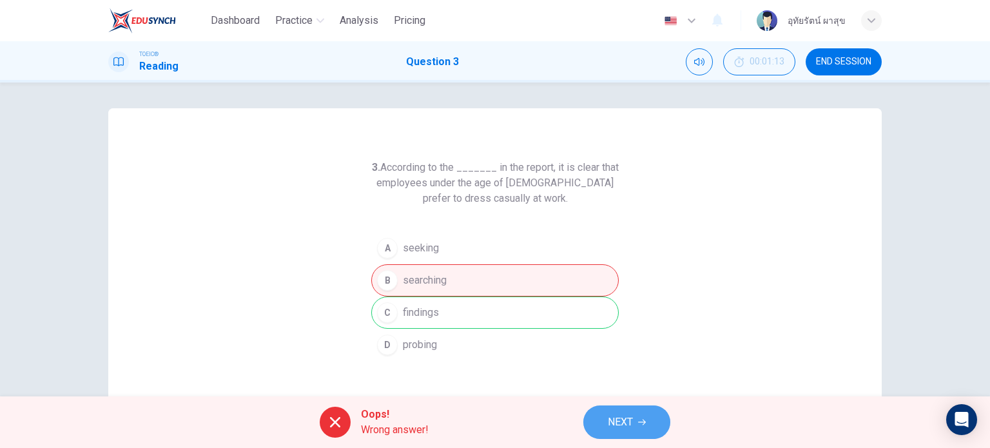
click at [641, 420] on icon "button" at bounding box center [642, 422] width 8 height 8
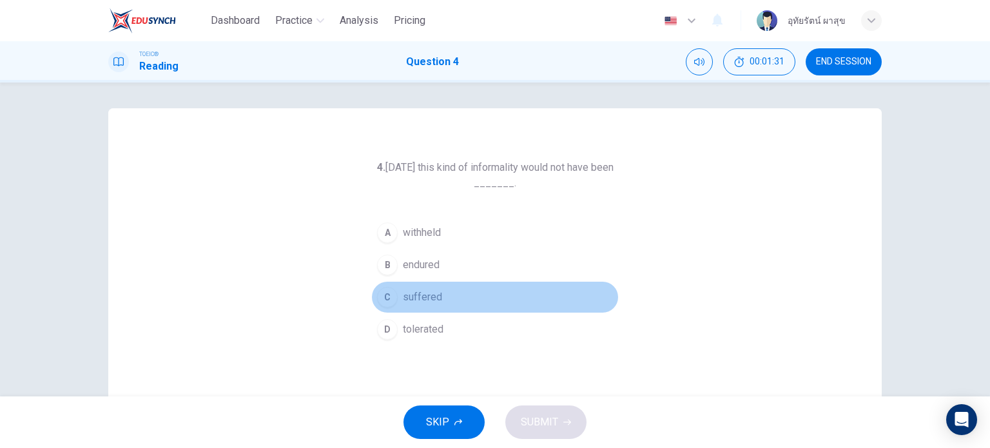
click at [420, 296] on span "suffered" at bounding box center [422, 296] width 39 height 15
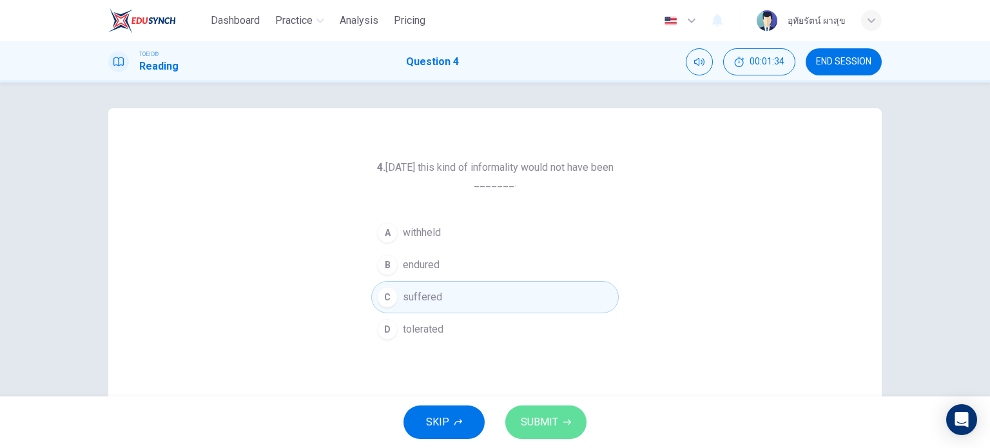
click at [549, 420] on span "SUBMIT" at bounding box center [539, 422] width 37 height 18
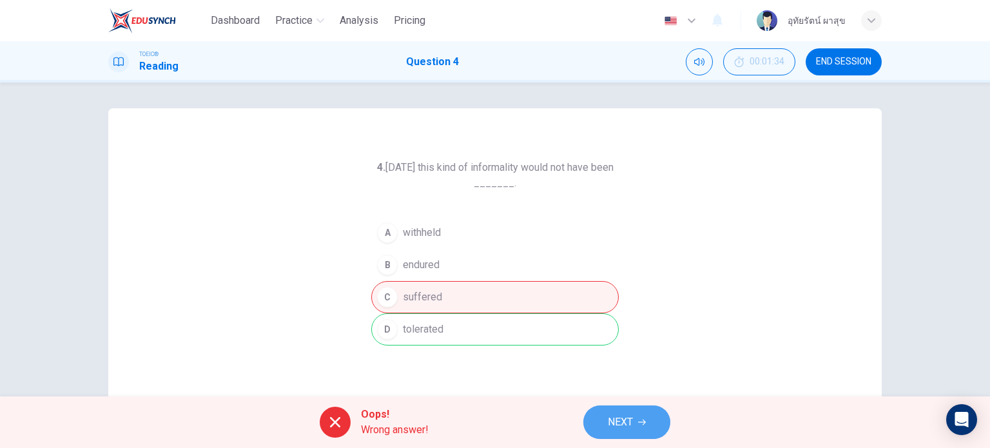
click at [626, 422] on span "NEXT" at bounding box center [620, 422] width 25 height 18
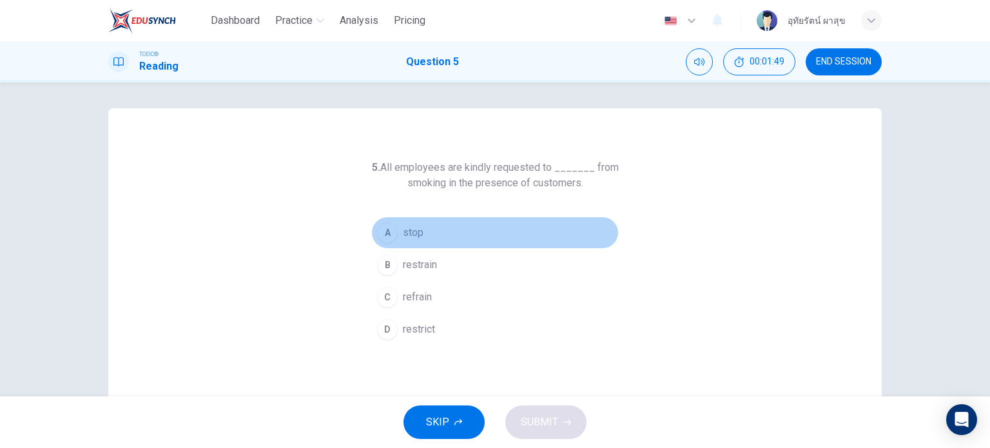
click at [398, 236] on button "A stop" at bounding box center [494, 233] width 247 height 32
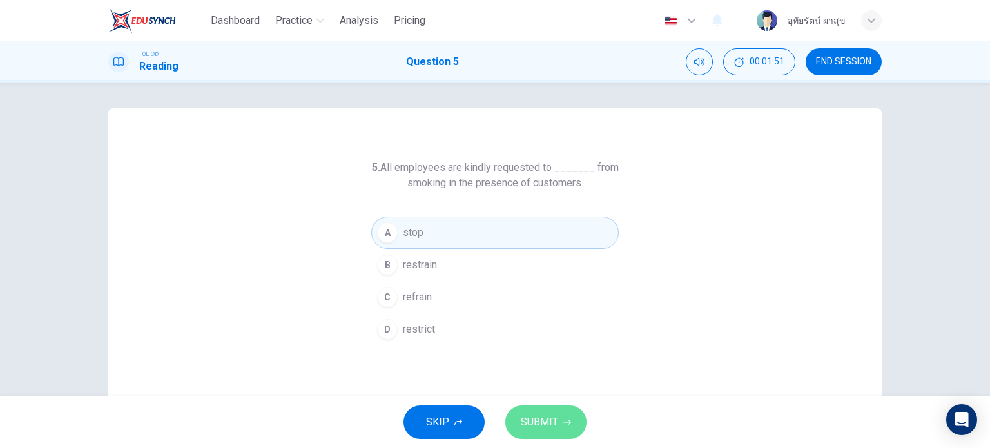
click at [533, 427] on span "SUBMIT" at bounding box center [539, 422] width 37 height 18
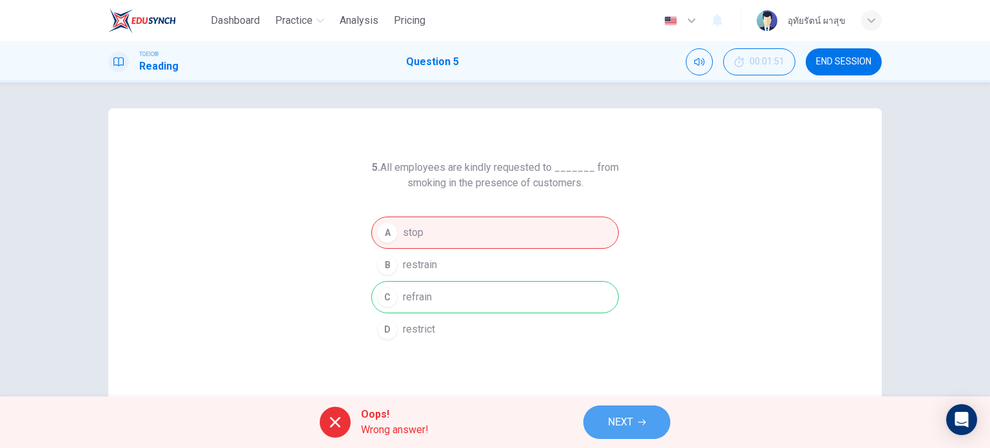
click at [612, 430] on span "NEXT" at bounding box center [620, 422] width 25 height 18
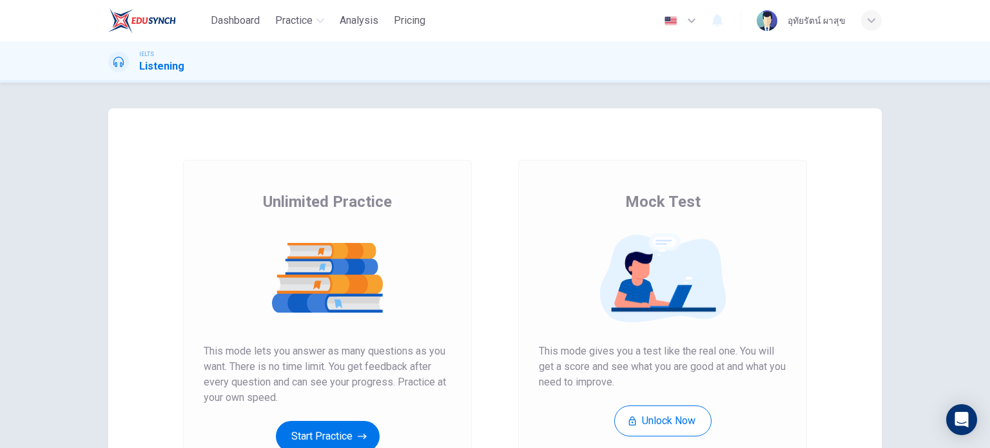
scroll to position [175, 0]
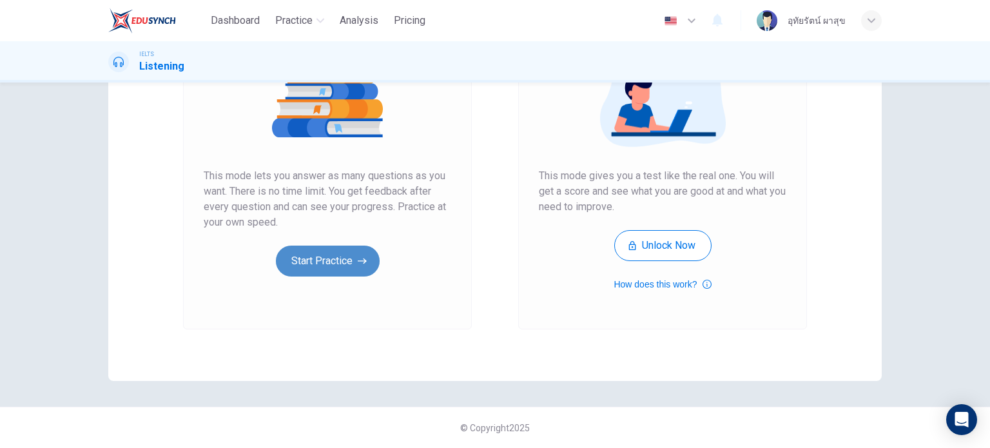
click at [322, 255] on button "Start Practice" at bounding box center [328, 261] width 104 height 31
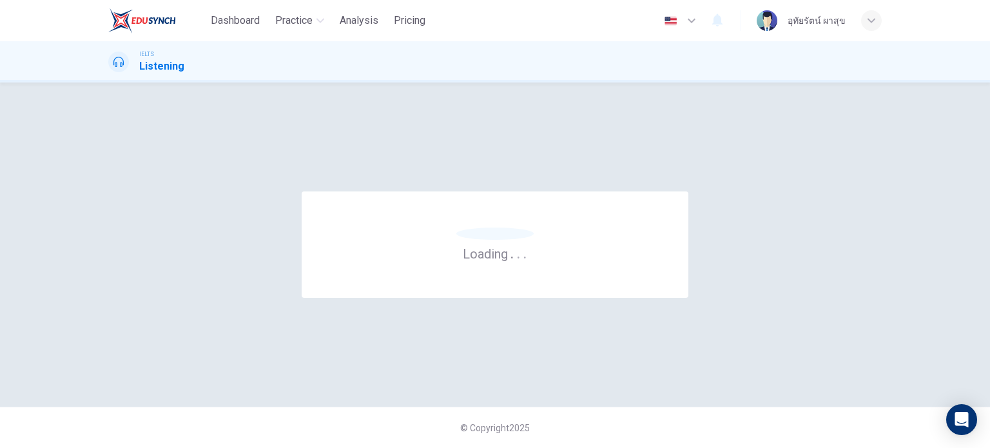
scroll to position [0, 0]
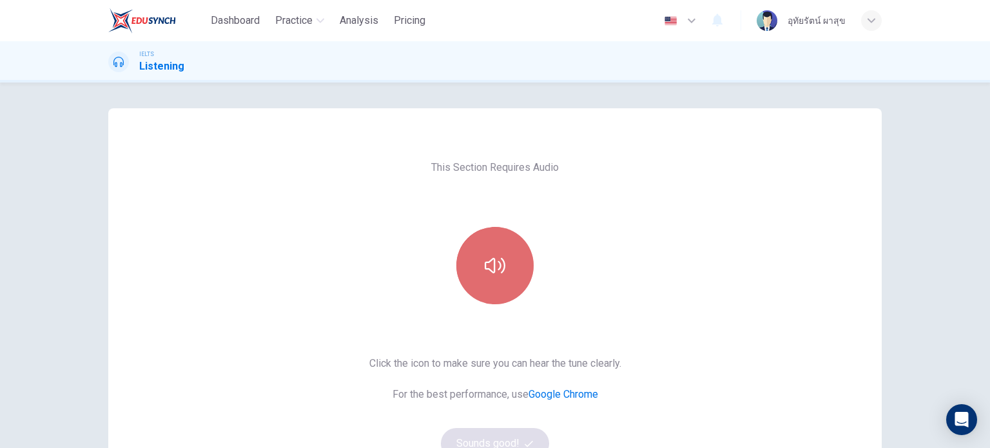
click at [516, 273] on button "button" at bounding box center [494, 265] width 77 height 77
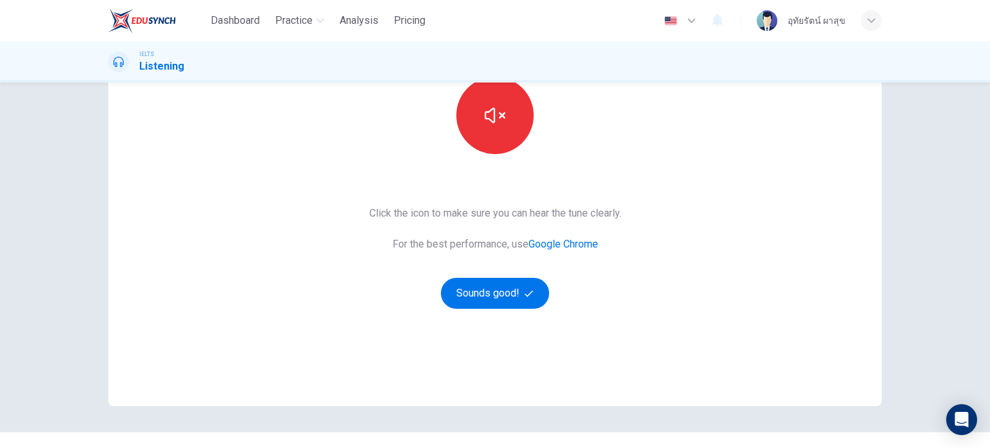
scroll to position [151, 0]
click at [450, 293] on button "Sounds good!" at bounding box center [495, 291] width 108 height 31
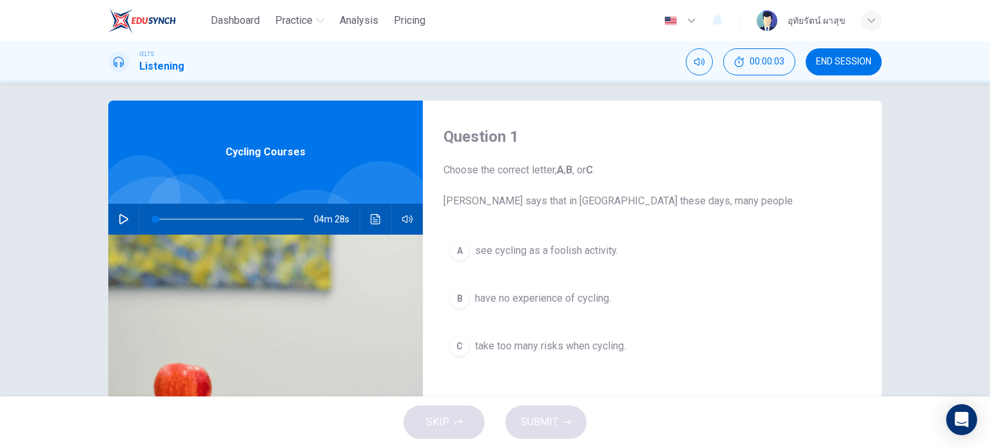
scroll to position [8, 0]
click at [119, 222] on icon "button" at bounding box center [123, 219] width 9 height 10
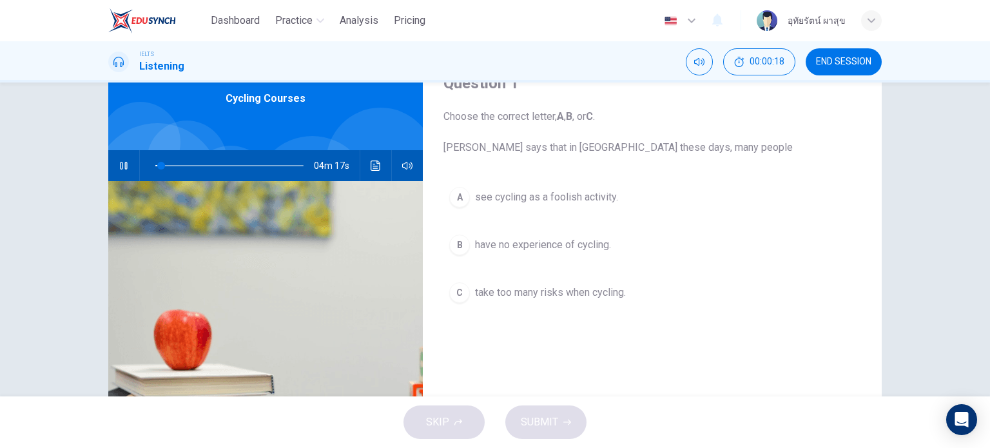
scroll to position [62, 0]
drag, startPoint x: 980, startPoint y: 233, endPoint x: 982, endPoint y: 291, distance: 58.0
click at [982, 291] on div "Question 1 Choose the correct letter, A , B , or C . Jack says that in London t…" at bounding box center [495, 239] width 990 height 314
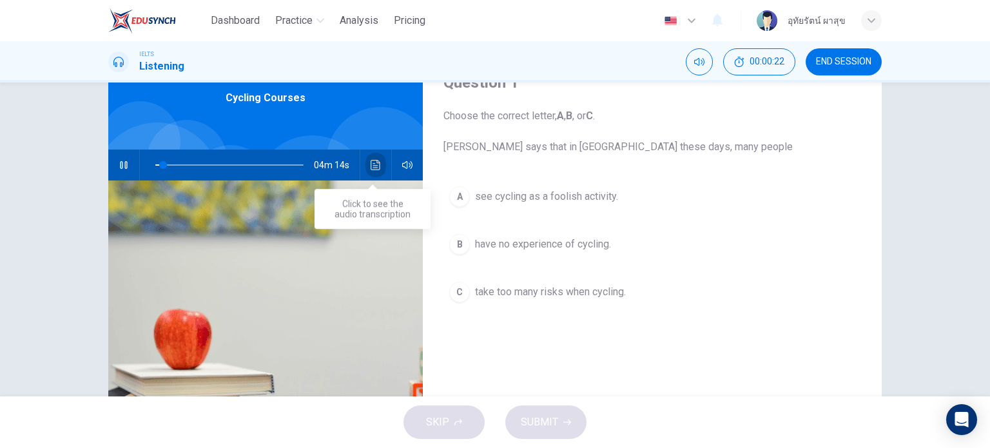
click at [371, 168] on icon "Click to see the audio transcription" at bounding box center [376, 165] width 10 height 10
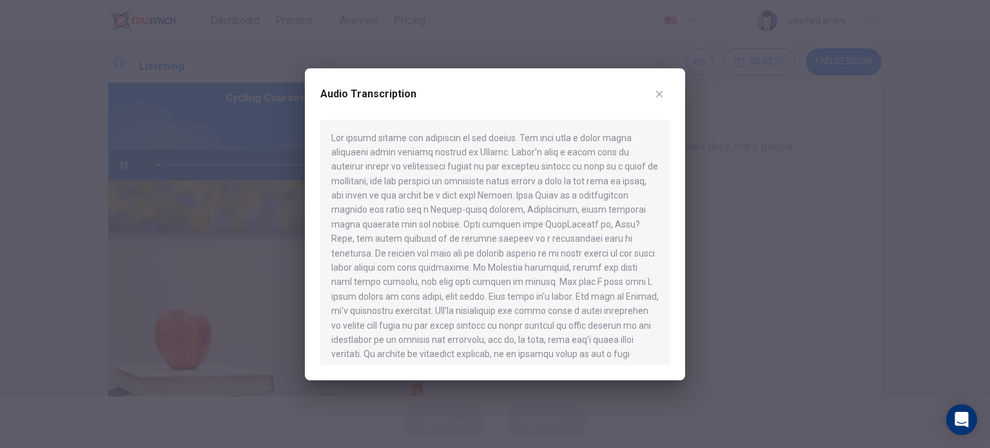
click at [46, 95] on div at bounding box center [495, 224] width 990 height 448
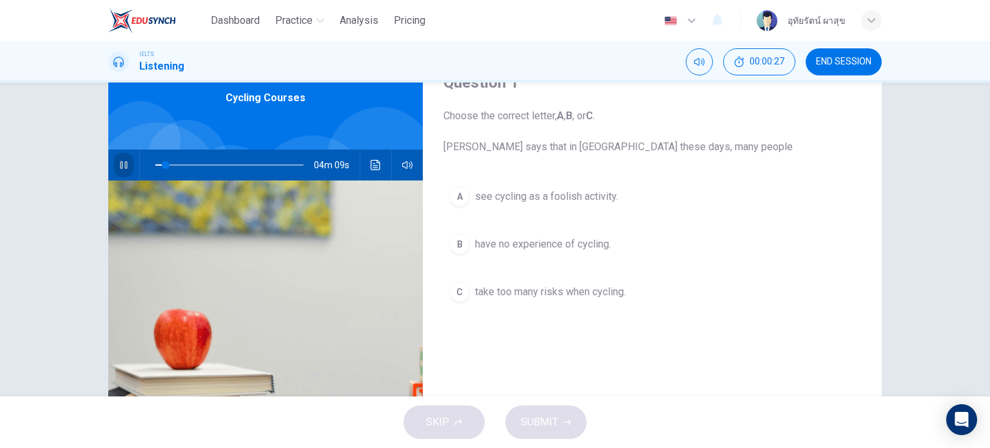
click at [121, 166] on icon "button" at bounding box center [124, 165] width 10 height 10
type input "7"
